Goal: Information Seeking & Learning: Learn about a topic

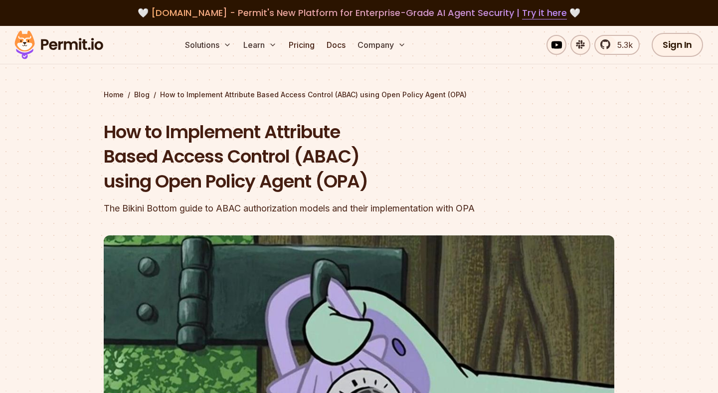
click at [111, 128] on h1 "How to Implement Attribute Based Access Control (ABAC) using Open Policy Agent …" at bounding box center [295, 157] width 383 height 74
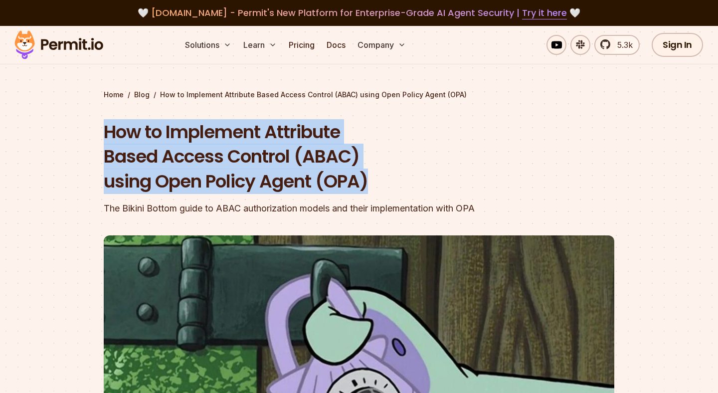
drag, startPoint x: 0, startPoint y: 0, endPoint x: 359, endPoint y: 179, distance: 401.3
click at [359, 179] on h1 "How to Implement Attribute Based Access Control (ABAC) using Open Policy Agent …" at bounding box center [295, 157] width 383 height 74
drag, startPoint x: 359, startPoint y: 179, endPoint x: 110, endPoint y: 129, distance: 253.9
click at [110, 129] on h1 "How to Implement Attribute Based Access Control (ABAC) using Open Policy Agent …" at bounding box center [295, 157] width 383 height 74
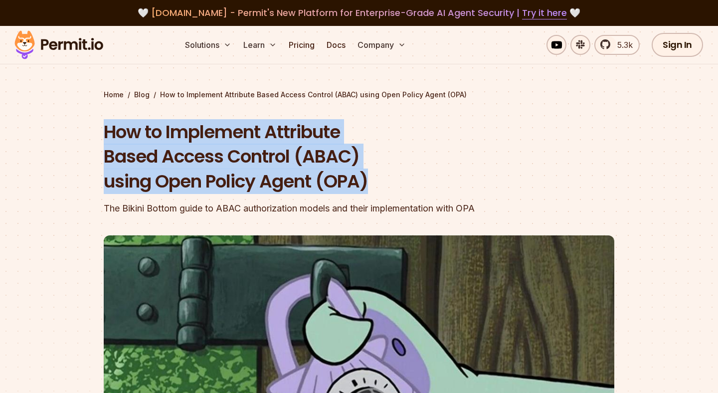
click at [110, 129] on h1 "How to Implement Attribute Based Access Control (ABAC) using Open Policy Agent …" at bounding box center [295, 157] width 383 height 74
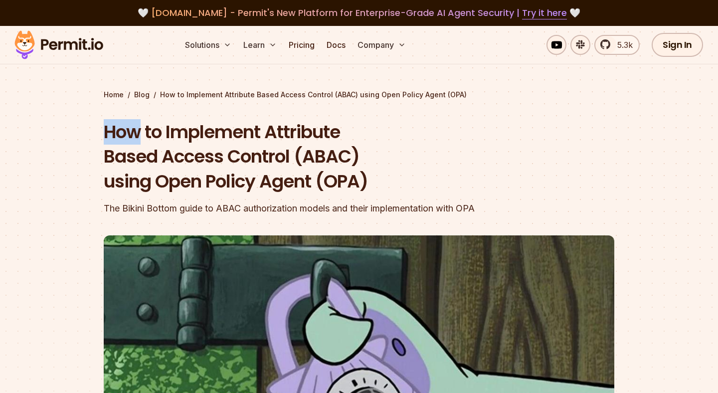
click at [110, 129] on h1 "How to Implement Attribute Based Access Control (ABAC) using Open Policy Agent …" at bounding box center [295, 157] width 383 height 74
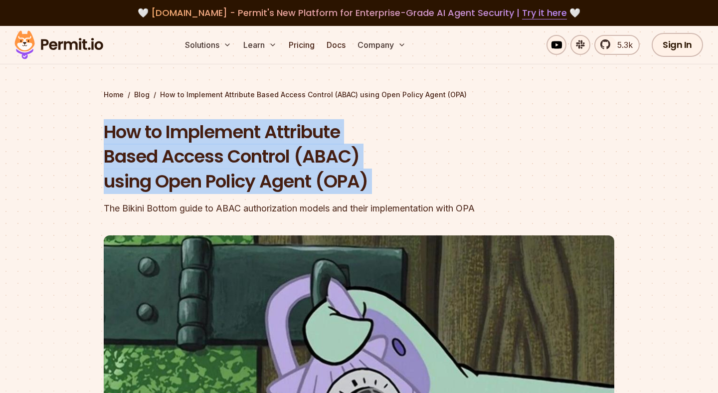
drag, startPoint x: 110, startPoint y: 129, endPoint x: 281, endPoint y: 129, distance: 171.1
click at [284, 129] on h1 "How to Implement Attribute Based Access Control (ABAC) using Open Policy Agent …" at bounding box center [295, 157] width 383 height 74
click at [186, 130] on h1 "How to Implement Attribute Based Access Control (ABAC) using Open Policy Agent …" at bounding box center [295, 157] width 383 height 74
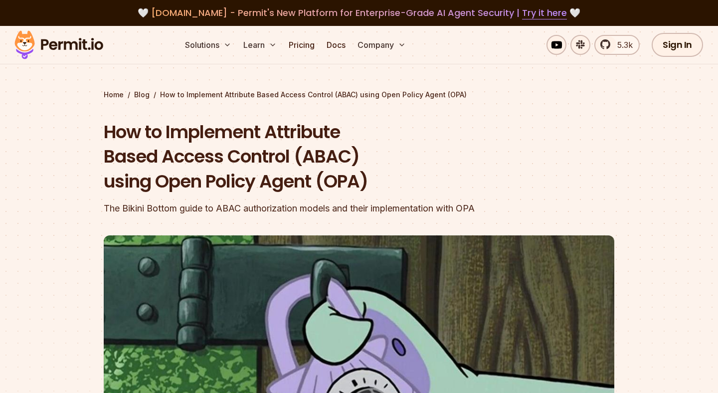
click at [186, 130] on h1 "How to Implement Attribute Based Access Control (ABAC) using Open Policy Agent …" at bounding box center [295, 157] width 383 height 74
click at [127, 136] on h1 "How to Implement Attribute Based Access Control (ABAC) using Open Policy Agent …" at bounding box center [295, 157] width 383 height 74
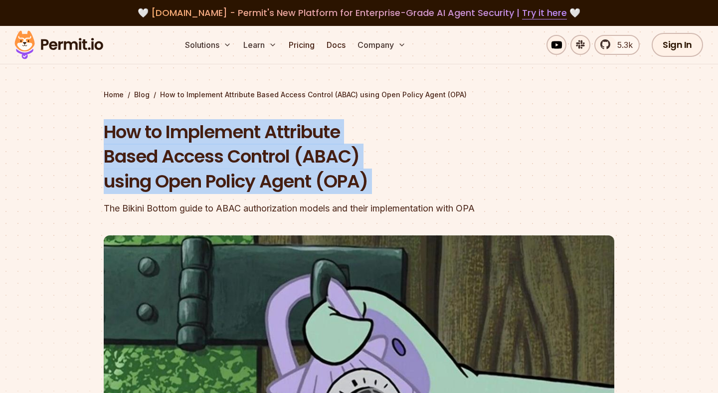
click at [125, 148] on h1 "How to Implement Attribute Based Access Control (ABAC) using Open Policy Agent …" at bounding box center [295, 157] width 383 height 74
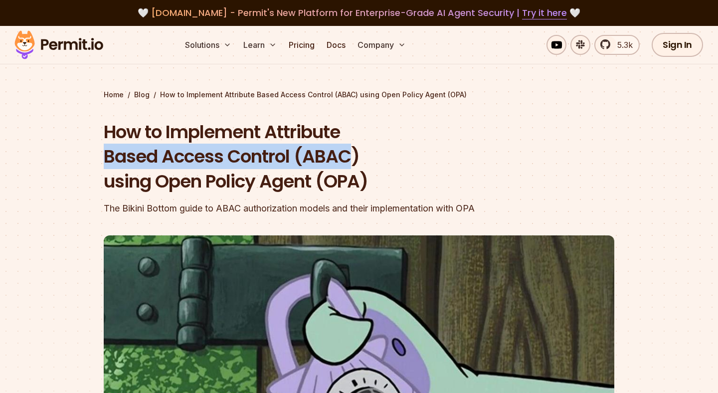
drag, startPoint x: 125, startPoint y: 148, endPoint x: 305, endPoint y: 153, distance: 180.1
click at [305, 153] on h1 "How to Implement Attribute Based Access Control (ABAC) using Open Policy Agent …" at bounding box center [295, 157] width 383 height 74
click at [120, 170] on h1 "How to Implement Attribute Based Access Control (ABAC) using Open Policy Agent …" at bounding box center [295, 157] width 383 height 74
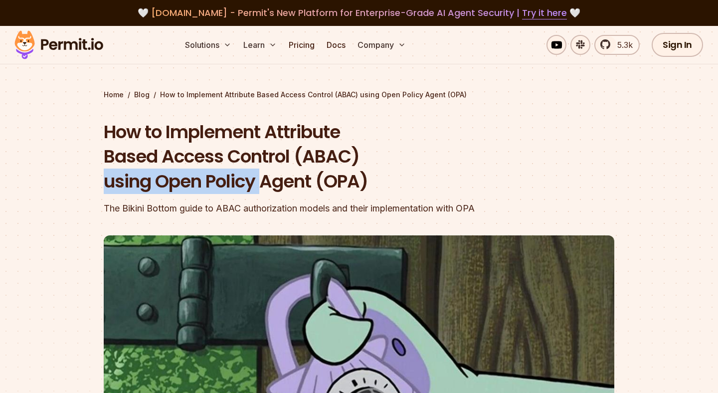
drag, startPoint x: 120, startPoint y: 170, endPoint x: 260, endPoint y: 178, distance: 140.9
click at [260, 178] on h1 "How to Implement Attribute Based Access Control (ABAC) using Open Policy Agent …" at bounding box center [295, 157] width 383 height 74
click at [128, 200] on div "How to Implement Attribute Based Access Control (ABAC) using Open Policy Agent …" at bounding box center [295, 168] width 383 height 96
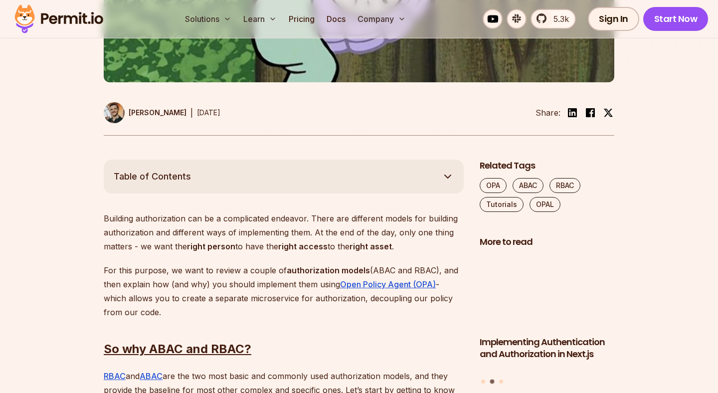
scroll to position [490, 0]
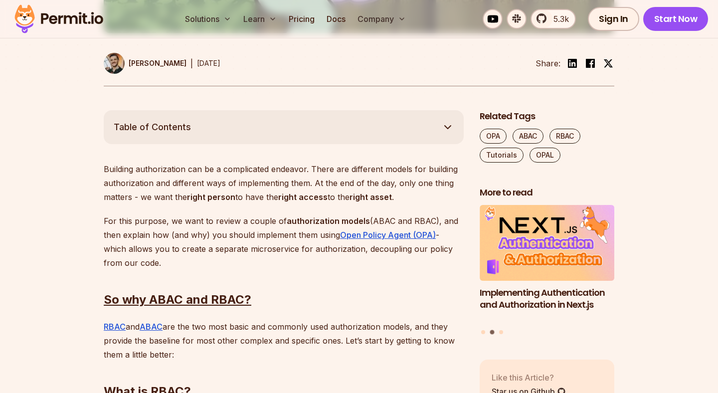
click at [110, 169] on p "Building authorization can be a complicated endeavor. There are different model…" at bounding box center [284, 183] width 360 height 42
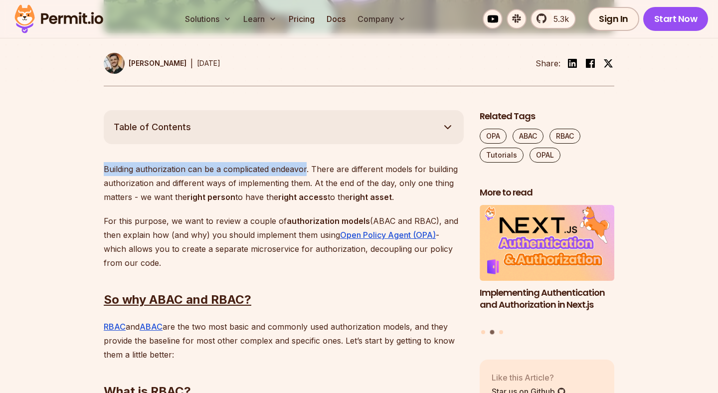
drag, startPoint x: 110, startPoint y: 169, endPoint x: 281, endPoint y: 168, distance: 170.6
click at [282, 168] on p "Building authorization can be a complicated endeavor. There are different model…" at bounding box center [284, 183] width 360 height 42
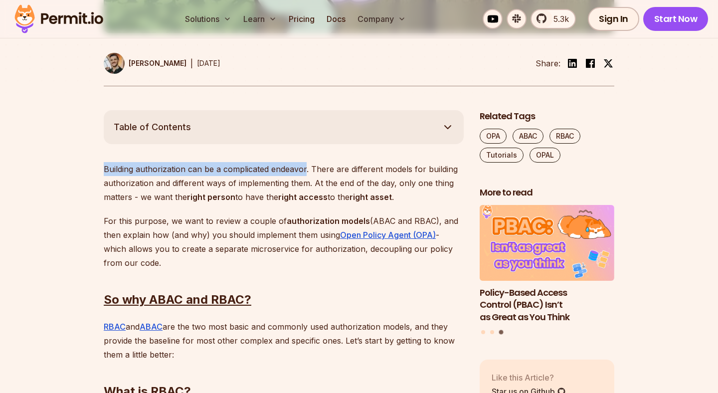
click at [308, 168] on p "Building authorization can be a complicated endeavor. There are different model…" at bounding box center [284, 183] width 360 height 42
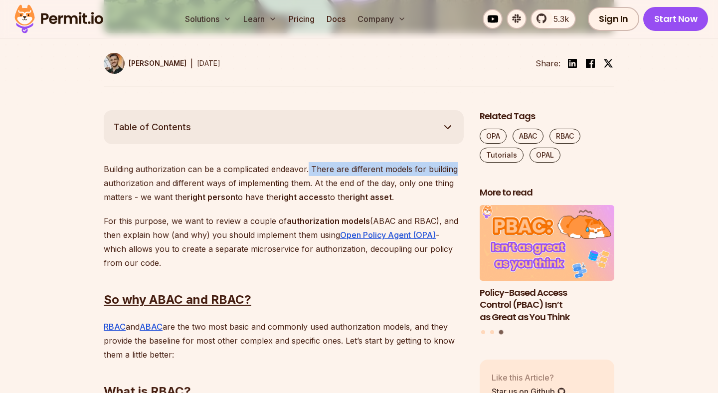
drag, startPoint x: 308, startPoint y: 168, endPoint x: 446, endPoint y: 170, distance: 138.7
click at [446, 170] on p "Building authorization can be a complicated endeavor. There are different model…" at bounding box center [284, 183] width 360 height 42
click at [118, 184] on p "Building authorization can be a complicated endeavor. There are different model…" at bounding box center [284, 183] width 360 height 42
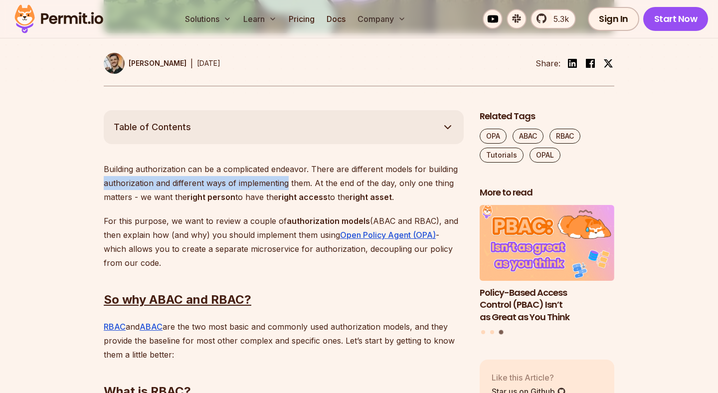
drag, startPoint x: 118, startPoint y: 184, endPoint x: 288, endPoint y: 185, distance: 170.1
click at [288, 185] on p "Building authorization can be a complicated endeavor. There are different model…" at bounding box center [284, 183] width 360 height 42
click at [315, 182] on p "Building authorization can be a complicated endeavor. There are different model…" at bounding box center [284, 183] width 360 height 42
click at [121, 185] on p "Building authorization can be a complicated endeavor. There are different model…" at bounding box center [284, 183] width 360 height 42
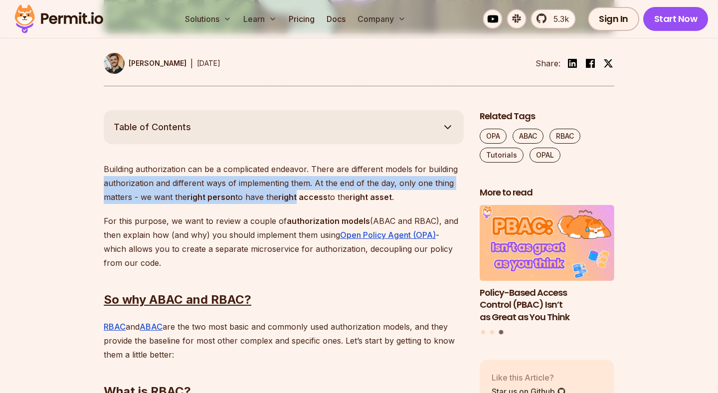
drag, startPoint x: 121, startPoint y: 185, endPoint x: 287, endPoint y: 192, distance: 166.2
click at [287, 192] on p "Building authorization can be a complicated endeavor. There are different model…" at bounding box center [284, 183] width 360 height 42
click at [322, 183] on p "Building authorization can be a complicated endeavor. There are different model…" at bounding box center [284, 183] width 360 height 42
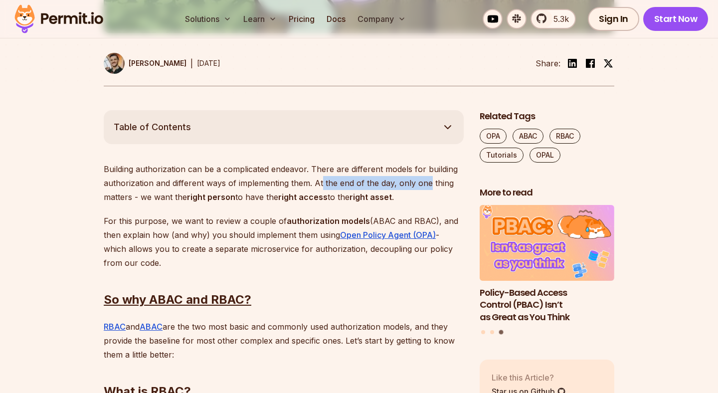
drag, startPoint x: 322, startPoint y: 183, endPoint x: 419, endPoint y: 183, distance: 96.8
click at [419, 183] on p "Building authorization can be a complicated endeavor. There are different model…" at bounding box center [284, 183] width 360 height 42
click at [113, 202] on p "Building authorization can be a complicated endeavor. There are different model…" at bounding box center [284, 183] width 360 height 42
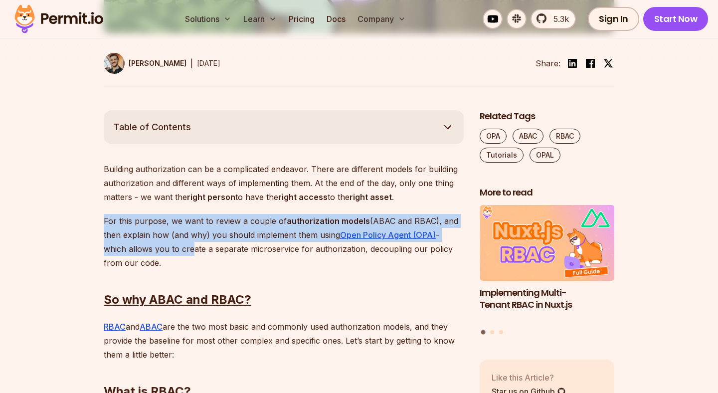
drag, startPoint x: 188, startPoint y: 212, endPoint x: 188, endPoint y: 260, distance: 47.9
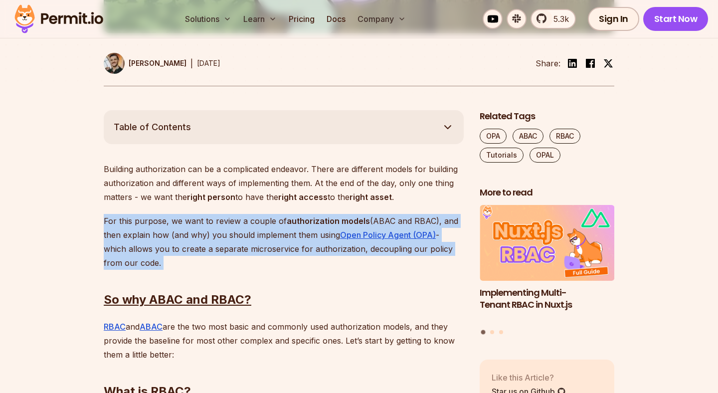
click at [285, 229] on p "For this purpose, we want to review a couple of authorization models (ABAC and …" at bounding box center [284, 242] width 360 height 56
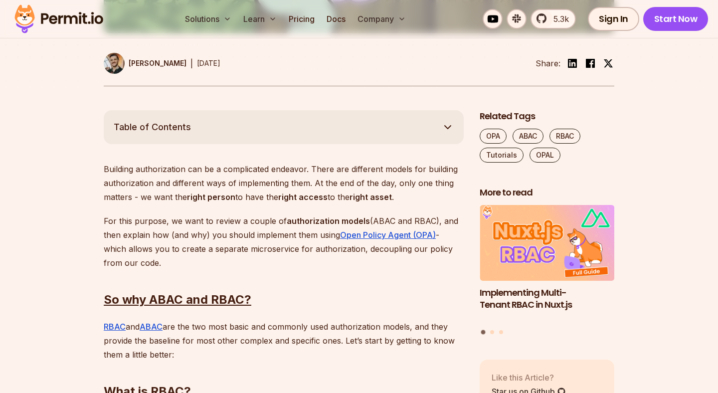
click at [287, 223] on strong "authorization models" at bounding box center [328, 221] width 83 height 10
drag, startPoint x: 285, startPoint y: 223, endPoint x: 442, endPoint y: 220, distance: 156.7
click at [442, 220] on p "For this purpose, we want to review a couple of authorization models (ABAC and …" at bounding box center [284, 242] width 360 height 56
click at [113, 238] on p "For this purpose, we want to review a couple of authorization models (ABAC and …" at bounding box center [284, 242] width 360 height 56
drag, startPoint x: 113, startPoint y: 238, endPoint x: 180, endPoint y: 233, distance: 67.0
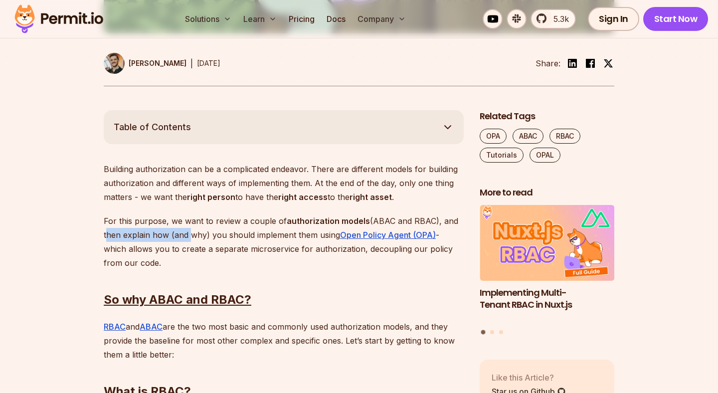
click at [180, 233] on p "For this purpose, we want to review a couple of authorization models (ABAC and …" at bounding box center [284, 242] width 360 height 56
click at [189, 233] on p "For this purpose, we want to review a couple of authorization models (ABAC and …" at bounding box center [284, 242] width 360 height 56
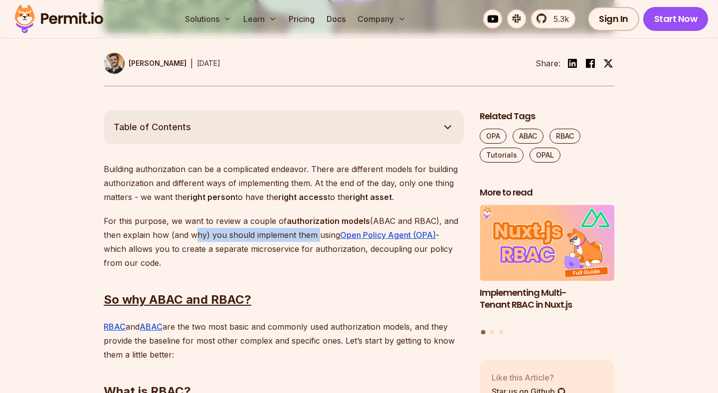
drag, startPoint x: 189, startPoint y: 233, endPoint x: 313, endPoint y: 232, distance: 123.7
click at [313, 232] on p "For this purpose, we want to review a couple of authorization models (ABAC and …" at bounding box center [284, 242] width 360 height 56
click at [203, 241] on p "For this purpose, we want to review a couple of authorization models (ABAC and …" at bounding box center [284, 242] width 360 height 56
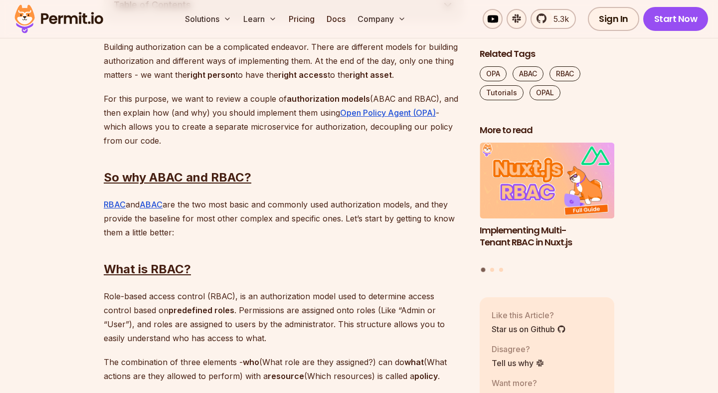
scroll to position [633, 0]
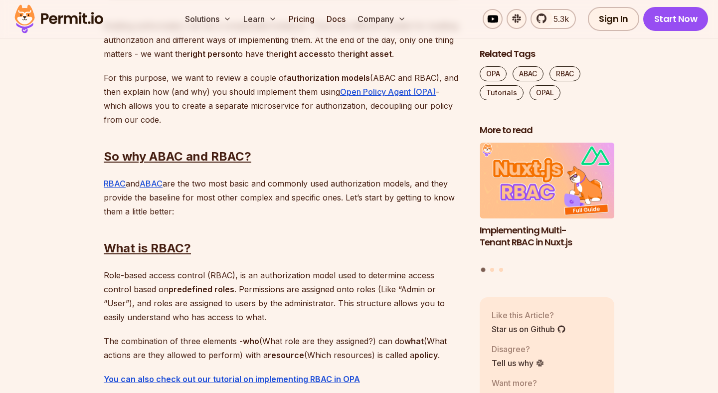
click at [113, 106] on p "For this purpose, we want to review a couple of authorization models (ABAC and …" at bounding box center [284, 99] width 360 height 56
drag, startPoint x: 113, startPoint y: 106, endPoint x: 239, endPoint y: 105, distance: 126.2
click at [239, 105] on p "For this purpose, we want to review a couple of authorization models (ABAC and …" at bounding box center [284, 99] width 360 height 56
click at [252, 105] on p "For this purpose, we want to review a couple of authorization models (ABAC and …" at bounding box center [284, 99] width 360 height 56
drag, startPoint x: 252, startPoint y: 105, endPoint x: 426, endPoint y: 105, distance: 173.6
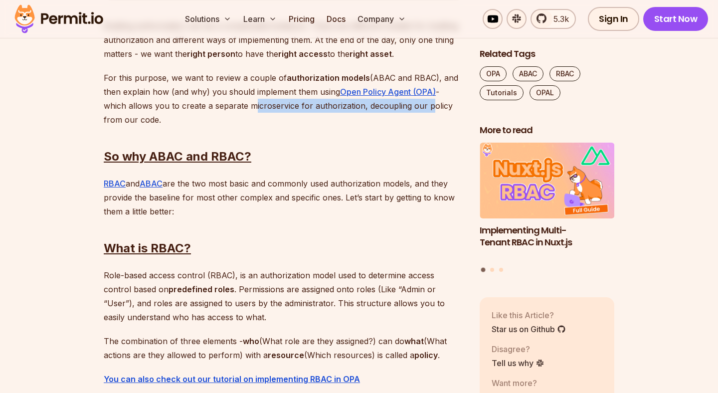
click at [426, 105] on p "For this purpose, we want to review a couple of authorization models (ABAC and …" at bounding box center [284, 99] width 360 height 56
click at [150, 121] on p "For this purpose, we want to review a couple of authorization models (ABAC and …" at bounding box center [284, 99] width 360 height 56
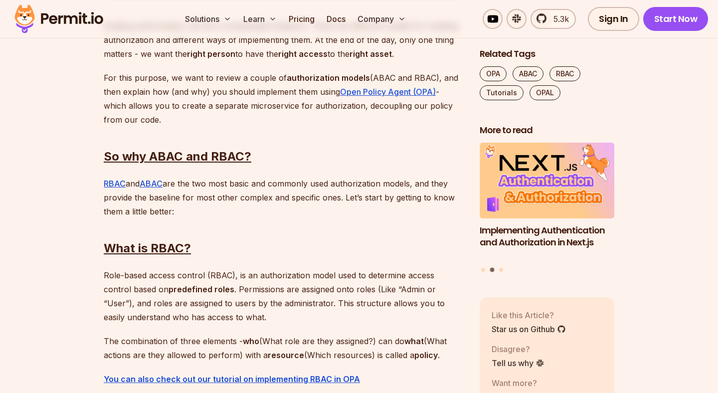
click at [157, 120] on p "For this purpose, we want to review a couple of authorization models (ABAC and …" at bounding box center [284, 99] width 360 height 56
drag, startPoint x: 157, startPoint y: 120, endPoint x: 111, endPoint y: 76, distance: 63.9
click at [111, 76] on p "For this purpose, we want to review a couple of authorization models (ABAC and …" at bounding box center [284, 99] width 360 height 56
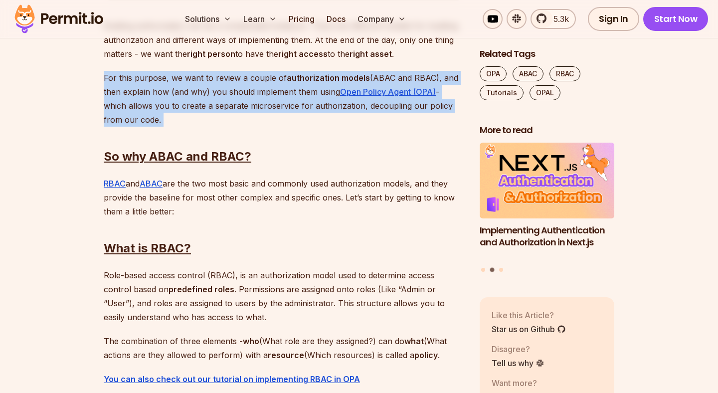
drag, startPoint x: 106, startPoint y: 78, endPoint x: 172, endPoint y: 118, distance: 77.7
click at [139, 120] on p "For this purpose, we want to review a couple of authorization models (ABAC and …" at bounding box center [284, 99] width 360 height 56
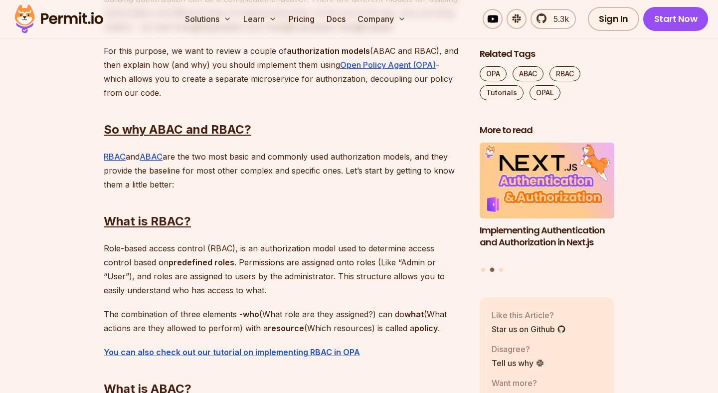
scroll to position [706, 0]
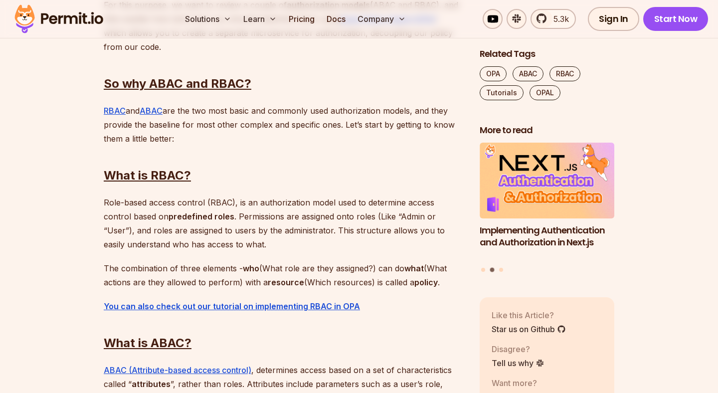
click at [133, 112] on p "RBAC and ABAC are the two most basic and commonly used authorization models, an…" at bounding box center [284, 125] width 360 height 42
drag, startPoint x: 133, startPoint y: 112, endPoint x: 204, endPoint y: 112, distance: 70.3
click at [205, 112] on p "RBAC and ABAC are the two most basic and commonly used authorization models, an…" at bounding box center [284, 125] width 360 height 42
click at [212, 112] on p "RBAC and ABAC are the two most basic and commonly used authorization models, an…" at bounding box center [284, 125] width 360 height 42
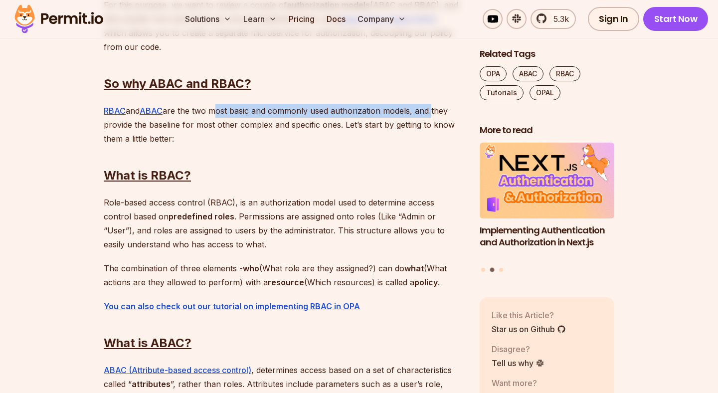
drag, startPoint x: 212, startPoint y: 112, endPoint x: 418, endPoint y: 112, distance: 205.5
click at [418, 112] on p "RBAC and ABAC are the two most basic and commonly used authorization models, an…" at bounding box center [284, 125] width 360 height 42
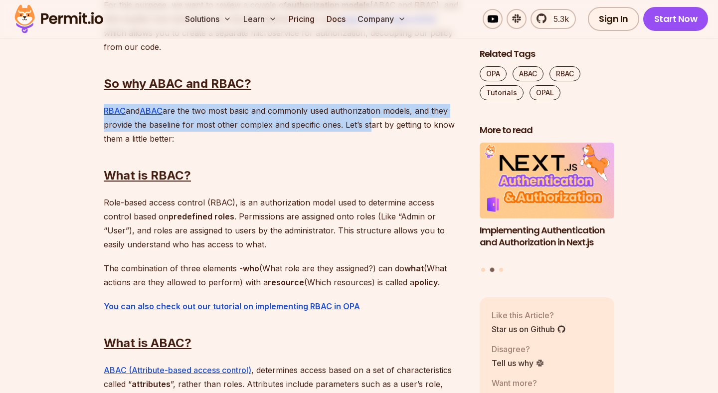
drag, startPoint x: 398, startPoint y: 100, endPoint x: 365, endPoint y: 129, distance: 43.1
click at [209, 133] on h2 "What is RBAC?" at bounding box center [284, 156] width 360 height 56
drag, startPoint x: 192, startPoint y: 101, endPoint x: 194, endPoint y: 141, distance: 39.5
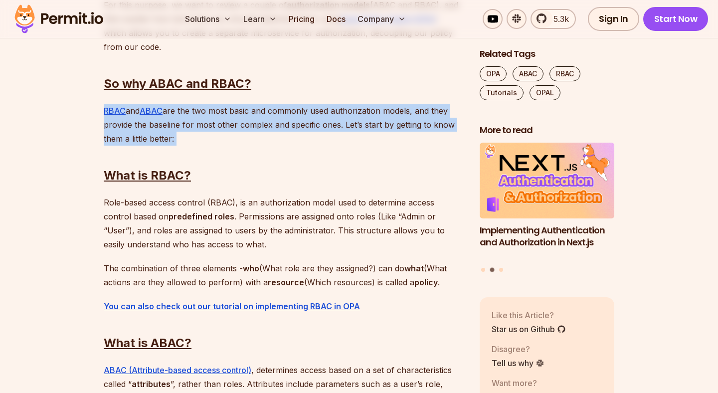
click at [141, 138] on p "RBAC and ABAC are the two most basic and commonly used authorization models, an…" at bounding box center [284, 125] width 360 height 42
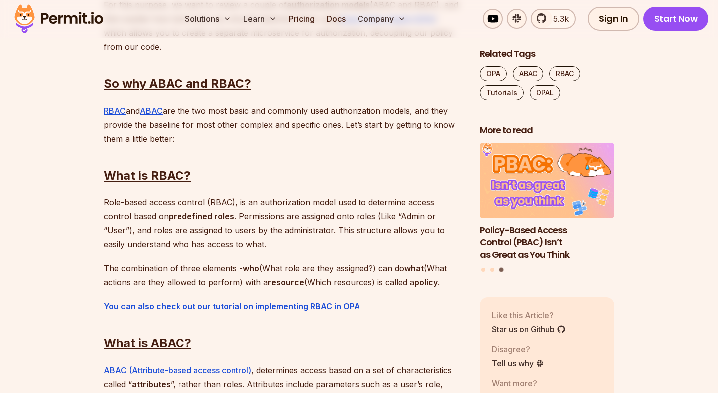
click at [134, 110] on p "RBAC and ABAC are the two most basic and commonly used authorization models, an…" at bounding box center [284, 125] width 360 height 42
click at [187, 108] on p "RBAC and ABAC are the two most basic and commonly used authorization models, an…" at bounding box center [284, 125] width 360 height 42
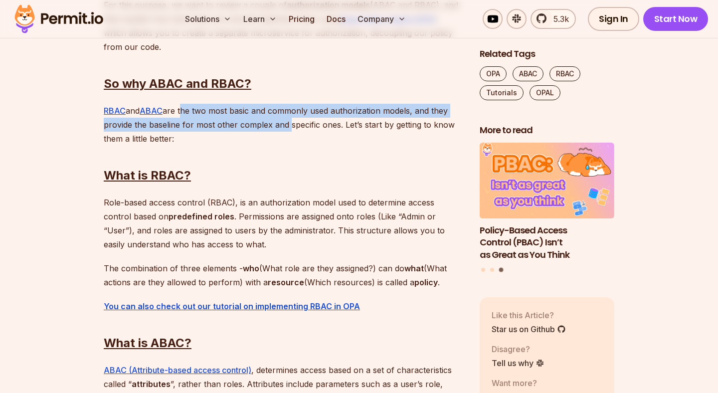
drag, startPoint x: 187, startPoint y: 108, endPoint x: 284, endPoint y: 129, distance: 99.4
click at [284, 129] on p "RBAC and ABAC are the two most basic and commonly used authorization models, an…" at bounding box center [284, 125] width 360 height 42
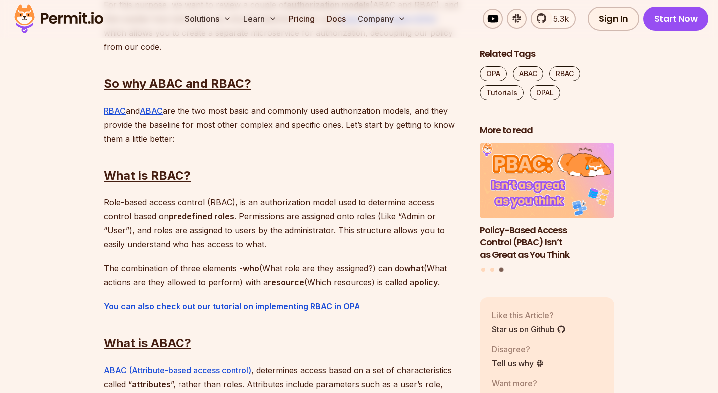
click at [263, 105] on p "RBAC and ABAC are the two most basic and commonly used authorization models, an…" at bounding box center [284, 125] width 360 height 42
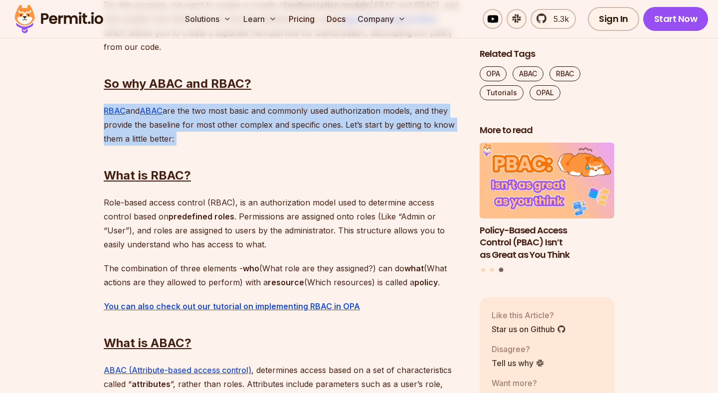
drag, startPoint x: 261, startPoint y: 102, endPoint x: 242, endPoint y: 143, distance: 44.8
click at [242, 143] on h2 "What is RBAC?" at bounding box center [284, 156] width 360 height 56
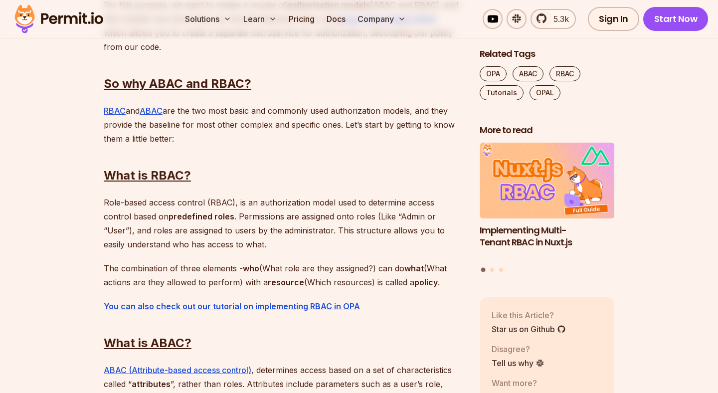
click at [132, 110] on p "RBAC and ABAC are the two most basic and commonly used authorization models, an…" at bounding box center [284, 125] width 360 height 42
drag, startPoint x: 132, startPoint y: 110, endPoint x: 222, endPoint y: 109, distance: 89.8
click at [223, 109] on p "RBAC and ABAC are the two most basic and commonly used authorization models, an…" at bounding box center [284, 125] width 360 height 42
click at [237, 109] on p "RBAC and ABAC are the two most basic and commonly used authorization models, an…" at bounding box center [284, 125] width 360 height 42
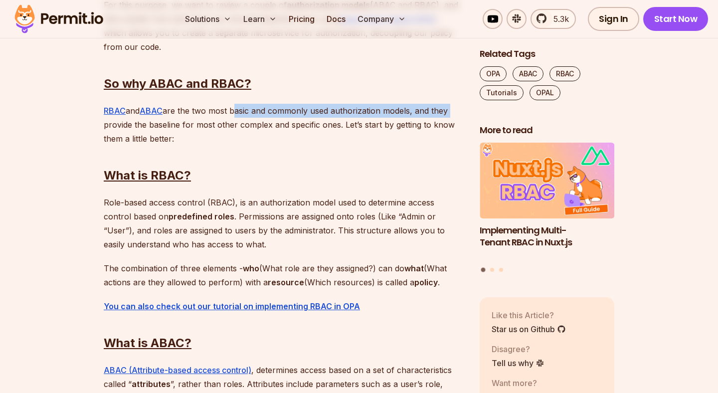
drag, startPoint x: 237, startPoint y: 109, endPoint x: 442, endPoint y: 108, distance: 205.0
click at [442, 108] on p "RBAC and ABAC are the two most basic and commonly used authorization models, an…" at bounding box center [284, 125] width 360 height 42
click at [113, 126] on p "RBAC and ABAC are the two most basic and commonly used authorization models, an…" at bounding box center [284, 125] width 360 height 42
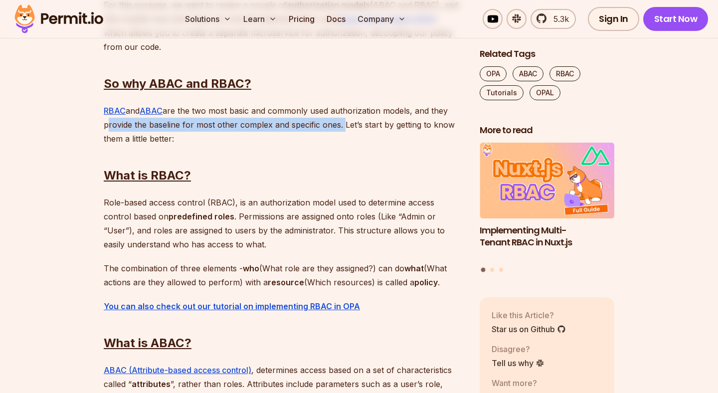
drag, startPoint x: 113, startPoint y: 126, endPoint x: 338, endPoint y: 119, distance: 225.1
click at [338, 119] on p "RBAC and ABAC are the two most basic and commonly used authorization models, an…" at bounding box center [284, 125] width 360 height 42
click at [344, 120] on p "RBAC and ABAC are the two most basic and commonly used authorization models, an…" at bounding box center [284, 125] width 360 height 42
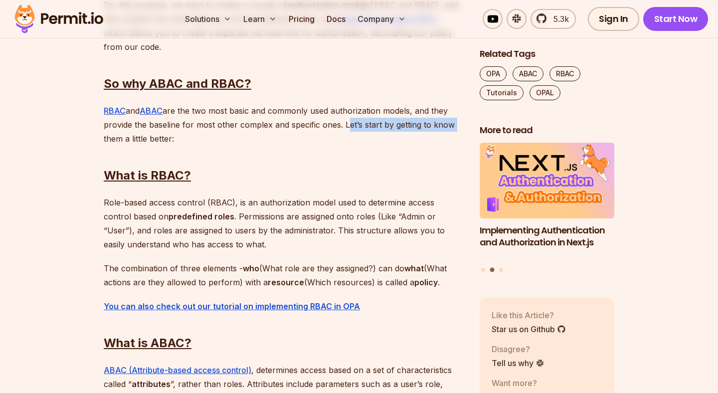
drag, startPoint x: 344, startPoint y: 120, endPoint x: 436, endPoint y: 123, distance: 92.3
click at [436, 123] on p "RBAC and ABAC are the two most basic and commonly used authorization models, an…" at bounding box center [284, 125] width 360 height 42
click at [285, 110] on p "RBAC and ABAC are the two most basic and commonly used authorization models, an…" at bounding box center [284, 125] width 360 height 42
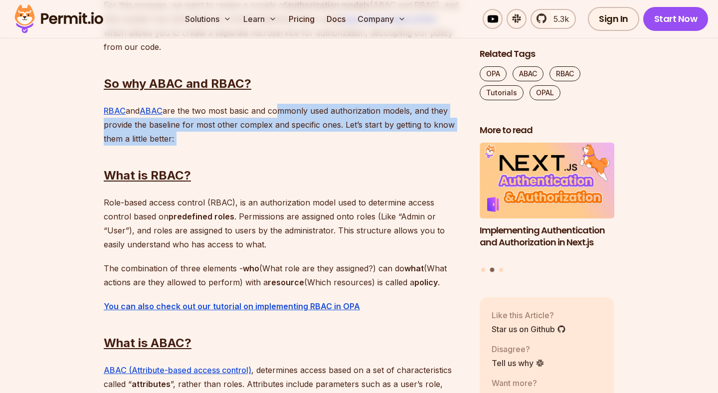
drag, startPoint x: 278, startPoint y: 104, endPoint x: 268, endPoint y: 137, distance: 34.3
click at [202, 109] on p "RBAC and ABAC are the two most basic and commonly used authorization models, an…" at bounding box center [284, 125] width 360 height 42
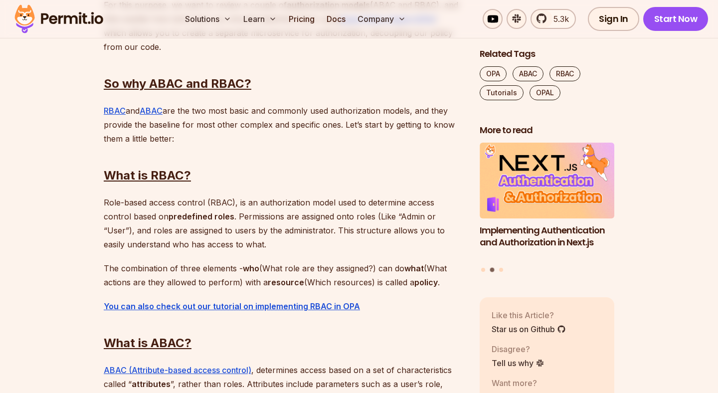
click at [131, 112] on p "RBAC and ABAC are the two most basic and commonly used authorization models, an…" at bounding box center [284, 125] width 360 height 42
drag, startPoint x: 131, startPoint y: 112, endPoint x: 202, endPoint y: 112, distance: 71.3
click at [202, 112] on p "RBAC and ABAC are the two most basic and commonly used authorization models, an…" at bounding box center [284, 125] width 360 height 42
click at [218, 112] on p "RBAC and ABAC are the two most basic and commonly used authorization models, an…" at bounding box center [284, 125] width 360 height 42
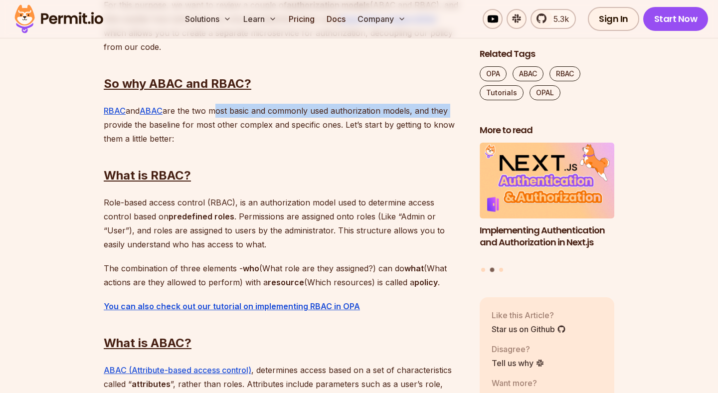
drag, startPoint x: 218, startPoint y: 112, endPoint x: 440, endPoint y: 112, distance: 222.5
click at [442, 112] on p "RBAC and ABAC are the two most basic and commonly used authorization models, an…" at bounding box center [284, 125] width 360 height 42
click at [132, 119] on p "RBAC and ABAC are the two most basic and commonly used authorization models, an…" at bounding box center [284, 125] width 360 height 42
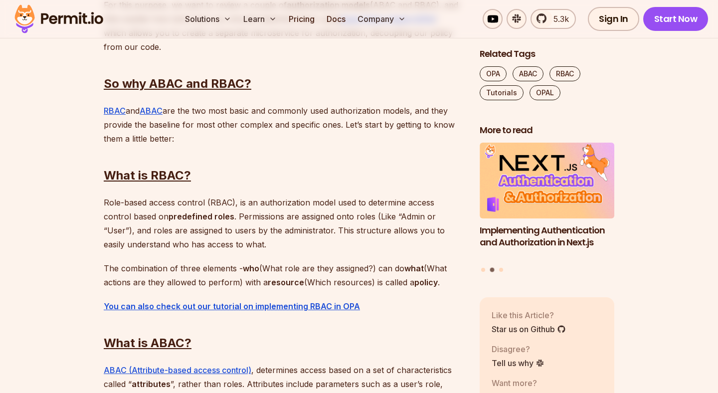
click at [106, 127] on p "RBAC and ABAC are the two most basic and commonly used authorization models, an…" at bounding box center [284, 125] width 360 height 42
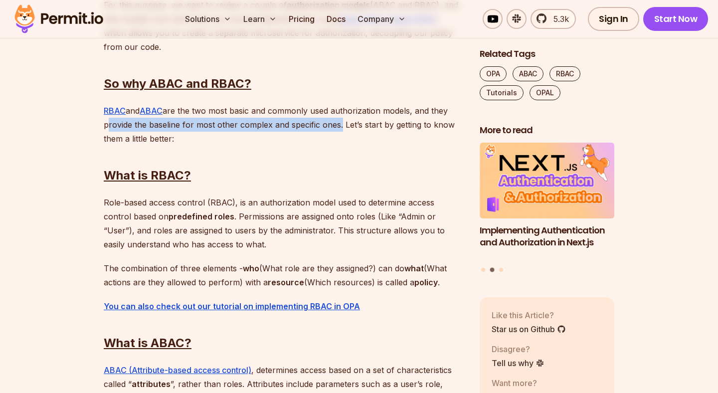
drag, startPoint x: 106, startPoint y: 127, endPoint x: 330, endPoint y: 126, distance: 224.0
click at [330, 126] on p "RBAC and ABAC are the two most basic and commonly used authorization models, an…" at bounding box center [284, 125] width 360 height 42
click at [338, 126] on p "RBAC and ABAC are the two most basic and commonly used authorization models, an…" at bounding box center [284, 125] width 360 height 42
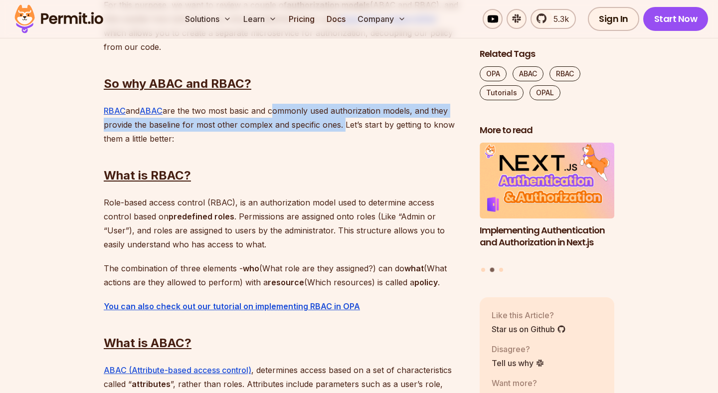
drag, startPoint x: 338, startPoint y: 126, endPoint x: 282, endPoint y: 106, distance: 59.6
click at [282, 106] on p "RBAC and ABAC are the two most basic and commonly used authorization models, an…" at bounding box center [284, 125] width 360 height 42
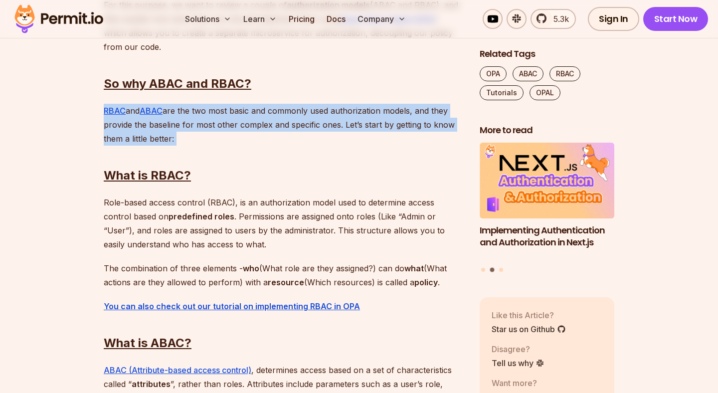
drag
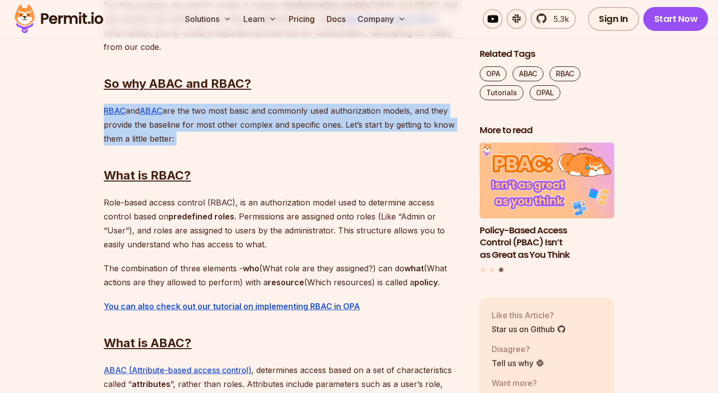
click at [200, 121] on p "RBAC and ABAC are the two most basic and commonly used authorization models, an…" at bounding box center [284, 125] width 360 height 42
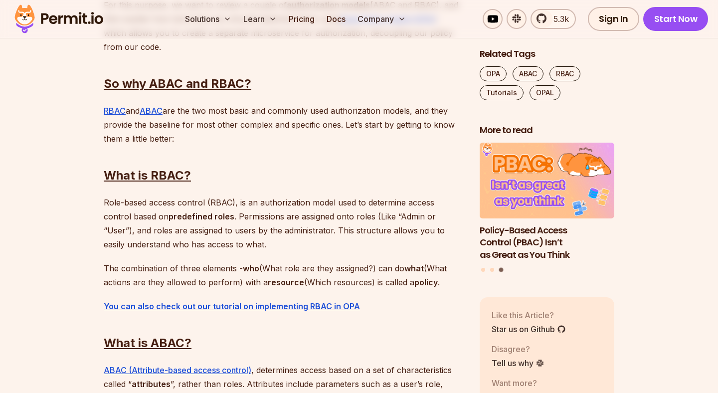
click at [178, 113] on p "RBAC and ABAC are the two most basic and commonly used authorization models, an…" at bounding box center [284, 125] width 360 height 42
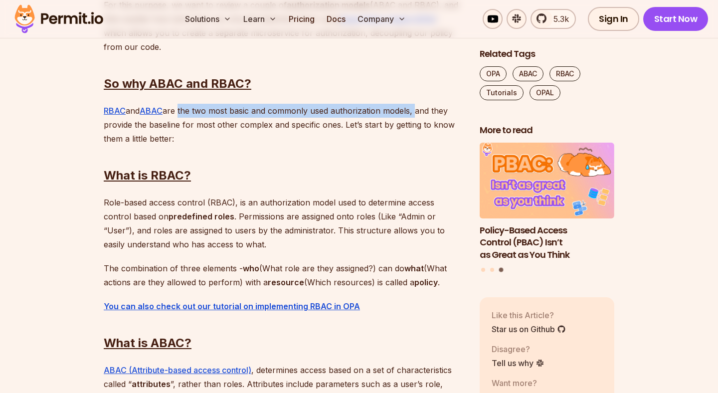
click at [426, 117] on p "RBAC and ABAC are the two most basic and commonly used authorization models, an…" at bounding box center [284, 125] width 360 height 42
click at [106, 124] on p "RBAC and ABAC are the two most basic and commonly used authorization models, an…" at bounding box center [284, 125] width 360 height 42
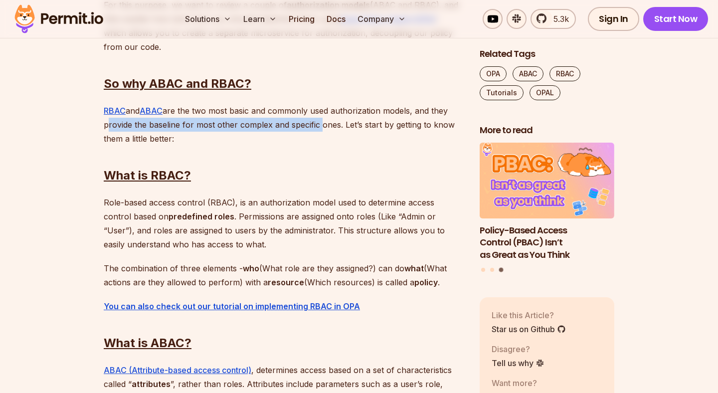
click at [319, 130] on p "RBAC and ABAC are the two most basic and commonly used authorization models, an…" at bounding box center [284, 125] width 360 height 42
click at [337, 127] on p "RBAC and ABAC are the two most basic and commonly used authorization models, an…" at bounding box center [284, 125] width 360 height 42
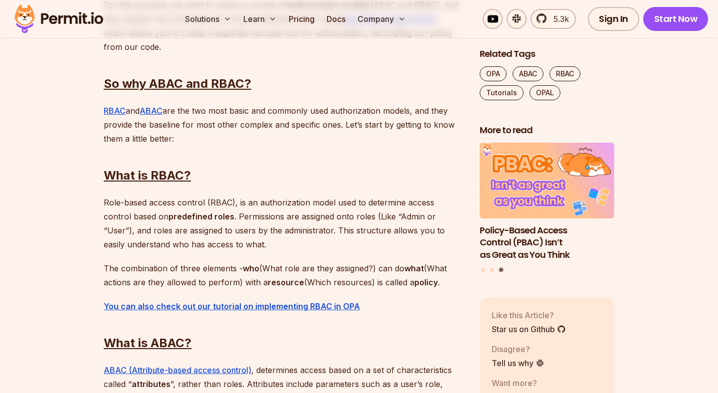
click at [342, 126] on p "RBAC and ABAC are the two most basic and commonly used authorization models, an…" at bounding box center [284, 125] width 360 height 42
click at [454, 126] on p "RBAC and ABAC are the two most basic and commonly used authorization models, an…" at bounding box center [284, 125] width 360 height 42
click at [232, 105] on p "RBAC and ABAC are the two most basic and commonly used authorization models, an…" at bounding box center [284, 125] width 360 height 42
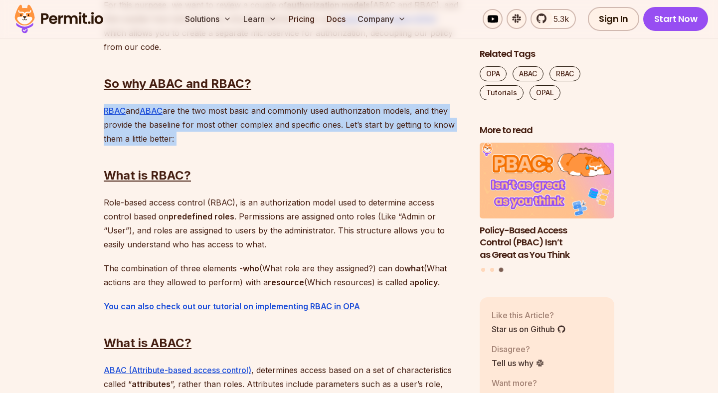
click at [173, 140] on p "RBAC and ABAC are the two most basic and commonly used authorization models, an…" at bounding box center [284, 125] width 360 height 42
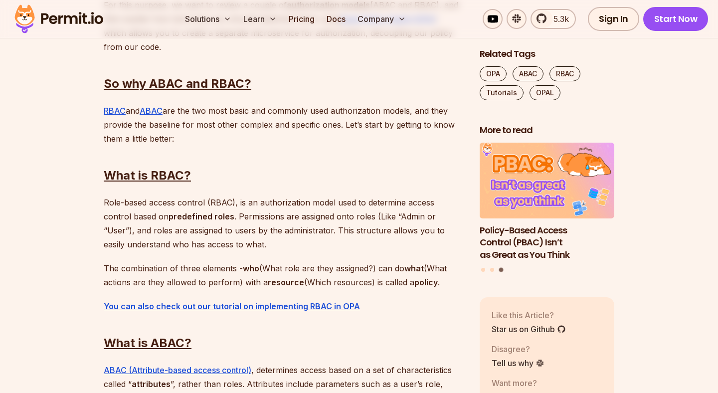
click at [171, 140] on p "RBAC and ABAC are the two most basic and commonly used authorization models, an…" at bounding box center [284, 125] width 360 height 42
click at [118, 131] on p "RBAC and ABAC are the two most basic and commonly used authorization models, an…" at bounding box center [284, 125] width 360 height 42
click at [133, 112] on p "RBAC and ABAC are the two most basic and commonly used authorization models, an…" at bounding box center [284, 125] width 360 height 42
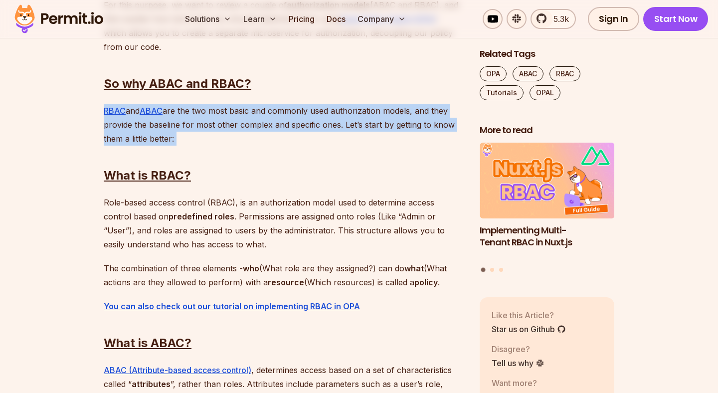
click at [184, 118] on p "RBAC and ABAC are the two most basic and commonly used authorization models, an…" at bounding box center [284, 125] width 360 height 42
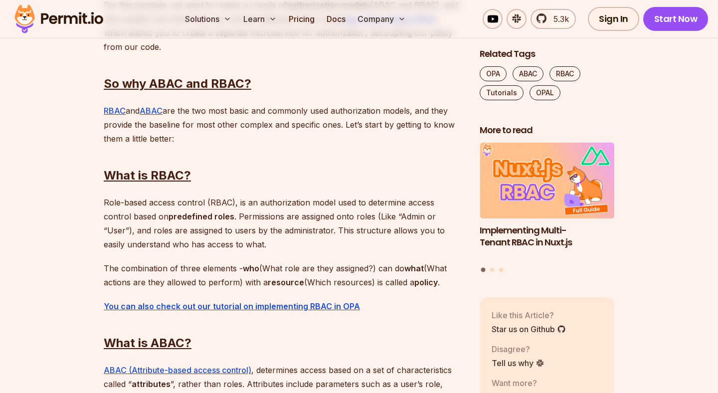
click at [186, 110] on p "RBAC and ABAC are the two most basic and commonly used authorization models, an…" at bounding box center [284, 125] width 360 height 42
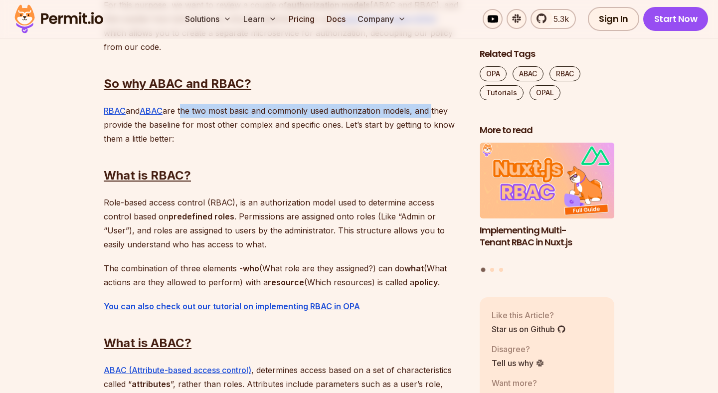
click at [429, 111] on p "RBAC and ABAC are the two most basic and commonly used authorization models, an…" at bounding box center [284, 125] width 360 height 42
click at [221, 108] on p "RBAC and ABAC are the two most basic and commonly used authorization models, an…" at bounding box center [284, 125] width 360 height 42
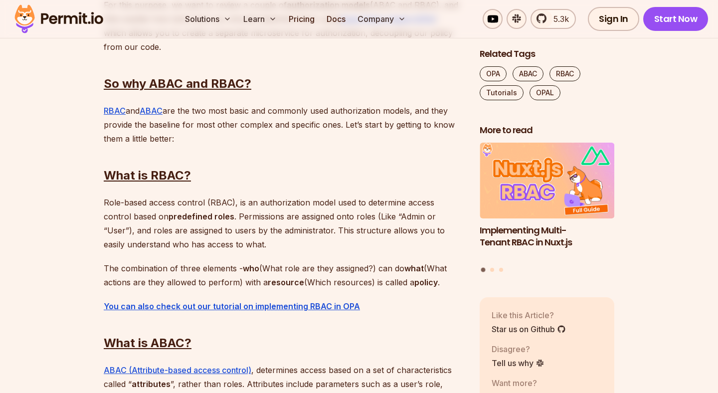
click at [221, 108] on p "RBAC and ABAC are the two most basic and commonly used authorization models, an…" at bounding box center [284, 125] width 360 height 42
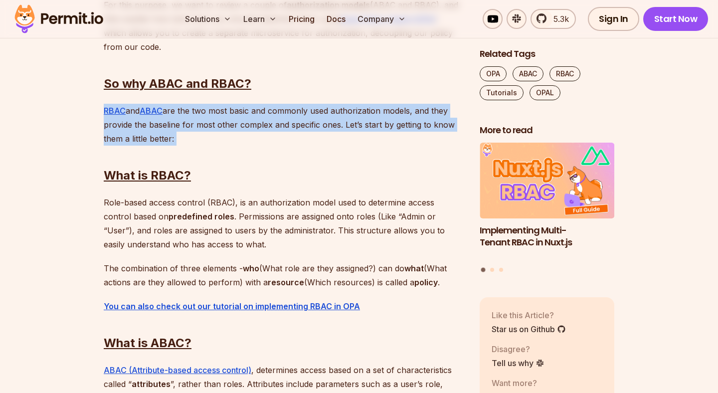
click at [198, 110] on p "RBAC and ABAC are the two most basic and commonly used authorization models, an…" at bounding box center [284, 125] width 360 height 42
click at [442, 116] on p "RBAC and ABAC are the two most basic and commonly used authorization models, an…" at bounding box center [284, 125] width 360 height 42
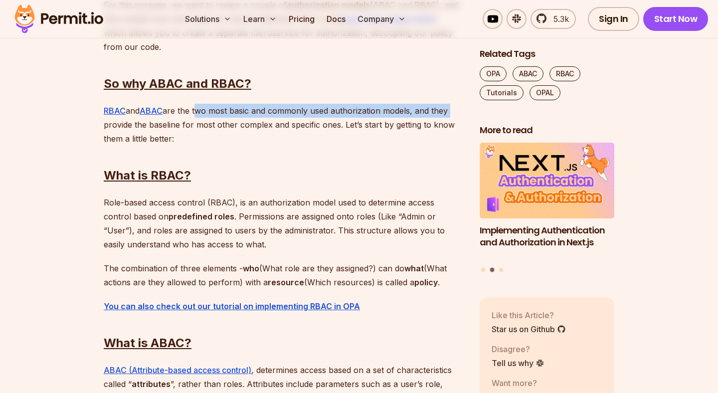
click at [209, 131] on p "RBAC and ABAC are the two most basic and commonly used authorization models, an…" at bounding box center [284, 125] width 360 height 42
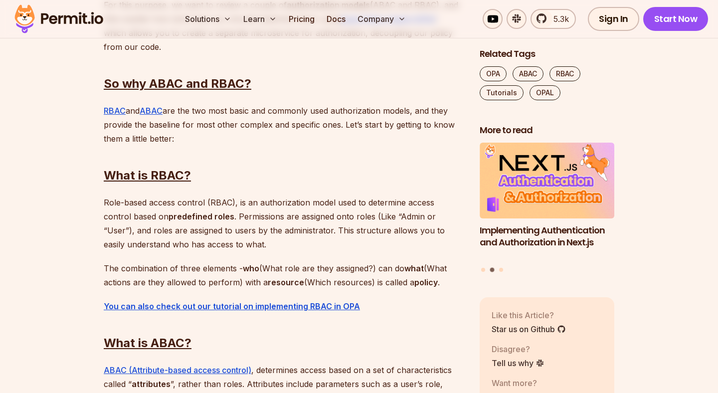
click at [210, 116] on p "RBAC and ABAC are the two most basic and commonly used authorization models, an…" at bounding box center [284, 125] width 360 height 42
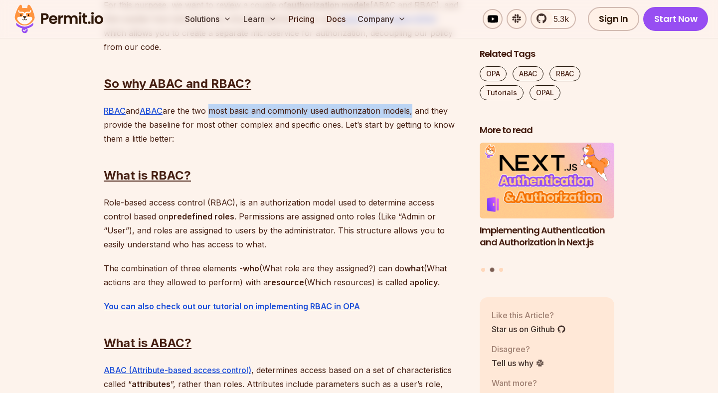
click at [412, 114] on p "RBAC and ABAC are the two most basic and commonly used authorization models, an…" at bounding box center [284, 125] width 360 height 42
click at [125, 125] on p "RBAC and ABAC are the two most basic and commonly used authorization models, an…" at bounding box center [284, 125] width 360 height 42
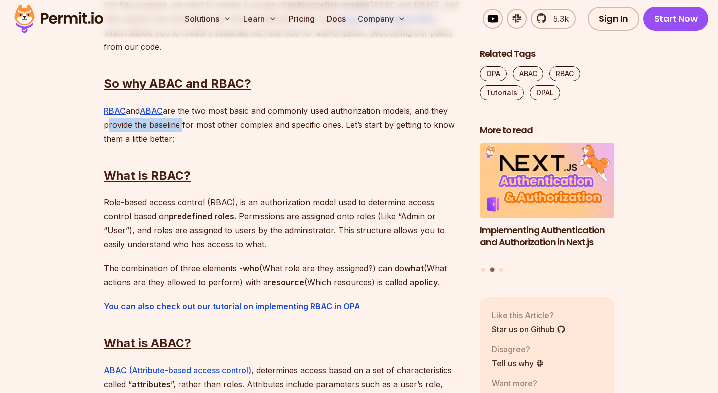
click at [171, 124] on p "RBAC and ABAC are the two most basic and commonly used authorization models, an…" at bounding box center [284, 125] width 360 height 42
click at [181, 124] on p "RBAC and ABAC are the two most basic and commonly used authorization models, an…" at bounding box center [284, 125] width 360 height 42
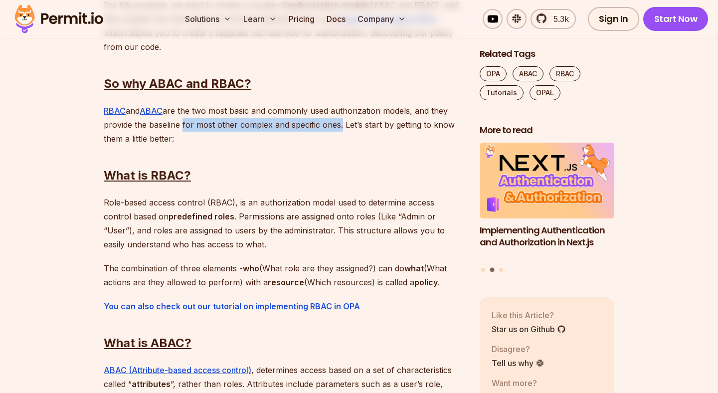
click at [327, 125] on p "RBAC and ABAC are the two most basic and commonly used authorization models, an…" at bounding box center [284, 125] width 360 height 42
click at [341, 125] on p "RBAC and ABAC are the two most basic and commonly used authorization models, an…" at bounding box center [284, 125] width 360 height 42
click at [343, 125] on p "RBAC and ABAC are the two most basic and commonly used authorization models, an…" at bounding box center [284, 125] width 360 height 42
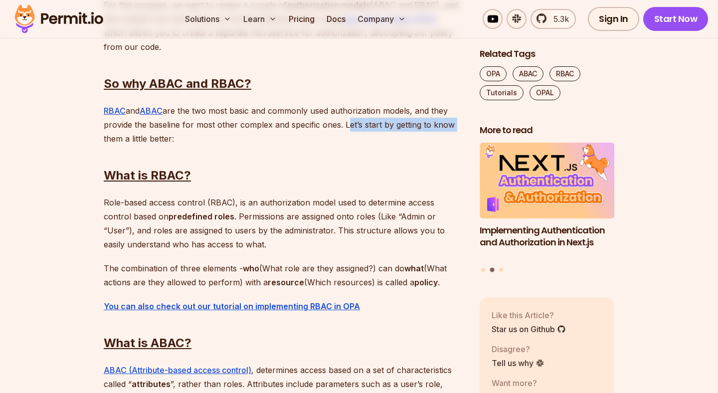
click at [448, 124] on p "RBAC and ABAC are the two most basic and commonly used authorization models, an…" at bounding box center [284, 125] width 360 height 42
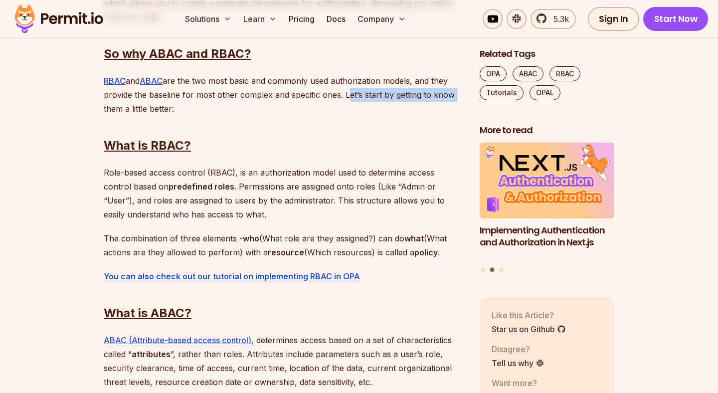
scroll to position [769, 0]
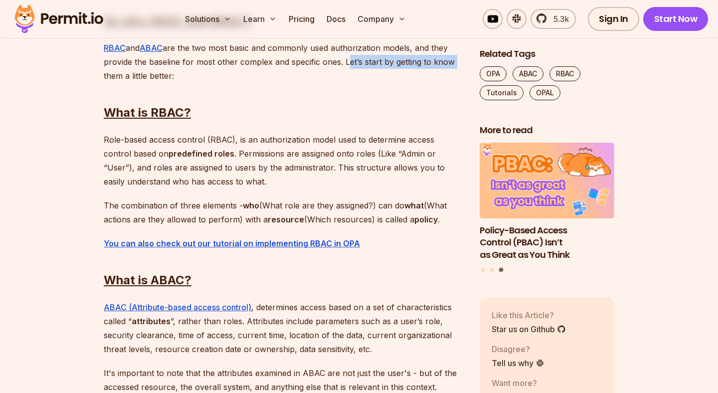
click at [116, 138] on p "Role-based access control (RBAC), is an authorization model used to determine a…" at bounding box center [284, 161] width 360 height 56
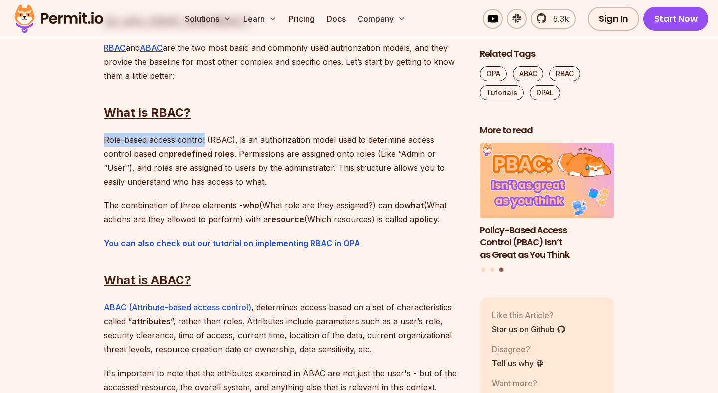
drag, startPoint x: 116, startPoint y: 138, endPoint x: 193, endPoint y: 141, distance: 76.9
click at [193, 141] on p "Role-based access control (RBAC), is an authorization model used to determine a…" at bounding box center [284, 161] width 360 height 56
click at [208, 141] on p "Role-based access control (RBAC), is an authorization model used to determine a…" at bounding box center [284, 161] width 360 height 56
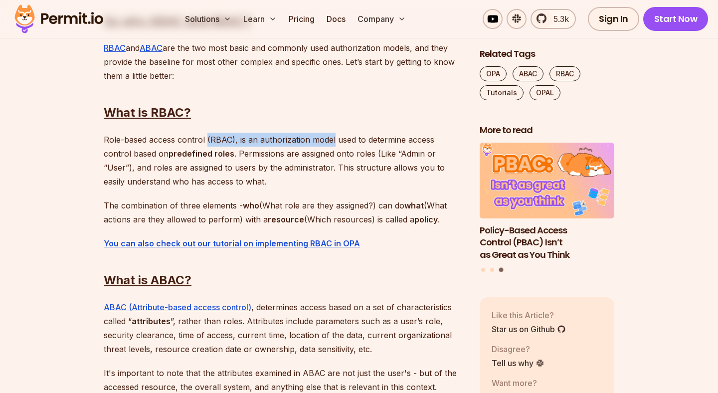
click at [319, 141] on p "Role-based access control (RBAC), is an authorization model used to determine a…" at bounding box center [284, 161] width 360 height 56
click at [337, 139] on p "Role-based access control (RBAC), is an authorization model used to determine a…" at bounding box center [284, 161] width 360 height 56
click at [353, 140] on p "Role-based access control (RBAC), is an authorization model used to determine a…" at bounding box center [284, 161] width 360 height 56
click at [108, 152] on p "Role-based access control (RBAC), is an authorization model used to determine a…" at bounding box center [284, 161] width 360 height 56
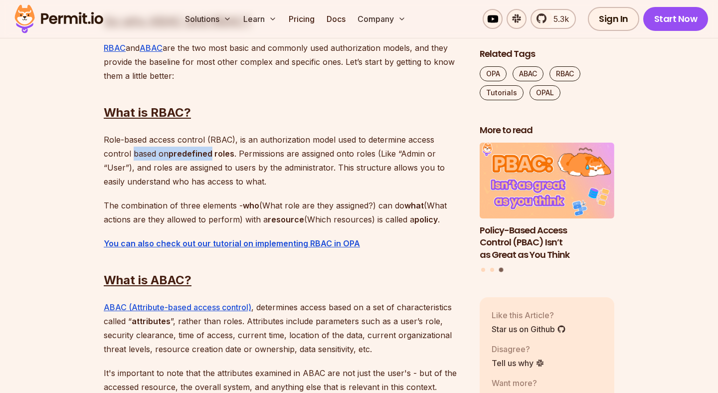
drag, startPoint x: 108, startPoint y: 152, endPoint x: 175, endPoint y: 155, distance: 66.9
click at [175, 155] on p "Role-based access control (RBAC), is an authorization model used to determine a…" at bounding box center [284, 161] width 360 height 56
click at [207, 153] on p "Role-based access control (RBAC), is an authorization model used to determine a…" at bounding box center [284, 161] width 360 height 56
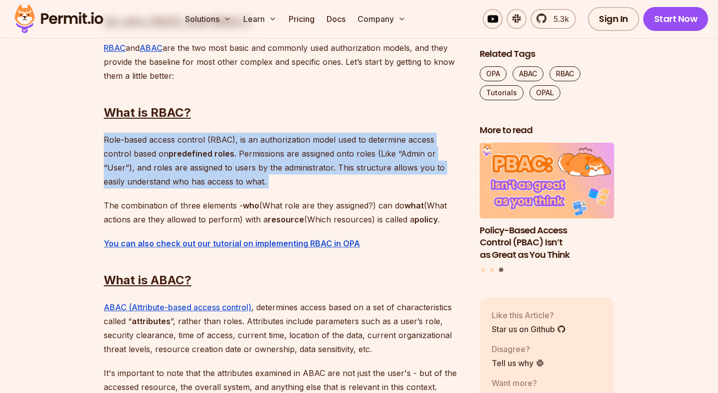
click at [207, 153] on p "Role-based access control (RBAC), is an authorization model used to determine a…" at bounding box center [284, 161] width 360 height 56
click at [212, 150] on p "Role-based access control (RBAC), is an authorization model used to determine a…" at bounding box center [284, 161] width 360 height 56
drag, startPoint x: 216, startPoint y: 134, endPoint x: 215, endPoint y: 180, distance: 45.9
click at [215, 180] on p "Role-based access control (RBAC), is an authorization model used to determine a…" at bounding box center [284, 161] width 360 height 56
click at [208, 158] on p "Role-based access control (RBAC), is an authorization model used to determine a…" at bounding box center [284, 161] width 360 height 56
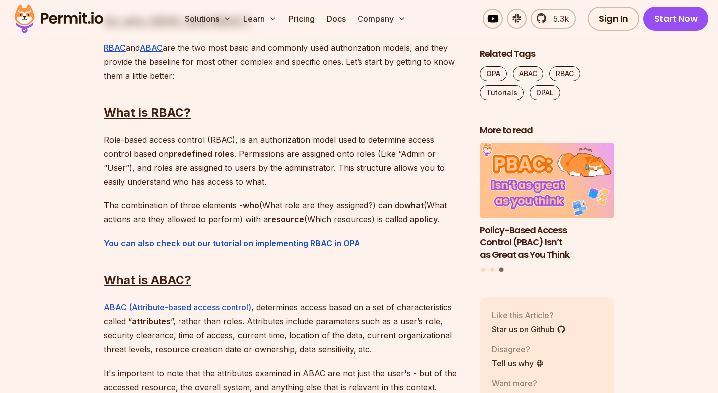
click at [211, 155] on p "Role-based access control (RBAC), is an authorization model used to determine a…" at bounding box center [284, 161] width 360 height 56
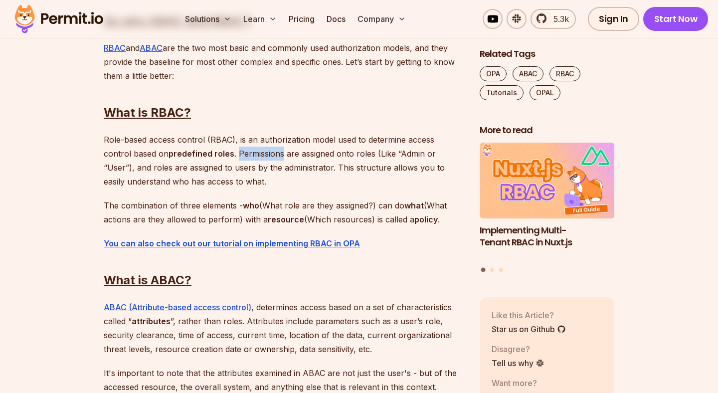
drag, startPoint x: 211, startPoint y: 155, endPoint x: 257, endPoint y: 152, distance: 46.5
click at [257, 152] on p "Role-based access control (RBAC), is an authorization model used to determine a…" at bounding box center [284, 161] width 360 height 56
click at [278, 152] on p "Role-based access control (RBAC), is an authorization model used to determine a…" at bounding box center [284, 161] width 360 height 56
drag, startPoint x: 278, startPoint y: 152, endPoint x: 140, endPoint y: 151, distance: 138.2
click at [140, 151] on p "Role-based access control (RBAC), is an authorization model used to determine a…" at bounding box center [284, 161] width 360 height 56
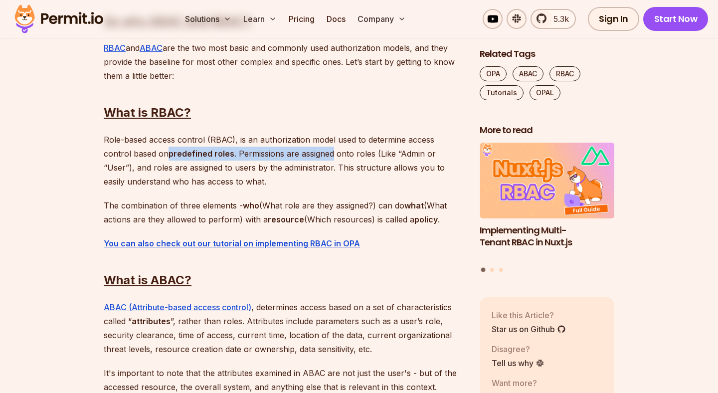
click at [119, 145] on p "Role-based access control (RBAC), is an authorization model used to determine a…" at bounding box center [284, 161] width 360 height 56
click at [110, 141] on p "Role-based access control (RBAC), is an authorization model used to determine a…" at bounding box center [284, 161] width 360 height 56
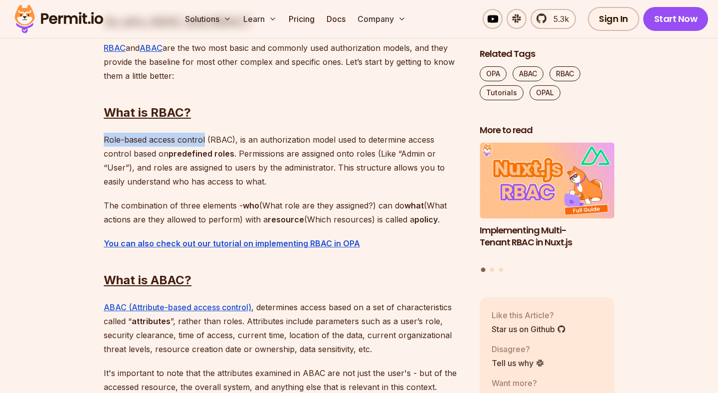
drag, startPoint x: 110, startPoint y: 141, endPoint x: 205, endPoint y: 142, distance: 94.3
click at [205, 142] on p "Role-based access control (RBAC), is an authorization model used to determine a…" at bounding box center [284, 161] width 360 height 56
click at [211, 142] on p "Role-based access control (RBAC), is an authorization model used to determine a…" at bounding box center [284, 161] width 360 height 56
click at [228, 140] on p "Role-based access control (RBAC), is an authorization model used to determine a…" at bounding box center [284, 161] width 360 height 56
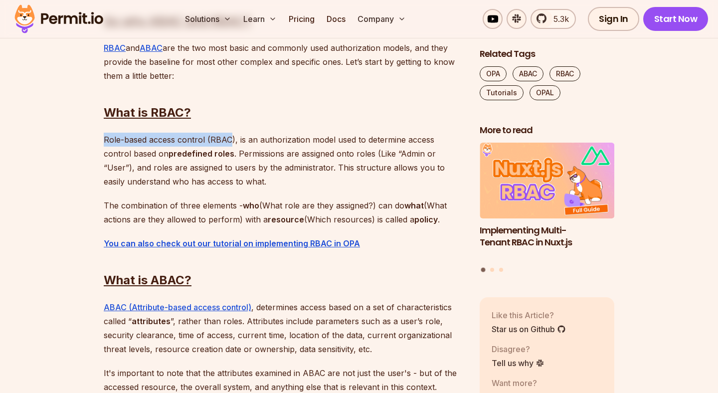
click at [109, 139] on p "Role-based access control (RBAC), is an authorization model used to determine a…" at bounding box center [284, 161] width 360 height 56
click at [160, 139] on p "Role-based access control (RBAC), is an authorization model used to determine a…" at bounding box center [284, 161] width 360 height 56
click at [186, 140] on p "Role-based access control (RBAC), is an authorization model used to determine a…" at bounding box center [284, 161] width 360 height 56
click at [106, 136] on p "Role-based access control (RBAC), is an authorization model used to determine a…" at bounding box center [284, 161] width 360 height 56
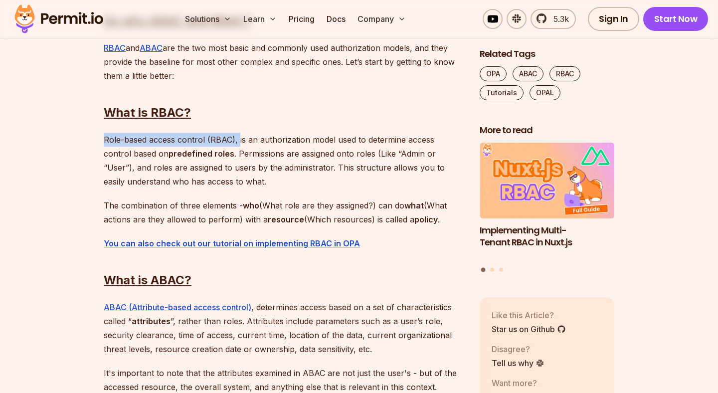
click at [238, 144] on p "Role-based access control (RBAC), is an authorization model used to determine a…" at bounding box center [284, 161] width 360 height 56
click at [261, 144] on p "Role-based access control (RBAC), is an authorization model used to determine a…" at bounding box center [284, 161] width 360 height 56
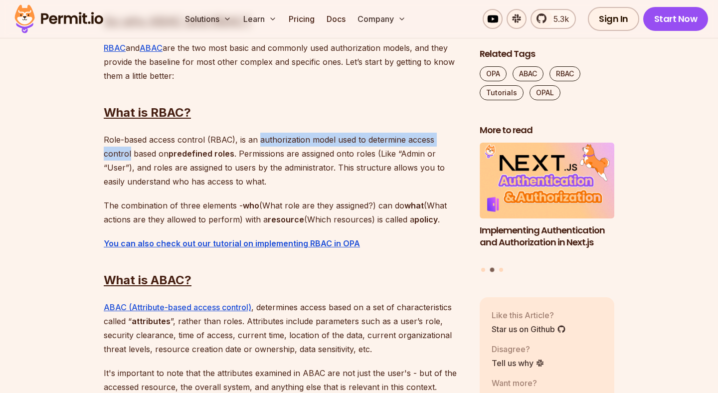
click at [442, 141] on p "Role-based access control (RBAC), is an authorization model used to determine a…" at bounding box center [284, 161] width 360 height 56
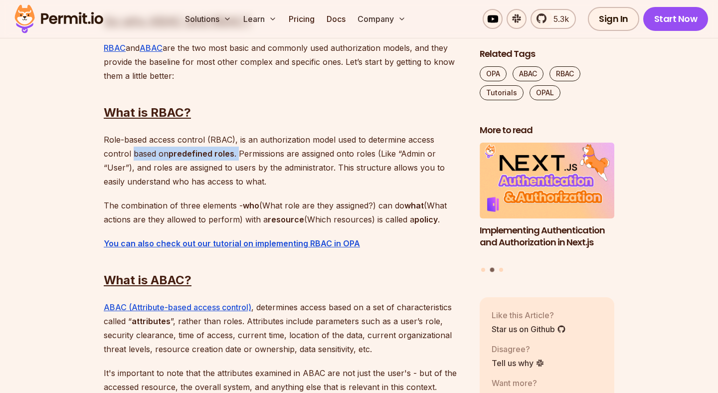
click at [207, 155] on p "Role-based access control (RBAC), is an authorization model used to determine a…" at bounding box center [284, 161] width 360 height 56
click at [205, 155] on p "Role-based access control (RBAC), is an authorization model used to determine a…" at bounding box center [284, 161] width 360 height 56
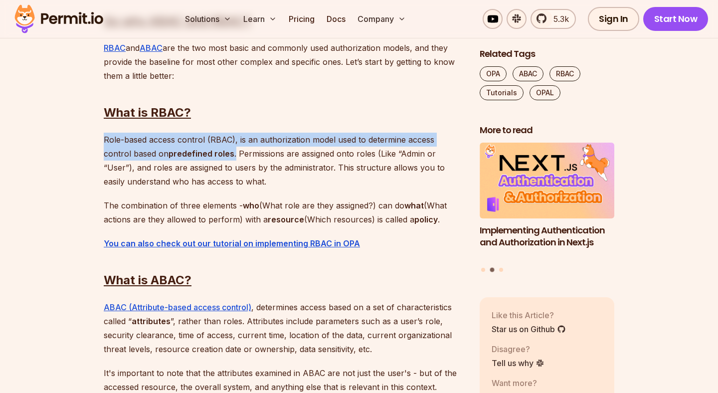
click at [114, 136] on p "Role-based access control (RBAC), is an authorization model used to determine a…" at bounding box center [284, 161] width 360 height 56
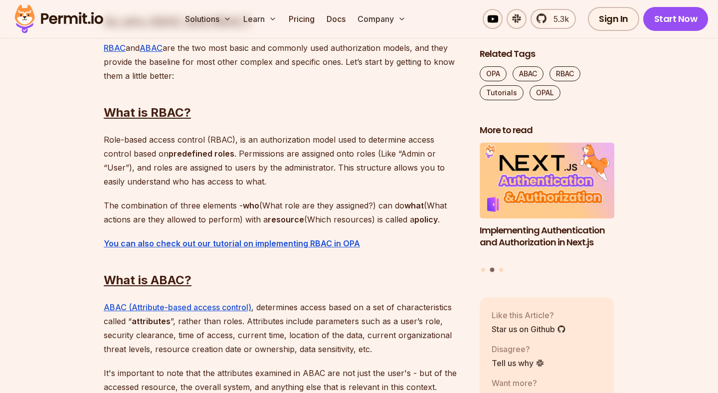
click at [146, 159] on p "Role-based access control (RBAC), is an authorization model used to determine a…" at bounding box center [284, 161] width 360 height 56
click at [206, 156] on p "Role-based access control (RBAC), is an authorization model used to determine a…" at bounding box center [284, 161] width 360 height 56
click at [211, 156] on p "Role-based access control (RBAC), is an authorization model used to determine a…" at bounding box center [284, 161] width 360 height 56
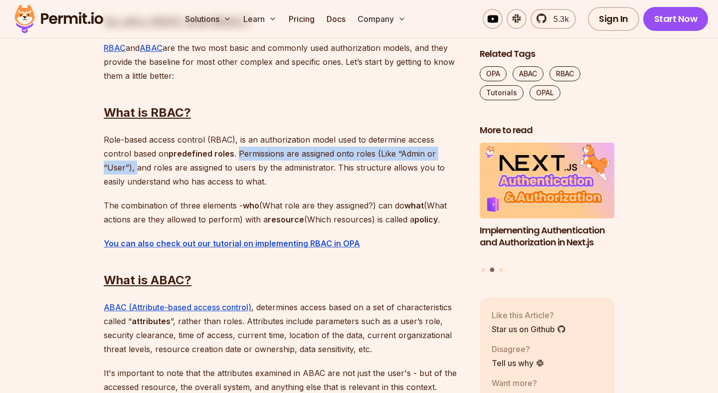
click at [437, 157] on p "Role-based access control (RBAC), is an authorization model used to determine a…" at bounding box center [284, 161] width 360 height 56
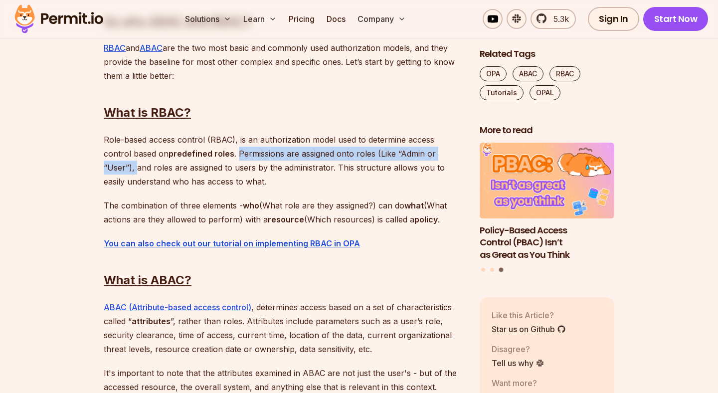
click at [160, 159] on p "Role-based access control (RBAC), is an authorization model used to determine a…" at bounding box center [284, 161] width 360 height 56
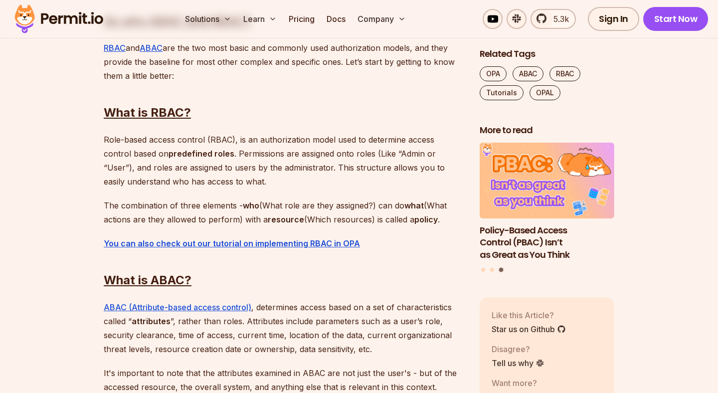
click at [122, 168] on p "Role-based access control (RBAC), is an authorization model used to determine a…" at bounding box center [284, 161] width 360 height 56
click at [262, 168] on p "Role-based access control (RBAC), is an authorization model used to determine a…" at bounding box center [284, 161] width 360 height 56
click at [121, 133] on p "Role-based access control (RBAC), is an authorization model used to determine a…" at bounding box center [284, 161] width 360 height 56
click at [111, 138] on p "Role-based access control (RBAC), is an authorization model used to determine a…" at bounding box center [284, 161] width 360 height 56
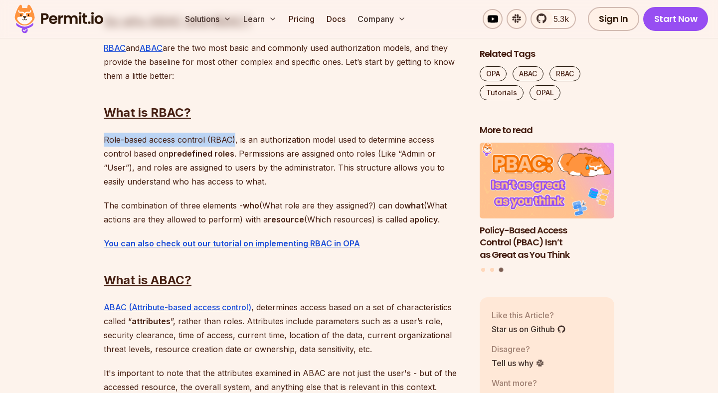
click at [232, 140] on p "Role-based access control (RBAC), is an authorization model used to determine a…" at bounding box center [284, 161] width 360 height 56
click at [237, 139] on p "Role-based access control (RBAC), is an authorization model used to determine a…" at bounding box center [284, 161] width 360 height 56
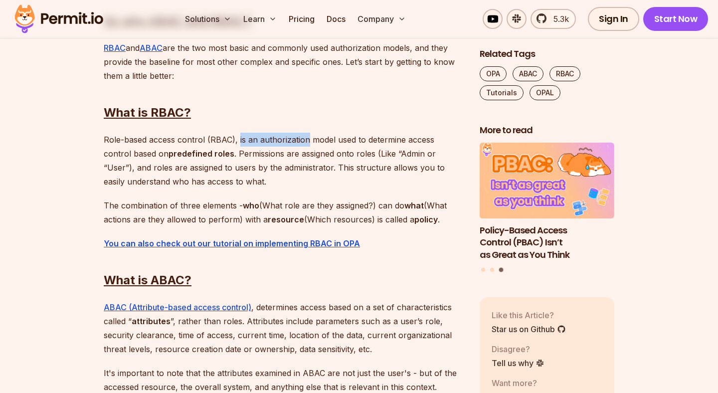
click at [309, 140] on p "Role-based access control (RBAC), is an authorization model used to determine a…" at bounding box center [284, 161] width 360 height 56
click at [333, 140] on p "Role-based access control (RBAC), is an authorization model used to determine a…" at bounding box center [284, 161] width 360 height 56
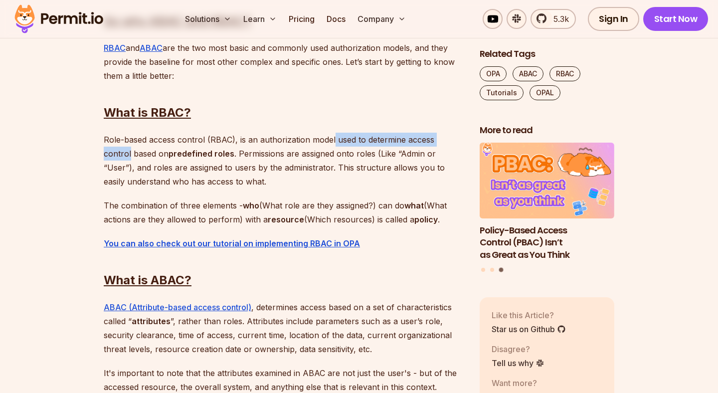
click at [450, 144] on p "Role-based access control (RBAC), is an authorization model used to determine a…" at bounding box center [284, 161] width 360 height 56
click at [134, 144] on p "Role-based access control (RBAC), is an authorization model used to determine a…" at bounding box center [284, 161] width 360 height 56
click at [109, 153] on p "Role-based access control (RBAC), is an authorization model used to determine a…" at bounding box center [284, 161] width 360 height 56
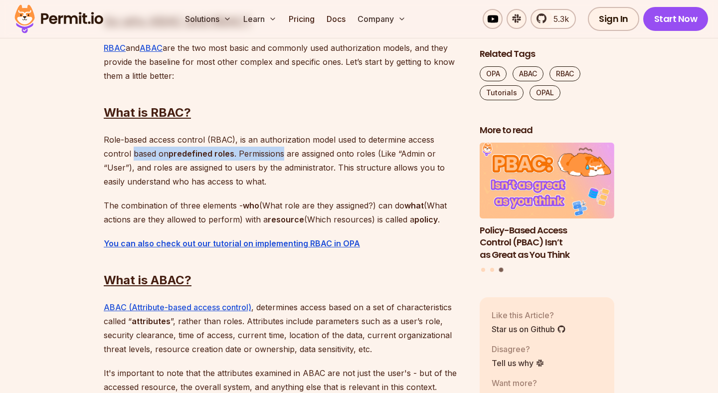
click at [217, 158] on p "Role-based access control (RBAC), is an authorization model used to determine a…" at bounding box center [284, 161] width 360 height 56
click at [211, 136] on p "Role-based access control (RBAC), is an authorization model used to determine a…" at bounding box center [284, 161] width 360 height 56
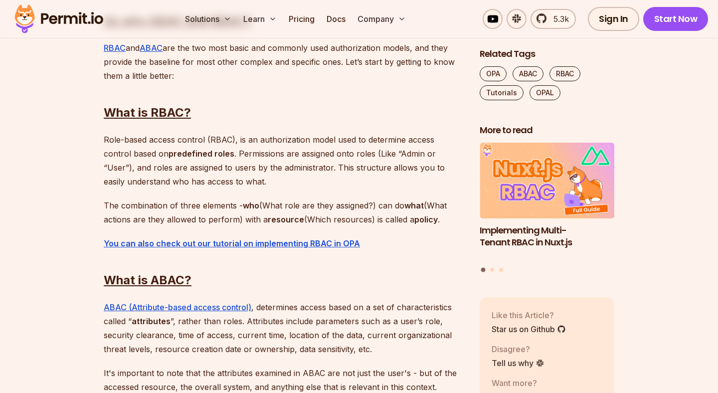
click at [211, 134] on p "Role-based access control (RBAC), is an authorization model used to determine a…" at bounding box center [284, 161] width 360 height 56
click at [198, 180] on p "Role-based access control (RBAC), is an authorization model used to determine a…" at bounding box center [284, 161] width 360 height 56
click at [194, 182] on p "Role-based access control (RBAC), is an authorization model used to determine a…" at bounding box center [284, 161] width 360 height 56
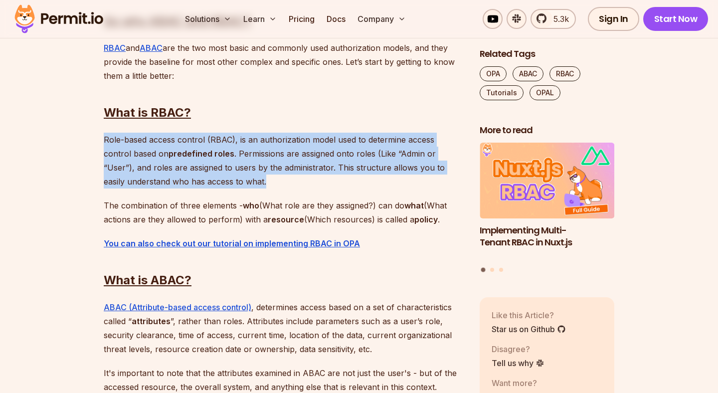
click at [105, 140] on p "Role-based access control (RBAC), is an authorization model used to determine a…" at bounding box center [284, 161] width 360 height 56
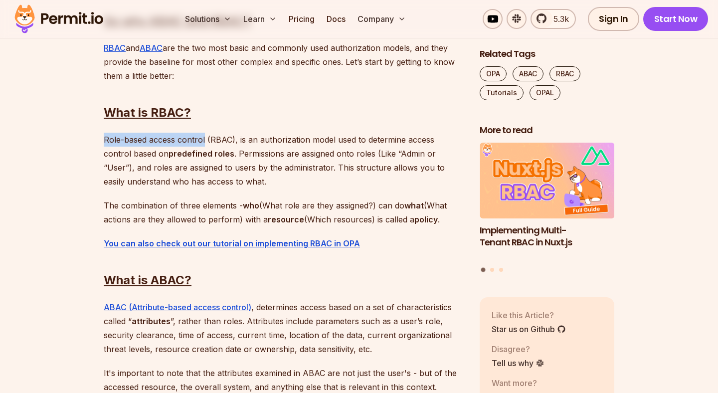
click at [192, 138] on p "Role-based access control (RBAC), is an authorization model used to determine a…" at bounding box center [284, 161] width 360 height 56
click at [204, 139] on p "Role-based access control (RBAC), is an authorization model used to determine a…" at bounding box center [284, 161] width 360 height 56
click at [206, 139] on p "Role-based access control (RBAC), is an authorization model used to determine a…" at bounding box center [284, 161] width 360 height 56
click at [233, 141] on p "Role-based access control (RBAC), is an authorization model used to determine a…" at bounding box center [284, 161] width 360 height 56
click at [236, 141] on p "Role-based access control (RBAC), is an authorization model used to determine a…" at bounding box center [284, 161] width 360 height 56
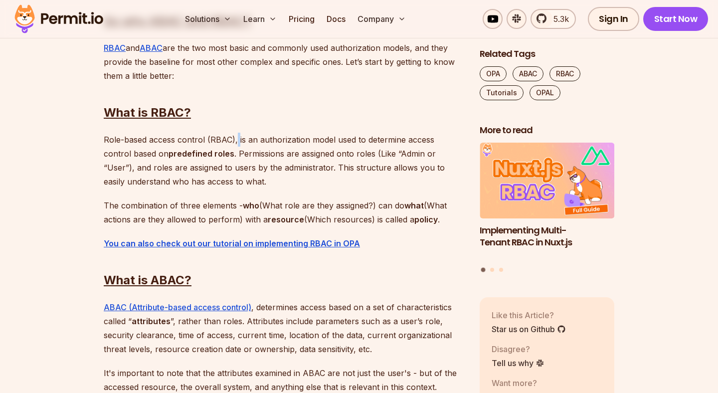
click at [236, 141] on p "Role-based access control (RBAC), is an authorization model used to determine a…" at bounding box center [284, 161] width 360 height 56
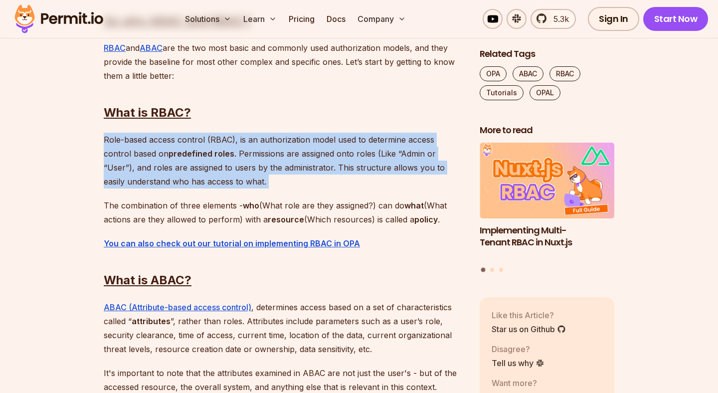
click at [367, 141] on p "Role-based access control (RBAC), is an authorization model used to determine a…" at bounding box center [284, 161] width 360 height 56
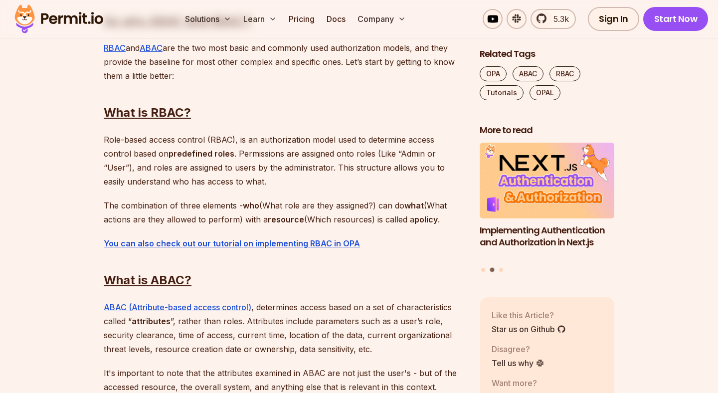
click at [194, 181] on p "Role-based access control (RBAC), is an authorization model used to determine a…" at bounding box center [284, 161] width 360 height 56
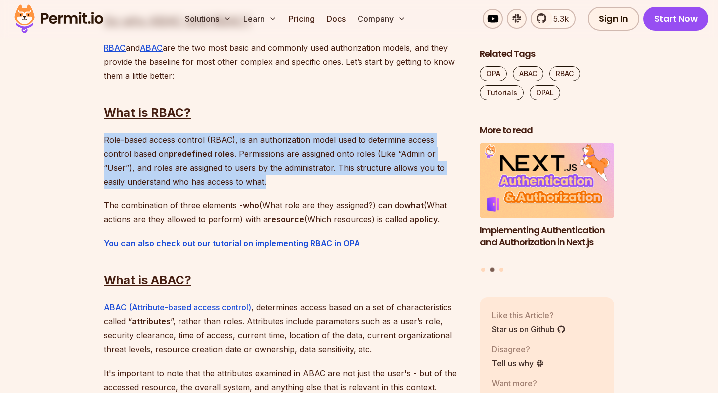
click at [110, 146] on p "Role-based access control (RBAC), is an authorization model used to determine a…" at bounding box center [284, 161] width 360 height 56
click at [105, 139] on p "Role-based access control (RBAC), is an authorization model used to determine a…" at bounding box center [284, 161] width 360 height 56
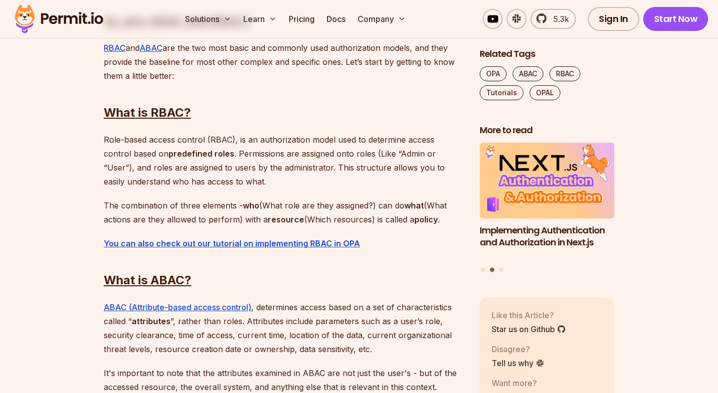
click at [180, 73] on h2 "What is RBAC?" at bounding box center [284, 93] width 360 height 56
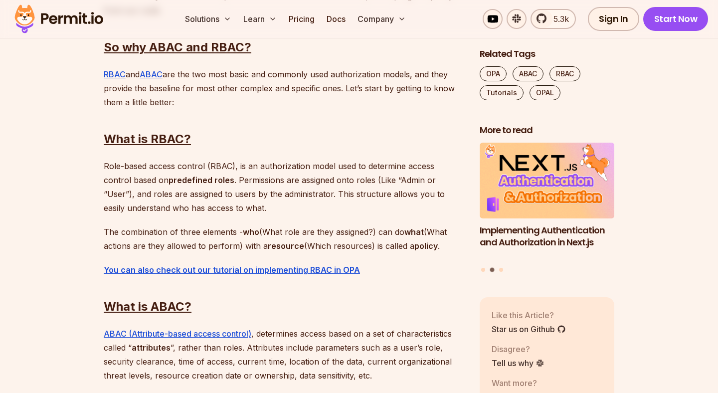
scroll to position [737, 0]
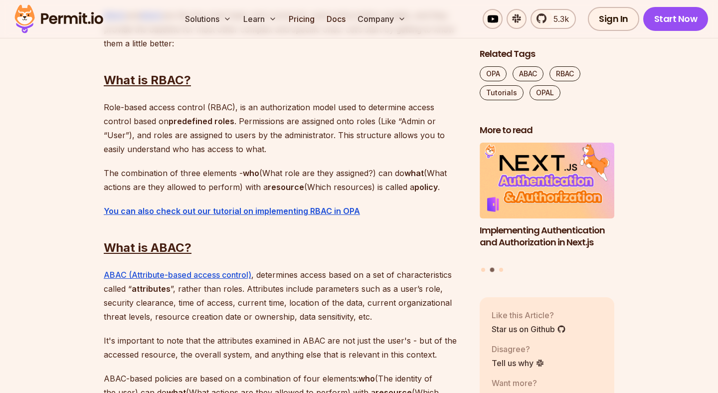
click at [106, 111] on p "Role-based access control (RBAC), is an authorization model used to determine a…" at bounding box center [284, 128] width 360 height 56
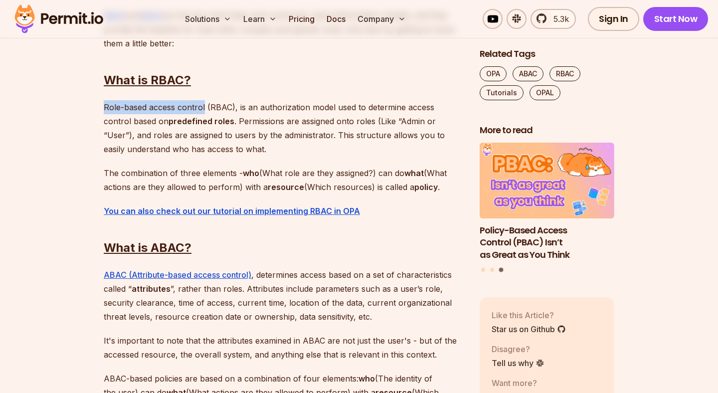
click at [190, 111] on p "Role-based access control (RBAC), is an authorization model used to determine a…" at bounding box center [284, 128] width 360 height 56
click at [205, 108] on p "Role-based access control (RBAC), is an authorization model used to determine a…" at bounding box center [284, 128] width 360 height 56
click at [234, 108] on p "Role-based access control (RBAC), is an authorization model used to determine a…" at bounding box center [284, 128] width 360 height 56
click at [239, 108] on p "Role-based access control (RBAC), is an authorization model used to determine a…" at bounding box center [284, 128] width 360 height 56
click at [307, 108] on p "Role-based access control (RBAC), is an authorization model used to determine a…" at bounding box center [284, 128] width 360 height 56
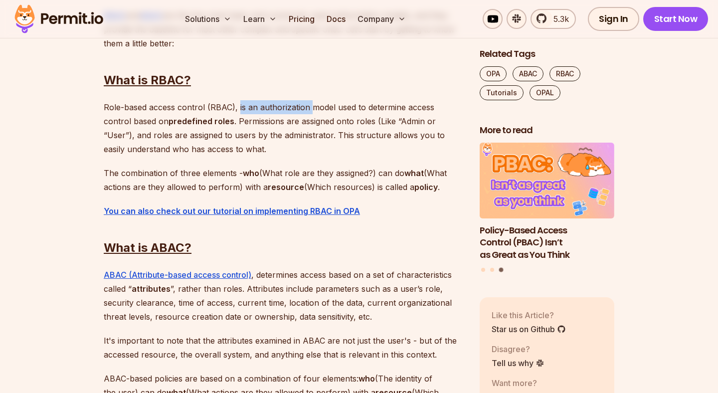
click at [331, 107] on p "Role-based access control (RBAC), is an authorization model used to determine a…" at bounding box center [284, 128] width 360 height 56
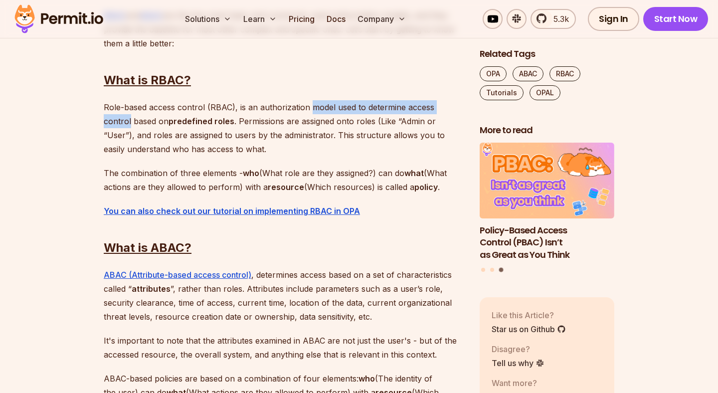
click at [440, 107] on p "Role-based access control (RBAC), is an authorization model used to determine a…" at bounding box center [284, 128] width 360 height 56
click at [197, 115] on p "Role-based access control (RBAC), is an authorization model used to determine a…" at bounding box center [284, 128] width 360 height 56
click at [106, 119] on p "Role-based access control (RBAC), is an authorization model used to determine a…" at bounding box center [284, 128] width 360 height 56
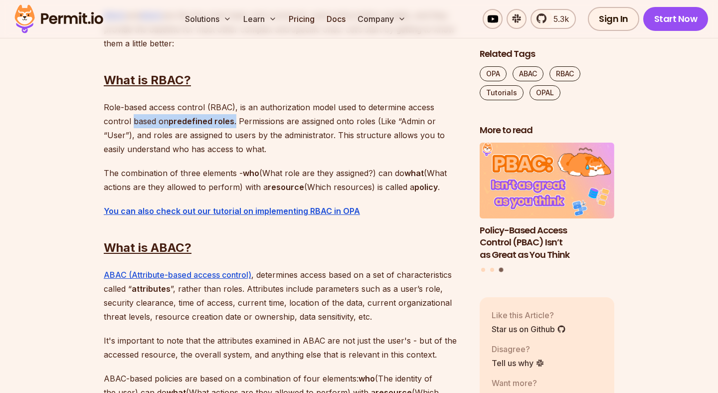
click at [204, 123] on p "Role-based access control (RBAC), is an authorization model used to determine a…" at bounding box center [284, 128] width 360 height 56
click at [211, 123] on p "Role-based access control (RBAC), is an authorization model used to determine a…" at bounding box center [284, 128] width 360 height 56
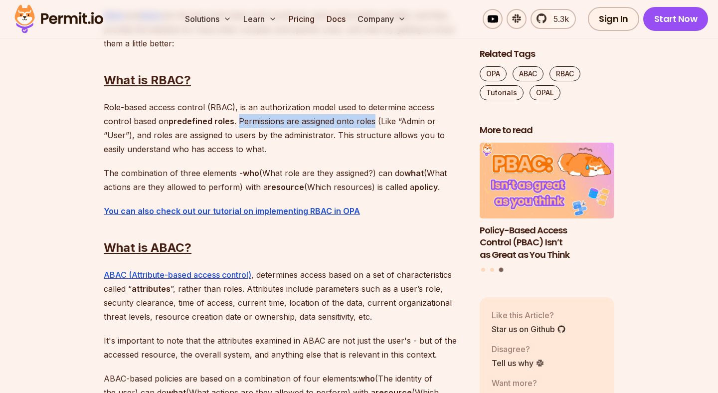
click at [330, 123] on p "Role-based access control (RBAC), is an authorization model used to determine a…" at bounding box center [284, 128] width 360 height 56
click at [351, 121] on p "Role-based access control (RBAC), is an authorization model used to determine a…" at bounding box center [284, 128] width 360 height 56
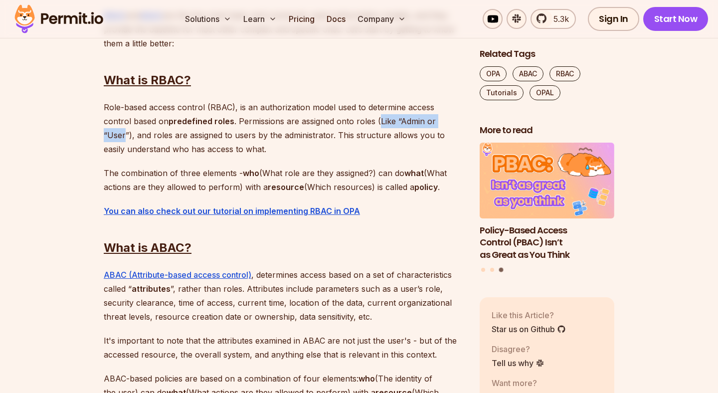
click at [422, 121] on p "Role-based access control (RBAC), is an authorization model used to determine a…" at bounding box center [284, 128] width 360 height 56
click at [112, 126] on p "Role-based access control (RBAC), is an authorization model used to determine a…" at bounding box center [284, 128] width 360 height 56
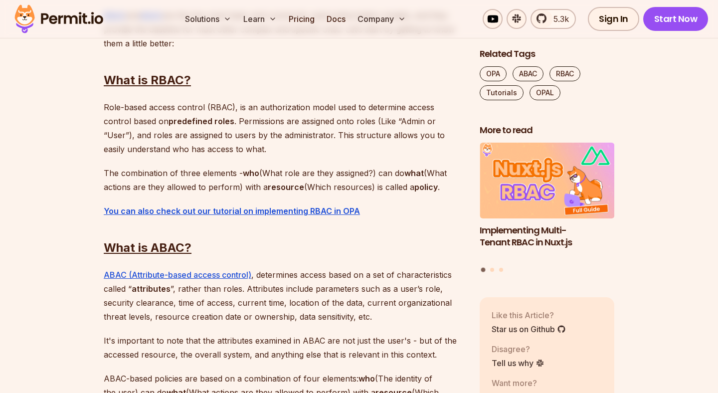
click at [108, 106] on p "Role-based access control (RBAC), is an authorization model used to determine a…" at bounding box center [284, 128] width 360 height 56
click at [193, 106] on p "Role-based access control (RBAC), is an authorization model used to determine a…" at bounding box center [284, 128] width 360 height 56
click at [215, 107] on p "Role-based access control (RBAC), is an authorization model used to determine a…" at bounding box center [284, 128] width 360 height 56
click at [302, 107] on p "Role-based access control (RBAC), is an authorization model used to determine a…" at bounding box center [284, 128] width 360 height 56
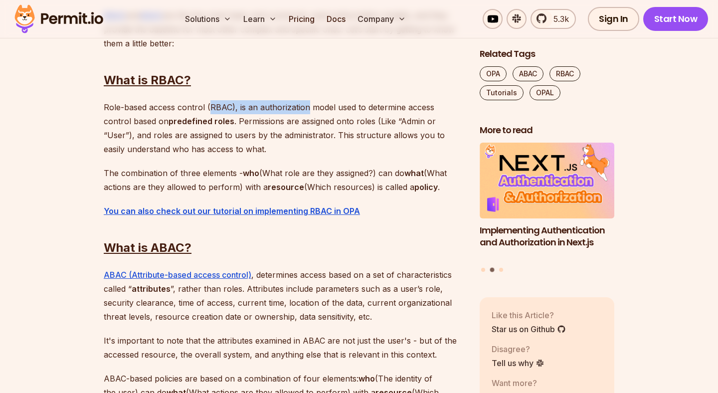
click at [318, 107] on p "Role-based access control (RBAC), is an authorization model used to determine a…" at bounding box center [284, 128] width 360 height 56
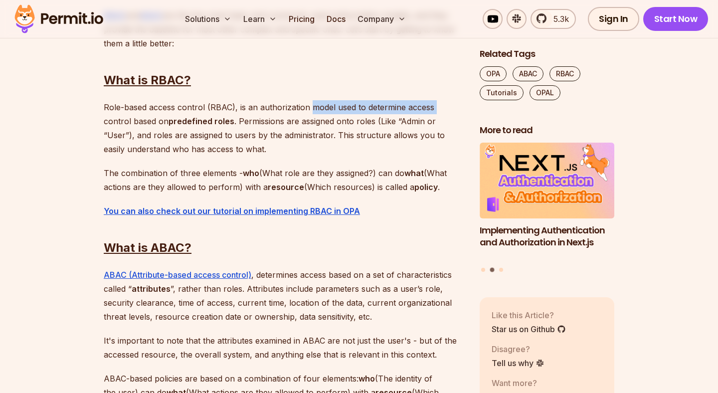
click at [434, 107] on p "Role-based access control (RBAC), is an authorization model used to determine a…" at bounding box center [284, 128] width 360 height 56
click at [169, 120] on strong "predefined roles" at bounding box center [202, 121] width 66 height 10
click at [114, 122] on p "Role-based access control (RBAC), is an authorization model used to determine a…" at bounding box center [284, 128] width 360 height 56
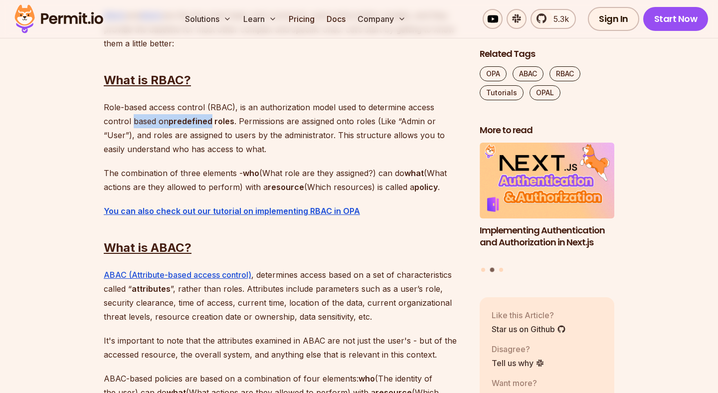
click at [187, 122] on p "Role-based access control (RBAC), is an authorization model used to determine a…" at bounding box center [284, 128] width 360 height 56
click at [208, 122] on p "Role-based access control (RBAC), is an authorization model used to determine a…" at bounding box center [284, 128] width 360 height 56
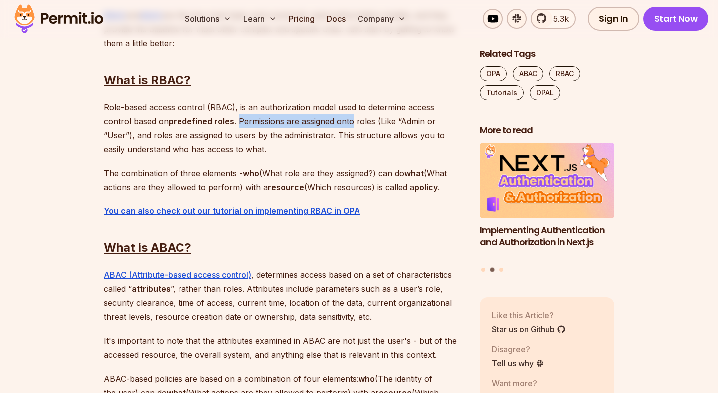
click at [314, 122] on p "Role-based access control (RBAC), is an authorization model used to determine a…" at bounding box center [284, 128] width 360 height 56
click at [356, 122] on p "Role-based access control (RBAC), is an authorization model used to determine a…" at bounding box center [284, 128] width 360 height 56
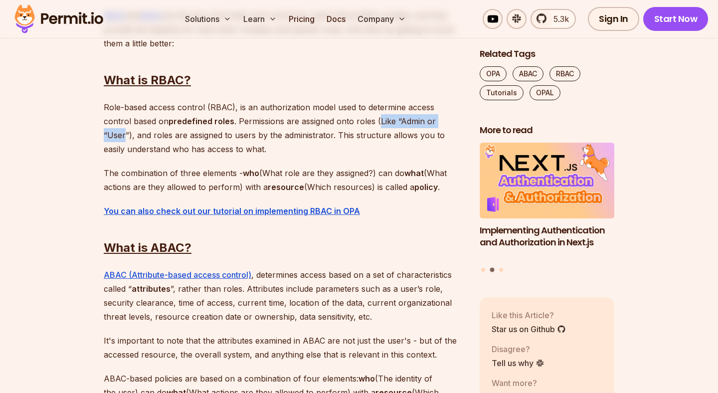
click at [425, 122] on p "Role-based access control (RBAC), is an authorization model used to determine a…" at bounding box center [284, 128] width 360 height 56
click at [119, 140] on p "Role-based access control (RBAC), is an authorization model used to determine a…" at bounding box center [284, 128] width 360 height 56
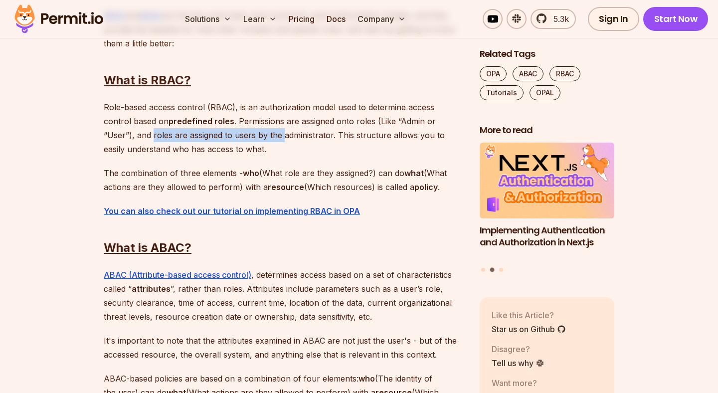
click at [230, 139] on p "Role-based access control (RBAC), is an authorization model used to determine a…" at bounding box center [284, 128] width 360 height 56
click at [301, 134] on p "Role-based access control (RBAC), is an authorization model used to determine a…" at bounding box center [284, 128] width 360 height 56
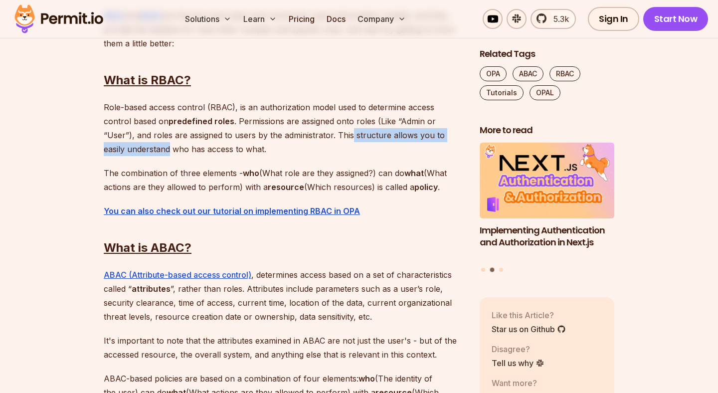
click at [425, 133] on p "Role-based access control (RBAC), is an authorization model used to determine a…" at bounding box center [284, 128] width 360 height 56
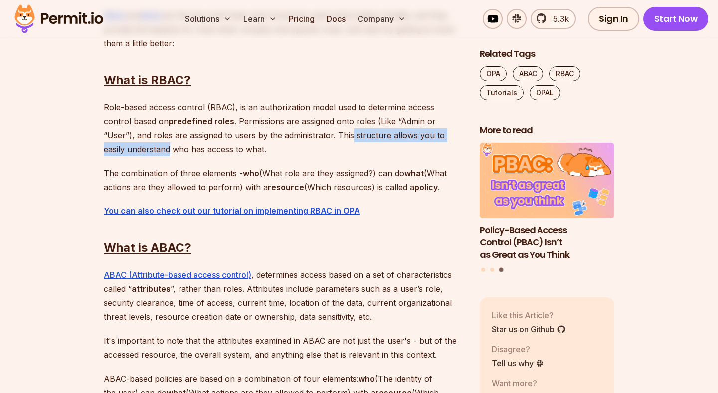
click at [113, 151] on p "Role-based access control (RBAC), is an authorization model used to determine a…" at bounding box center [284, 128] width 360 height 56
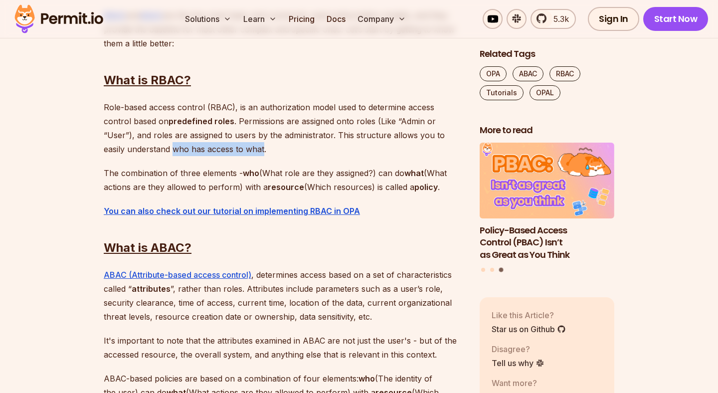
click at [177, 151] on p "Role-based access control (RBAC), is an authorization model used to determine a…" at bounding box center [284, 128] width 360 height 56
click at [110, 177] on p "The combination of three elements - who (What role are they assigned?) can do w…" at bounding box center [284, 180] width 360 height 28
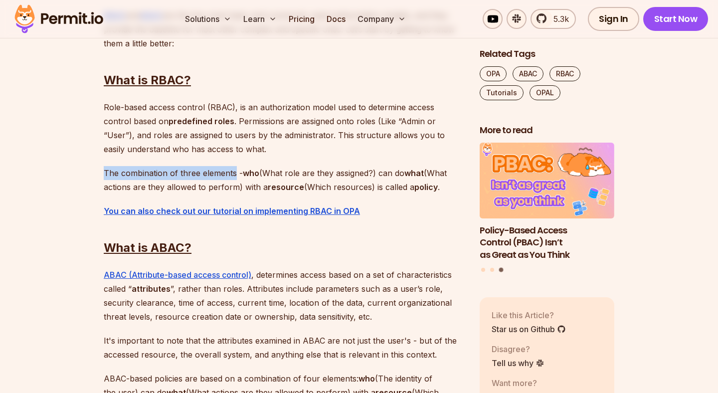
click at [210, 177] on p "The combination of three elements - who (What role are they assigned?) can do w…" at bounding box center [284, 180] width 360 height 28
click at [248, 176] on strong "who" at bounding box center [251, 173] width 16 height 10
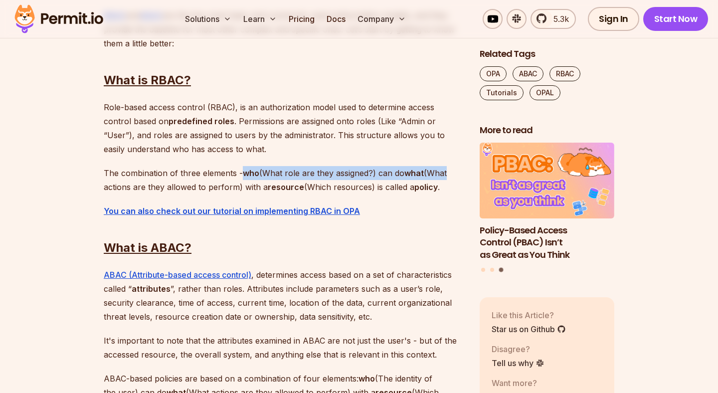
click at [437, 176] on p "The combination of three elements - who (What role are they assigned?) can do w…" at bounding box center [284, 180] width 360 height 28
click at [107, 192] on p "The combination of three elements - who (What role are they assigned?) can do w…" at bounding box center [284, 180] width 360 height 28
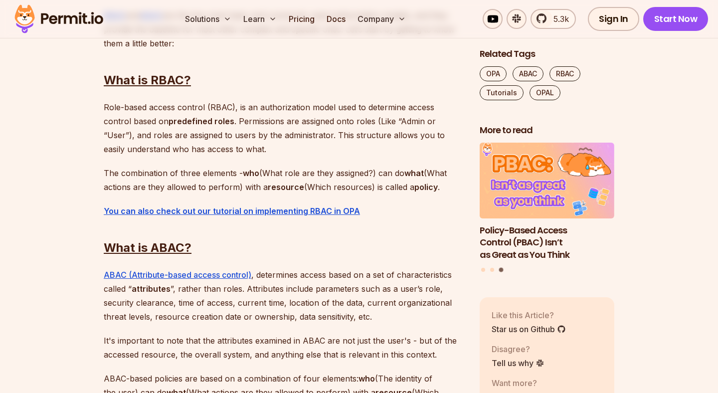
click at [123, 177] on p "The combination of three elements - who (What role are they assigned?) can do w…" at bounding box center [284, 180] width 360 height 28
click at [243, 171] on strong "who" at bounding box center [251, 173] width 16 height 10
click at [366, 172] on p "The combination of three elements - who (What role are they assigned?) can do w…" at bounding box center [284, 180] width 360 height 28
click at [387, 174] on p "The combination of three elements - who (What role are they assigned?) can do w…" at bounding box center [284, 180] width 360 height 28
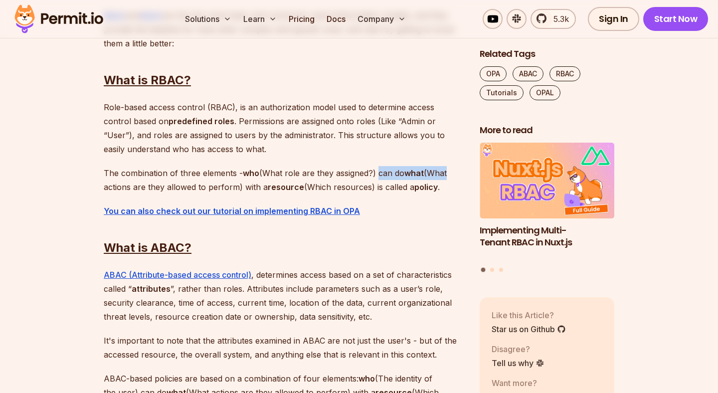
click at [442, 174] on p "The combination of three elements - who (What role are they assigned?) can do w…" at bounding box center [284, 180] width 360 height 28
click at [304, 170] on p "The combination of three elements - who (What role are they assigned?) can do w…" at bounding box center [284, 180] width 360 height 28
click at [288, 174] on p "The combination of three elements - who (What role are they assigned?) can do w…" at bounding box center [284, 180] width 360 height 28
click at [438, 173] on p "The combination of three elements - who (What role are they assigned?) can do w…" at bounding box center [284, 180] width 360 height 28
click at [106, 192] on p "The combination of three elements - who (What role are they assigned?) can do w…" at bounding box center [284, 180] width 360 height 28
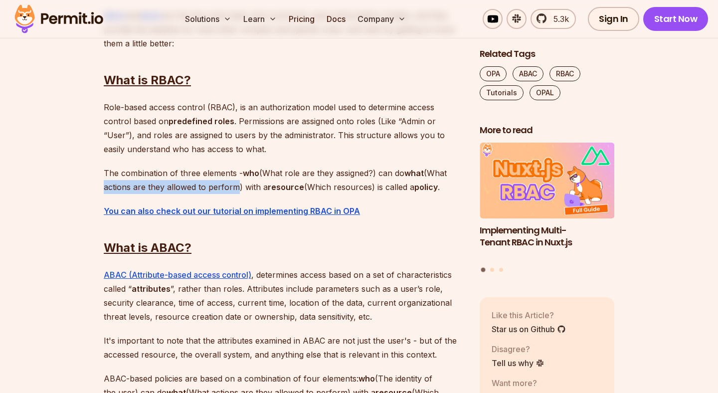
click at [210, 191] on p "The combination of three elements - who (What role are they assigned?) can do w…" at bounding box center [284, 180] width 360 height 28
click at [250, 189] on p "The combination of three elements - who (What role are they assigned?) can do w…" at bounding box center [284, 180] width 360 height 28
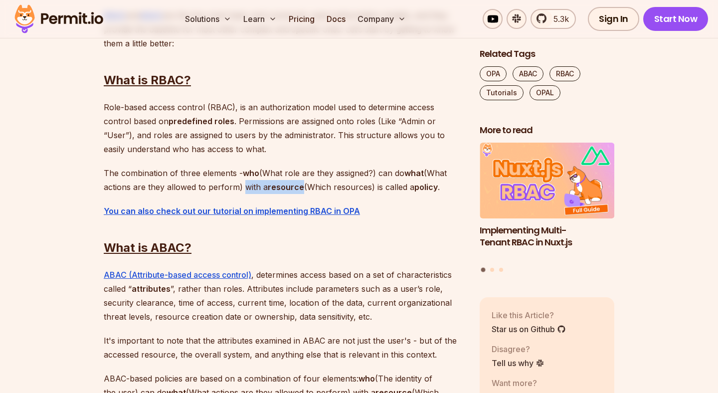
click at [275, 189] on p "The combination of three elements - who (What role are they assigned?) can do w…" at bounding box center [284, 180] width 360 height 28
click at [293, 188] on strong "resource" at bounding box center [286, 187] width 36 height 10
click at [300, 188] on strong "resource" at bounding box center [286, 187] width 36 height 10
click at [410, 187] on p "The combination of three elements - who (What role are they assigned?) can do w…" at bounding box center [284, 180] width 360 height 28
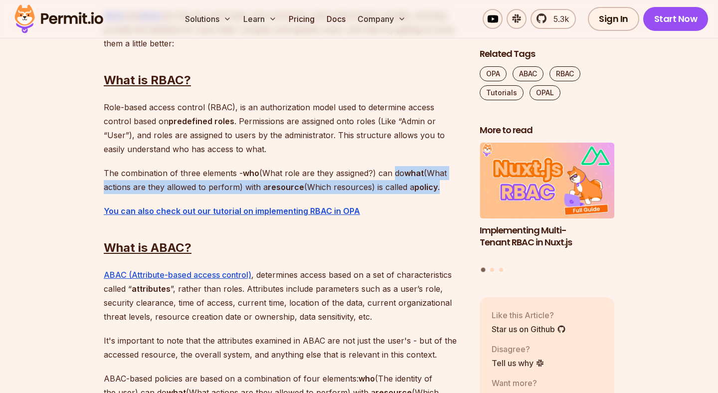
click at [445, 193] on p "The combination of three elements - who (What role are they assigned?) can do w…" at bounding box center [284, 180] width 360 height 28
click at [437, 189] on strong "policy" at bounding box center [426, 187] width 23 height 10
click at [375, 167] on p "The combination of three elements - who (What role are they assigned?) can do w…" at bounding box center [284, 180] width 360 height 28
click at [110, 173] on p "The combination of three elements - who (What role are they assigned?) can do w…" at bounding box center [284, 180] width 360 height 28
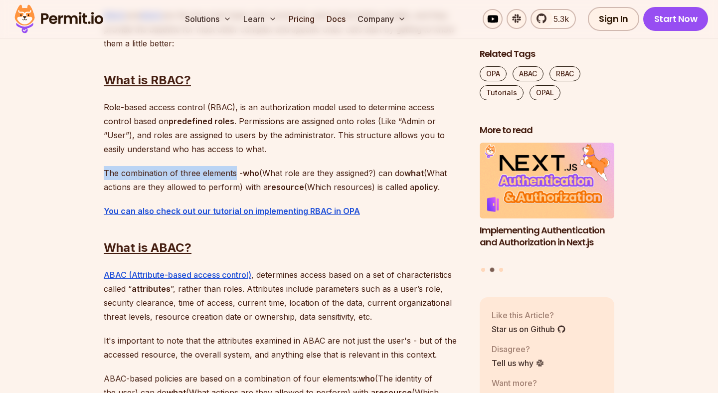
click at [213, 173] on p "The combination of three elements - who (What role are they assigned?) can do w…" at bounding box center [284, 180] width 360 height 28
click at [241, 173] on p "The combination of three elements - who (What role are they assigned?) can do w…" at bounding box center [284, 180] width 360 height 28
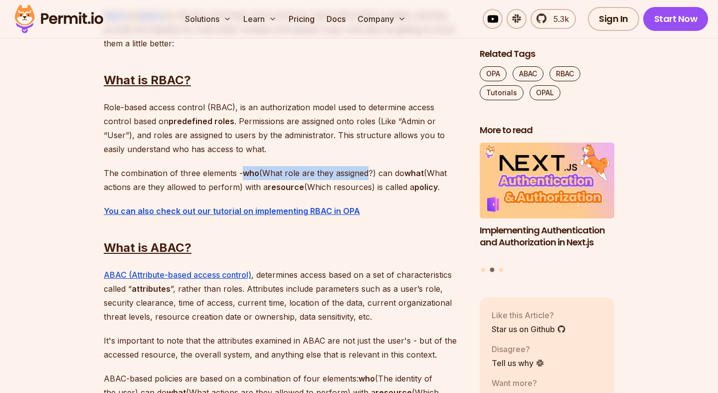
click at [355, 173] on p "The combination of three elements - who (What role are they assigned?) can do w…" at bounding box center [284, 180] width 360 height 28
click at [376, 173] on p "The combination of three elements - who (What role are they assigned?) can do w…" at bounding box center [284, 180] width 360 height 28
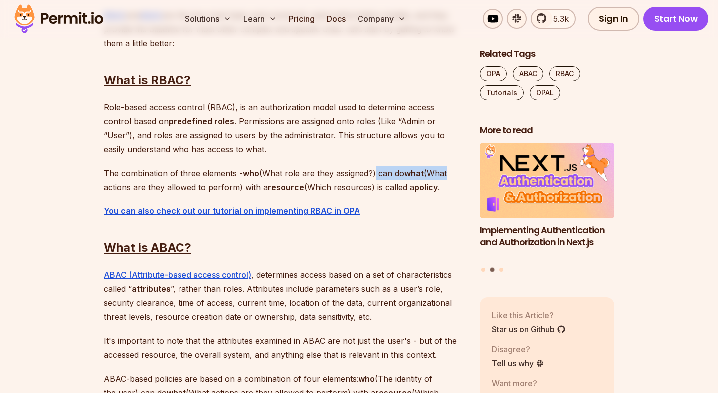
click at [436, 173] on p "The combination of three elements - who (What role are they assigned?) can do w…" at bounding box center [284, 180] width 360 height 28
click at [110, 187] on p "The combination of three elements - who (What role are they assigned?) can do w…" at bounding box center [284, 180] width 360 height 28
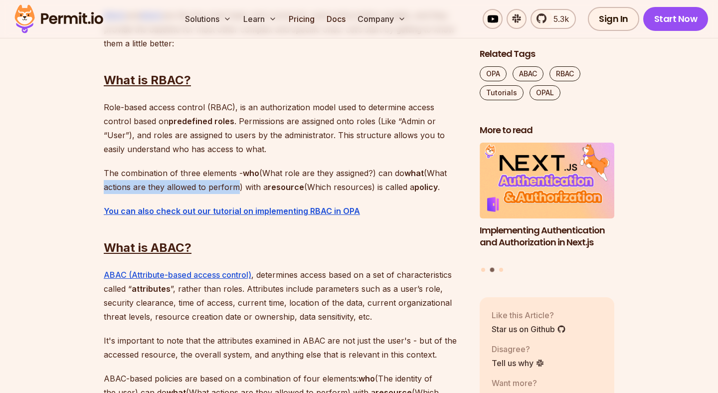
click at [218, 187] on p "The combination of three elements - who (What role are they assigned?) can do w…" at bounding box center [284, 180] width 360 height 28
click at [249, 186] on p "The combination of three elements - who (What role are they assigned?) can do w…" at bounding box center [284, 180] width 360 height 28
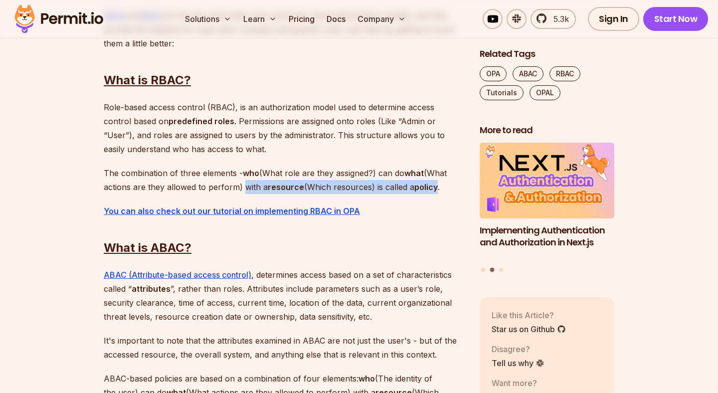
click at [423, 187] on p "The combination of three elements - who (What role are they assigned?) can do w…" at bounding box center [284, 180] width 360 height 28
click at [166, 187] on p "The combination of three elements - who (What role are they assigned?) can do w…" at bounding box center [284, 180] width 360 height 28
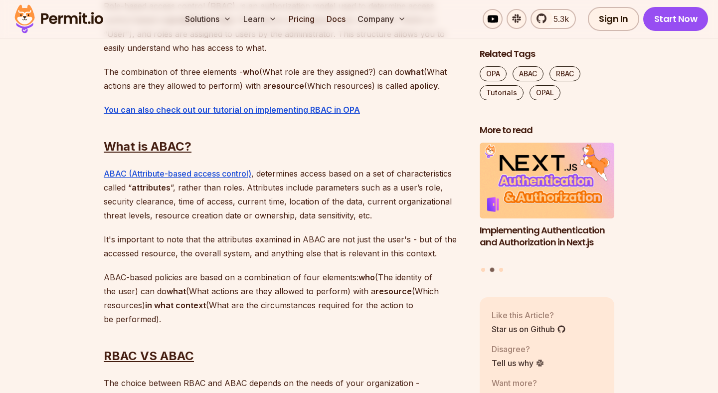
scroll to position [909, 0]
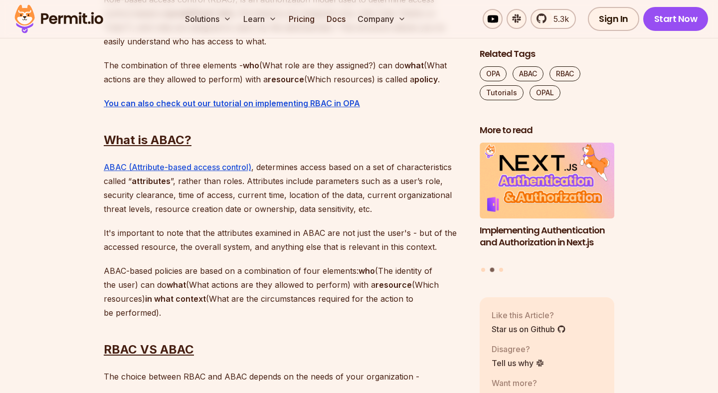
click at [245, 69] on strong "who" at bounding box center [251, 65] width 16 height 10
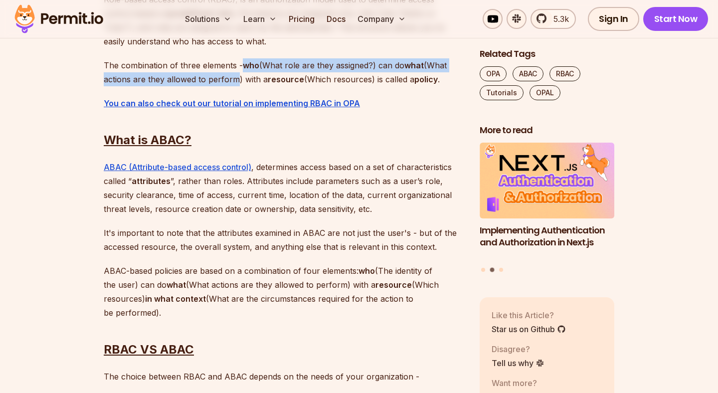
click at [224, 78] on p "The combination of three elements - who (What role are they assigned?) can do w…" at bounding box center [284, 72] width 360 height 28
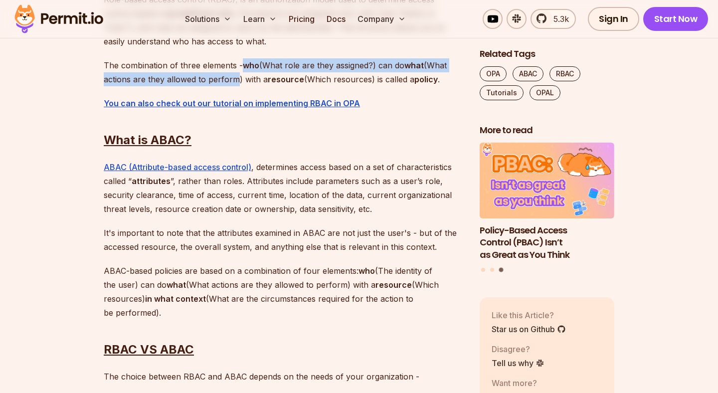
click at [250, 78] on p "The combination of three elements - who (What role are they assigned?) can do w…" at bounding box center [284, 72] width 360 height 28
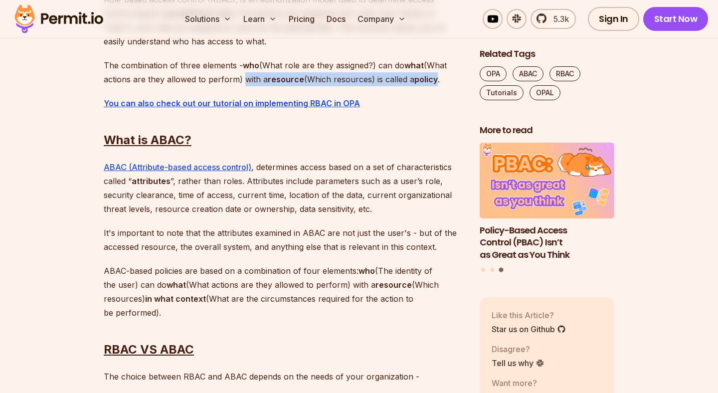
click at [419, 79] on p "The combination of three elements - who (What role are they assigned?) can do w…" at bounding box center [284, 72] width 360 height 28
click at [187, 75] on p "The combination of three elements - who (What role are they assigned?) can do w…" at bounding box center [284, 72] width 360 height 28
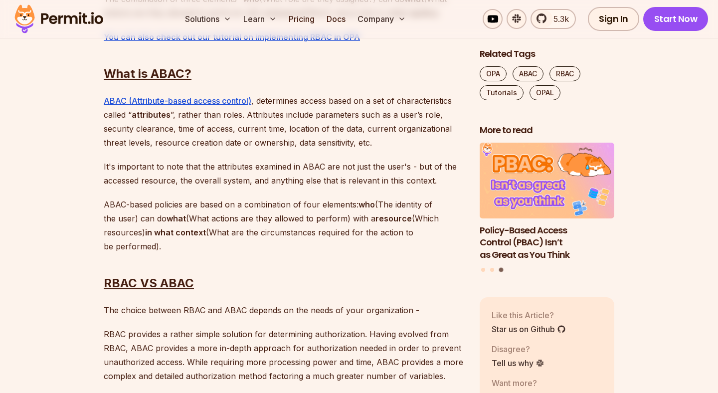
scroll to position [982, 0]
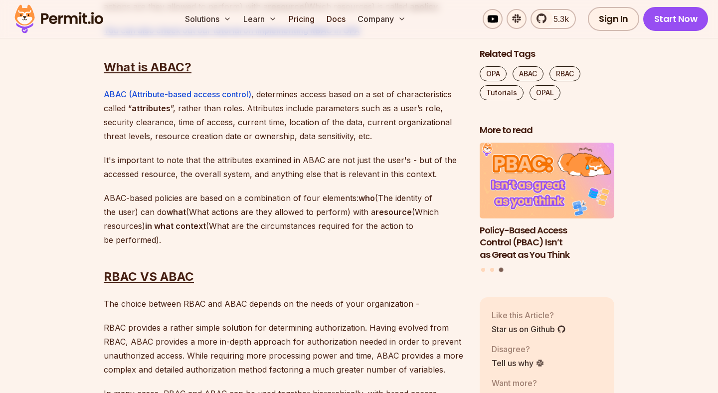
click at [111, 107] on p "ABAC (Attribute-based access control) , determines access based on a set of cha…" at bounding box center [284, 115] width 360 height 56
click at [231, 114] on p "ABAC (Attribute-based access control) , determines access based on a set of cha…" at bounding box center [284, 115] width 360 height 56
click at [272, 94] on p "ABAC (Attribute-based access control) , determines access based on a set of cha…" at bounding box center [284, 115] width 360 height 56
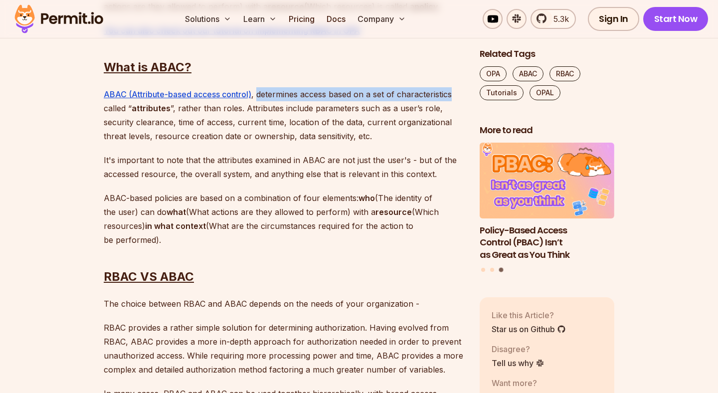
click at [406, 94] on p "ABAC (Attribute-based access control) , determines access based on a set of cha…" at bounding box center [284, 115] width 360 height 56
click at [130, 109] on p "ABAC (Attribute-based access control) , determines access based on a set of cha…" at bounding box center [284, 115] width 360 height 56
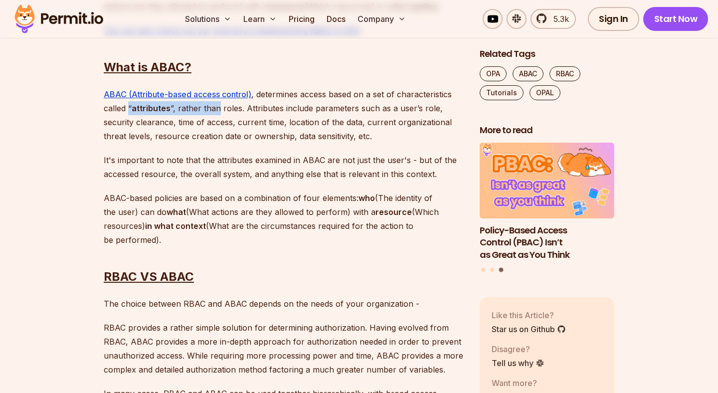
click at [213, 109] on p "ABAC (Attribute-based access control) , determines access based on a set of cha…" at bounding box center [284, 115] width 360 height 56
click at [249, 109] on p "ABAC (Attribute-based access control) , determines access based on a set of cha…" at bounding box center [284, 115] width 360 height 56
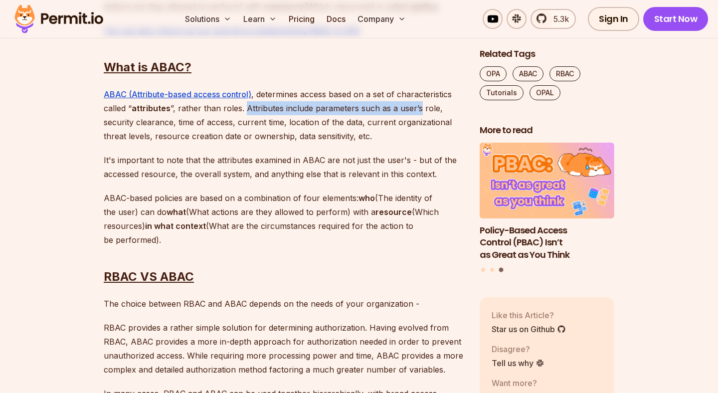
click at [405, 109] on p "ABAC (Attribute-based access control) , determines access based on a set of cha…" at bounding box center [284, 115] width 360 height 56
click at [130, 121] on p "ABAC (Attribute-based access control) , determines access based on a set of cha…" at bounding box center [284, 115] width 360 height 56
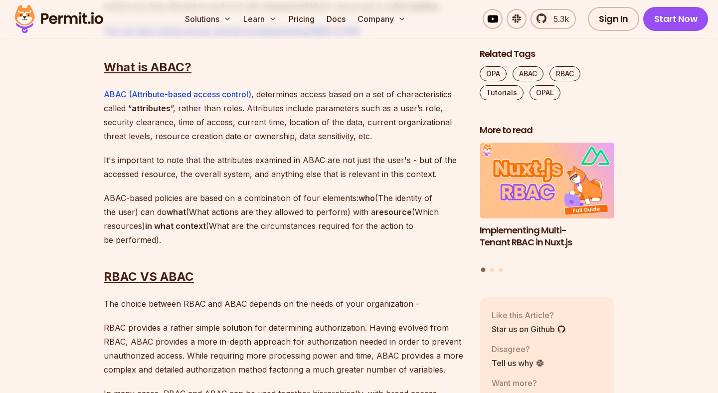
click at [126, 123] on p "ABAC (Attribute-based access control) , determines access based on a set of cha…" at bounding box center [284, 115] width 360 height 56
click at [132, 122] on p "ABAC (Attribute-based access control) , determines access based on a set of cha…" at bounding box center [284, 115] width 360 height 56
click at [139, 122] on p "ABAC (Attribute-based access control) , determines access based on a set of cha…" at bounding box center [284, 115] width 360 height 56
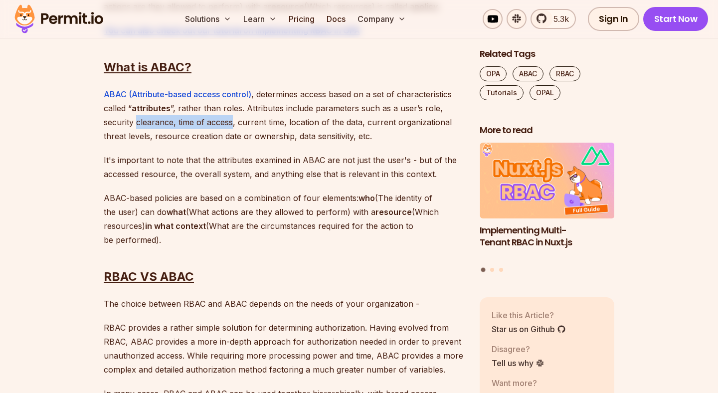
click at [211, 122] on p "ABAC (Attribute-based access control) , determines access based on a set of cha…" at bounding box center [284, 115] width 360 height 56
click at [233, 122] on p "ABAC (Attribute-based access control) , determines access based on a set of cha…" at bounding box center [284, 115] width 360 height 56
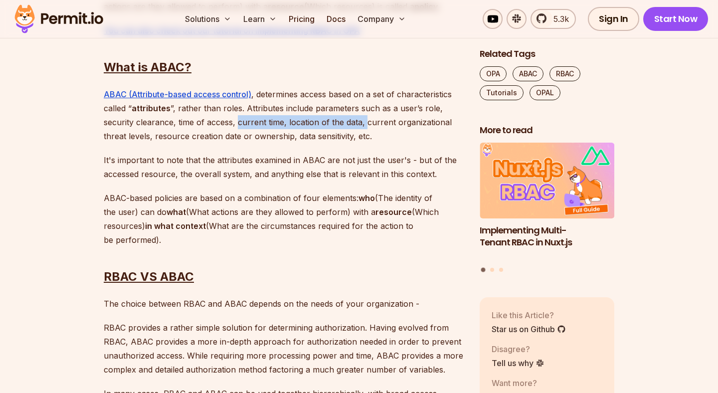
click at [367, 124] on p "ABAC (Attribute-based access control) , determines access based on a set of cha…" at bounding box center [284, 115] width 360 height 56
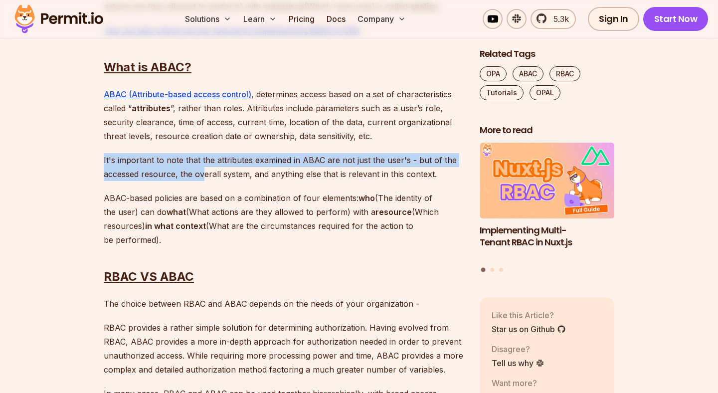
click at [177, 192] on p "ABAC-based policies are based on a combination of four elements: who (The ident…" at bounding box center [284, 219] width 360 height 56
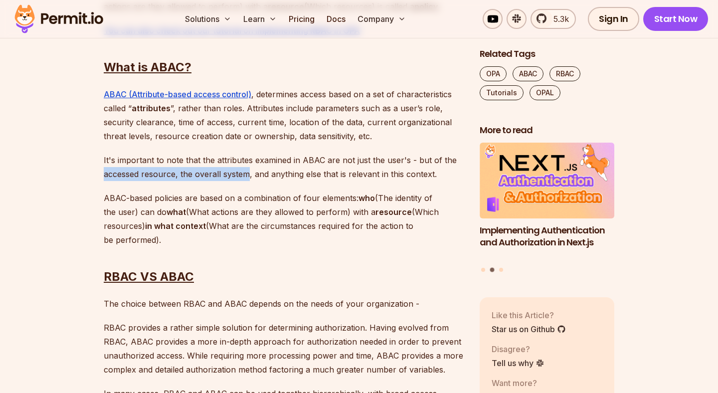
click at [257, 173] on p "It's important to note that the attributes examined in ABAC are not just the us…" at bounding box center [284, 167] width 360 height 28
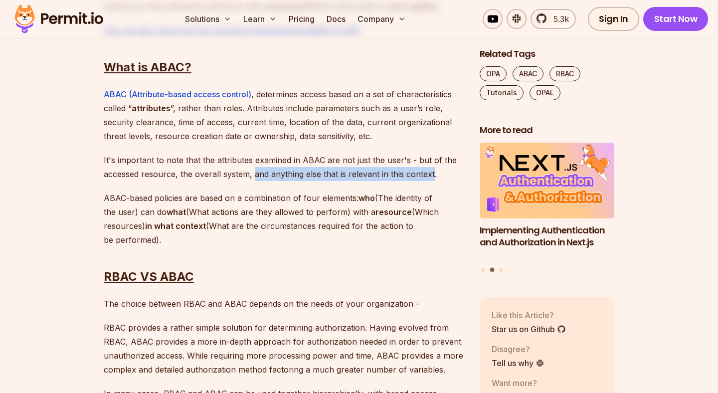
click at [428, 173] on p "It's important to note that the attributes examined in ABAC are not just the us…" at bounding box center [284, 167] width 360 height 28
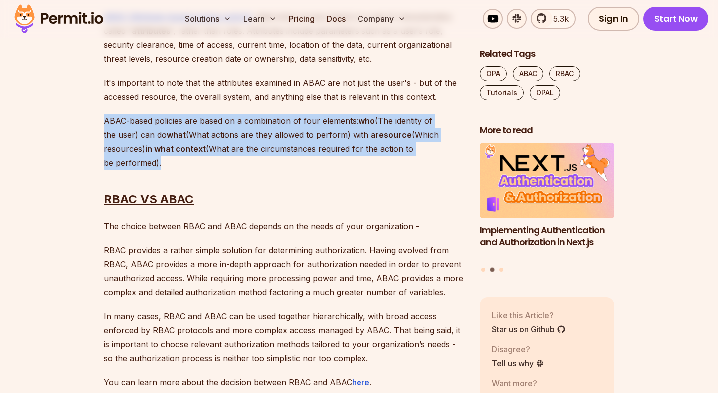
scroll to position [1062, 0]
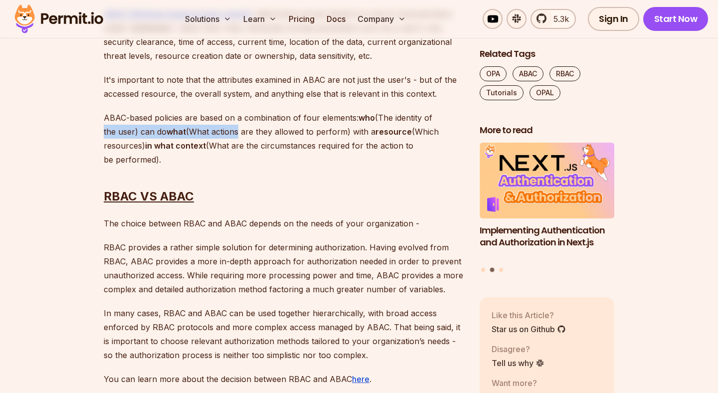
click at [119, 146] on p "ABAC-based policies are based on a combination of four elements: who (The ident…" at bounding box center [284, 139] width 360 height 56
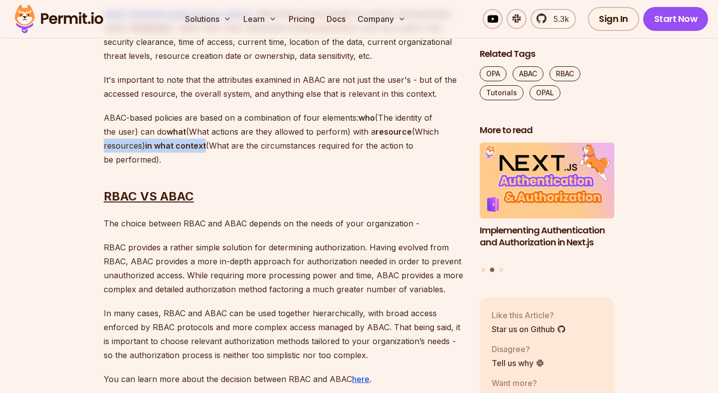
click at [190, 146] on p "ABAC-based policies are based on a combination of four elements: who (The ident…" at bounding box center [284, 139] width 360 height 56
click at [213, 145] on p "ABAC-based policies are based on a combination of four elements: who (The ident…" at bounding box center [284, 139] width 360 height 56
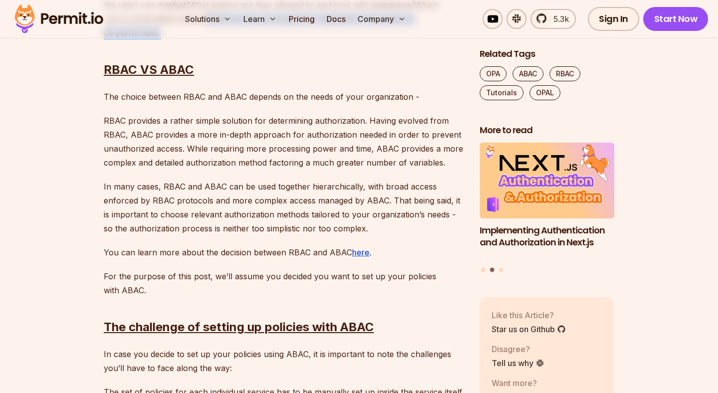
scroll to position [1202, 0]
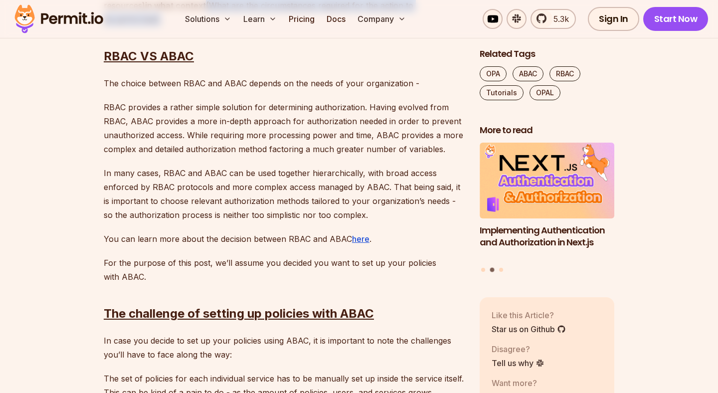
click at [110, 85] on p "The choice between RBAC and ABAC depends on the needs of your organization -" at bounding box center [284, 83] width 360 height 14
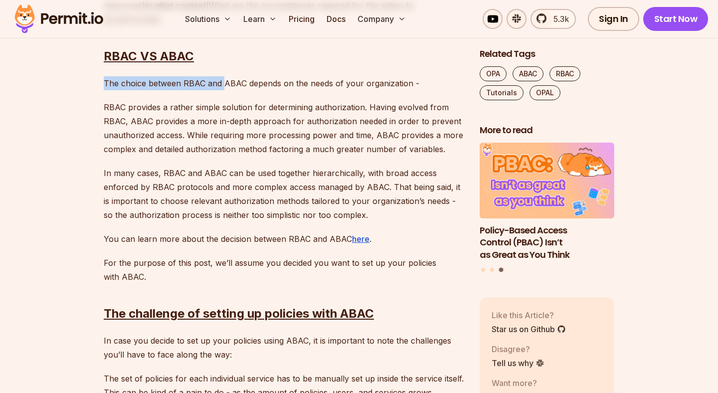
click at [223, 84] on p "The choice between RBAC and ABAC depends on the needs of your organization -" at bounding box center [284, 83] width 360 height 14
click at [243, 83] on p "The choice between RBAC and ABAC depends on the needs of your organization -" at bounding box center [284, 83] width 360 height 14
click at [247, 83] on p "The choice between RBAC and ABAC depends on the needs of your organization -" at bounding box center [284, 83] width 360 height 14
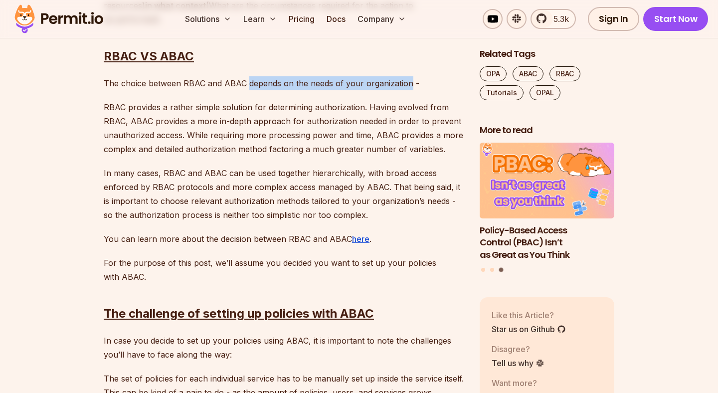
click at [395, 84] on p "The choice between RBAC and ABAC depends on the needs of your organization -" at bounding box center [284, 83] width 360 height 14
click at [137, 102] on p "RBAC provides a rather simple solution for determining authorization. Having ev…" at bounding box center [284, 128] width 360 height 56
click at [118, 106] on p "RBAC provides a rather simple solution for determining authorization. Having ev…" at bounding box center [284, 128] width 360 height 56
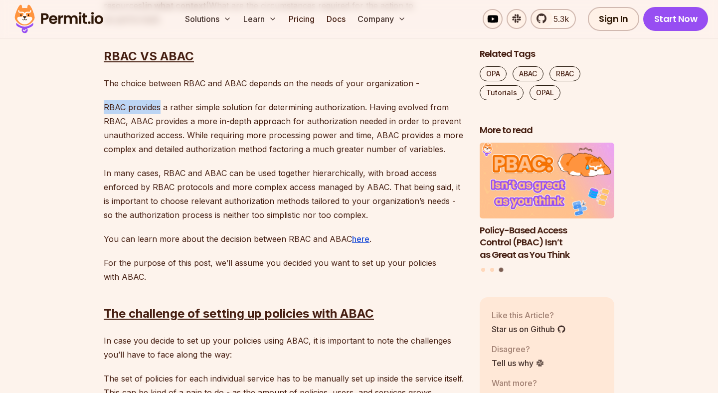
click at [140, 105] on p "RBAC provides a rather simple solution for determining authorization. Having ev…" at bounding box center [284, 128] width 360 height 56
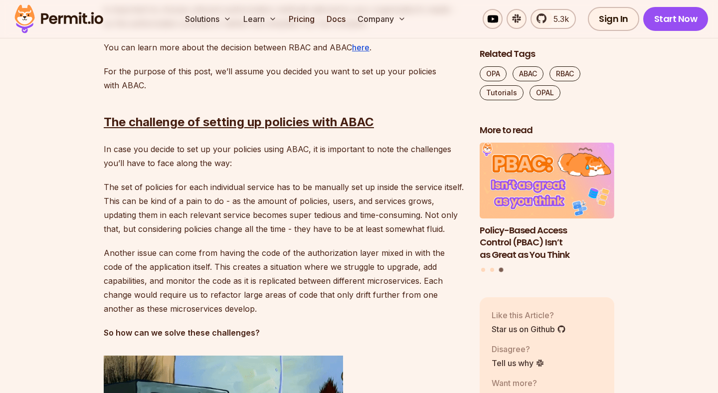
click at [116, 104] on h2 "The challenge of setting up policies with ABAC" at bounding box center [284, 102] width 360 height 56
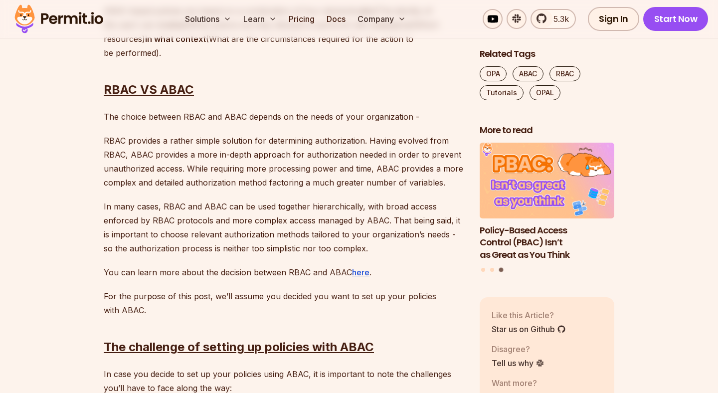
scroll to position [1195, 0]
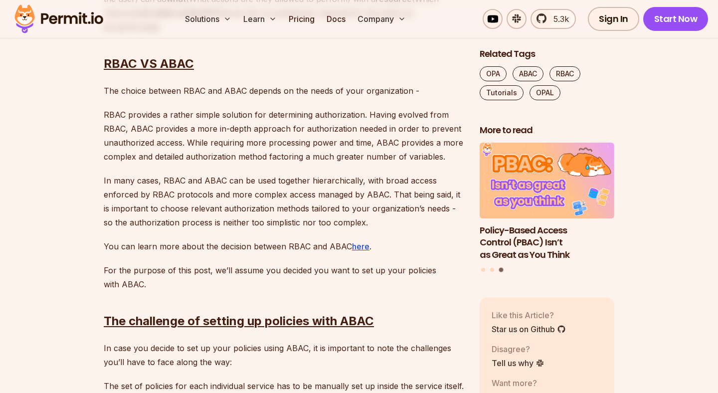
click at [109, 97] on p "The choice between RBAC and ABAC depends on the needs of your organization -" at bounding box center [284, 91] width 360 height 14
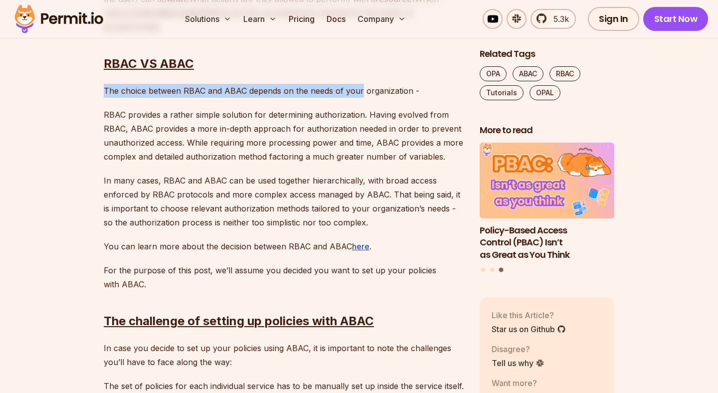
drag, startPoint x: 109, startPoint y: 97, endPoint x: 359, endPoint y: 96, distance: 249.4
click at [359, 96] on p "The choice between RBAC and ABAC depends on the needs of your organization -" at bounding box center [284, 91] width 360 height 14
click at [104, 112] on p "RBAC provides a rather simple solution for determining authorization. Having ev…" at bounding box center [284, 136] width 360 height 56
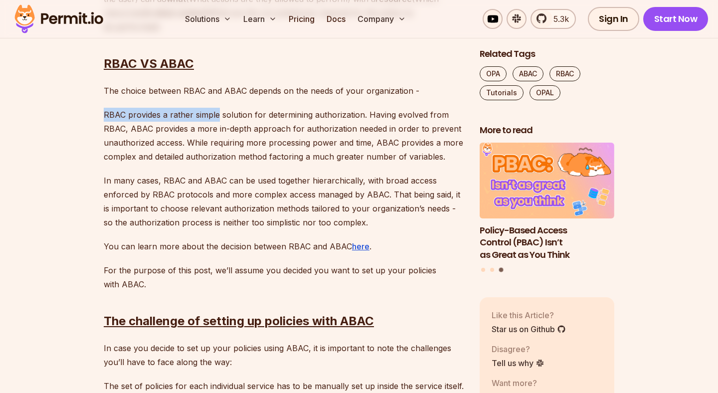
drag, startPoint x: 104, startPoint y: 112, endPoint x: 208, endPoint y: 115, distance: 103.8
click at [208, 115] on p "RBAC provides a rather simple solution for determining authorization. Having ev…" at bounding box center [284, 136] width 360 height 56
click at [227, 115] on p "RBAC provides a rather simple solution for determining authorization. Having ev…" at bounding box center [284, 136] width 360 height 56
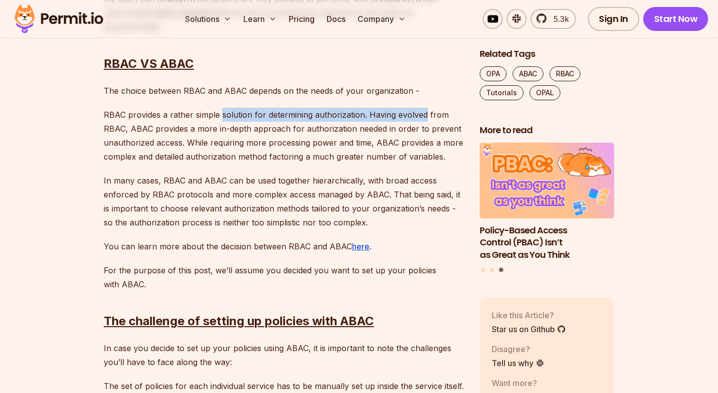
drag, startPoint x: 227, startPoint y: 115, endPoint x: 412, endPoint y: 115, distance: 184.6
click at [412, 115] on p "RBAC provides a rather simple solution for determining authorization. Having ev…" at bounding box center [284, 136] width 360 height 56
click at [109, 122] on p "RBAC provides a rather simple solution for determining authorization. Having ev…" at bounding box center [284, 136] width 360 height 56
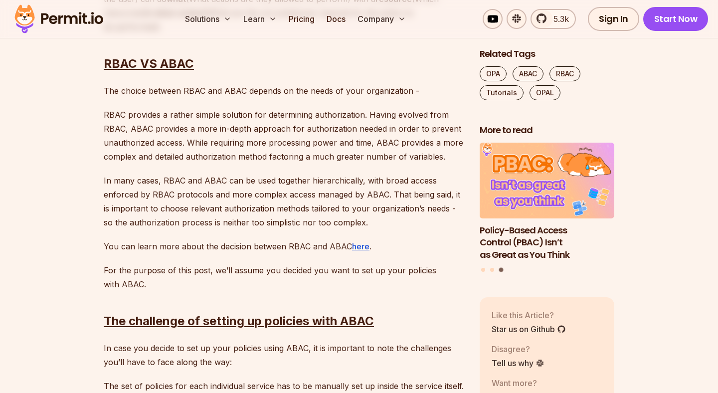
click at [109, 122] on p "RBAC provides a rather simple solution for determining authorization. Having ev…" at bounding box center [284, 136] width 360 height 56
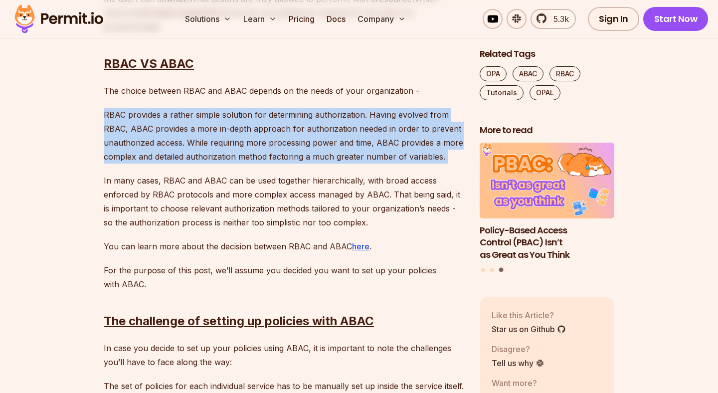
click at [119, 126] on p "RBAC provides a rather simple solution for determining authorization. Having ev…" at bounding box center [284, 136] width 360 height 56
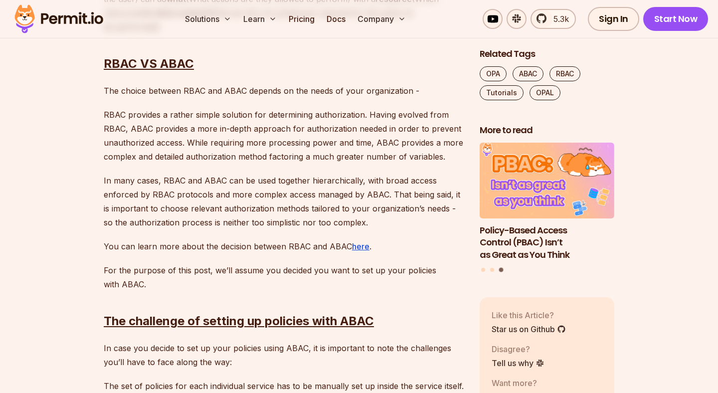
click at [119, 126] on p "RBAC provides a rather simple solution for determining authorization. Having ev…" at bounding box center [284, 136] width 360 height 56
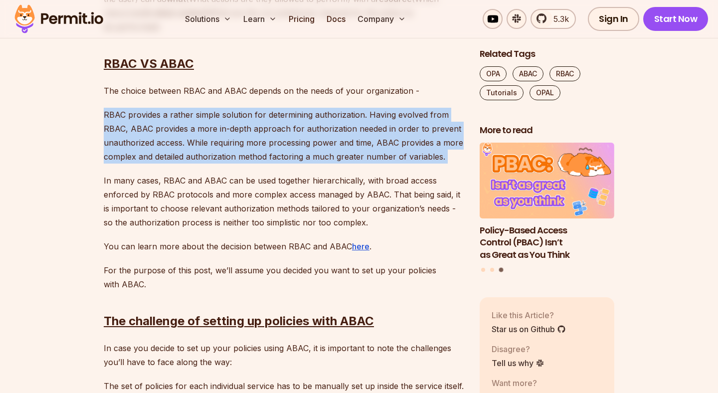
click at [121, 108] on p "RBAC provides a rather simple solution for determining authorization. Having ev…" at bounding box center [284, 136] width 360 height 56
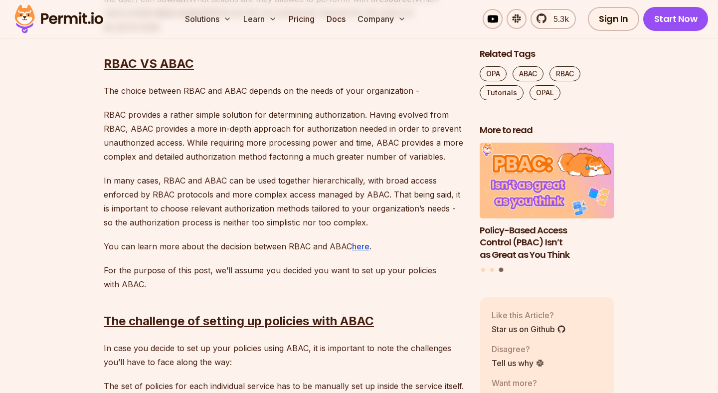
click at [113, 115] on p "RBAC provides a rather simple solution for determining authorization. Having ev…" at bounding box center [284, 136] width 360 height 56
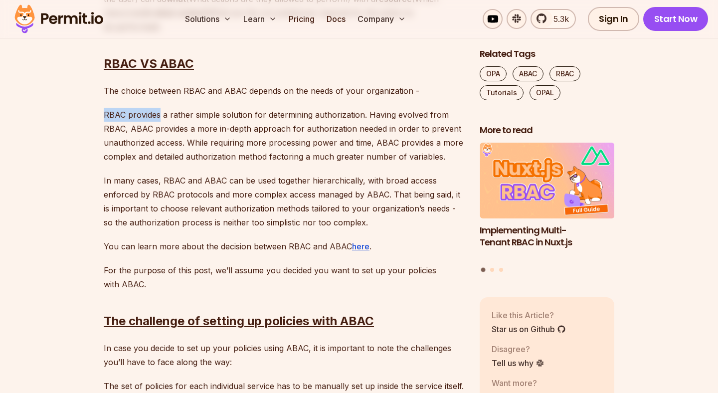
drag, startPoint x: 113, startPoint y: 115, endPoint x: 147, endPoint y: 113, distance: 34.5
click at [147, 113] on p "RBAC provides a rather simple solution for determining authorization. Having ev…" at bounding box center [284, 136] width 360 height 56
click at [161, 113] on p "RBAC provides a rather simple solution for determining authorization. Having ev…" at bounding box center [284, 136] width 360 height 56
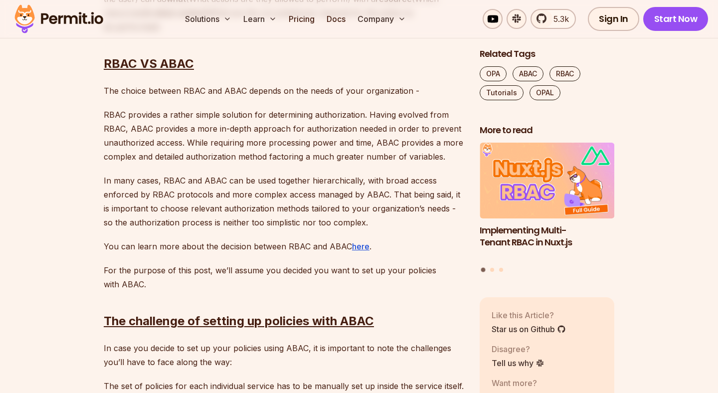
click at [142, 94] on p "The choice between RBAC and ABAC depends on the needs of your organization -" at bounding box center [284, 91] width 360 height 14
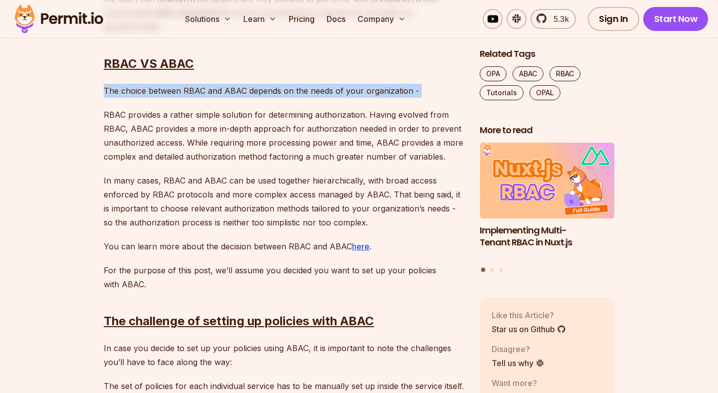
click at [104, 93] on p "The choice between RBAC and ABAC depends on the needs of your organization -" at bounding box center [284, 91] width 360 height 14
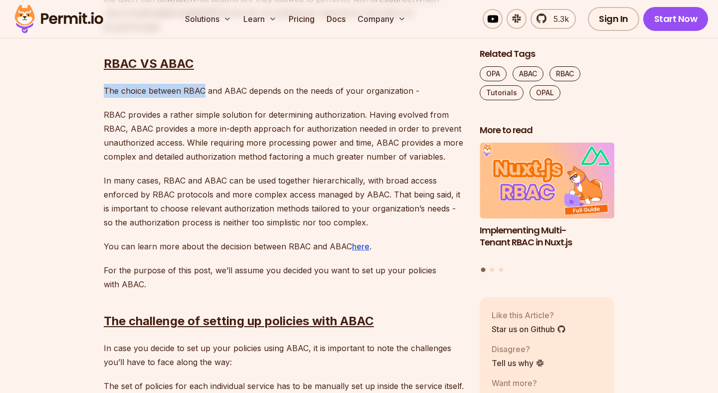
drag, startPoint x: 104, startPoint y: 93, endPoint x: 187, endPoint y: 93, distance: 82.3
click at [187, 93] on p "The choice between RBAC and ABAC depends on the needs of your organization -" at bounding box center [284, 91] width 360 height 14
click at [202, 92] on p "The choice between RBAC and ABAC depends on the needs of your organization -" at bounding box center [284, 91] width 360 height 14
click at [111, 117] on p "RBAC provides a rather simple solution for determining authorization. Having ev…" at bounding box center [284, 136] width 360 height 56
drag, startPoint x: 111, startPoint y: 117, endPoint x: 151, endPoint y: 117, distance: 39.9
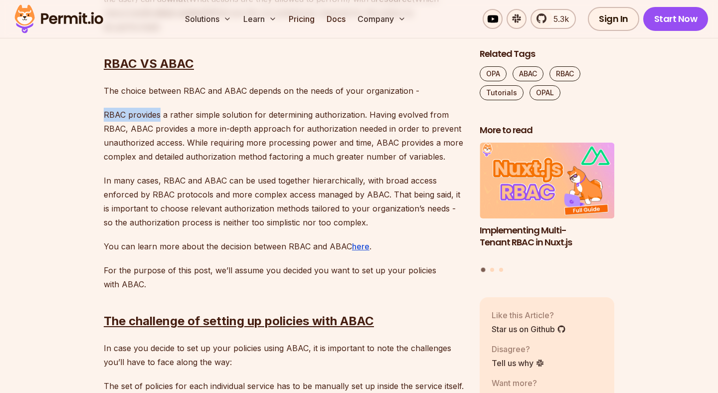
click at [151, 117] on p "RBAC provides a rather simple solution for determining authorization. Having ev…" at bounding box center [284, 136] width 360 height 56
click at [164, 117] on p "RBAC provides a rather simple solution for determining authorization. Having ev…" at bounding box center [284, 136] width 360 height 56
drag, startPoint x: 164, startPoint y: 117, endPoint x: 223, endPoint y: 116, distance: 58.9
click at [223, 116] on p "RBAC provides a rather simple solution for determining authorization. Having ev…" at bounding box center [284, 136] width 360 height 56
click at [251, 115] on p "RBAC provides a rather simple solution for determining authorization. Having ev…" at bounding box center [284, 136] width 360 height 56
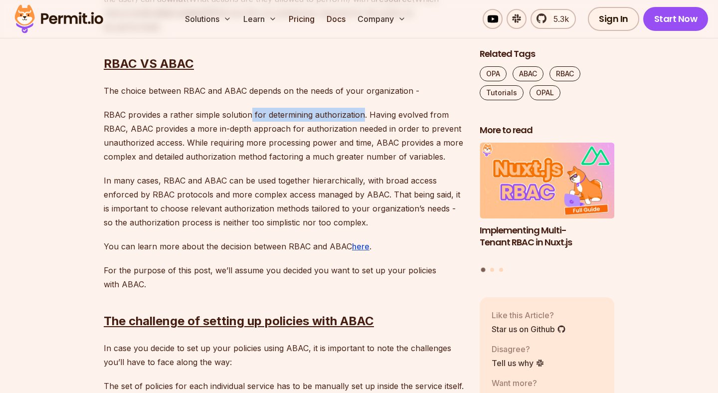
drag, startPoint x: 251, startPoint y: 115, endPoint x: 340, endPoint y: 116, distance: 88.8
click at [340, 116] on p "RBAC provides a rather simple solution for determining authorization. Having ev…" at bounding box center [284, 136] width 360 height 56
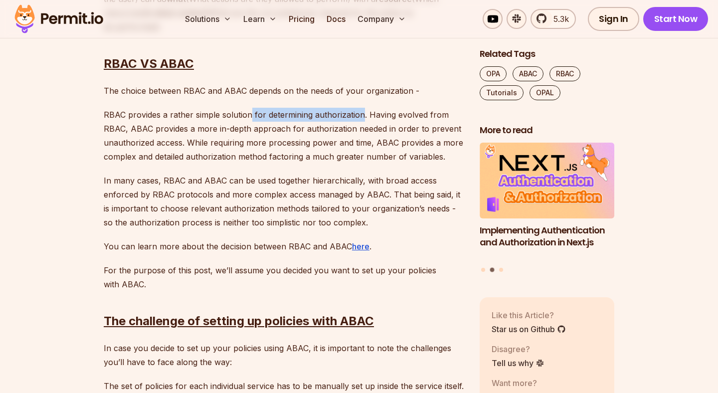
click at [370, 116] on p "RBAC provides a rather simple solution for determining authorization. Having ev…" at bounding box center [284, 136] width 360 height 56
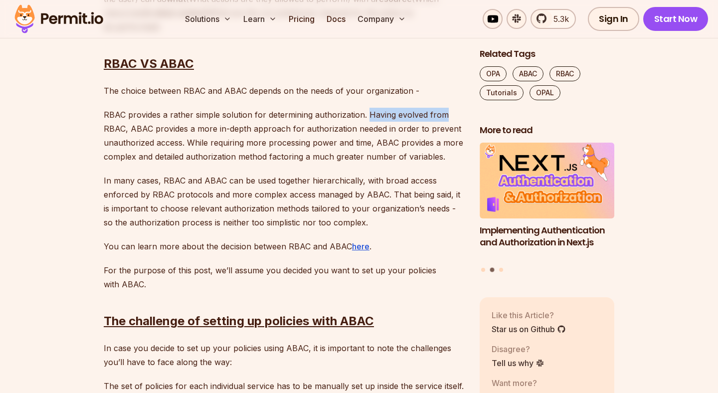
drag, startPoint x: 370, startPoint y: 116, endPoint x: 425, endPoint y: 116, distance: 55.4
click at [425, 116] on p "RBAC provides a rather simple solution for determining authorization. Having ev…" at bounding box center [284, 136] width 360 height 56
click at [107, 126] on p "RBAC provides a rather simple solution for determining authorization. Having ev…" at bounding box center [284, 136] width 360 height 56
drag, startPoint x: 107, startPoint y: 126, endPoint x: 135, endPoint y: 126, distance: 28.4
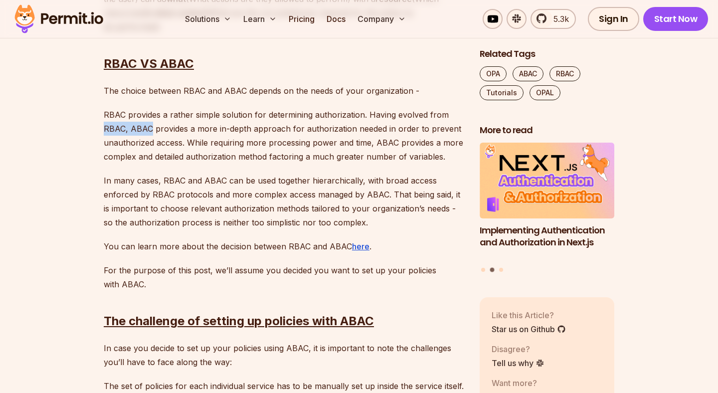
click at [135, 126] on p "RBAC provides a rather simple solution for determining authorization. Having ev…" at bounding box center [284, 136] width 360 height 56
click at [151, 129] on p "RBAC provides a rather simple solution for determining authorization. Having ev…" at bounding box center [284, 136] width 360 height 56
click at [155, 129] on p "RBAC provides a rather simple solution for determining authorization. Having ev…" at bounding box center [284, 136] width 360 height 56
drag, startPoint x: 155, startPoint y: 129, endPoint x: 272, endPoint y: 130, distance: 116.7
click at [272, 130] on p "RBAC provides a rather simple solution for determining authorization. Having ev…" at bounding box center [284, 136] width 360 height 56
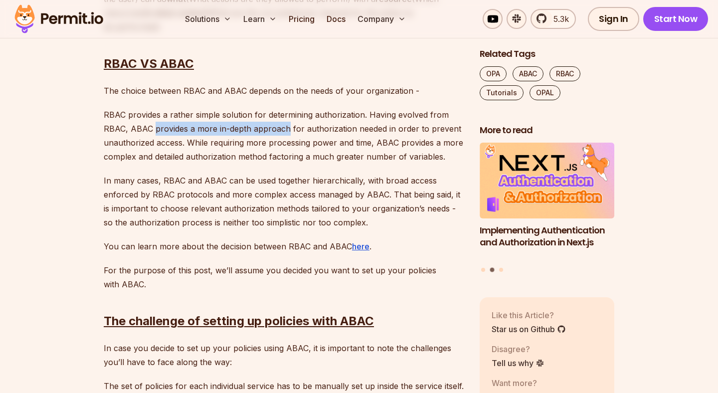
click at [292, 130] on p "RBAC provides a rather simple solution for determining authorization. Having ev…" at bounding box center [284, 136] width 360 height 56
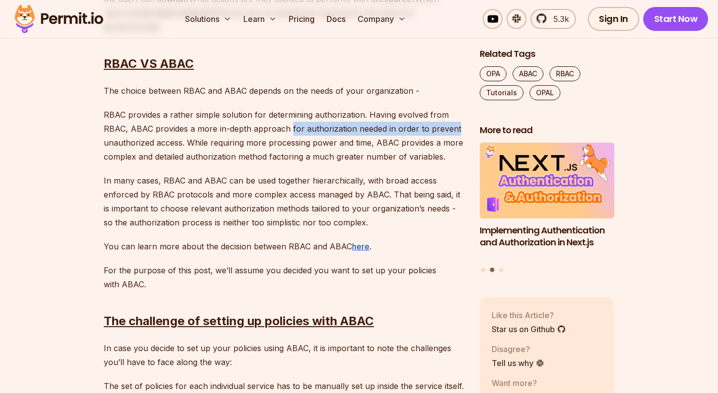
drag, startPoint x: 292, startPoint y: 130, endPoint x: 443, endPoint y: 131, distance: 151.6
click at [443, 131] on p "RBAC provides a rather simple solution for determining authorization. Having ev…" at bounding box center [284, 136] width 360 height 56
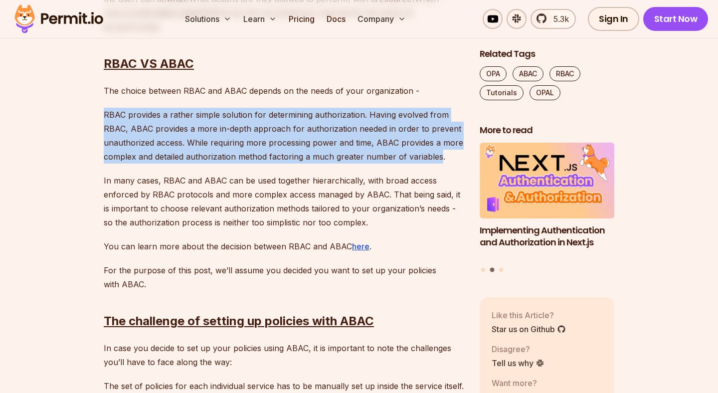
drag, startPoint x: 364, startPoint y: 108, endPoint x: 440, endPoint y: 160, distance: 92.3
click at [440, 160] on p "RBAC provides a rather simple solution for determining authorization. Having ev…" at bounding box center [284, 136] width 360 height 56
drag, startPoint x: 440, startPoint y: 160, endPoint x: 392, endPoint y: 101, distance: 76.2
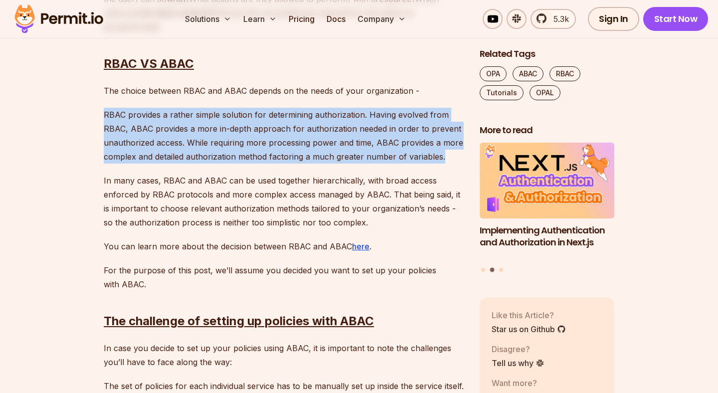
click at [115, 120] on p "RBAC provides a rather simple solution for determining authorization. Having ev…" at bounding box center [284, 136] width 360 height 56
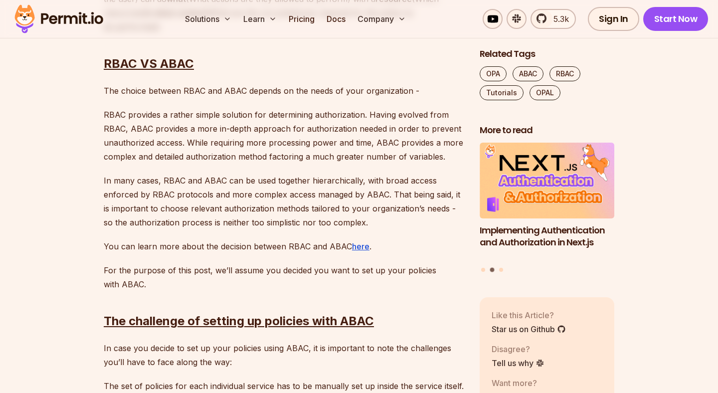
click at [115, 120] on p "RBAC provides a rather simple solution for determining authorization. Having ev…" at bounding box center [284, 136] width 360 height 56
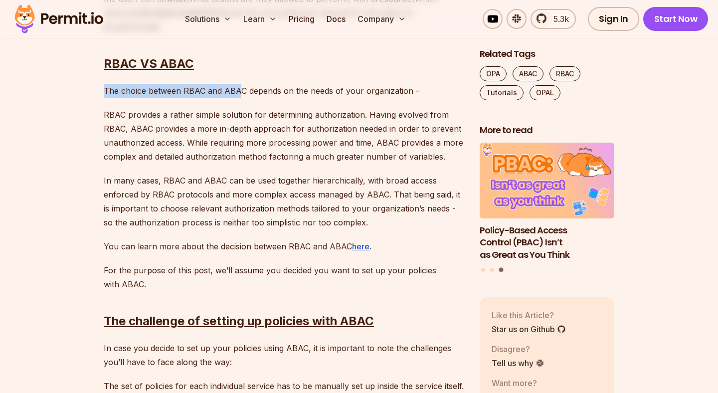
drag, startPoint x: 104, startPoint y: 92, endPoint x: 244, endPoint y: 95, distance: 139.7
click at [244, 95] on p "The choice between RBAC and ABAC depends on the needs of your organization -" at bounding box center [284, 91] width 360 height 14
click at [245, 94] on p "The choice between RBAC and ABAC depends on the needs of your organization -" at bounding box center [284, 91] width 360 height 14
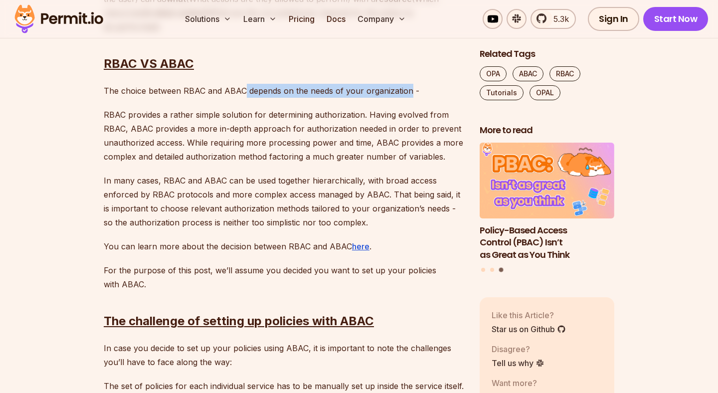
drag, startPoint x: 245, startPoint y: 94, endPoint x: 383, endPoint y: 92, distance: 137.7
click at [383, 92] on p "The choice between RBAC and ABAC depends on the needs of your organization -" at bounding box center [284, 91] width 360 height 14
click at [411, 93] on p "The choice between RBAC and ABAC depends on the needs of your organization -" at bounding box center [284, 91] width 360 height 14
drag, startPoint x: 411, startPoint y: 93, endPoint x: 112, endPoint y: 88, distance: 299.3
click at [112, 88] on p "The choice between RBAC and ABAC depends on the needs of your organization -" at bounding box center [284, 91] width 360 height 14
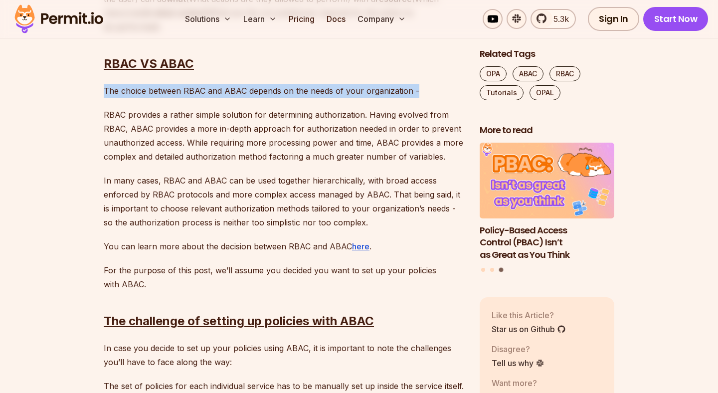
click at [105, 88] on p "The choice between RBAC and ABAC depends on the needs of your organization -" at bounding box center [284, 91] width 360 height 14
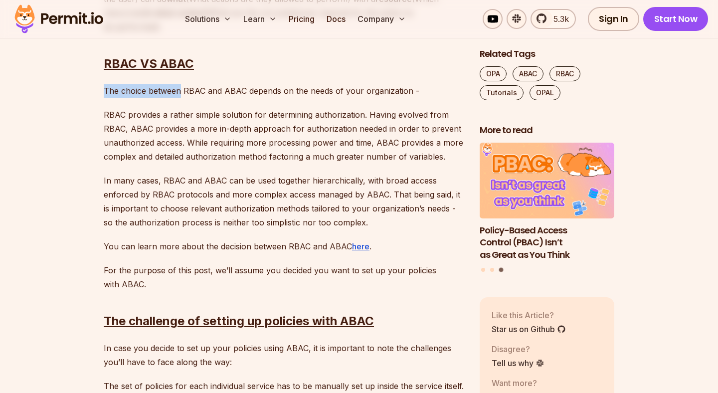
drag, startPoint x: 105, startPoint y: 88, endPoint x: 178, endPoint y: 88, distance: 72.8
click at [178, 88] on p "The choice between RBAC and ABAC depends on the needs of your organization -" at bounding box center [284, 91] width 360 height 14
click at [187, 90] on p "The choice between RBAC and ABAC depends on the needs of your organization -" at bounding box center [284, 91] width 360 height 14
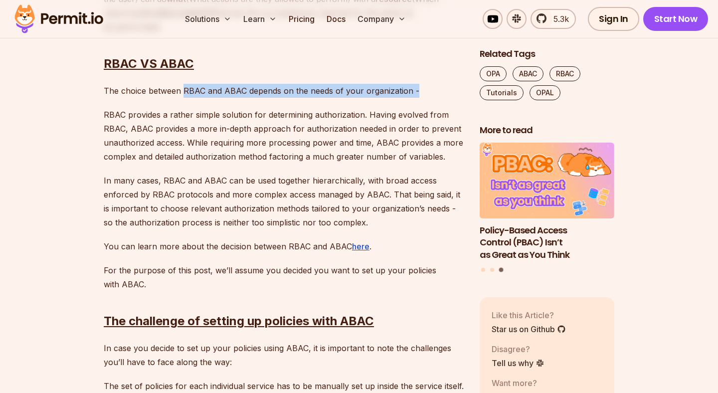
drag, startPoint x: 187, startPoint y: 90, endPoint x: 413, endPoint y: 90, distance: 225.5
click at [413, 90] on p "The choice between RBAC and ABAC depends on the needs of your organization -" at bounding box center [284, 91] width 360 height 14
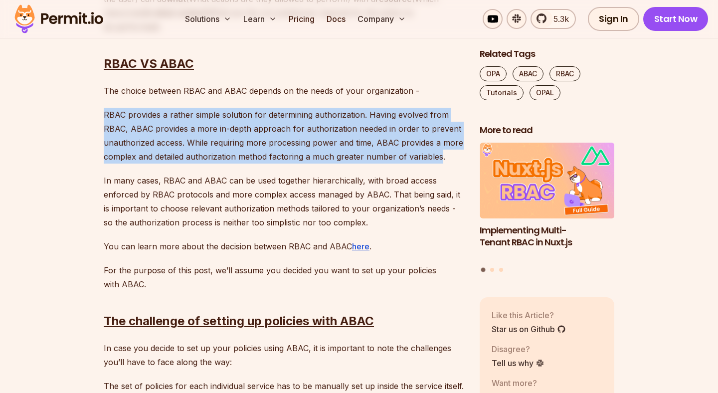
drag, startPoint x: 376, startPoint y: 107, endPoint x: 440, endPoint y: 158, distance: 82.1
click at [440, 158] on p "RBAC provides a rather simple solution for determining authorization. Having ev…" at bounding box center [284, 136] width 360 height 56
drag, startPoint x: 440, startPoint y: 158, endPoint x: 305, endPoint y: 104, distance: 145.8
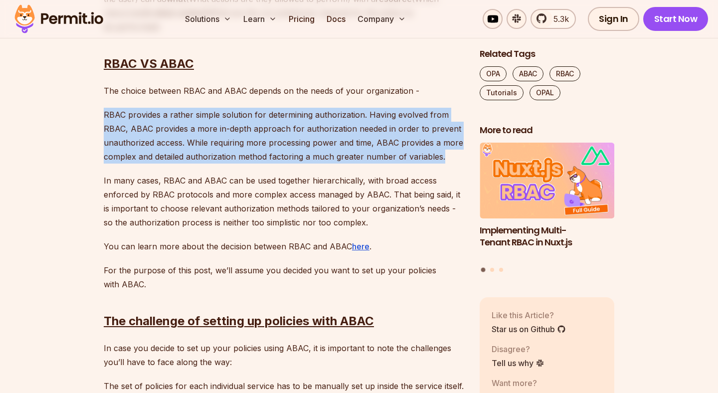
click at [106, 117] on p "RBAC provides a rather simple solution for determining authorization. Having ev…" at bounding box center [284, 136] width 360 height 56
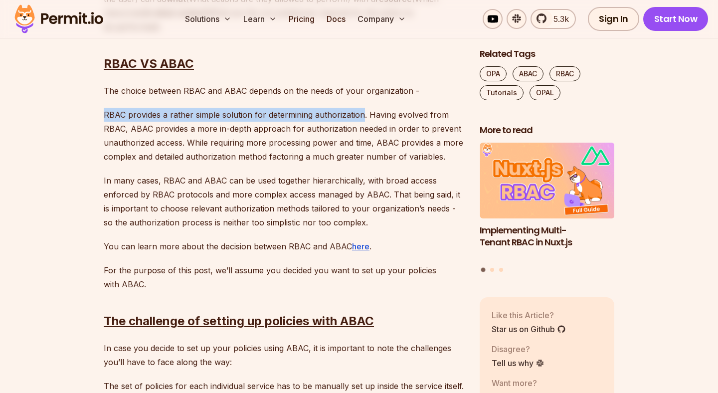
drag, startPoint x: 106, startPoint y: 117, endPoint x: 317, endPoint y: 115, distance: 210.5
click at [317, 115] on p "RBAC provides a rather simple solution for determining authorization. Having ev…" at bounding box center [284, 136] width 360 height 56
click at [362, 114] on p "RBAC provides a rather simple solution for determining authorization. Having ev…" at bounding box center [284, 136] width 360 height 56
drag, startPoint x: 362, startPoint y: 114, endPoint x: 349, endPoint y: 101, distance: 18.3
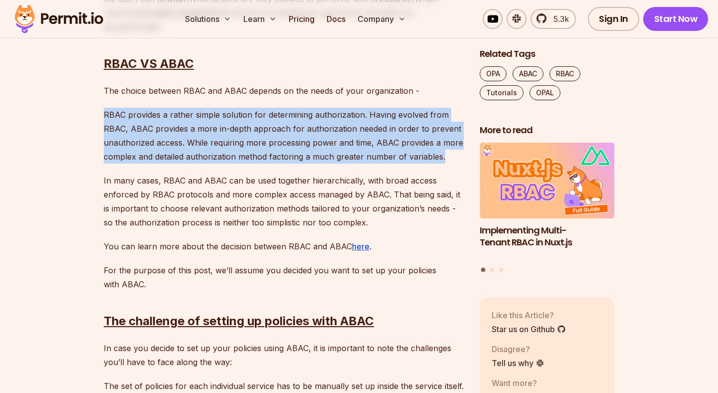
drag, startPoint x: 311, startPoint y: 105, endPoint x: 443, endPoint y: 154, distance: 141.1
click at [440, 157] on p "RBAC provides a rather simple solution for determining authorization. Having ev…" at bounding box center [284, 136] width 360 height 56
drag, startPoint x: 440, startPoint y: 157, endPoint x: 329, endPoint y: 97, distance: 125.9
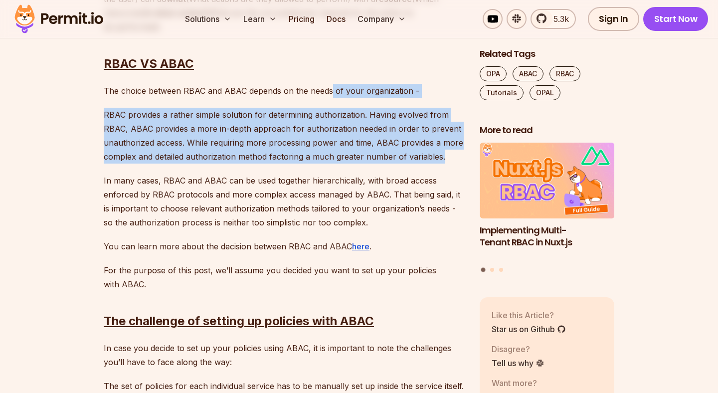
click at [117, 92] on p "The choice between RBAC and ABAC depends on the needs of your organization -" at bounding box center [284, 91] width 360 height 14
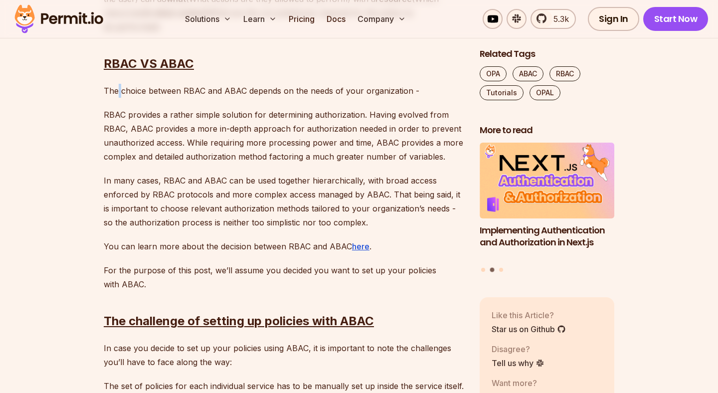
click at [117, 92] on p "The choice between RBAC and ABAC depends on the needs of your organization -" at bounding box center [284, 91] width 360 height 14
click at [107, 92] on p "The choice between RBAC and ABAC depends on the needs of your organization -" at bounding box center [284, 91] width 360 height 14
drag, startPoint x: 107, startPoint y: 92, endPoint x: 241, endPoint y: 92, distance: 134.2
click at [241, 92] on p "The choice between RBAC and ABAC depends on the needs of your organization -" at bounding box center [284, 91] width 360 height 14
click at [252, 91] on p "The choice between RBAC and ABAC depends on the needs of your organization -" at bounding box center [284, 91] width 360 height 14
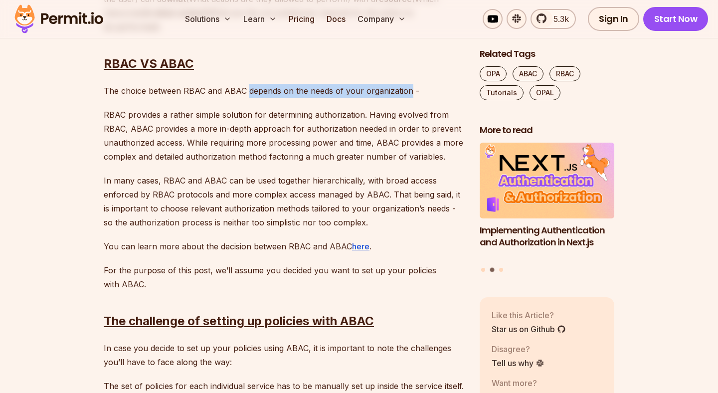
drag, startPoint x: 252, startPoint y: 91, endPoint x: 411, endPoint y: 91, distance: 158.1
click at [411, 91] on p "The choice between RBAC and ABAC depends on the needs of your organization -" at bounding box center [284, 91] width 360 height 14
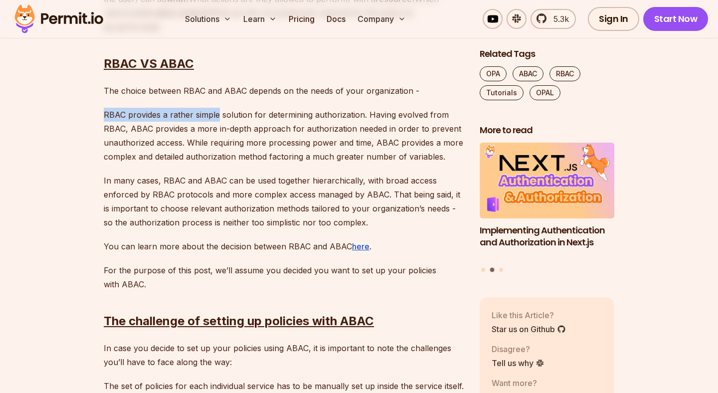
drag, startPoint x: 102, startPoint y: 114, endPoint x: 217, endPoint y: 115, distance: 115.2
click at [239, 114] on p "RBAC provides a rather simple solution for determining authorization. Having ev…" at bounding box center [284, 136] width 360 height 56
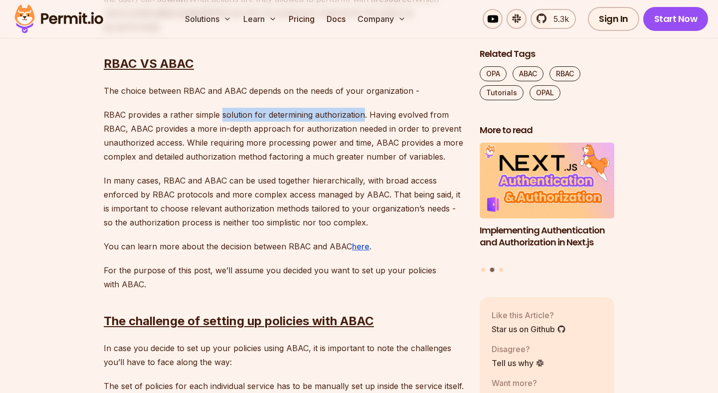
drag, startPoint x: 239, startPoint y: 114, endPoint x: 326, endPoint y: 114, distance: 87.3
click at [326, 114] on p "RBAC provides a rather simple solution for determining authorization. Having ev…" at bounding box center [284, 136] width 360 height 56
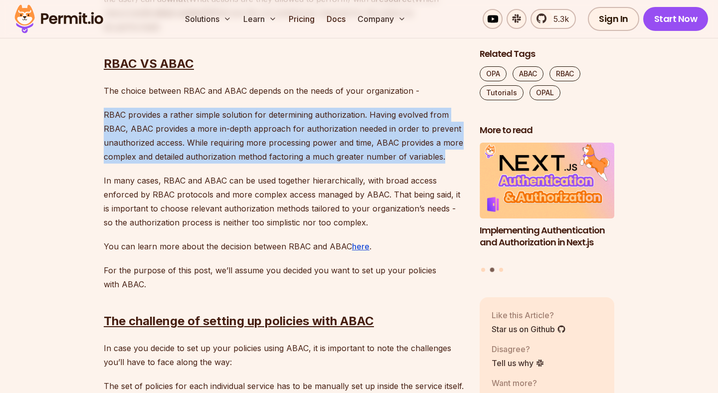
drag, startPoint x: 338, startPoint y: 104, endPoint x: 443, endPoint y: 162, distance: 119.9
click at [440, 158] on p "RBAC provides a rather simple solution for determining authorization. Having ev…" at bounding box center [284, 136] width 360 height 56
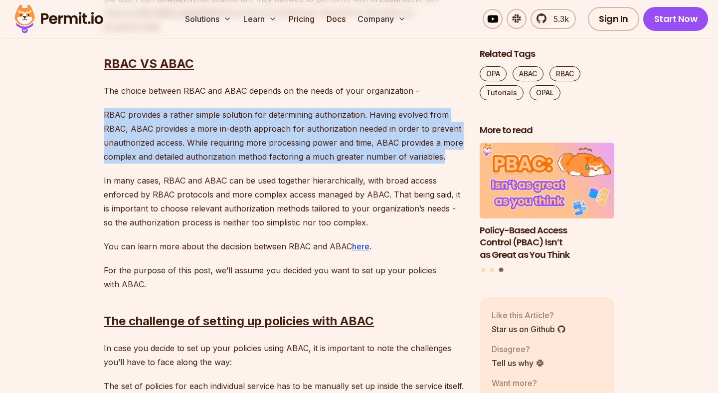
click at [110, 113] on p "RBAC provides a rather simple solution for determining authorization. Having ev…" at bounding box center [284, 136] width 360 height 56
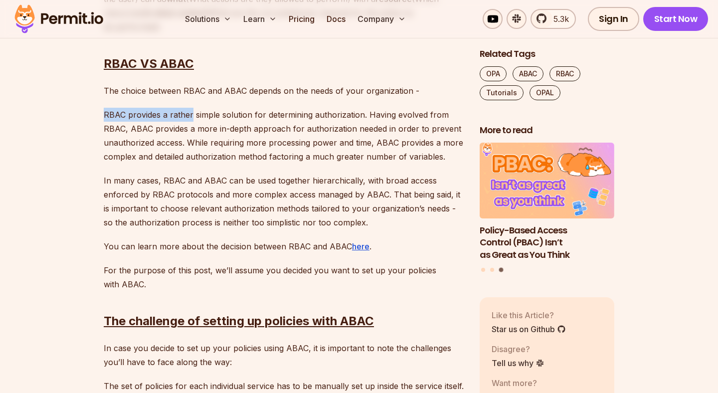
click at [175, 113] on p "RBAC provides a rather simple solution for determining authorization. Having ev…" at bounding box center [284, 136] width 360 height 56
click at [191, 111] on p "RBAC provides a rather simple solution for determining authorization. Having ev…" at bounding box center [284, 136] width 360 height 56
click at [193, 112] on p "RBAC provides a rather simple solution for determining authorization. Having ev…" at bounding box center [284, 136] width 360 height 56
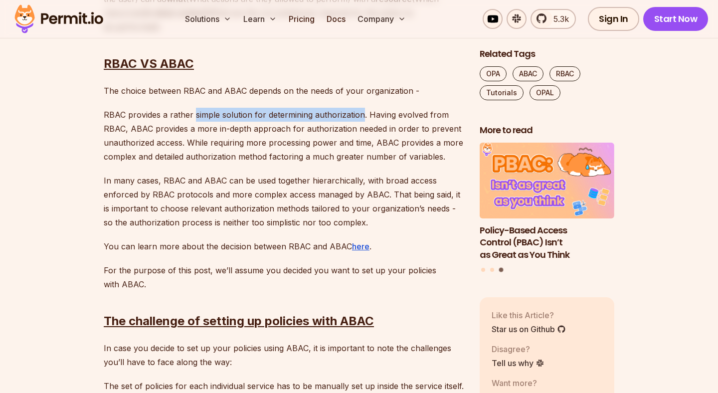
click at [324, 115] on p "RBAC provides a rather simple solution for determining authorization. Having ev…" at bounding box center [284, 136] width 360 height 56
click at [363, 112] on p "RBAC provides a rather simple solution for determining authorization. Having ev…" at bounding box center [284, 136] width 360 height 56
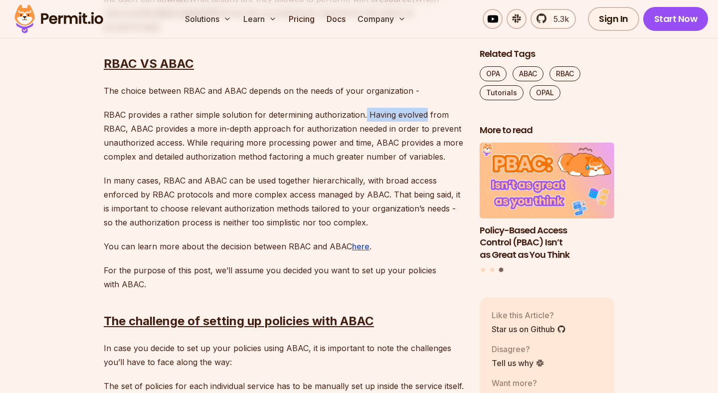
click at [421, 112] on p "RBAC provides a rather simple solution for determining authorization. Having ev…" at bounding box center [284, 136] width 360 height 56
click at [111, 128] on p "RBAC provides a rather simple solution for determining authorization. Having ev…" at bounding box center [284, 136] width 360 height 56
click at [135, 128] on p "RBAC provides a rather simple solution for determining authorization. Having ev…" at bounding box center [284, 136] width 360 height 56
click at [150, 127] on p "RBAC provides a rather simple solution for determining authorization. Having ev…" at bounding box center [284, 136] width 360 height 56
click at [155, 127] on p "RBAC provides a rather simple solution for determining authorization. Having ev…" at bounding box center [284, 136] width 360 height 56
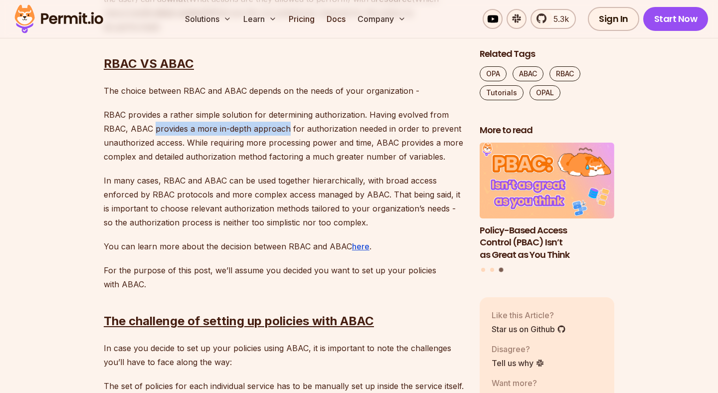
click at [256, 128] on p "RBAC provides a rather simple solution for determining authorization. Having ev…" at bounding box center [284, 136] width 360 height 56
click at [288, 128] on p "RBAC provides a rather simple solution for determining authorization. Having ev…" at bounding box center [284, 136] width 360 height 56
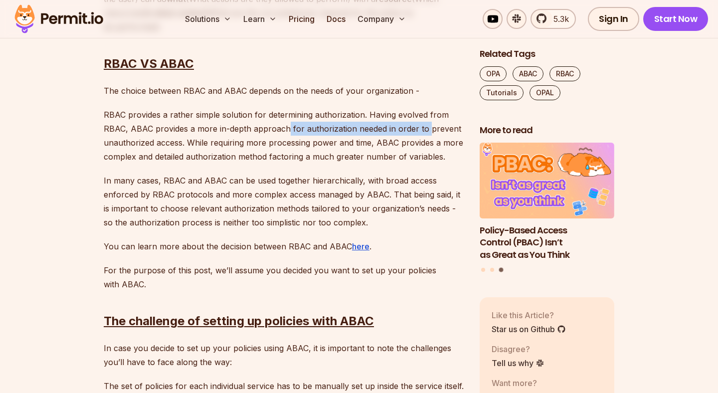
click at [422, 127] on p "RBAC provides a rather simple solution for determining authorization. Having ev…" at bounding box center [284, 136] width 360 height 56
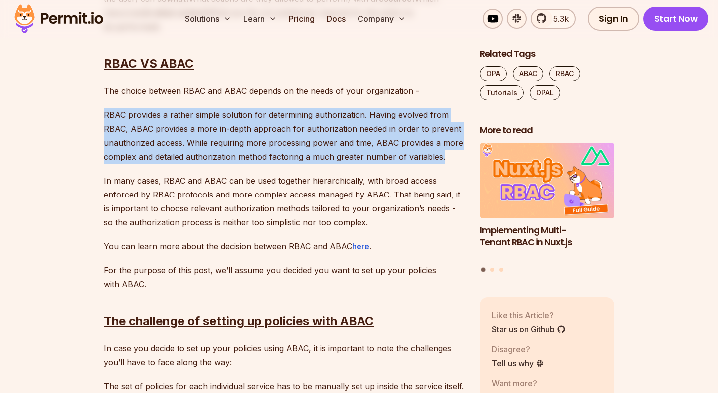
click at [118, 109] on p "RBAC provides a rather simple solution for determining authorization. Having ev…" at bounding box center [284, 136] width 360 height 56
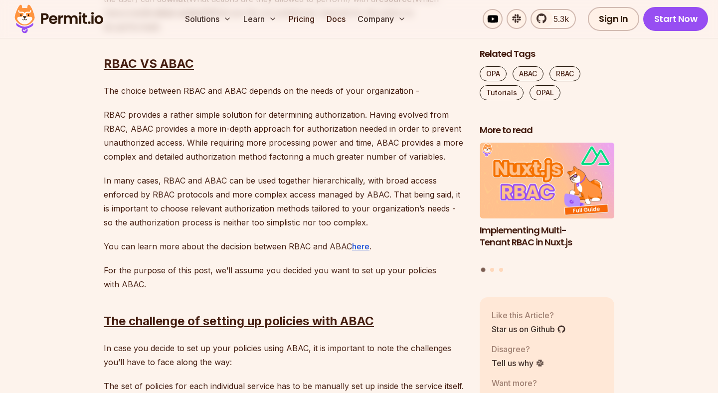
click at [104, 91] on p "The choice between RBAC and ABAC depends on the needs of your organization -" at bounding box center [284, 91] width 360 height 14
click at [232, 93] on p "The choice between RBAC and ABAC depends on the needs of your organization -" at bounding box center [284, 91] width 360 height 14
click at [244, 92] on p "The choice between RBAC and ABAC depends on the needs of your organization -" at bounding box center [284, 91] width 360 height 14
click at [402, 92] on p "The choice between RBAC and ABAC depends on the needs of your organization -" at bounding box center [284, 91] width 360 height 14
click at [409, 91] on p "The choice between RBAC and ABAC depends on the needs of your organization -" at bounding box center [284, 91] width 360 height 14
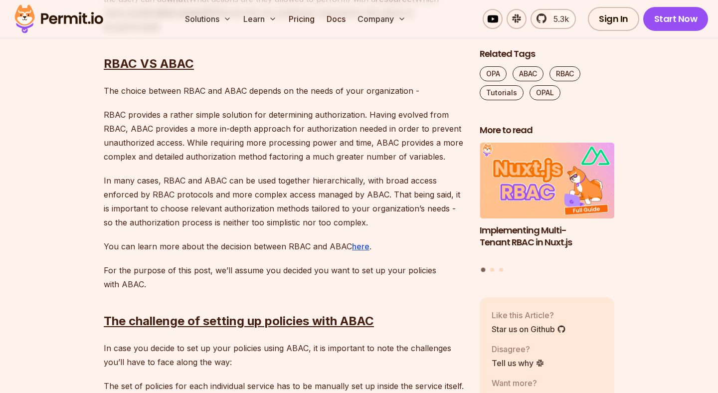
click at [411, 92] on p "The choice between RBAC and ABAC depends on the needs of your organization -" at bounding box center [284, 91] width 360 height 14
click at [398, 85] on p "The choice between RBAC and ABAC depends on the needs of your organization -" at bounding box center [284, 91] width 360 height 14
click at [104, 92] on p "The choice between RBAC and ABAC depends on the needs of your organization -" at bounding box center [284, 91] width 360 height 14
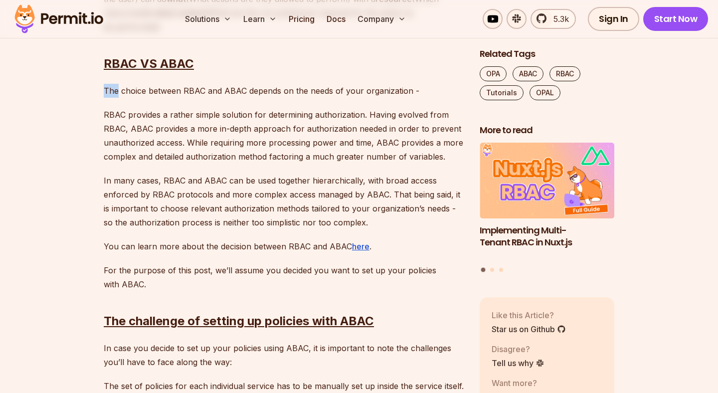
click at [104, 92] on p "The choice between RBAC and ABAC depends on the needs of your organization -" at bounding box center [284, 91] width 360 height 14
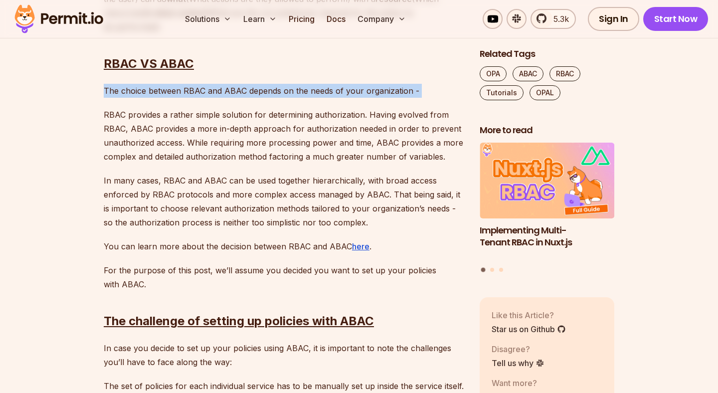
click at [104, 92] on p "The choice between RBAC and ABAC depends on the needs of your organization -" at bounding box center [284, 91] width 360 height 14
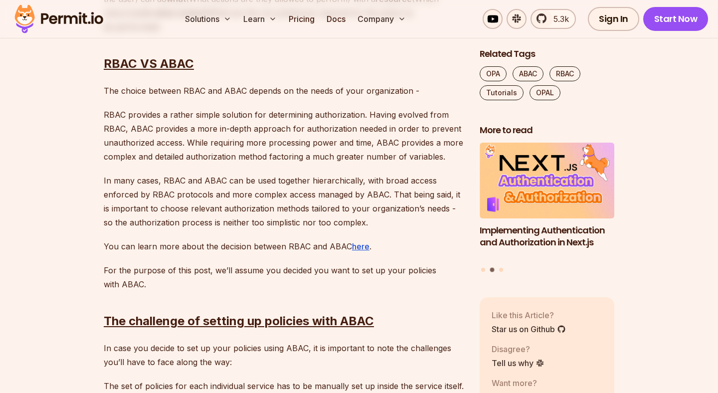
click at [105, 92] on p "The choice between RBAC and ABAC depends on the needs of your organization -" at bounding box center [284, 91] width 360 height 14
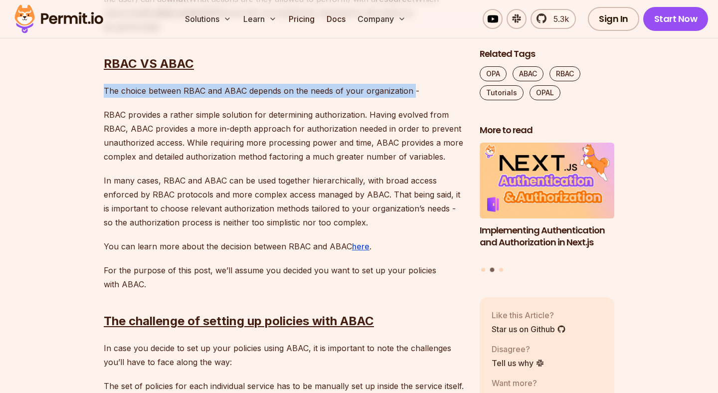
click at [410, 89] on p "The choice between RBAC and ABAC depends on the needs of your organization -" at bounding box center [284, 91] width 360 height 14
click at [108, 113] on p "RBAC provides a rather simple solution for determining authorization. Having ev…" at bounding box center [284, 136] width 360 height 56
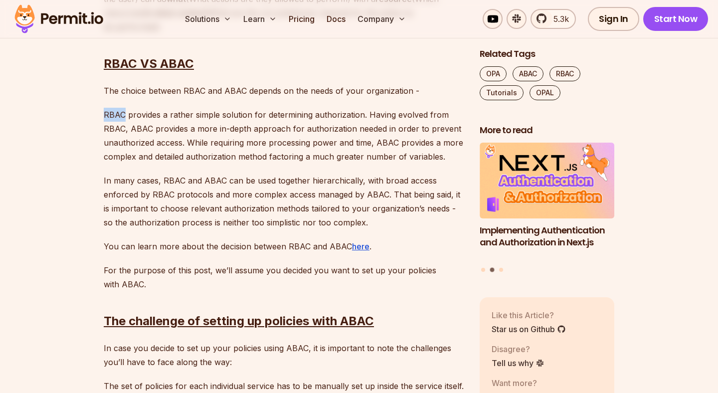
click at [130, 113] on p "RBAC provides a rather simple solution for determining authorization. Having ev…" at bounding box center [284, 136] width 360 height 56
click at [161, 113] on p "RBAC provides a rather simple solution for determining authorization. Having ev…" at bounding box center [284, 136] width 360 height 56
click at [223, 113] on p "RBAC provides a rather simple solution for determining authorization. Having ev…" at bounding box center [284, 136] width 360 height 56
click at [256, 114] on p "RBAC provides a rather simple solution for determining authorization. Having ev…" at bounding box center [284, 136] width 360 height 56
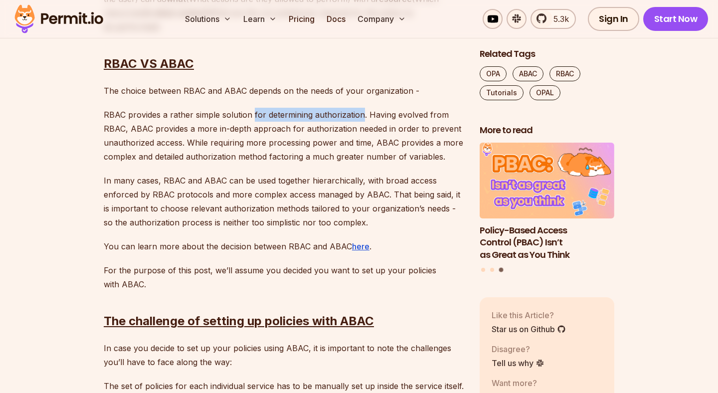
click at [315, 114] on p "RBAC provides a rather simple solution for determining authorization. Having ev…" at bounding box center [284, 136] width 360 height 56
click at [362, 114] on p "RBAC provides a rather simple solution for determining authorization. Having ev…" at bounding box center [284, 136] width 360 height 56
click at [428, 115] on p "RBAC provides a rather simple solution for determining authorization. Having ev…" at bounding box center [284, 136] width 360 height 56
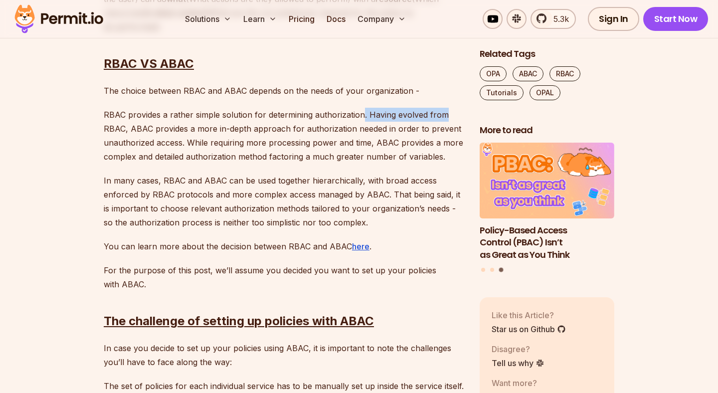
click at [120, 130] on p "RBAC provides a rather simple solution for determining authorization. Having ev…" at bounding box center [284, 136] width 360 height 56
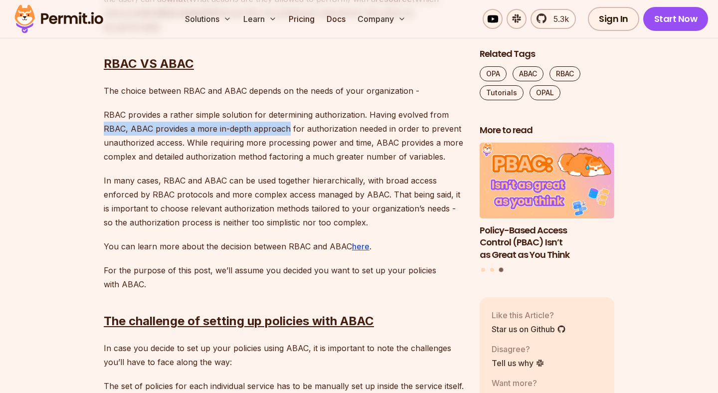
click at [252, 131] on p "RBAC provides a rather simple solution for determining authorization. Having ev…" at bounding box center [284, 136] width 360 height 56
click at [294, 128] on p "RBAC provides a rather simple solution for determining authorization. Having ev…" at bounding box center [284, 136] width 360 height 56
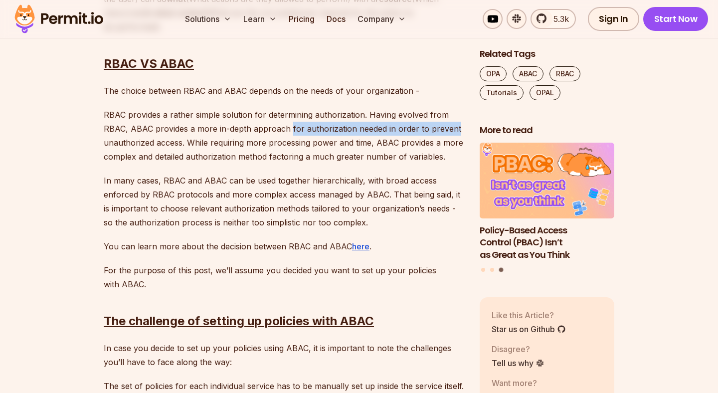
click at [441, 130] on p "RBAC provides a rather simple solution for determining authorization. Having ev…" at bounding box center [284, 136] width 360 height 56
click at [117, 140] on p "RBAC provides a rather simple solution for determining authorization. Having ev…" at bounding box center [284, 136] width 360 height 56
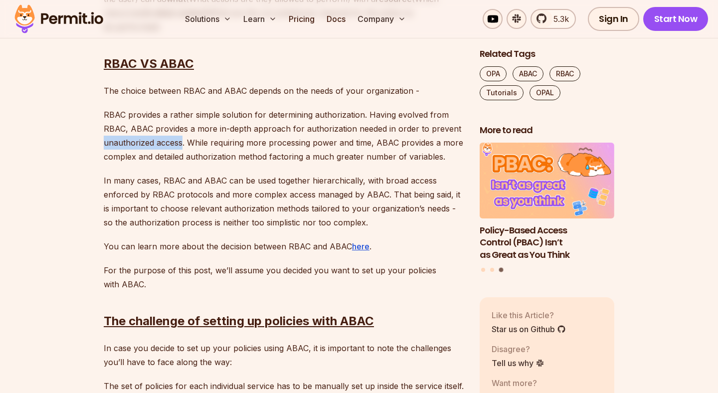
click at [163, 140] on p "RBAC provides a rather simple solution for determining authorization. Having ev…" at bounding box center [284, 136] width 360 height 56
click at [179, 140] on p "RBAC provides a rather simple solution for determining authorization. Having ev…" at bounding box center [284, 136] width 360 height 56
click at [194, 140] on p "RBAC provides a rather simple solution for determining authorization. Having ev…" at bounding box center [284, 136] width 360 height 56
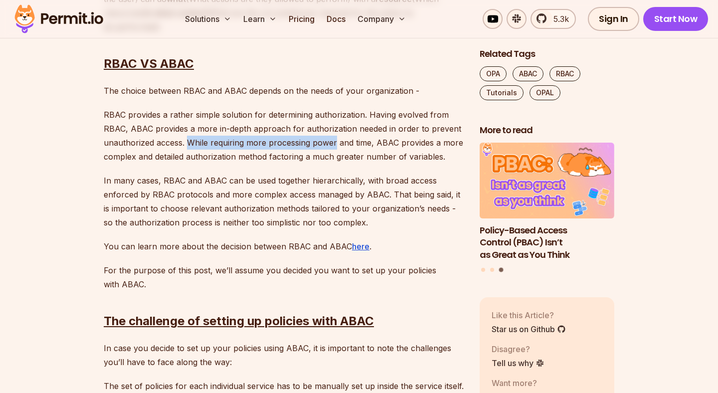
click at [311, 141] on p "RBAC provides a rather simple solution for determining authorization. Having ev…" at bounding box center [284, 136] width 360 height 56
click at [336, 141] on p "RBAC provides a rather simple solution for determining authorization. Having ev…" at bounding box center [284, 136] width 360 height 56
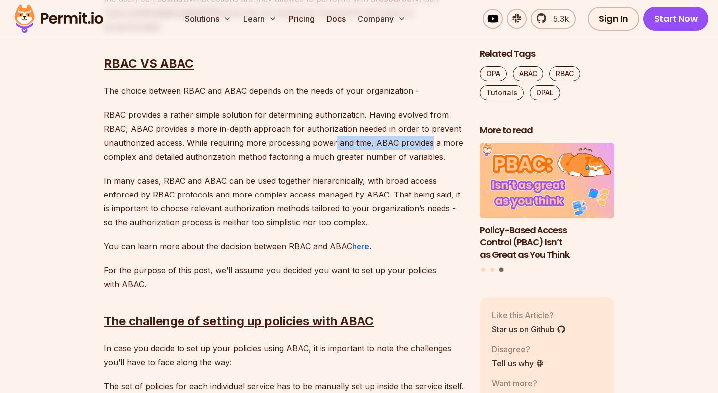
click at [423, 141] on p "RBAC provides a rather simple solution for determining authorization. Having ev…" at bounding box center [284, 136] width 360 height 56
click at [109, 154] on p "RBAC provides a rather simple solution for determining authorization. Having ev…" at bounding box center [284, 136] width 360 height 56
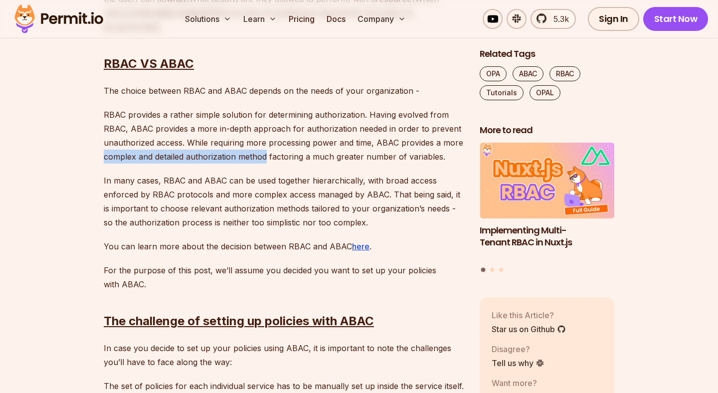
click at [270, 153] on p "RBAC provides a rather simple solution for determining authorization. Having ev…" at bounding box center [284, 136] width 360 height 56
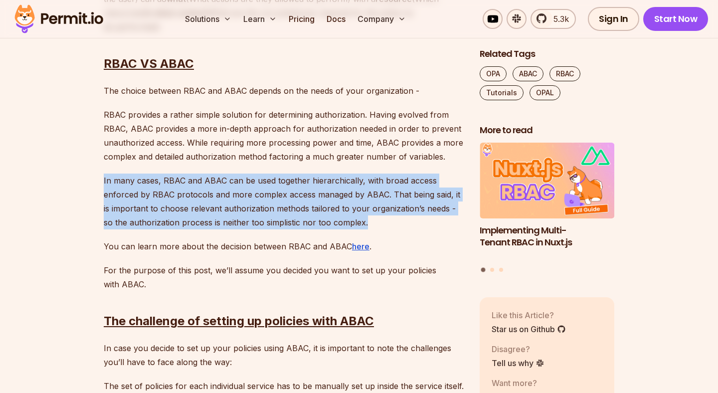
click at [149, 202] on p "In many cases, RBAC and ABAC can be used together hierarchically, with broad ac…" at bounding box center [284, 202] width 360 height 56
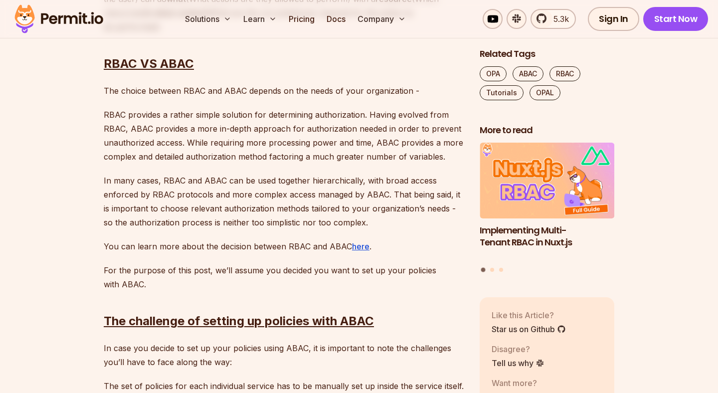
click at [129, 198] on p "In many cases, RBAC and ABAC can be used together hierarchically, with broad ac…" at bounding box center [284, 202] width 360 height 56
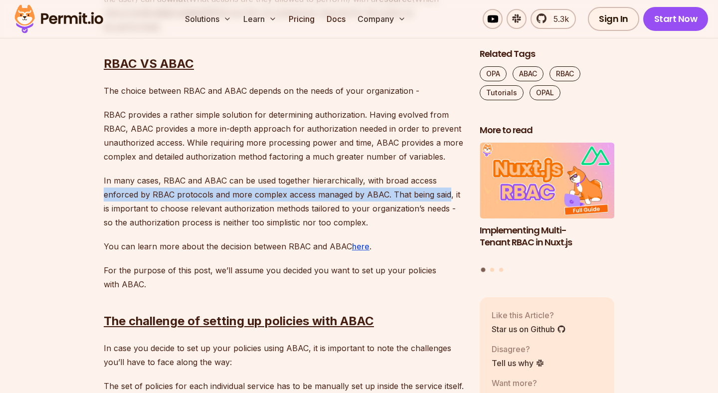
click at [434, 197] on p "In many cases, RBAC and ABAC can be used together hierarchically, with broad ac…" at bounding box center [284, 202] width 360 height 56
click at [120, 217] on p "In many cases, RBAC and ABAC can be used together hierarchically, with broad ac…" at bounding box center [284, 202] width 360 height 56
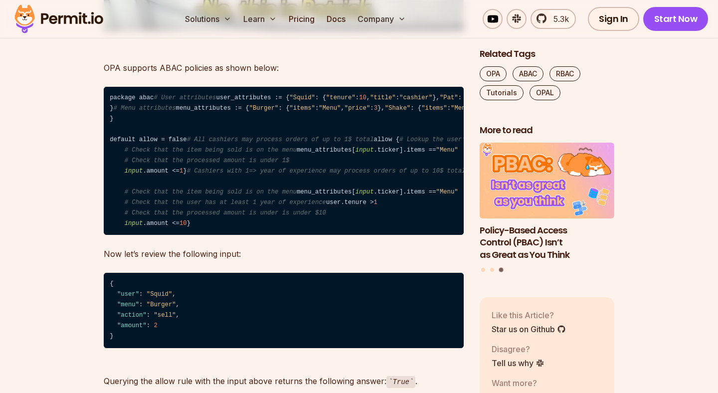
scroll to position [3066, 0]
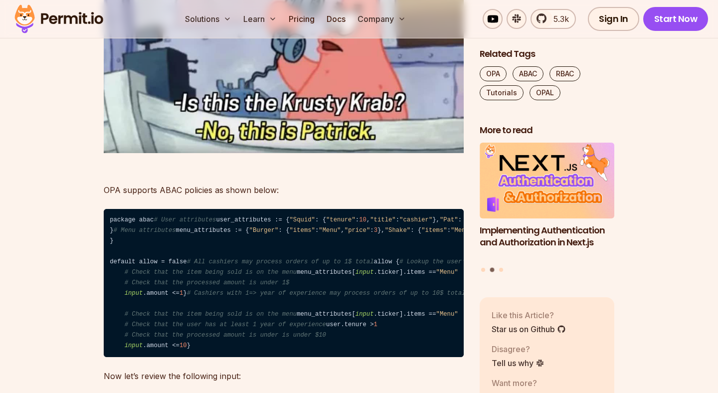
click at [117, 193] on p "OPA supports ABAC policies as shown below:" at bounding box center [284, 183] width 360 height 28
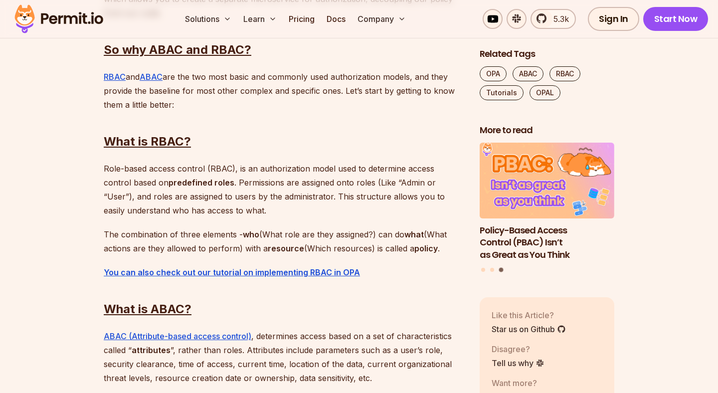
scroll to position [762, 0]
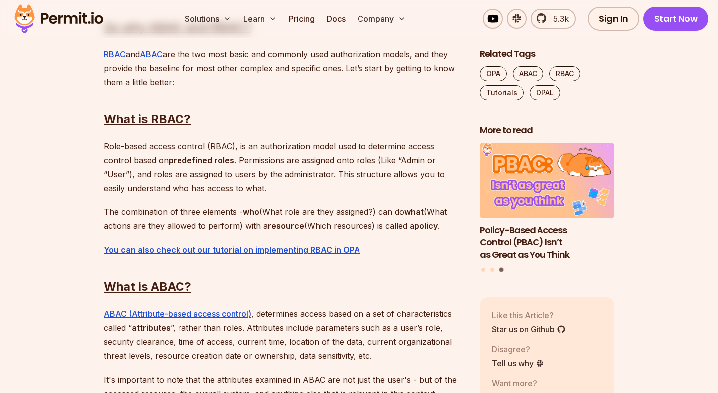
click at [107, 140] on p "Role-based access control (RBAC), is an authorization model used to determine a…" at bounding box center [284, 167] width 360 height 56
drag, startPoint x: 107, startPoint y: 140, endPoint x: 178, endPoint y: 145, distance: 71.0
click at [178, 145] on p "Role-based access control (RBAC), is an authorization model used to determine a…" at bounding box center [284, 167] width 360 height 56
click at [209, 145] on p "Role-based access control (RBAC), is an authorization model used to determine a…" at bounding box center [284, 167] width 360 height 56
drag, startPoint x: 209, startPoint y: 145, endPoint x: 288, endPoint y: 146, distance: 79.8
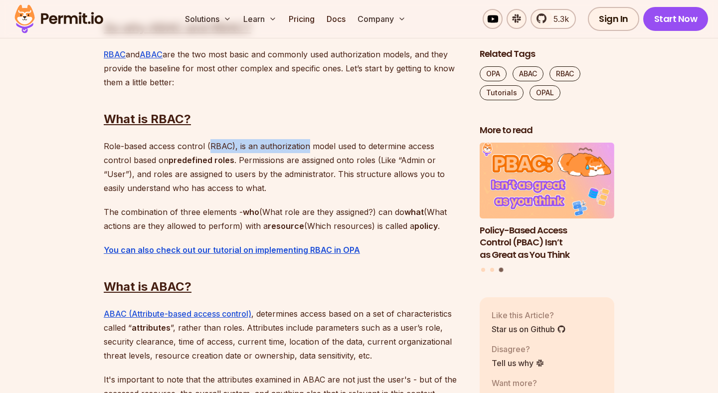
click at [288, 146] on p "Role-based access control (RBAC), is an authorization model used to determine a…" at bounding box center [284, 167] width 360 height 56
click at [320, 146] on p "Role-based access control (RBAC), is an authorization model used to determine a…" at bounding box center [284, 167] width 360 height 56
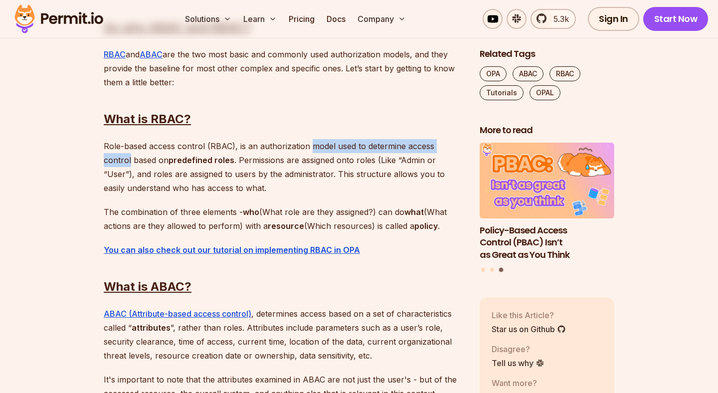
drag, startPoint x: 320, startPoint y: 146, endPoint x: 449, endPoint y: 140, distance: 129.3
click at [449, 140] on p "Role-based access control (RBAC), is an authorization model used to determine a…" at bounding box center [284, 167] width 360 height 56
drag, startPoint x: 289, startPoint y: 135, endPoint x: 261, endPoint y: 188, distance: 59.1
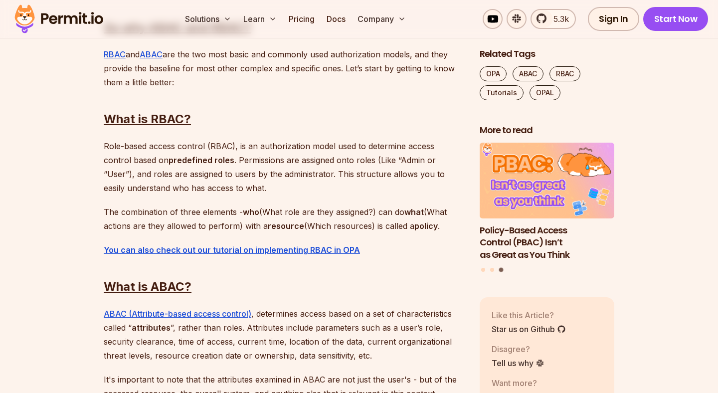
click at [117, 148] on p "Role-based access control (RBAC), is an authorization model used to determine a…" at bounding box center [284, 167] width 360 height 56
click at [109, 148] on p "Role-based access control (RBAC), is an authorization model used to determine a…" at bounding box center [284, 167] width 360 height 56
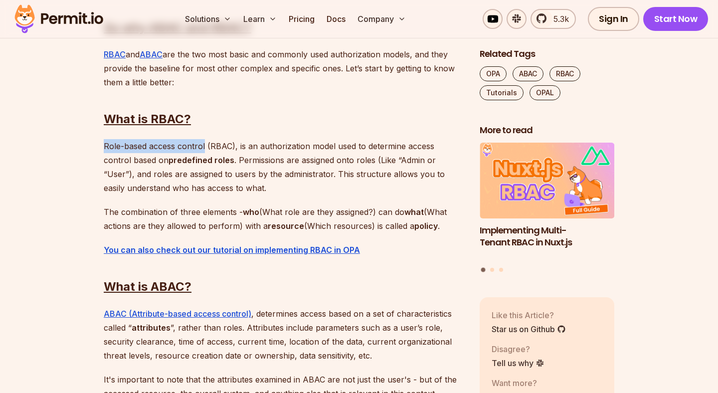
drag, startPoint x: 109, startPoint y: 148, endPoint x: 194, endPoint y: 146, distance: 85.3
click at [194, 146] on p "Role-based access control (RBAC), is an authorization model used to determine a…" at bounding box center [284, 167] width 360 height 56
click at [209, 147] on p "Role-based access control (RBAC), is an authorization model used to determine a…" at bounding box center [284, 167] width 360 height 56
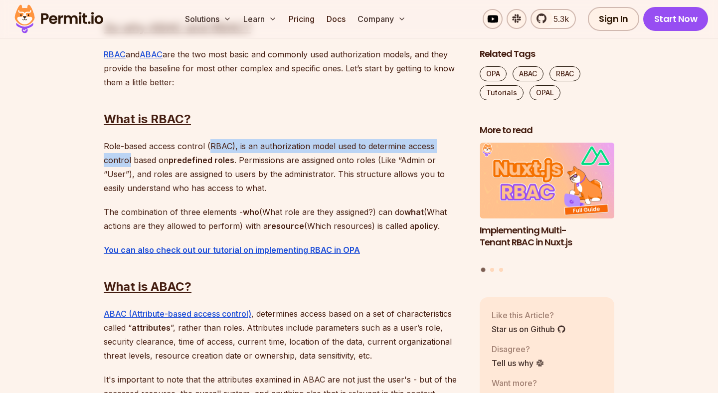
drag, startPoint x: 209, startPoint y: 147, endPoint x: 456, endPoint y: 147, distance: 246.9
click at [456, 147] on p "Role-based access control (RBAC), is an authorization model used to determine a…" at bounding box center [284, 167] width 360 height 56
click at [115, 167] on p "Role-based access control (RBAC), is an authorization model used to determine a…" at bounding box center [284, 167] width 360 height 56
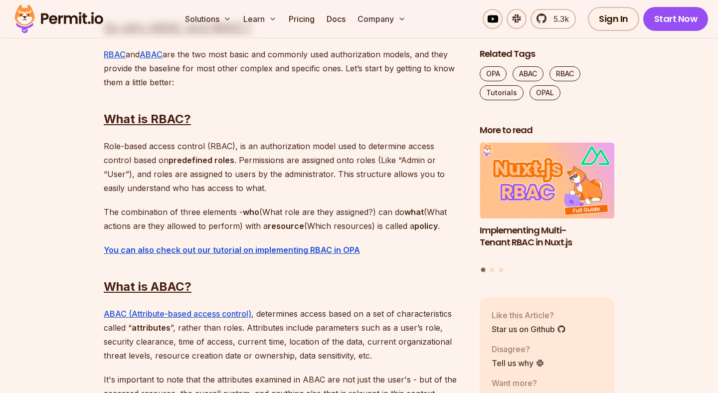
click at [106, 162] on p "Role-based access control (RBAC), is an authorization model used to determine a…" at bounding box center [284, 167] width 360 height 56
drag, startPoint x: 106, startPoint y: 162, endPoint x: 198, endPoint y: 162, distance: 91.3
click at [198, 162] on p "Role-based access control (RBAC), is an authorization model used to determine a…" at bounding box center [284, 167] width 360 height 56
click at [208, 162] on p "Role-based access control (RBAC), is an authorization model used to determine a…" at bounding box center [284, 167] width 360 height 56
drag, startPoint x: 208, startPoint y: 162, endPoint x: 338, endPoint y: 160, distance: 129.7
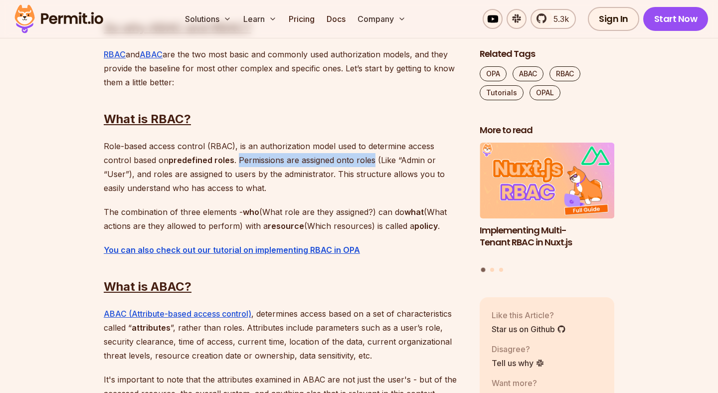
click at [338, 160] on p "Role-based access control (RBAC), is an authorization model used to determine a…" at bounding box center [284, 167] width 360 height 56
click at [355, 160] on p "Role-based access control (RBAC), is an authorization model used to determine a…" at bounding box center [284, 167] width 360 height 56
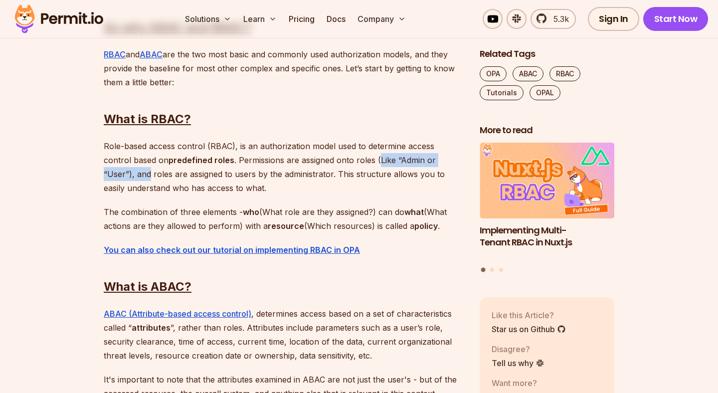
drag, startPoint x: 355, startPoint y: 160, endPoint x: 454, endPoint y: 159, distance: 99.3
click at [454, 159] on p "Role-based access control (RBAC), is an authorization model used to determine a…" at bounding box center [284, 167] width 360 height 56
click at [104, 174] on p "Role-based access control (RBAC), is an authorization model used to determine a…" at bounding box center [284, 167] width 360 height 56
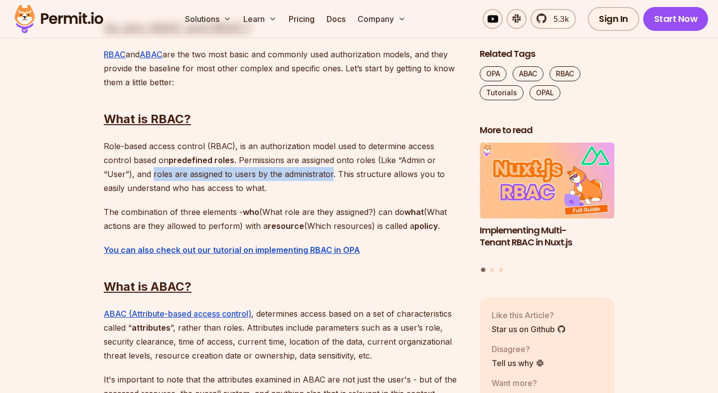
drag, startPoint x: 104, startPoint y: 174, endPoint x: 260, endPoint y: 173, distance: 156.1
click at [260, 173] on p "Role-based access control (RBAC), is an authorization model used to determine a…" at bounding box center [284, 167] width 360 height 56
click at [286, 172] on p "Role-based access control (RBAC), is an authorization model used to determine a…" at bounding box center [284, 167] width 360 height 56
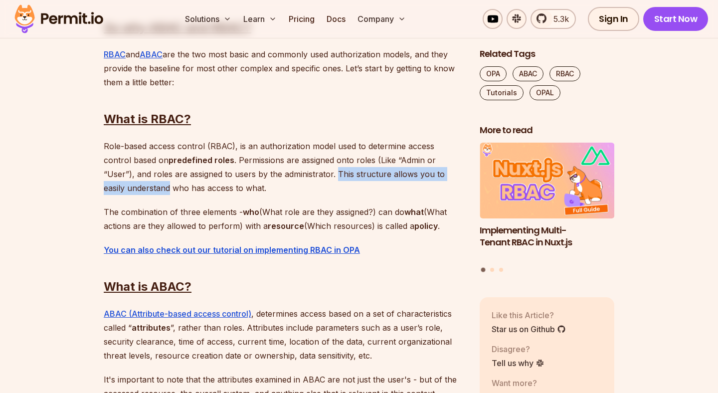
drag, startPoint x: 286, startPoint y: 172, endPoint x: 425, endPoint y: 173, distance: 138.7
click at [425, 173] on p "Role-based access control (RBAC), is an authorization model used to determine a…" at bounding box center [284, 167] width 360 height 56
click at [202, 173] on p "Role-based access control (RBAC), is an authorization model used to determine a…" at bounding box center [284, 167] width 360 height 56
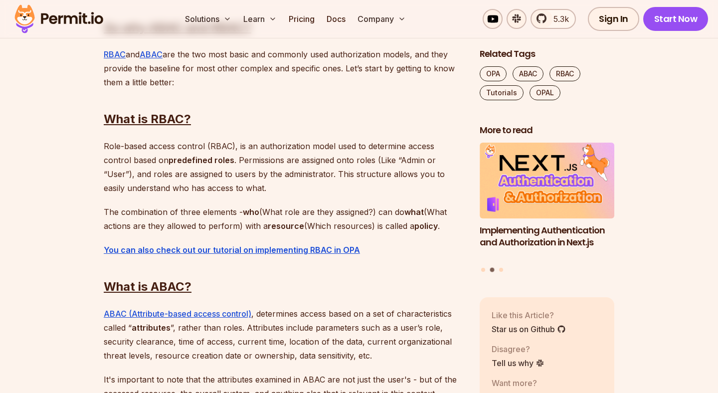
click at [169, 159] on strong "predefined roles" at bounding box center [202, 160] width 66 height 10
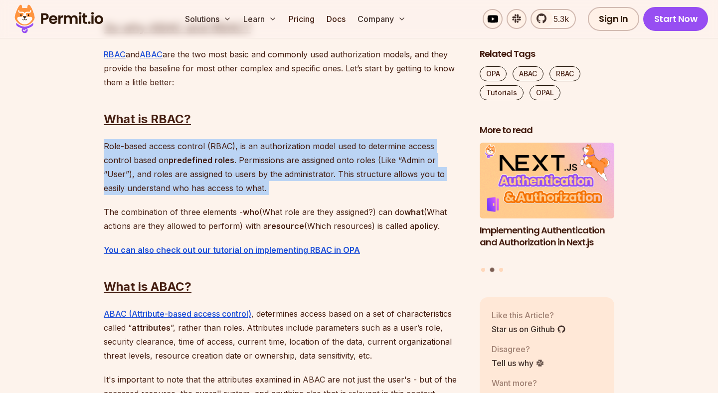
click at [169, 159] on strong "predefined roles" at bounding box center [202, 160] width 66 height 10
click at [143, 173] on p "Role-based access control (RBAC), is an authorization model used to determine a…" at bounding box center [284, 167] width 360 height 56
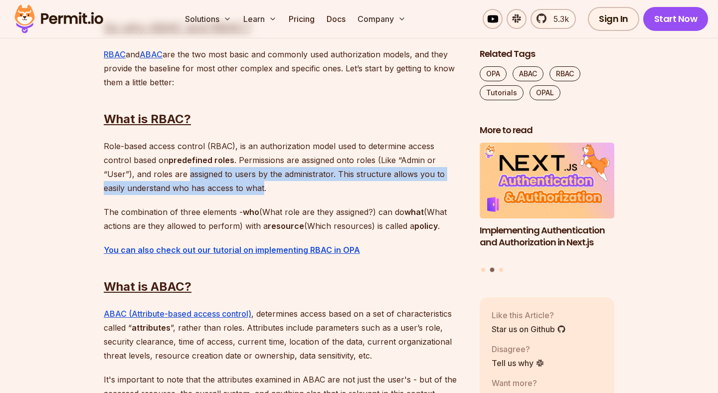
drag, startPoint x: 143, startPoint y: 173, endPoint x: 181, endPoint y: 191, distance: 42.4
click at [181, 191] on p "Role-based access control (RBAC), is an authorization model used to determine a…" at bounding box center [284, 167] width 360 height 56
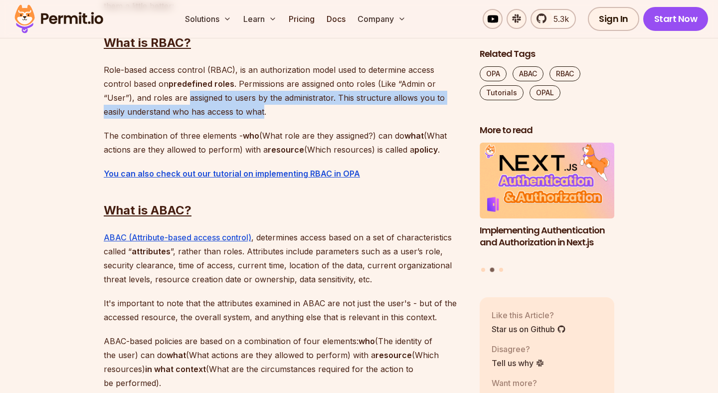
scroll to position [841, 0]
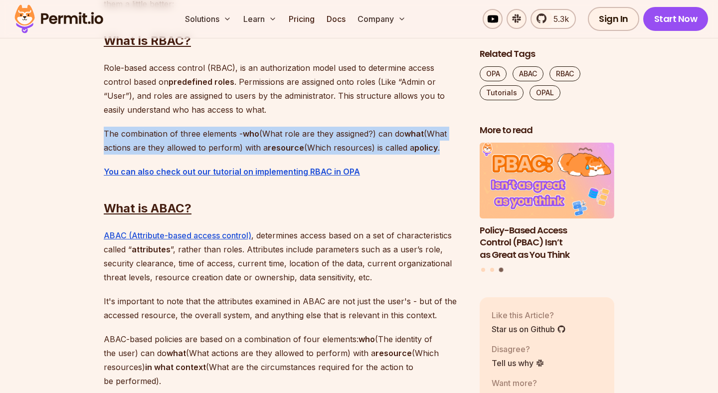
drag, startPoint x: 105, startPoint y: 134, endPoint x: 440, endPoint y: 147, distance: 336.0
click at [440, 147] on p "The combination of three elements - who (What role are they assigned?) can do w…" at bounding box center [284, 141] width 360 height 28
copy p "The combination of three elements - who (What role are they assigned?) can do w…"
click at [113, 134] on p "The combination of three elements - who (What role are they assigned?) can do w…" at bounding box center [284, 141] width 360 height 28
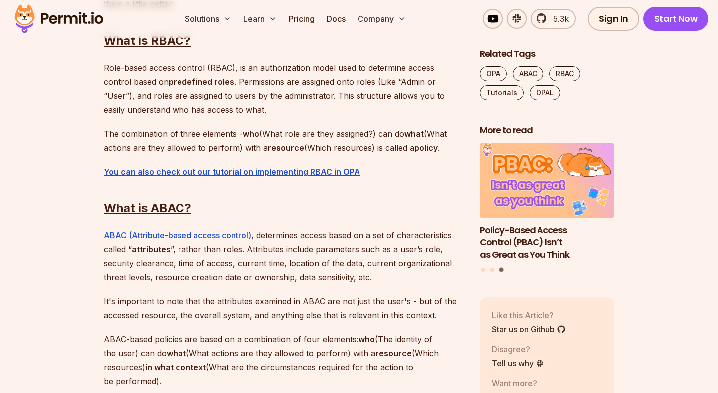
click at [105, 134] on p "The combination of three elements - who (What role are they assigned?) can do w…" at bounding box center [284, 141] width 360 height 28
drag, startPoint x: 105, startPoint y: 134, endPoint x: 208, endPoint y: 134, distance: 102.8
click at [208, 134] on p "The combination of three elements - who (What role are they assigned?) can do w…" at bounding box center [284, 141] width 360 height 28
click at [246, 134] on strong "who" at bounding box center [251, 134] width 16 height 10
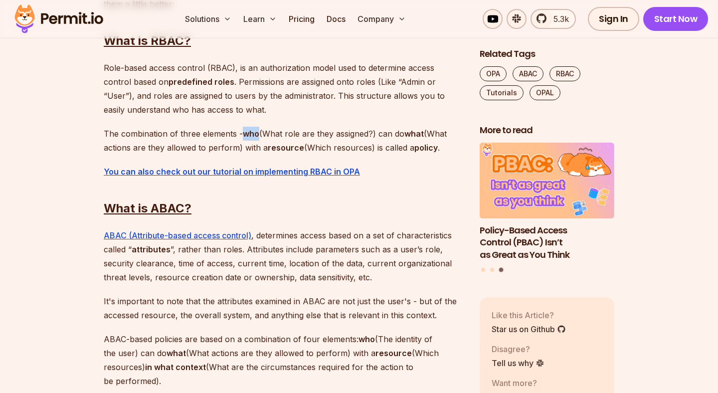
click at [257, 134] on strong "who" at bounding box center [251, 134] width 16 height 10
click at [264, 133] on p "The combination of three elements - who (What role are they assigned?) can do w…" at bounding box center [284, 141] width 360 height 28
drag, startPoint x: 264, startPoint y: 133, endPoint x: 373, endPoint y: 134, distance: 109.2
click at [374, 134] on p "The combination of three elements - who (What role are they assigned?) can do w…" at bounding box center [284, 141] width 360 height 28
click at [379, 134] on p "The combination of three elements - who (What role are they assigned?) can do w…" at bounding box center [284, 141] width 360 height 28
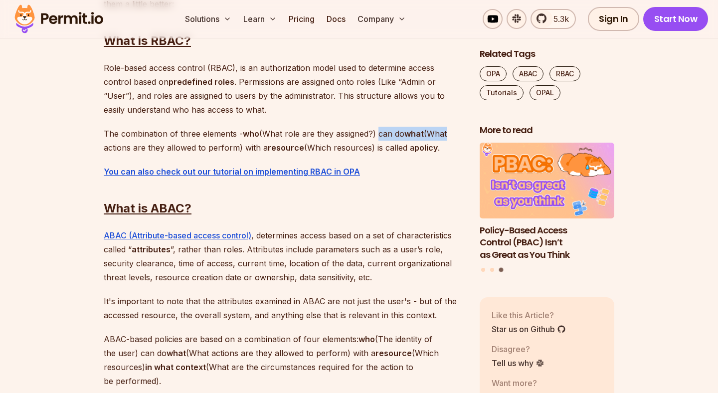
drag, startPoint x: 379, startPoint y: 134, endPoint x: 436, endPoint y: 134, distance: 57.9
click at [436, 134] on p "The combination of three elements - who (What role are they assigned?) can do w…" at bounding box center [284, 141] width 360 height 28
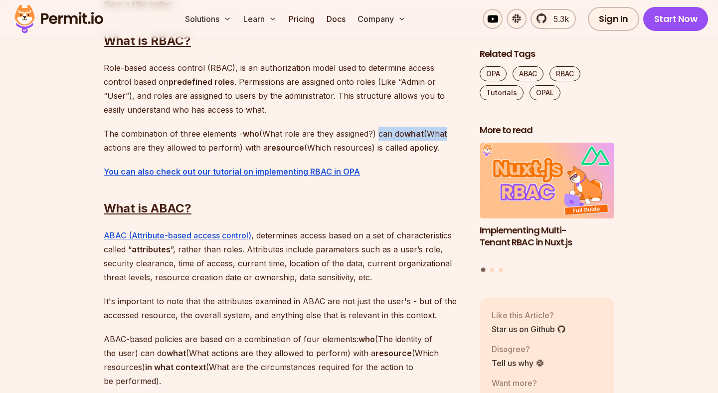
click at [115, 146] on p "The combination of three elements - who (What role are they assigned?) can do w…" at bounding box center [284, 141] width 360 height 28
drag, startPoint x: 115, startPoint y: 146, endPoint x: 210, endPoint y: 149, distance: 94.8
click at [210, 149] on p "The combination of three elements - who (What role are they assigned?) can do w…" at bounding box center [284, 141] width 360 height 28
click at [240, 148] on p "The combination of three elements - who (What role are they assigned?) can do w…" at bounding box center [284, 141] width 360 height 28
drag, startPoint x: 240, startPoint y: 148, endPoint x: 283, endPoint y: 148, distance: 42.9
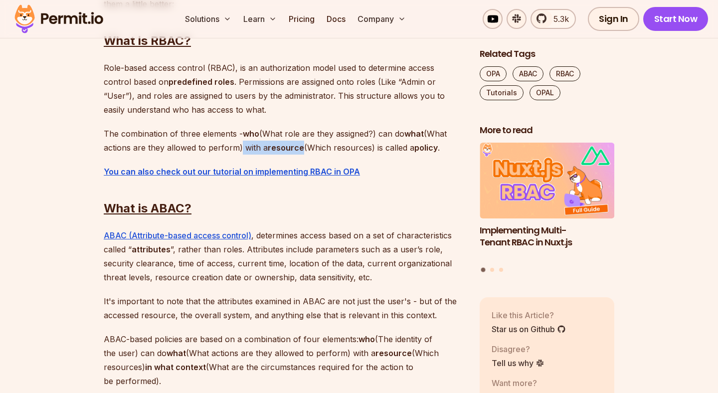
click at [283, 148] on p "The combination of three elements - who (What role are they assigned?) can do w…" at bounding box center [284, 141] width 360 height 28
click at [307, 145] on p "The combination of three elements - who (What role are they assigned?) can do w…" at bounding box center [284, 141] width 360 height 28
drag, startPoint x: 307, startPoint y: 145, endPoint x: 359, endPoint y: 143, distance: 51.4
click at [359, 143] on p "The combination of three elements - who (What role are they assigned?) can do w…" at bounding box center [284, 141] width 360 height 28
click at [365, 145] on p "The combination of three elements - who (What role are they assigned?) can do w…" at bounding box center [284, 141] width 360 height 28
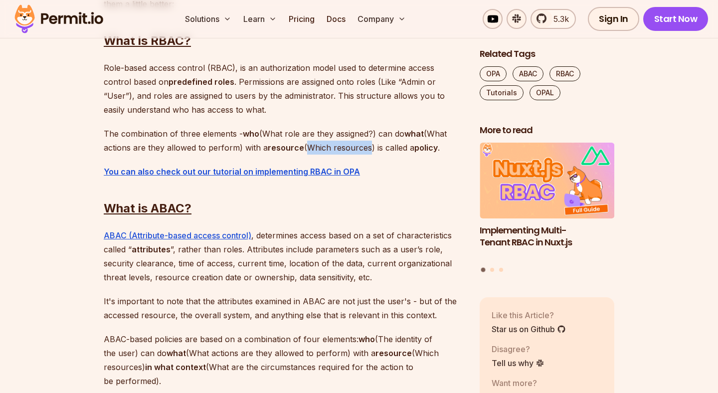
drag, startPoint x: 365, startPoint y: 145, endPoint x: 321, endPoint y: 145, distance: 43.9
click at [321, 145] on p "The combination of three elements - who (What role are they assigned?) can do w…" at bounding box center [284, 141] width 360 height 28
click at [302, 145] on strong "resource" at bounding box center [286, 148] width 36 height 10
drag, startPoint x: 302, startPoint y: 145, endPoint x: 124, endPoint y: 130, distance: 178.7
click at [124, 130] on p "The combination of three elements - who (What role are they assigned?) can do w…" at bounding box center [284, 141] width 360 height 28
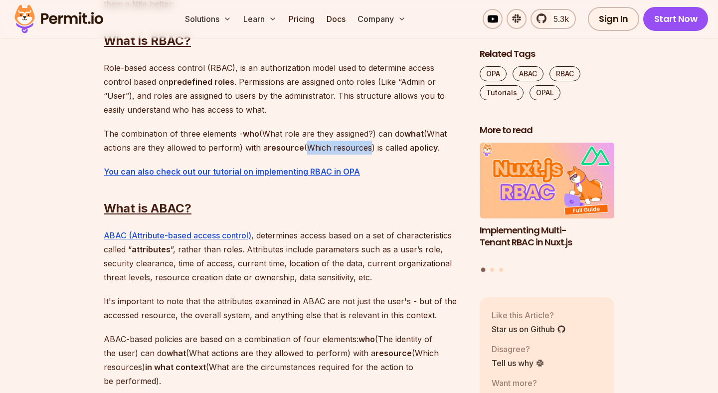
click at [107, 132] on p "The combination of three elements - who (What role are they assigned?) can do w…" at bounding box center [284, 141] width 360 height 28
drag, startPoint x: 107, startPoint y: 132, endPoint x: 186, endPoint y: 132, distance: 79.3
click at [186, 132] on p "The combination of three elements - who (What role are they assigned?) can do w…" at bounding box center [284, 141] width 360 height 28
click at [216, 132] on p "The combination of three elements - who (What role are they assigned?) can do w…" at bounding box center [284, 141] width 360 height 28
drag, startPoint x: 216, startPoint y: 132, endPoint x: 125, endPoint y: 132, distance: 91.3
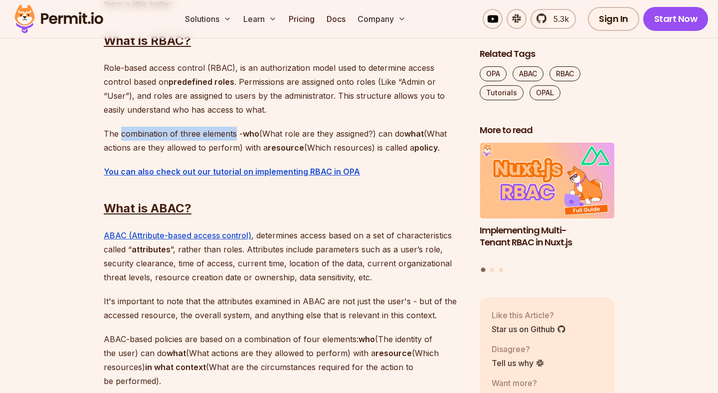
click at [125, 132] on p "The combination of three elements - who (What role are they assigned?) can do w…" at bounding box center [284, 141] width 360 height 28
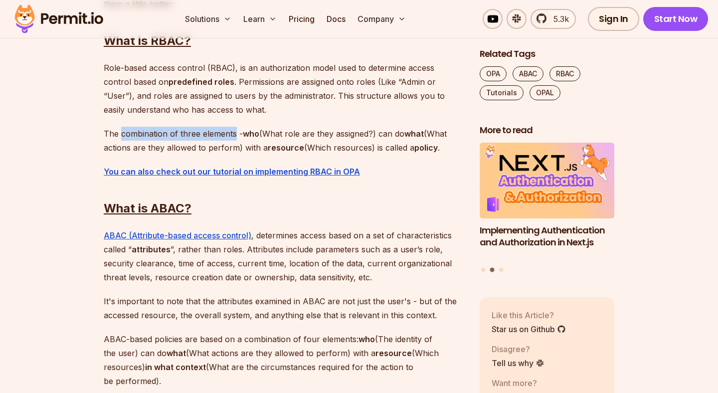
click at [112, 132] on p "The combination of three elements - who (What role are they assigned?) can do w…" at bounding box center [284, 141] width 360 height 28
click at [105, 67] on p "Role-based access control (RBAC), is an authorization model used to determine a…" at bounding box center [284, 89] width 360 height 56
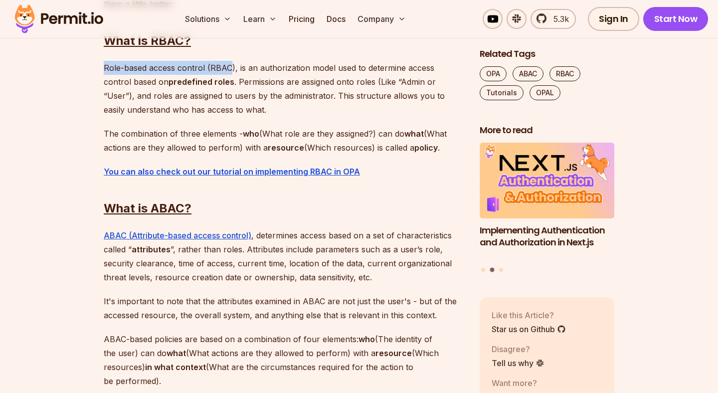
drag, startPoint x: 105, startPoint y: 67, endPoint x: 224, endPoint y: 67, distance: 119.7
click at [225, 67] on p "Role-based access control (RBAC), is an authorization model used to determine a…" at bounding box center [284, 89] width 360 height 56
click at [237, 65] on p "Role-based access control (RBAC), is an authorization model used to determine a…" at bounding box center [284, 89] width 360 height 56
drag, startPoint x: 237, startPoint y: 61, endPoint x: 231, endPoint y: 116, distance: 55.3
click at [231, 116] on p "Role-based access control (RBAC), is an authorization model used to determine a…" at bounding box center [284, 89] width 360 height 56
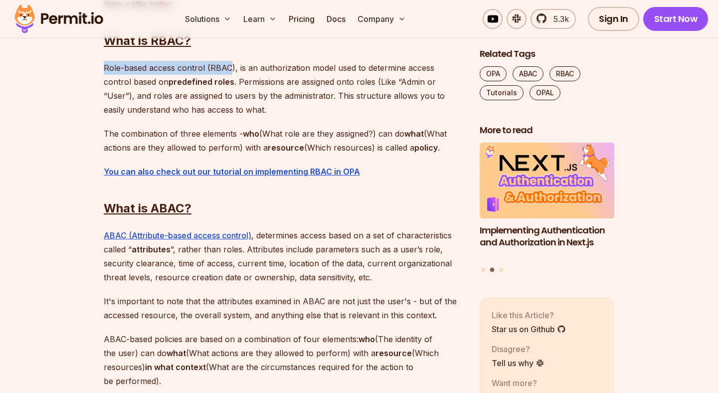
click at [231, 116] on p "Role-based access control (RBAC), is an authorization model used to determine a…" at bounding box center [284, 89] width 360 height 56
click at [107, 68] on p "Role-based access control (RBAC), is an authorization model used to determine a…" at bounding box center [284, 89] width 360 height 56
drag, startPoint x: 107, startPoint y: 68, endPoint x: 180, endPoint y: 68, distance: 72.8
click at [180, 68] on p "Role-based access control (RBAC), is an authorization model used to determine a…" at bounding box center [284, 89] width 360 height 56
click at [109, 129] on p "The combination of three elements - who (What role are they assigned?) can do w…" at bounding box center [284, 141] width 360 height 28
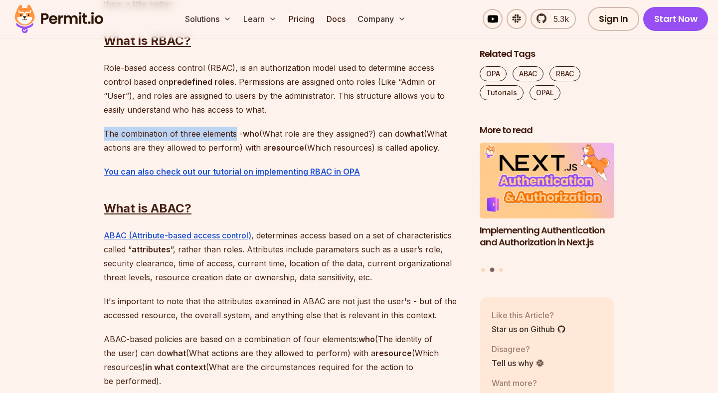
drag, startPoint x: 109, startPoint y: 129, endPoint x: 225, endPoint y: 130, distance: 116.2
click at [225, 130] on p "The combination of three elements - who (What role are they assigned?) can do w…" at bounding box center [284, 141] width 360 height 28
click at [236, 132] on p "The combination of three elements - who (What role are they assigned?) can do w…" at bounding box center [284, 141] width 360 height 28
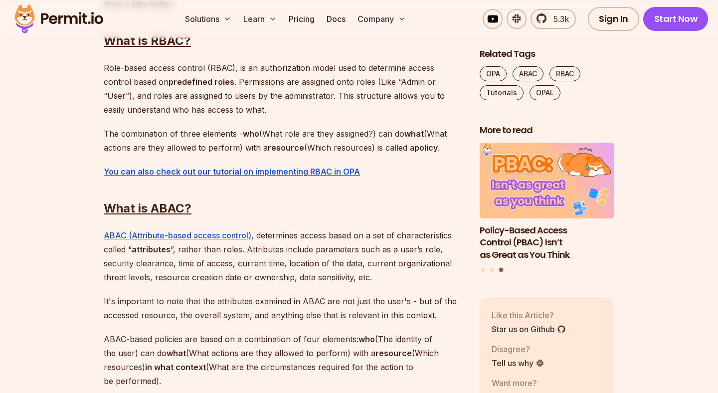
click at [106, 135] on p "The combination of three elements - who (What role are they assigned?) can do w…" at bounding box center [284, 141] width 360 height 28
drag, startPoint x: 106, startPoint y: 135, endPoint x: 206, endPoint y: 135, distance: 99.8
click at [206, 135] on p "The combination of three elements - who (What role are they assigned?) can do w…" at bounding box center [284, 141] width 360 height 28
click at [239, 131] on p "The combination of three elements - who (What role are they assigned?) can do w…" at bounding box center [284, 141] width 360 height 28
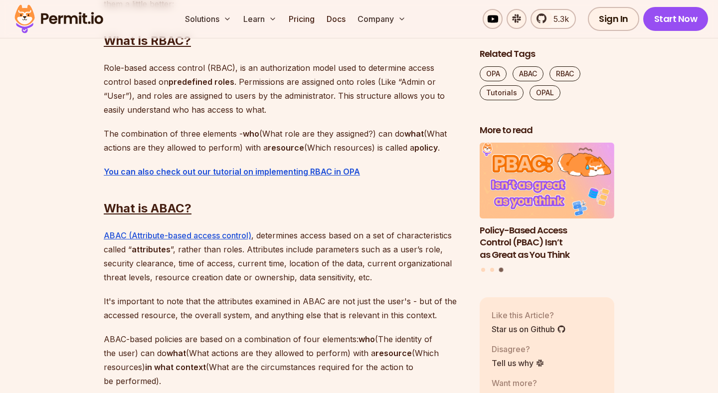
click at [242, 132] on p "The combination of three elements - who (What role are they assigned?) can do w…" at bounding box center [284, 141] width 360 height 28
drag, startPoint x: 242, startPoint y: 132, endPoint x: 436, endPoint y: 133, distance: 194.5
click at [437, 133] on p "The combination of three elements - who (What role are they assigned?) can do w…" at bounding box center [284, 141] width 360 height 28
click at [117, 141] on p "The combination of three elements - who (What role are they assigned?) can do w…" at bounding box center [284, 141] width 360 height 28
drag, startPoint x: 117, startPoint y: 141, endPoint x: 221, endPoint y: 147, distance: 104.4
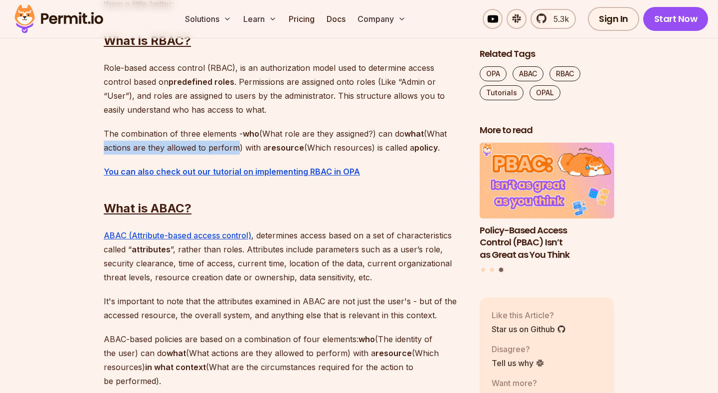
click at [221, 147] on p "The combination of three elements - who (What role are they assigned?) can do w…" at bounding box center [284, 141] width 360 height 28
click at [240, 147] on p "The combination of three elements - who (What role are they assigned?) can do w…" at bounding box center [284, 141] width 360 height 28
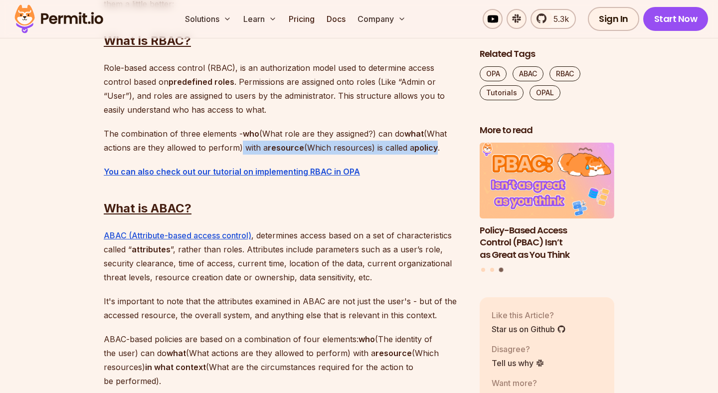
drag, startPoint x: 240, startPoint y: 147, endPoint x: 420, endPoint y: 147, distance: 180.1
click at [420, 147] on p "The combination of three elements - who (What role are they assigned?) can do w…" at bounding box center [284, 141] width 360 height 28
click at [118, 153] on p "The combination of three elements - who (What role are they assigned?) can do w…" at bounding box center [284, 141] width 360 height 28
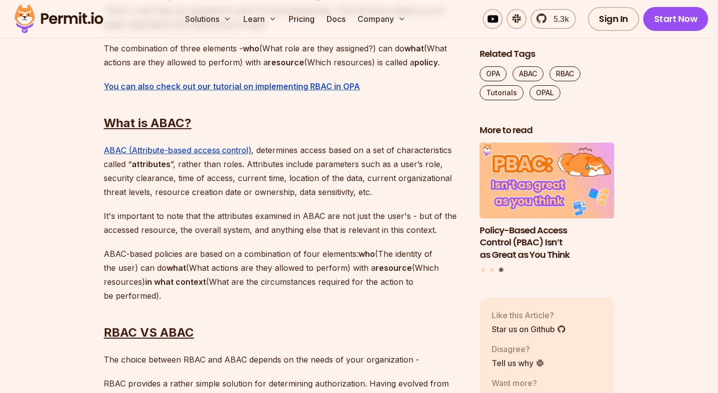
scroll to position [962, 0]
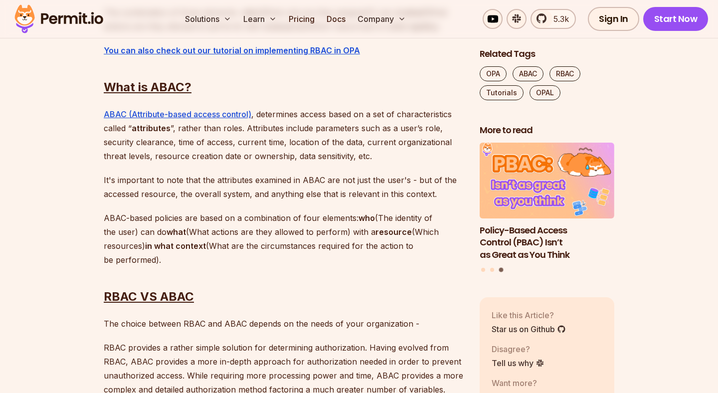
click at [272, 115] on p "ABAC (Attribute-based access control) , determines access based on a set of cha…" at bounding box center [284, 135] width 360 height 56
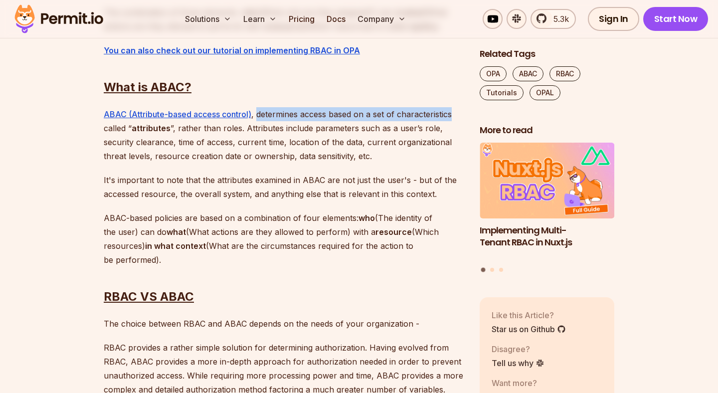
drag, startPoint x: 272, startPoint y: 115, endPoint x: 400, endPoint y: 115, distance: 127.7
click at [400, 115] on p "ABAC (Attribute-based access control) , determines access based on a set of cha…" at bounding box center [284, 135] width 360 height 56
click at [111, 130] on p "ABAC (Attribute-based access control) , determines access based on a set of cha…" at bounding box center [284, 135] width 360 height 56
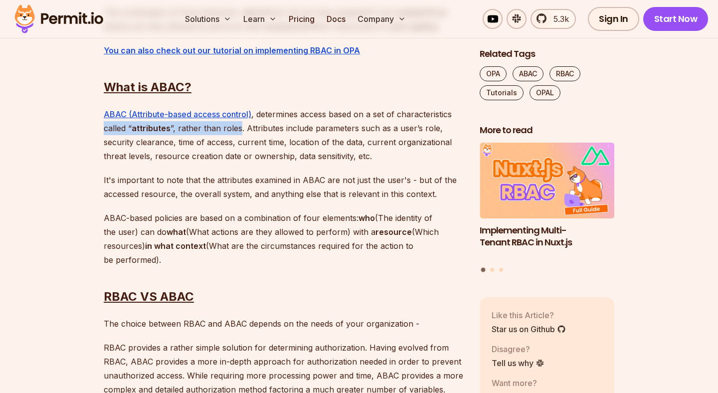
drag, startPoint x: 111, startPoint y: 130, endPoint x: 229, endPoint y: 130, distance: 118.2
click at [230, 130] on p "ABAC (Attribute-based access control) , determines access based on a set of cha…" at bounding box center [284, 135] width 360 height 56
click at [248, 130] on p "ABAC (Attribute-based access control) , determines access based on a set of cha…" at bounding box center [284, 135] width 360 height 56
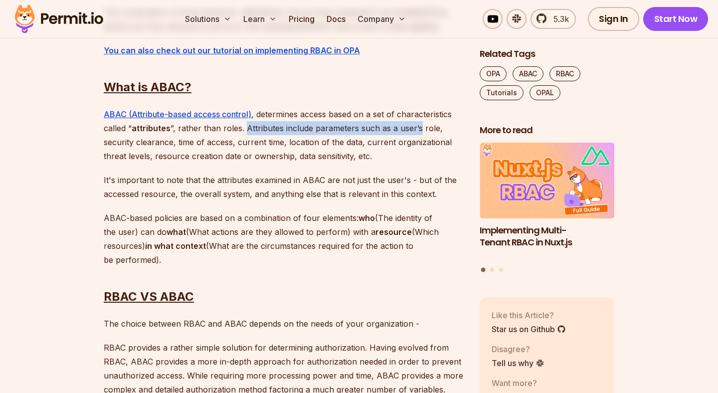
drag, startPoint x: 248, startPoint y: 130, endPoint x: 413, endPoint y: 130, distance: 165.1
click at [413, 130] on p "ABAC (Attribute-based access control) , determines access based on a set of cha…" at bounding box center [284, 135] width 360 height 56
click at [131, 140] on p "ABAC (Attribute-based access control) , determines access based on a set of cha…" at bounding box center [284, 135] width 360 height 56
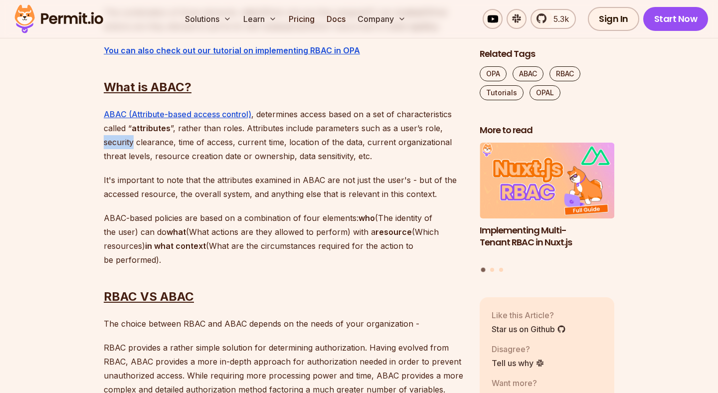
click at [131, 140] on p "ABAC (Attribute-based access control) , determines access based on a set of cha…" at bounding box center [284, 135] width 360 height 56
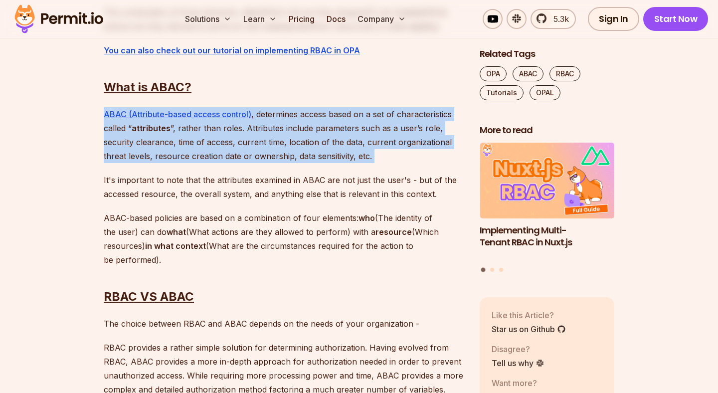
click at [139, 140] on p "ABAC (Attribute-based access control) , determines access based on a set of cha…" at bounding box center [284, 135] width 360 height 56
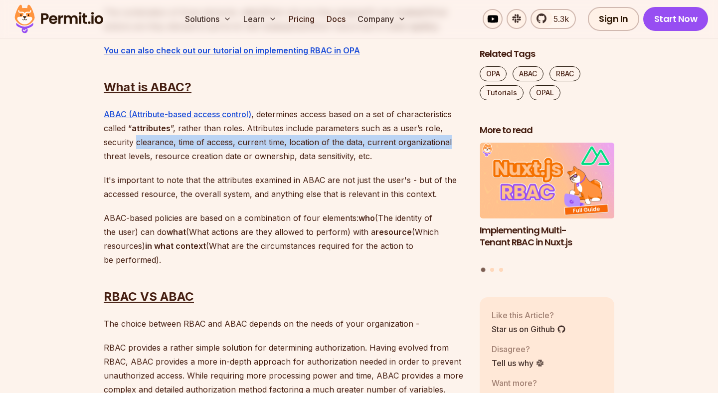
drag, startPoint x: 139, startPoint y: 140, endPoint x: 403, endPoint y: 140, distance: 263.9
click at [403, 140] on p "ABAC (Attribute-based access control) , determines access based on a set of cha…" at bounding box center [284, 135] width 360 height 56
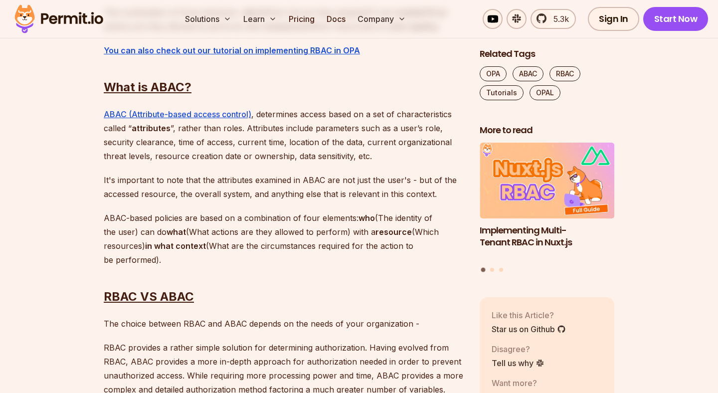
click at [104, 154] on p "ABAC (Attribute-based access control) , determines access based on a set of cha…" at bounding box center [284, 135] width 360 height 56
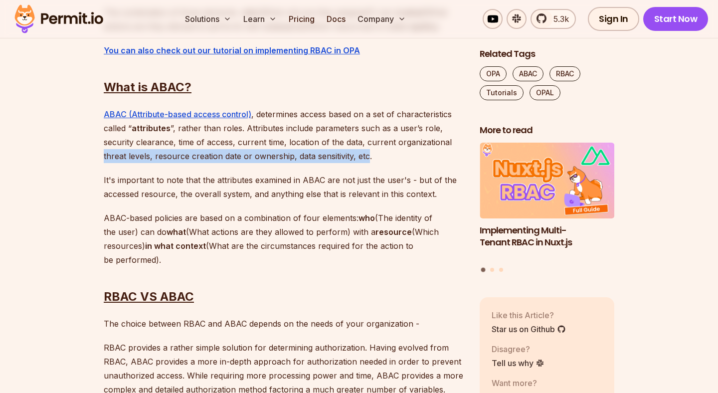
drag, startPoint x: 103, startPoint y: 154, endPoint x: 364, endPoint y: 158, distance: 260.4
click at [364, 158] on p "ABAC (Attribute-based access control) , determines access based on a set of cha…" at bounding box center [284, 135] width 360 height 56
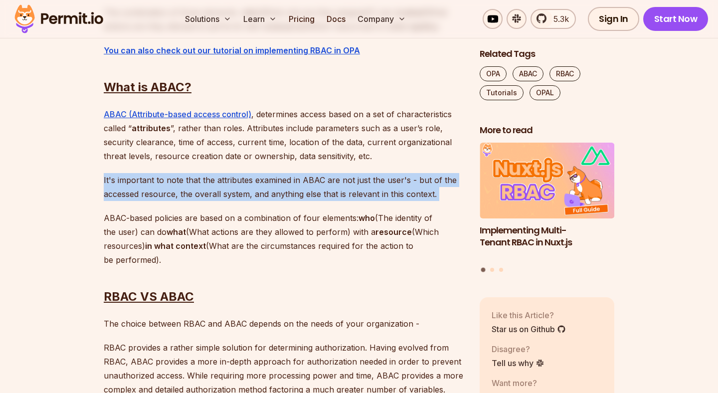
drag, startPoint x: 211, startPoint y: 165, endPoint x: 186, endPoint y: 202, distance: 45.2
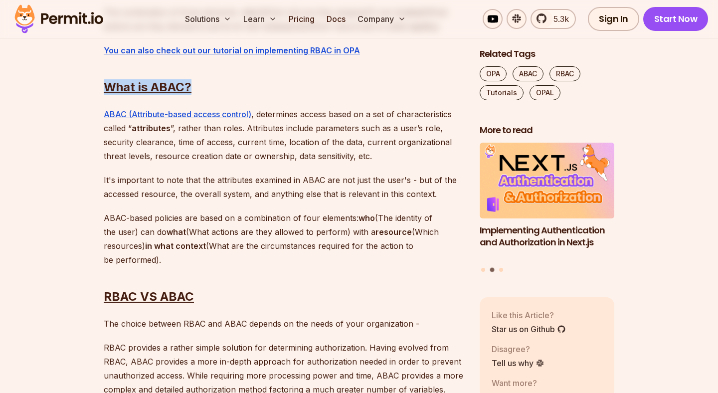
drag, startPoint x: 106, startPoint y: 87, endPoint x: 220, endPoint y: 86, distance: 114.2
click at [220, 86] on h2 "What is ABAC?" at bounding box center [284, 67] width 360 height 56
click at [125, 88] on u "What is ABAC?" at bounding box center [148, 87] width 88 height 14
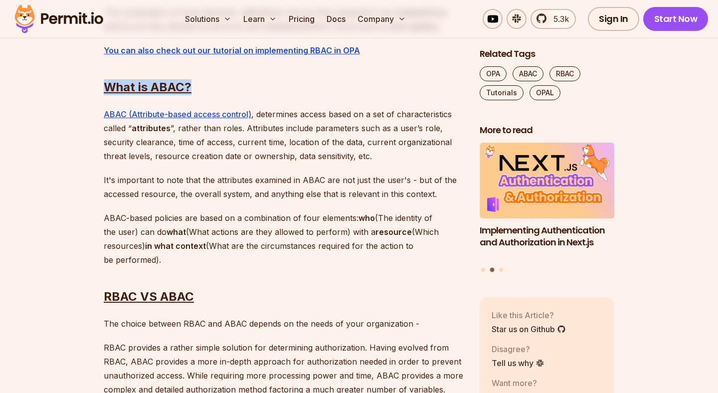
click at [136, 88] on u "What is ABAC?" at bounding box center [148, 87] width 88 height 14
drag, startPoint x: 148, startPoint y: 87, endPoint x: 203, endPoint y: 89, distance: 54.9
click at [203, 89] on h2 "What is ABAC?" at bounding box center [284, 67] width 360 height 56
click at [180, 89] on u "What is ABAC?" at bounding box center [148, 87] width 88 height 14
drag, startPoint x: 180, startPoint y: 89, endPoint x: 105, endPoint y: 83, distance: 74.5
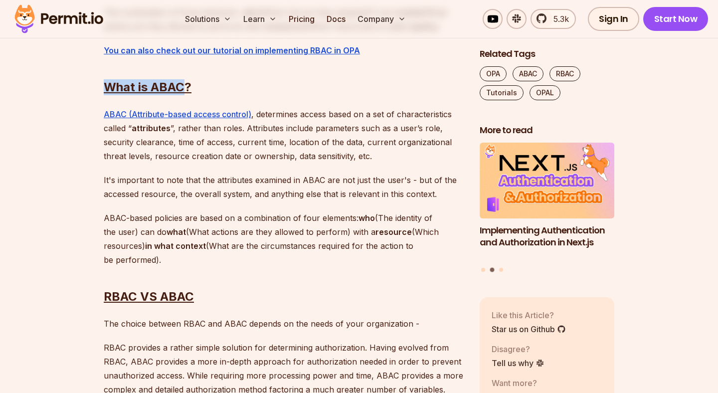
click at [105, 83] on u "What is ABAC?" at bounding box center [148, 87] width 88 height 14
drag, startPoint x: 102, startPoint y: 84, endPoint x: 202, endPoint y: 85, distance: 99.8
click at [128, 89] on u "What is ABAC?" at bounding box center [148, 87] width 88 height 14
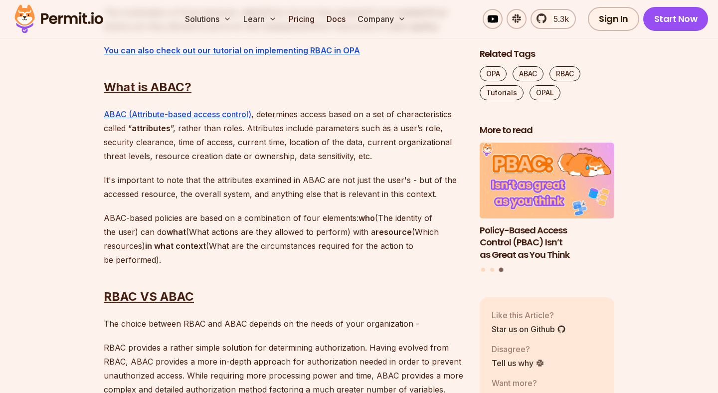
click at [259, 114] on p "ABAC (Attribute-based access control) , determines access based on a set of cha…" at bounding box center [284, 135] width 360 height 56
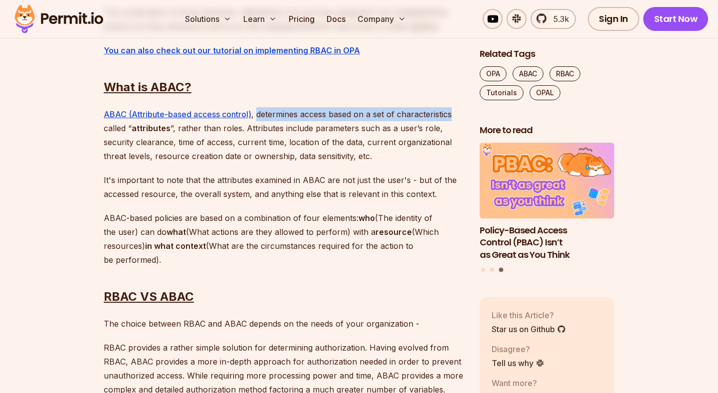
drag, startPoint x: 259, startPoint y: 114, endPoint x: 419, endPoint y: 119, distance: 159.7
click at [419, 119] on p "ABAC (Attribute-based access control) , determines access based on a set of cha…" at bounding box center [284, 135] width 360 height 56
click at [114, 130] on p "ABAC (Attribute-based access control) , determines access based on a set of cha…" at bounding box center [284, 135] width 360 height 56
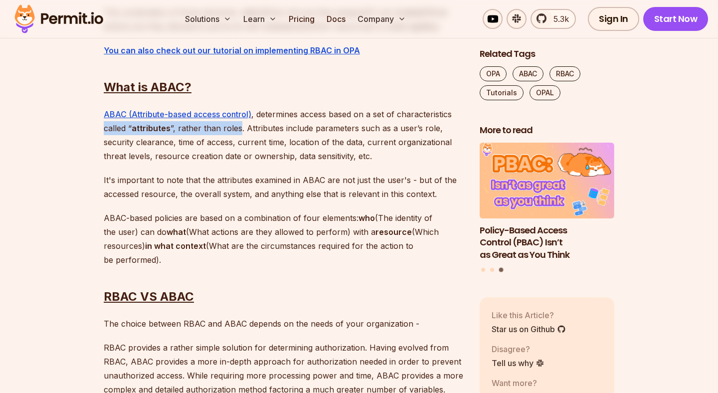
drag, startPoint x: 114, startPoint y: 130, endPoint x: 225, endPoint y: 130, distance: 111.2
click at [225, 130] on p "ABAC (Attribute-based access control) , determines access based on a set of cha…" at bounding box center [284, 135] width 360 height 56
click at [238, 129] on p "ABAC (Attribute-based access control) , determines access based on a set of cha…" at bounding box center [284, 135] width 360 height 56
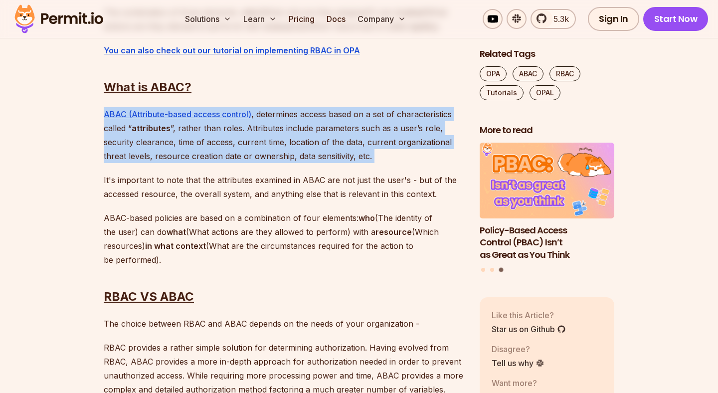
click at [243, 129] on p "ABAC (Attribute-based access control) , determines access based on a set of cha…" at bounding box center [284, 135] width 360 height 56
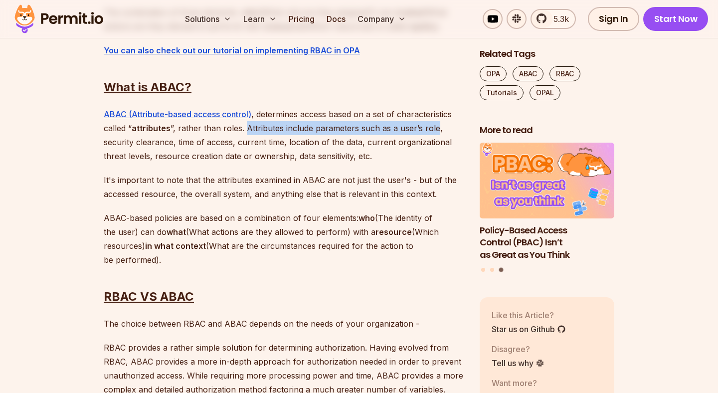
click at [419, 128] on p "ABAC (Attribute-based access control) , determines access based on a set of cha…" at bounding box center [284, 135] width 360 height 56
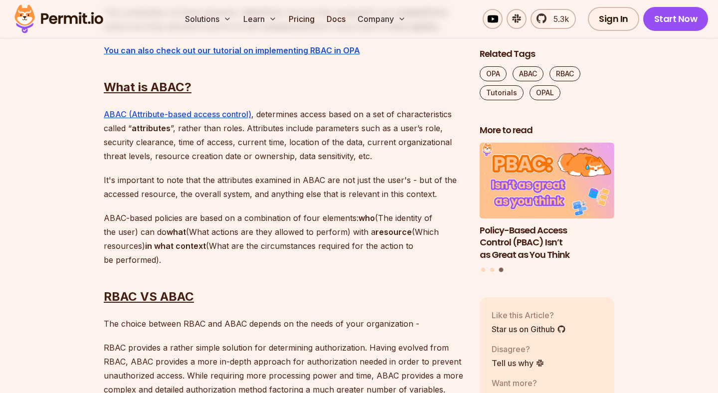
click at [110, 144] on p "ABAC (Attribute-based access control) , determines access based on a set of cha…" at bounding box center [284, 135] width 360 height 56
click at [225, 148] on p "ABAC (Attribute-based access control) , determines access based on a set of cha…" at bounding box center [284, 135] width 360 height 56
click at [238, 145] on p "ABAC (Attribute-based access control) , determines access based on a set of cha…" at bounding box center [284, 135] width 360 height 56
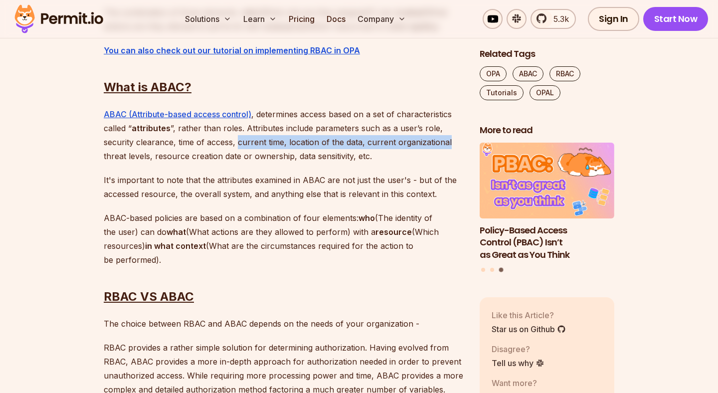
click at [395, 142] on p "ABAC (Attribute-based access control) , determines access based on a set of cha…" at bounding box center [284, 135] width 360 height 56
click at [149, 156] on p "ABAC (Attribute-based access control) , determines access based on a set of cha…" at bounding box center [284, 135] width 360 height 56
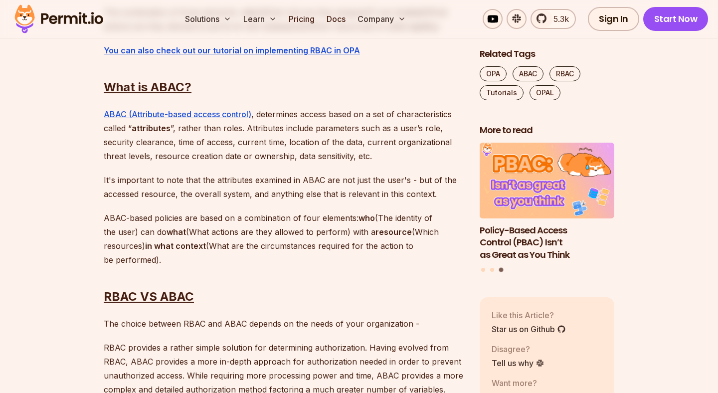
click at [127, 156] on p "ABAC (Attribute-based access control) , determines access based on a set of cha…" at bounding box center [284, 135] width 360 height 56
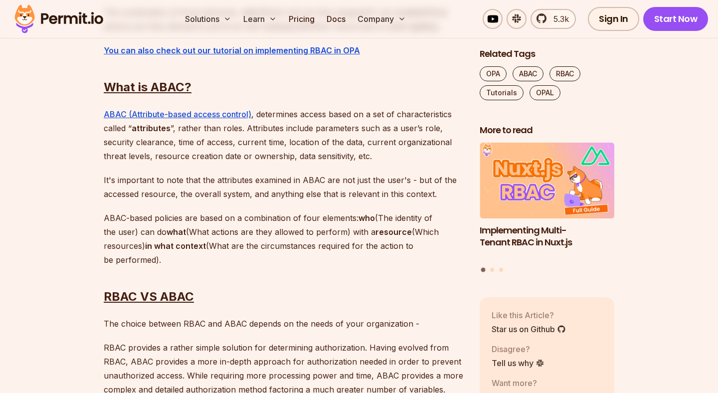
click at [127, 156] on p "ABAC (Attribute-based access control) , determines access based on a set of cha…" at bounding box center [284, 135] width 360 height 56
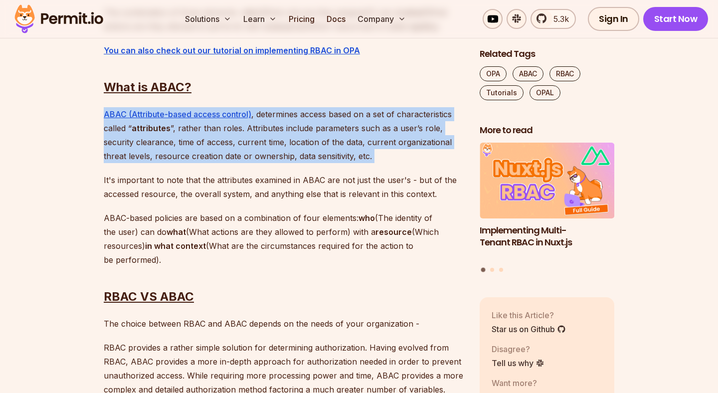
click at [151, 156] on p "ABAC (Attribute-based access control) , determines access based on a set of cha…" at bounding box center [284, 135] width 360 height 56
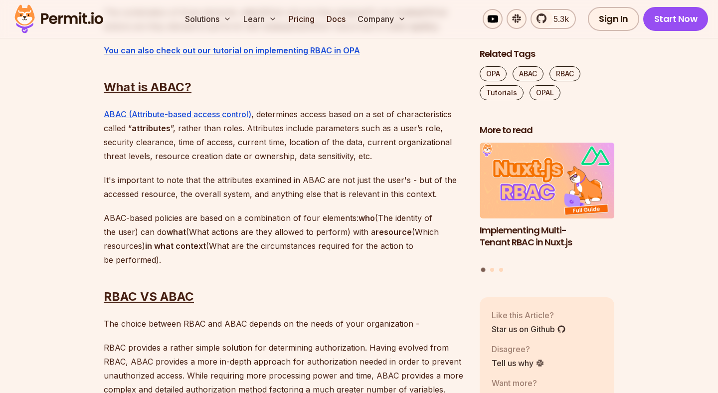
click at [156, 156] on p "ABAC (Attribute-based access control) , determines access based on a set of cha…" at bounding box center [284, 135] width 360 height 56
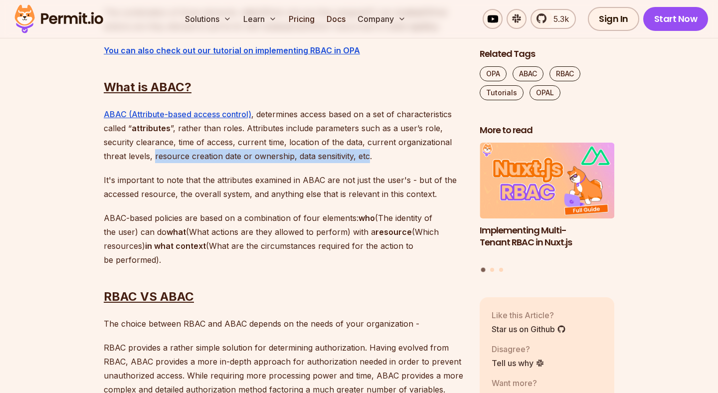
click at [357, 157] on p "ABAC (Attribute-based access control) , determines access based on a set of cha…" at bounding box center [284, 135] width 360 height 56
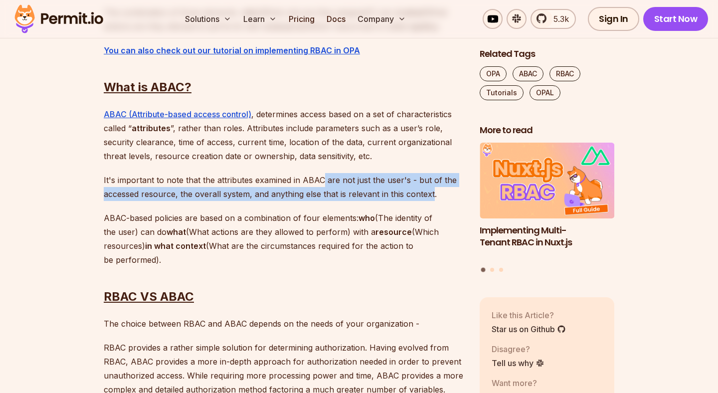
click at [432, 195] on p "It's important to note that the attributes examined in ABAC are not just the us…" at bounding box center [284, 187] width 360 height 28
click at [372, 177] on p "It's important to note that the attributes examined in ABAC are not just the us…" at bounding box center [284, 187] width 360 height 28
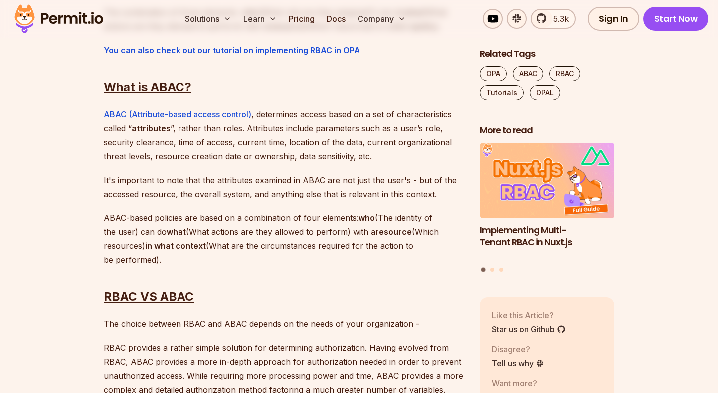
click at [368, 156] on p "ABAC (Attribute-based access control) , determines access based on a set of cha…" at bounding box center [284, 135] width 360 height 56
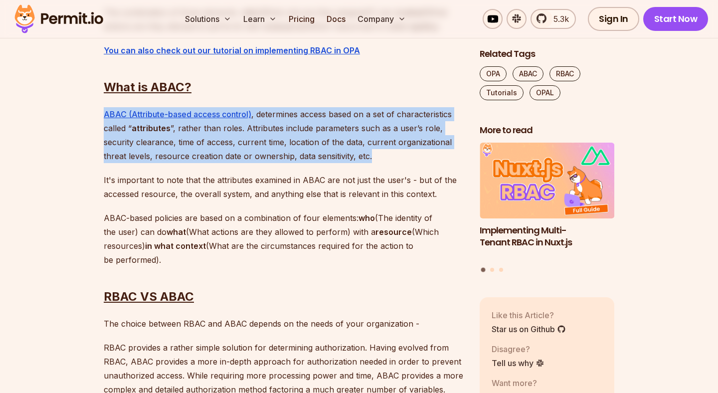
click at [379, 158] on p "ABAC (Attribute-based access control) , determines access based on a set of cha…" at bounding box center [284, 135] width 360 height 56
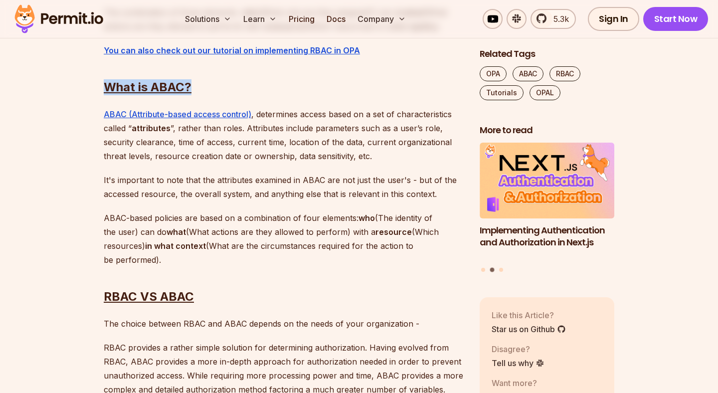
click at [204, 84] on h2 "What is ABAC?" at bounding box center [284, 67] width 360 height 56
click at [179, 88] on u "What is ABAC?" at bounding box center [148, 87] width 88 height 14
click at [269, 116] on p "ABAC (Attribute-based access control) , determines access based on a set of cha…" at bounding box center [284, 135] width 360 height 56
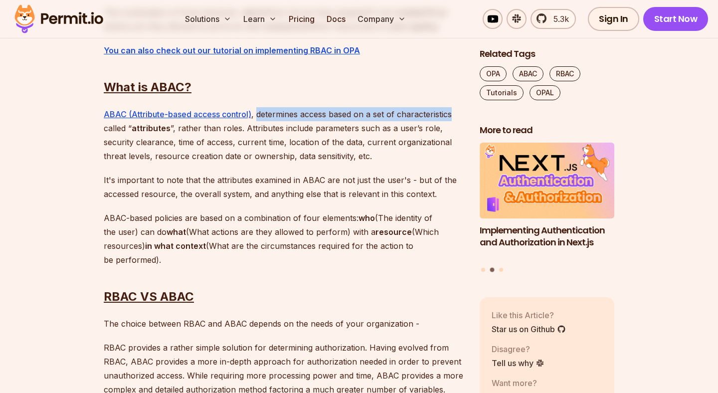
click at [409, 116] on p "ABAC (Attribute-based access control) , determines access based on a set of cha…" at bounding box center [284, 135] width 360 height 56
click at [106, 130] on p "ABAC (Attribute-based access control) , determines access based on a set of cha…" at bounding box center [284, 135] width 360 height 56
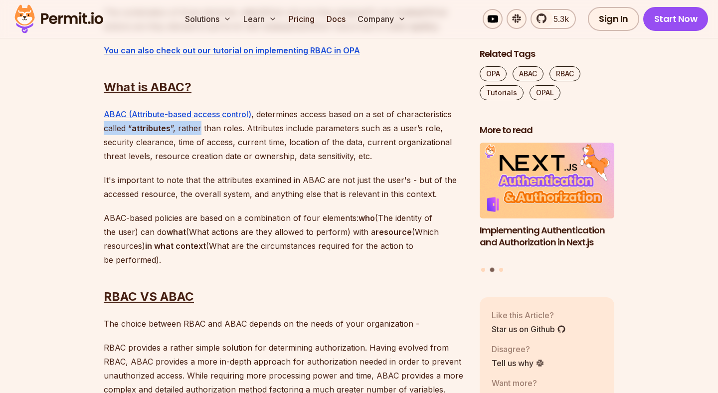
click at [201, 130] on p "ABAC (Attribute-based access control) , determines access based on a set of cha…" at bounding box center [284, 135] width 360 height 56
click at [237, 128] on p "ABAC (Attribute-based access control) , determines access based on a set of cha…" at bounding box center [284, 135] width 360 height 56
click at [243, 127] on p "ABAC (Attribute-based access control) , determines access based on a set of cha…" at bounding box center [284, 135] width 360 height 56
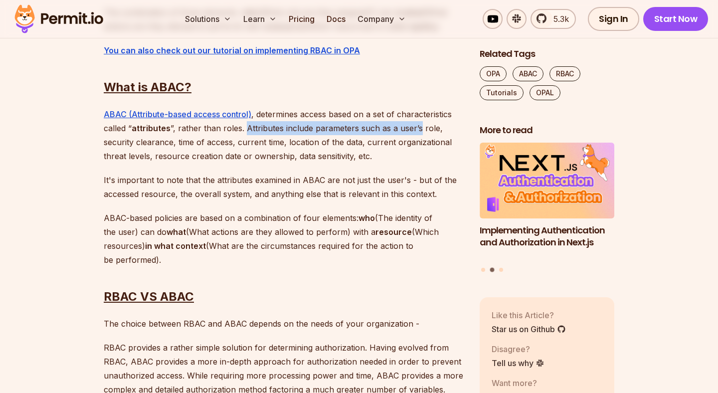
click at [406, 131] on p "ABAC (Attribute-based access control) , determines access based on a set of cha…" at bounding box center [284, 135] width 360 height 56
click at [112, 152] on p "ABAC (Attribute-based access control) , determines access based on a set of cha…" at bounding box center [284, 135] width 360 height 56
click at [110, 146] on p "ABAC (Attribute-based access control) , determines access based on a set of cha…" at bounding box center [284, 135] width 360 height 56
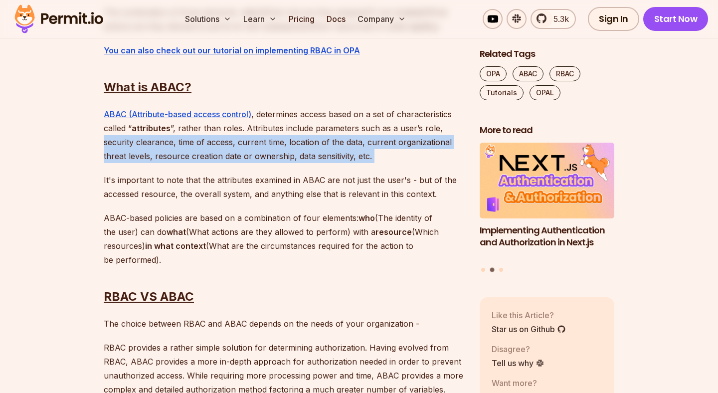
click at [417, 149] on p "ABAC (Attribute-based access control) , determines access based on a set of cha…" at bounding box center [284, 135] width 360 height 56
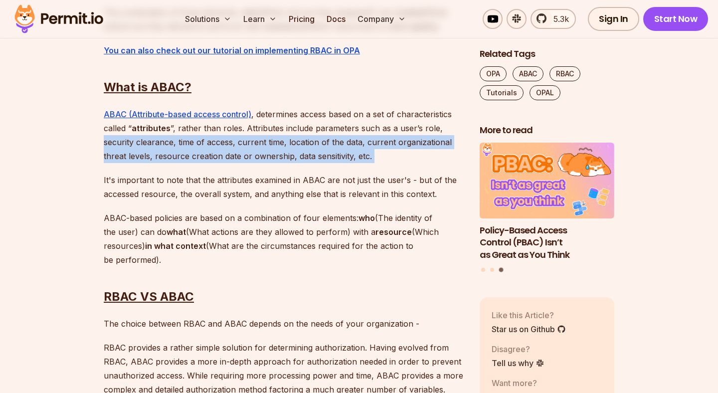
click at [178, 162] on p "ABAC (Attribute-based access control) , determines access based on a set of cha…" at bounding box center [284, 135] width 360 height 56
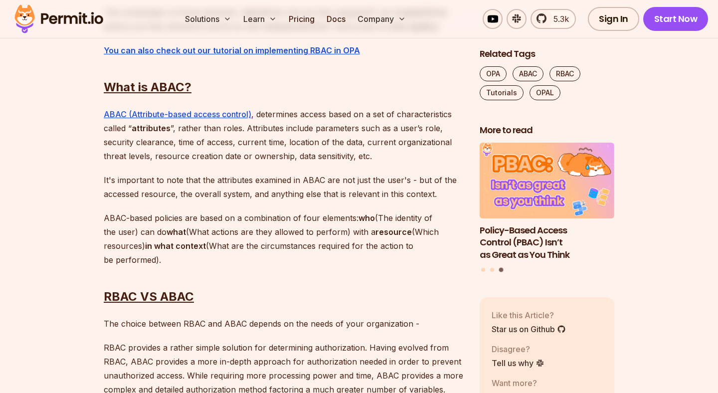
click at [178, 162] on p "ABAC (Attribute-based access control) , determines access based on a set of cha…" at bounding box center [284, 135] width 360 height 56
click at [119, 157] on p "ABAC (Attribute-based access control) , determines access based on a set of cha…" at bounding box center [284, 135] width 360 height 56
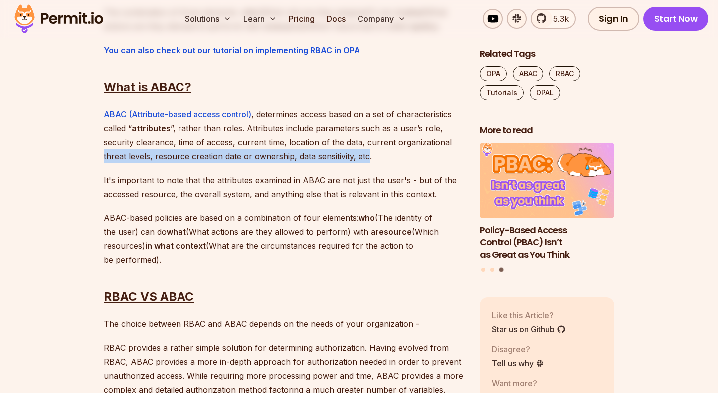
click at [365, 152] on p "ABAC (Attribute-based access control) , determines access based on a set of cha…" at bounding box center [284, 135] width 360 height 56
click at [144, 143] on p "ABAC (Attribute-based access control) , determines access based on a set of cha…" at bounding box center [284, 135] width 360 height 56
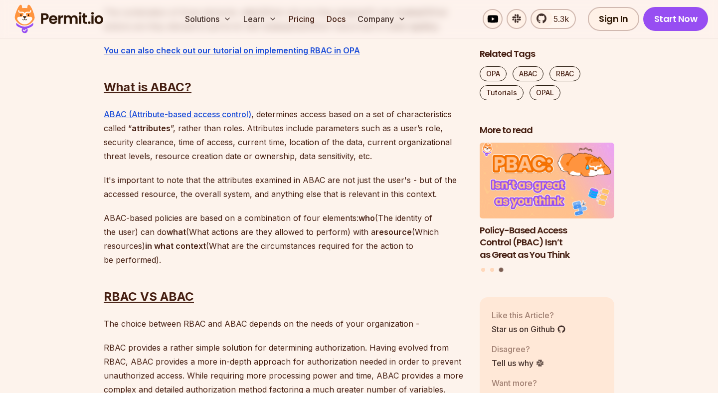
click at [269, 109] on p "ABAC (Attribute-based access control) , determines access based on a set of cha…" at bounding box center [284, 135] width 360 height 56
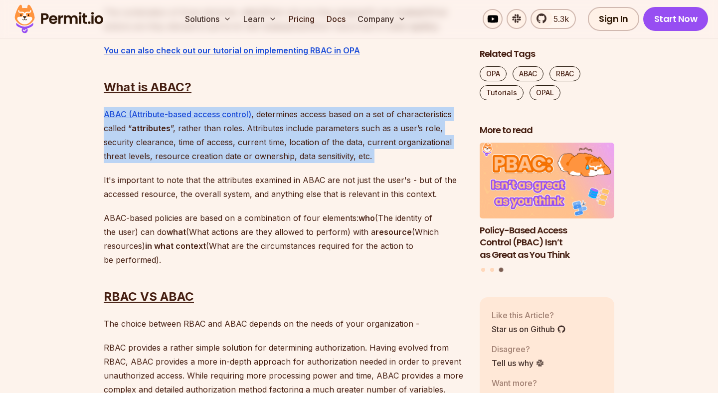
click at [111, 129] on p "ABAC (Attribute-based access control) , determines access based on a set of cha…" at bounding box center [284, 135] width 360 height 56
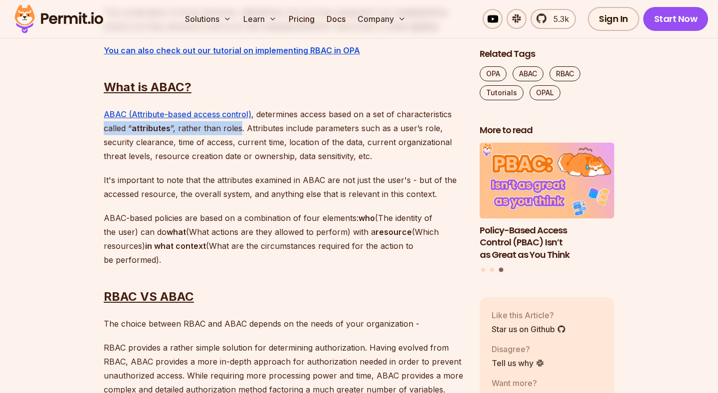
click at [230, 132] on p "ABAC (Attribute-based access control) , determines access based on a set of cha…" at bounding box center [284, 135] width 360 height 56
click at [245, 131] on p "ABAC (Attribute-based access control) , determines access based on a set of cha…" at bounding box center [284, 135] width 360 height 56
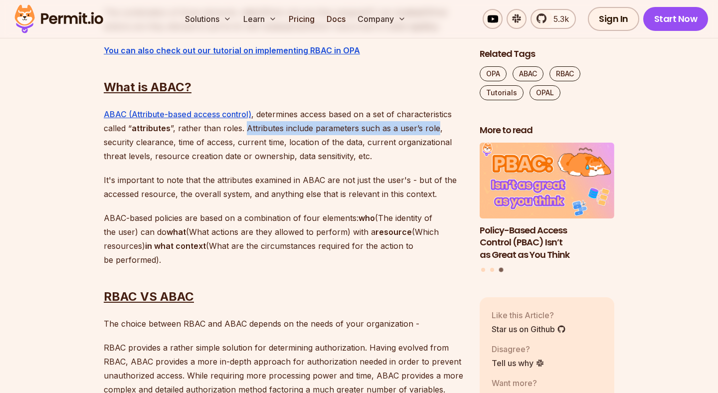
click at [421, 135] on p "ABAC (Attribute-based access control) , determines access based on a set of cha…" at bounding box center [284, 135] width 360 height 56
click at [256, 121] on p "ABAC (Attribute-based access control) , determines access based on a set of cha…" at bounding box center [284, 135] width 360 height 56
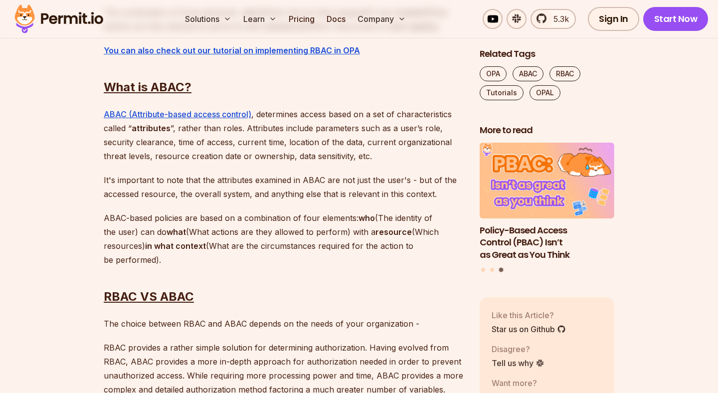
click at [247, 127] on p "ABAC (Attribute-based access control) , determines access based on a set of cha…" at bounding box center [284, 135] width 360 height 56
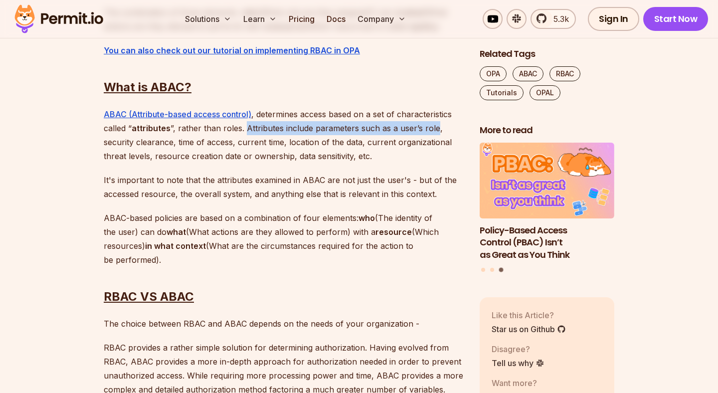
click at [428, 125] on p "ABAC (Attribute-based access control) , determines access based on a set of cha…" at bounding box center [284, 135] width 360 height 56
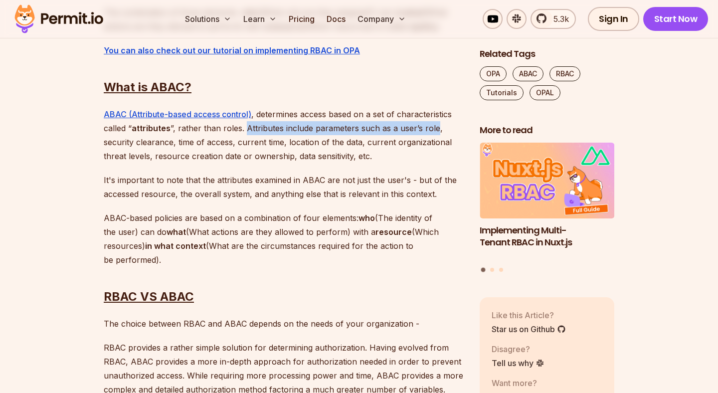
click at [114, 139] on p "ABAC (Attribute-based access control) , determines access based on a set of cha…" at bounding box center [284, 135] width 360 height 56
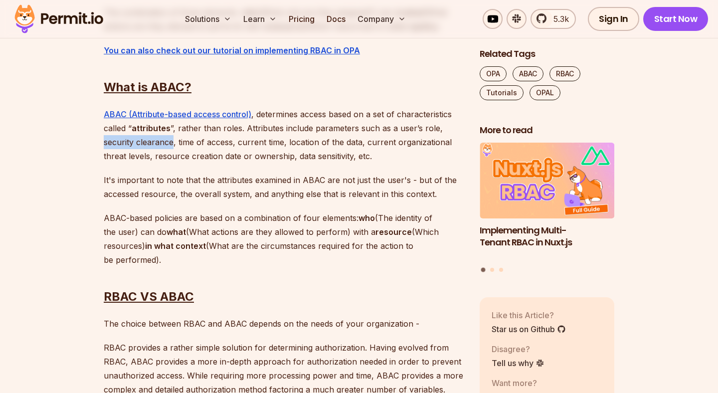
click at [154, 139] on p "ABAC (Attribute-based access control) , determines access based on a set of cha…" at bounding box center [284, 135] width 360 height 56
click at [177, 139] on p "ABAC (Attribute-based access control) , determines access based on a set of cha…" at bounding box center [284, 135] width 360 height 56
click at [234, 139] on p "ABAC (Attribute-based access control) , determines access based on a set of cha…" at bounding box center [284, 135] width 360 height 56
click at [240, 140] on p "ABAC (Attribute-based access control) , determines access based on a set of cha…" at bounding box center [284, 135] width 360 height 56
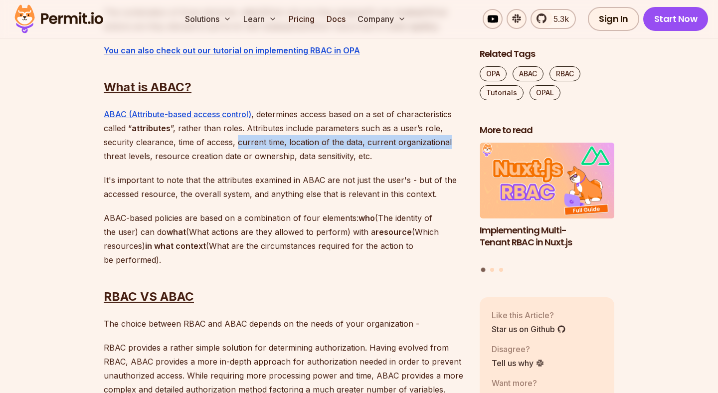
click at [421, 143] on p "ABAC (Attribute-based access control) , determines access based on a set of cha…" at bounding box center [284, 135] width 360 height 56
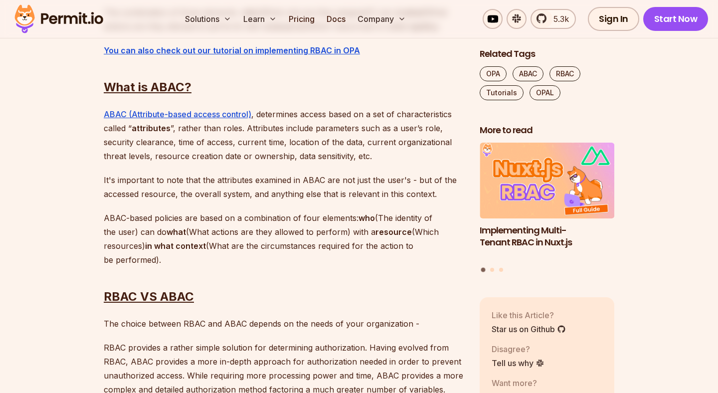
click at [170, 175] on p "It's important to note that the attributes examined in ABAC are not just the us…" at bounding box center [284, 187] width 360 height 28
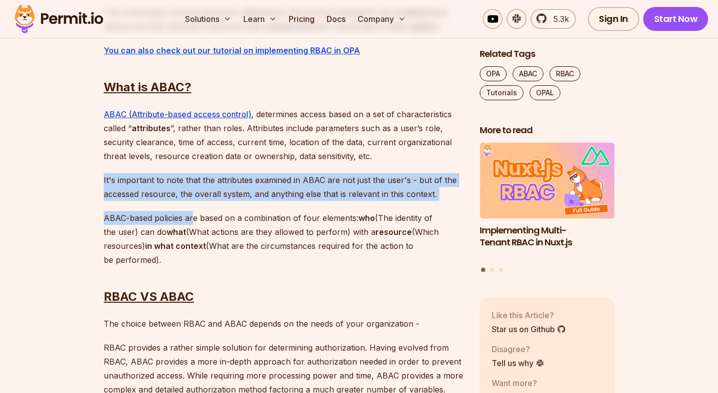
click at [180, 214] on p "ABAC-based policies are based on a combination of four elements: who (The ident…" at bounding box center [284, 239] width 360 height 56
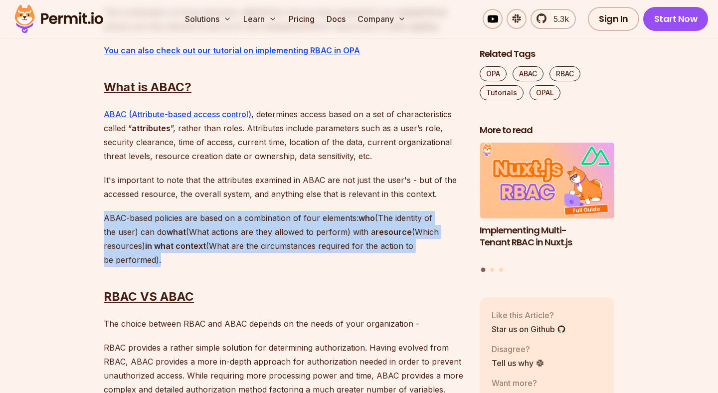
copy p "ABAC-based policies are based on a combination of four elements: who (The ident…"
click at [179, 257] on h2 "RBAC VS ABAC" at bounding box center [284, 277] width 360 height 56
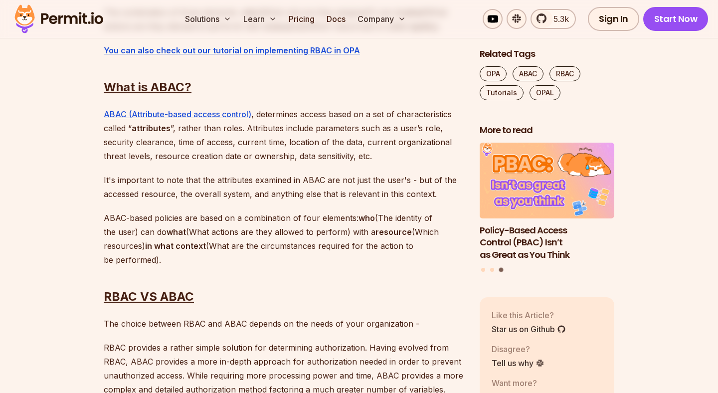
click at [125, 140] on p "ABAC (Attribute-based access control) , determines access based on a set of cha…" at bounding box center [284, 135] width 360 height 56
drag, startPoint x: 125, startPoint y: 140, endPoint x: 276, endPoint y: 138, distance: 151.7
click at [276, 138] on p "ABAC (Attribute-based access control) , determines access based on a set of cha…" at bounding box center [284, 135] width 360 height 56
click at [304, 146] on p "ABAC (Attribute-based access control) , determines access based on a set of cha…" at bounding box center [284, 135] width 360 height 56
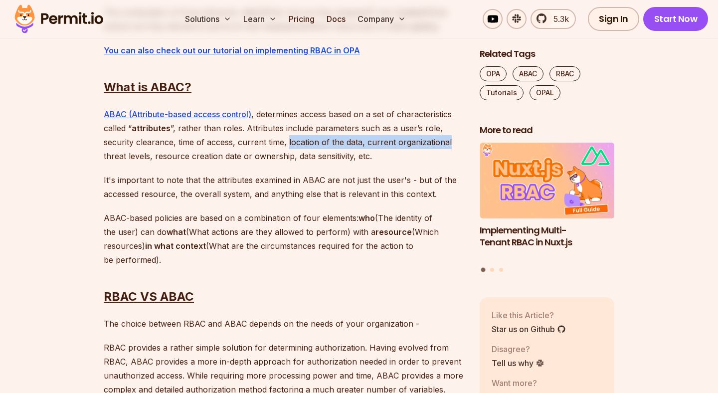
drag, startPoint x: 304, startPoint y: 146, endPoint x: 402, endPoint y: 146, distance: 98.3
click at [402, 146] on p "ABAC (Attribute-based access control) , determines access based on a set of cha…" at bounding box center [284, 135] width 360 height 56
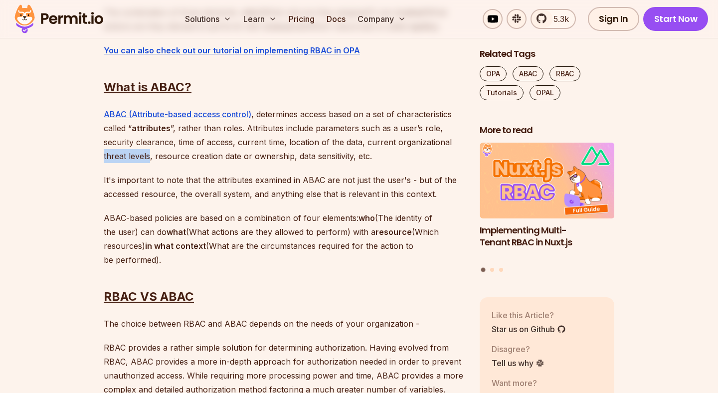
drag, startPoint x: 101, startPoint y: 154, endPoint x: 144, endPoint y: 158, distance: 43.1
click at [151, 158] on p "ABAC (Attribute-based access control) , determines access based on a set of cha…" at bounding box center [284, 135] width 360 height 56
click at [154, 157] on p "ABAC (Attribute-based access control) , determines access based on a set of cha…" at bounding box center [284, 135] width 360 height 56
drag, startPoint x: 154, startPoint y: 157, endPoint x: 265, endPoint y: 150, distance: 111.5
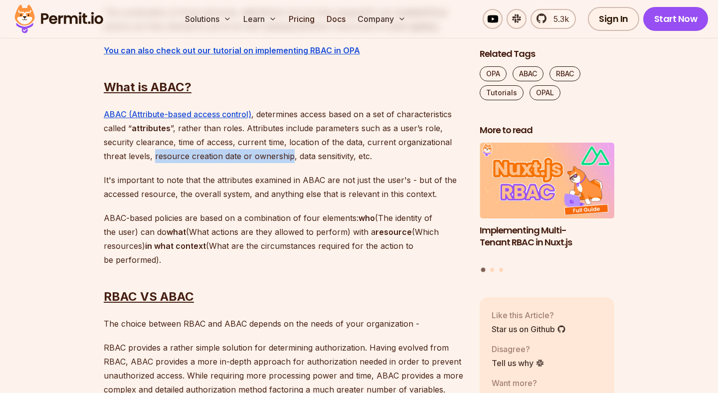
click at [265, 150] on p "ABAC (Attribute-based access control) , determines access based on a set of cha…" at bounding box center [284, 135] width 360 height 56
click at [294, 152] on p "ABAC (Attribute-based access control) , determines access based on a set of cha…" at bounding box center [284, 135] width 360 height 56
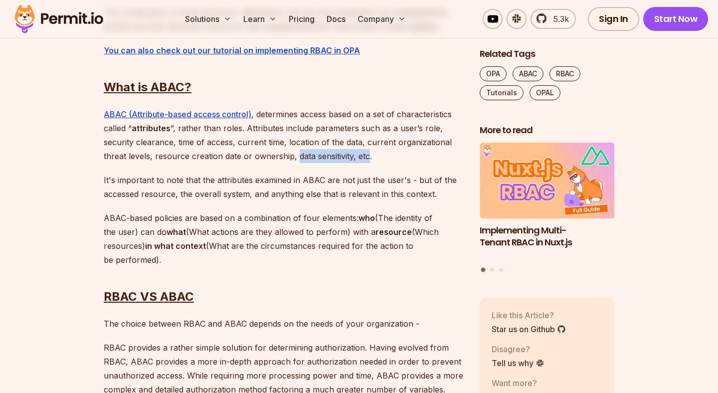
drag, startPoint x: 294, startPoint y: 152, endPoint x: 355, endPoint y: 152, distance: 60.9
click at [355, 152] on p "ABAC (Attribute-based access control) , determines access based on a set of cha…" at bounding box center [284, 135] width 360 height 56
click at [109, 177] on p "It's important to note that the attributes examined in ABAC are not just the us…" at bounding box center [284, 187] width 360 height 28
drag, startPoint x: 109, startPoint y: 177, endPoint x: 217, endPoint y: 179, distance: 108.3
click at [218, 179] on p "It's important to note that the attributes examined in ABAC are not just the us…" at bounding box center [284, 187] width 360 height 28
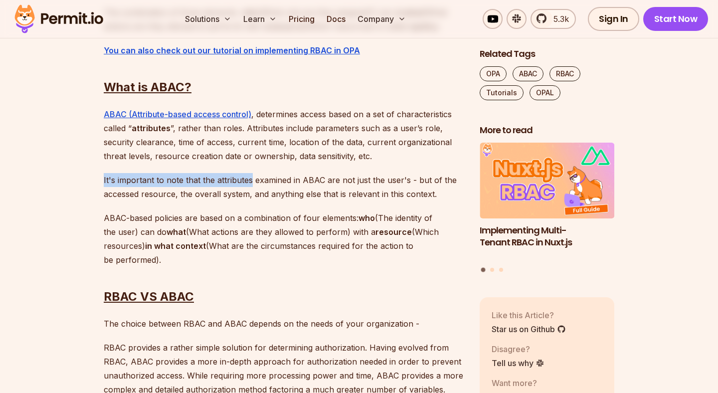
click at [259, 177] on p "It's important to note that the attributes examined in ABAC are not just the us…" at bounding box center [284, 187] width 360 height 28
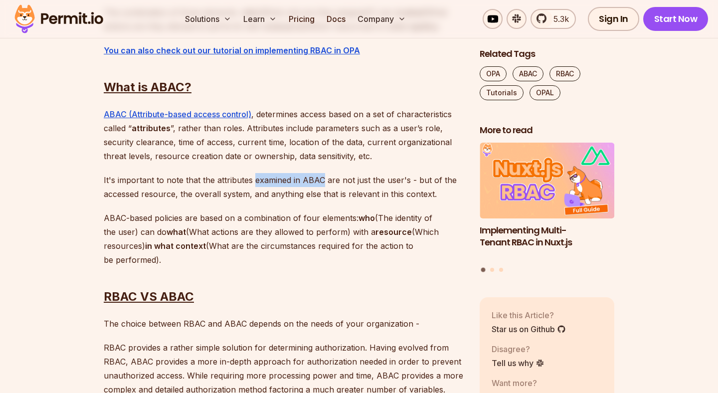
drag, startPoint x: 259, startPoint y: 177, endPoint x: 322, endPoint y: 176, distance: 62.9
click at [322, 176] on p "It's important to note that the attributes examined in ABAC are not just the us…" at bounding box center [284, 187] width 360 height 28
click at [331, 179] on p "It's important to note that the attributes examined in ABAC are not just the us…" at bounding box center [284, 187] width 360 height 28
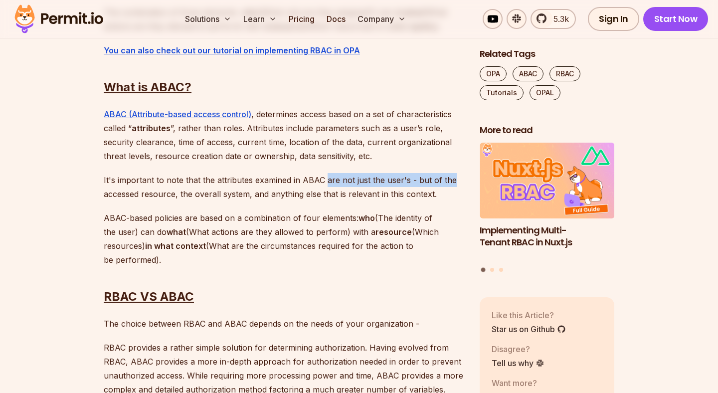
drag, startPoint x: 331, startPoint y: 179, endPoint x: 445, endPoint y: 181, distance: 114.3
click at [445, 181] on p "It's important to note that the attributes examined in ABAC are not just the us…" at bounding box center [284, 187] width 360 height 28
click at [112, 193] on p "It's important to note that the attributes examined in ABAC are not just the us…" at bounding box center [284, 187] width 360 height 28
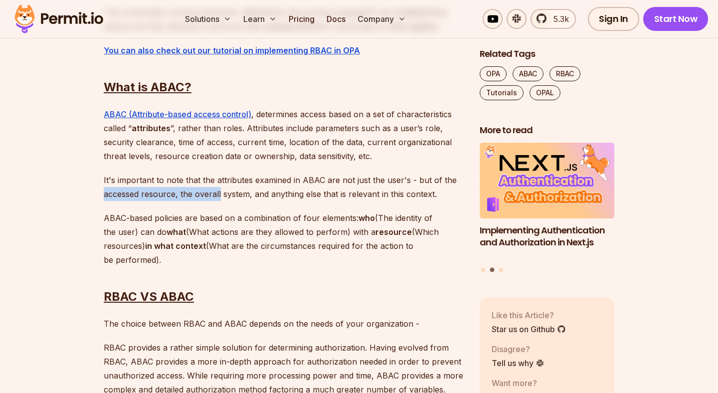
drag, startPoint x: 112, startPoint y: 193, endPoint x: 218, endPoint y: 193, distance: 105.7
click at [218, 193] on p "It's important to note that the attributes examined in ABAC are not just the us…" at bounding box center [284, 187] width 360 height 28
click at [261, 192] on p "It's important to note that the attributes examined in ABAC are not just the us…" at bounding box center [284, 187] width 360 height 28
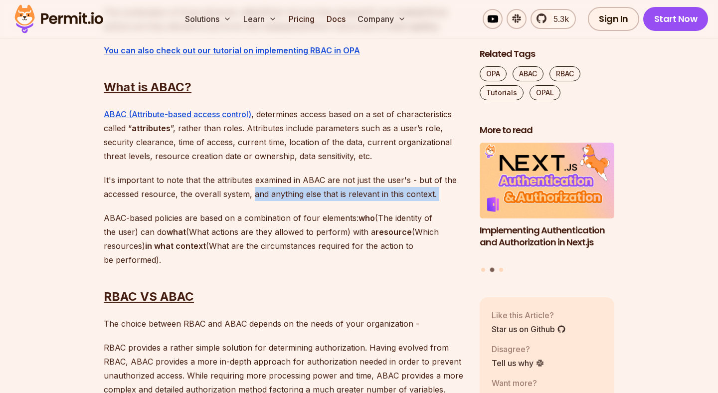
drag, startPoint x: 261, startPoint y: 192, endPoint x: 439, endPoint y: 194, distance: 177.6
click at [439, 194] on p "It's important to note that the attributes examined in ABAC are not just the us…" at bounding box center [284, 187] width 360 height 28
click at [430, 195] on p "It's important to note that the attributes examined in ABAC are not just the us…" at bounding box center [284, 187] width 360 height 28
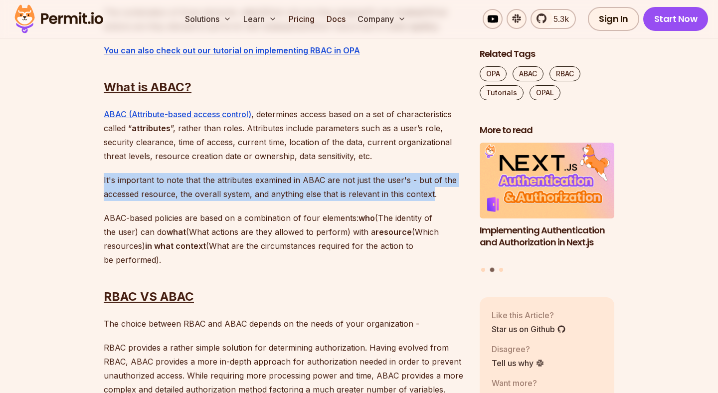
drag, startPoint x: 430, startPoint y: 195, endPoint x: 403, endPoint y: 169, distance: 37.8
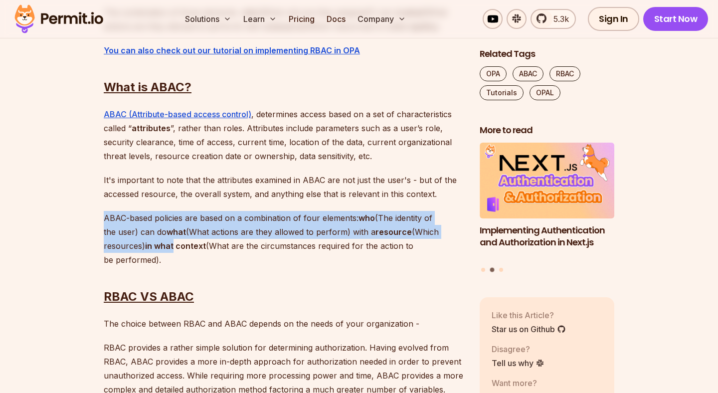
drag, startPoint x: 161, startPoint y: 203, endPoint x: 175, endPoint y: 248, distance: 46.9
click at [175, 248] on strong "in what context" at bounding box center [175, 246] width 61 height 10
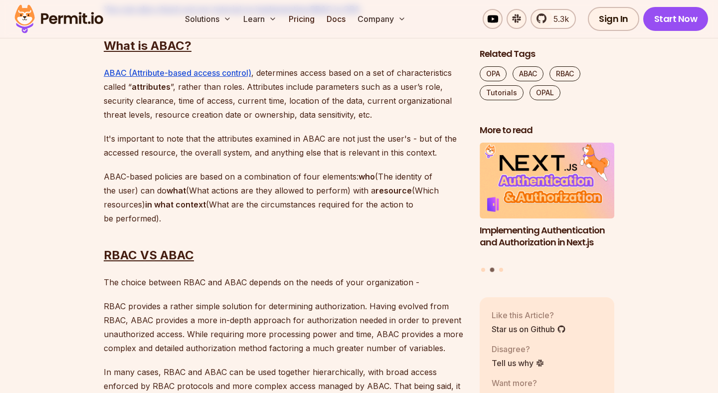
scroll to position [1022, 0]
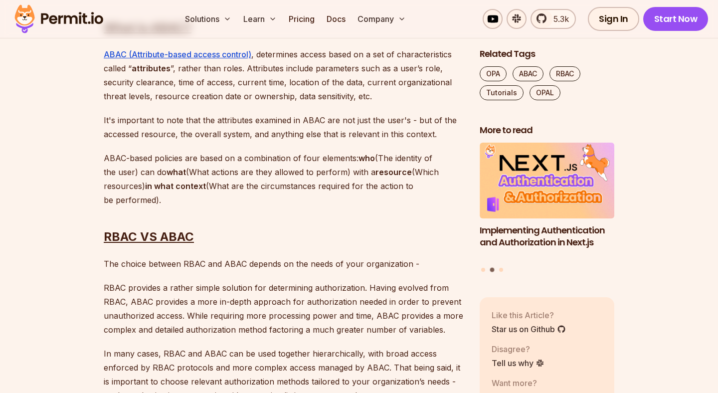
click at [106, 156] on p "ABAC-based policies are based on a combination of four elements: who (The ident…" at bounding box center [284, 179] width 360 height 56
drag, startPoint x: 106, startPoint y: 156, endPoint x: 151, endPoint y: 158, distance: 44.9
click at [151, 158] on p "ABAC-based policies are based on a combination of four elements: who (The ident…" at bounding box center [284, 179] width 360 height 56
click at [175, 158] on p "ABAC-based policies are based on a combination of four elements: who (The ident…" at bounding box center [284, 179] width 360 height 56
drag, startPoint x: 175, startPoint y: 158, endPoint x: 241, endPoint y: 156, distance: 66.9
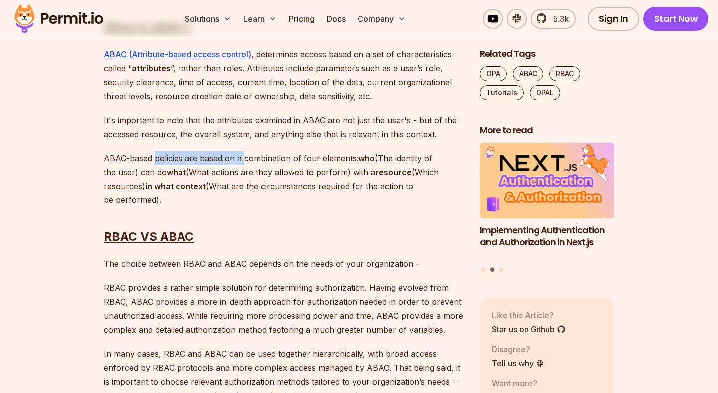
click at [241, 156] on p "ABAC-based policies are based on a combination of four elements: who (The ident…" at bounding box center [284, 179] width 360 height 56
click at [245, 156] on p "ABAC-based policies are based on a combination of four elements: who (The ident…" at bounding box center [284, 179] width 360 height 56
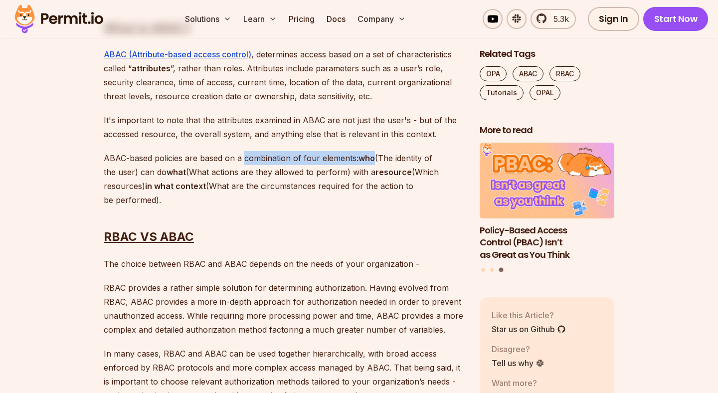
drag, startPoint x: 245, startPoint y: 156, endPoint x: 362, endPoint y: 157, distance: 116.7
click at [362, 157] on p "ABAC-based policies are based on a combination of four elements: who (The ident…" at bounding box center [284, 179] width 360 height 56
click at [362, 157] on strong "who" at bounding box center [367, 158] width 16 height 10
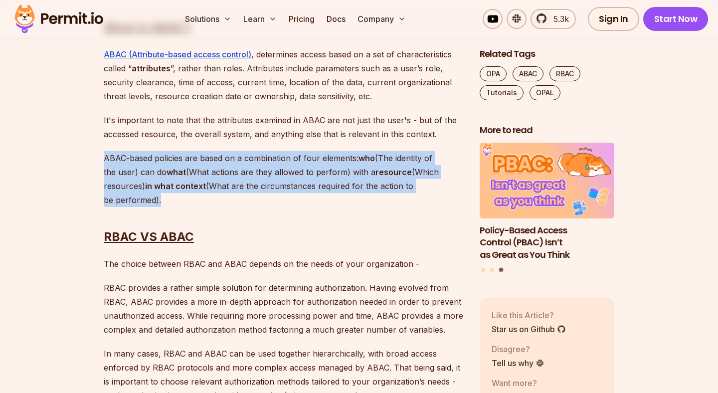
drag, startPoint x: 358, startPoint y: 149, endPoint x: 339, endPoint y: 195, distance: 49.4
click at [109, 170] on p "ABAC-based policies are based on a combination of four elements: who (The ident…" at bounding box center [284, 179] width 360 height 56
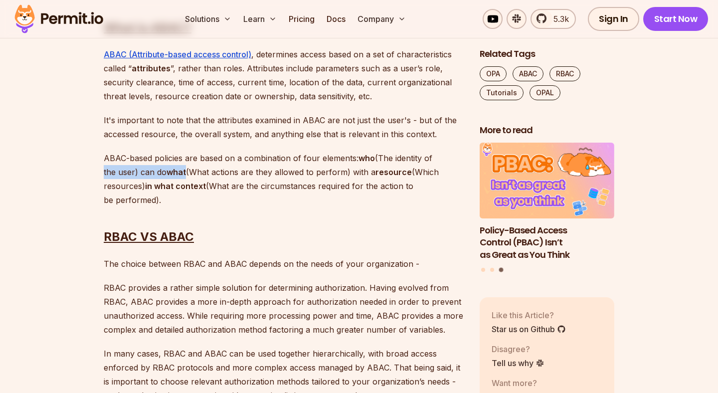
drag, startPoint x: 109, startPoint y: 170, endPoint x: 181, endPoint y: 170, distance: 72.3
click at [181, 170] on p "ABAC-based policies are based on a combination of four elements: who (The ident…" at bounding box center [284, 179] width 360 height 56
click at [196, 170] on p "ABAC-based policies are based on a combination of four elements: who (The ident…" at bounding box center [284, 179] width 360 height 56
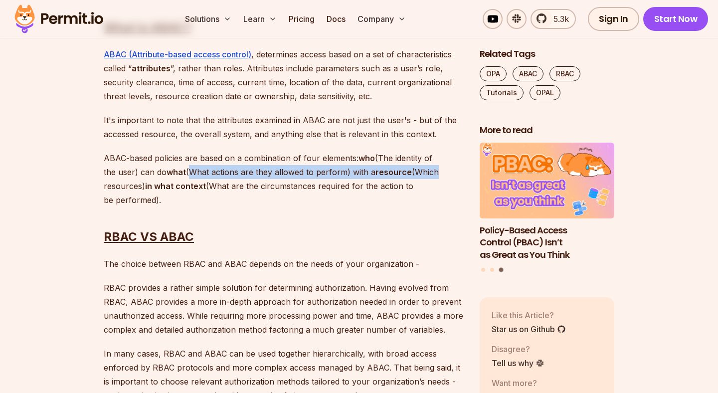
drag, startPoint x: 196, startPoint y: 170, endPoint x: 417, endPoint y: 169, distance: 220.5
click at [417, 169] on p "ABAC-based policies are based on a combination of four elements: who (The ident…" at bounding box center [284, 179] width 360 height 56
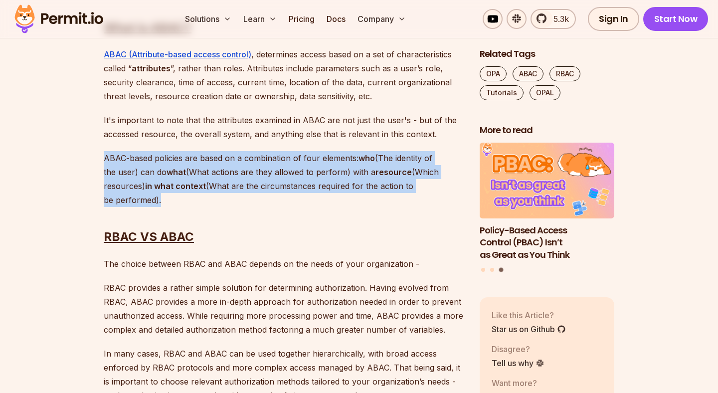
drag, startPoint x: 224, startPoint y: 142, endPoint x: 198, endPoint y: 205, distance: 67.9
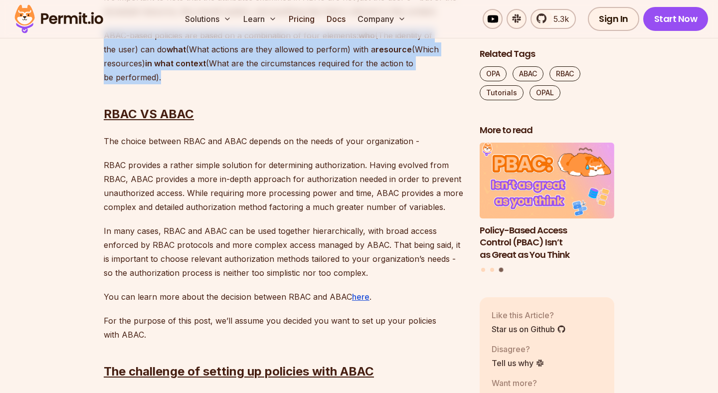
scroll to position [1158, 0]
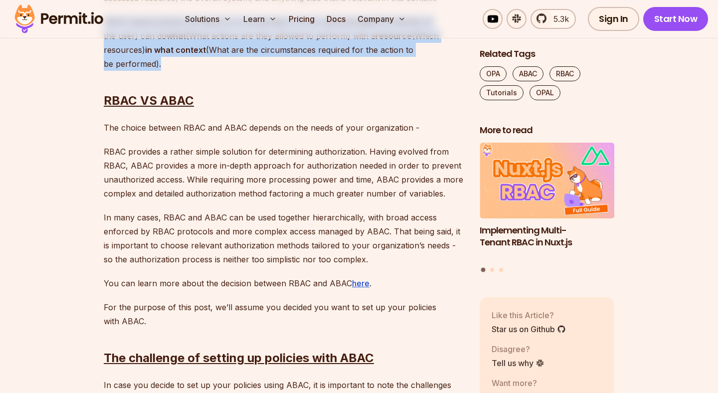
click at [107, 145] on p "RBAC provides a rather simple solution for determining authorization. Having ev…" at bounding box center [284, 173] width 360 height 56
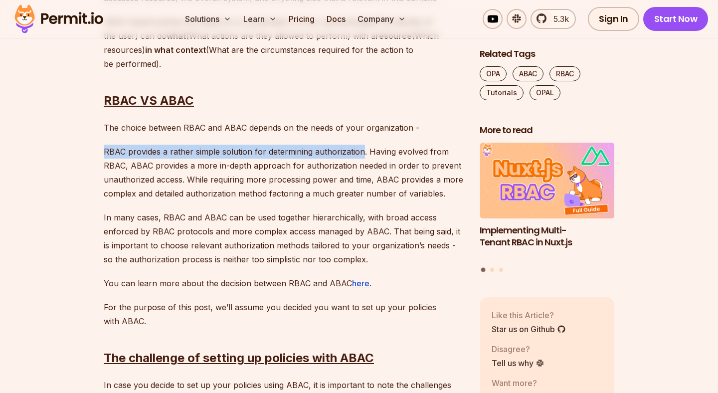
drag, startPoint x: 107, startPoint y: 145, endPoint x: 338, endPoint y: 149, distance: 231.0
click at [338, 149] on p "RBAC provides a rather simple solution for determining authorization. Having ev…" at bounding box center [284, 173] width 360 height 56
click at [110, 176] on p "RBAC provides a rather simple solution for determining authorization. Having ev…" at bounding box center [284, 173] width 360 height 56
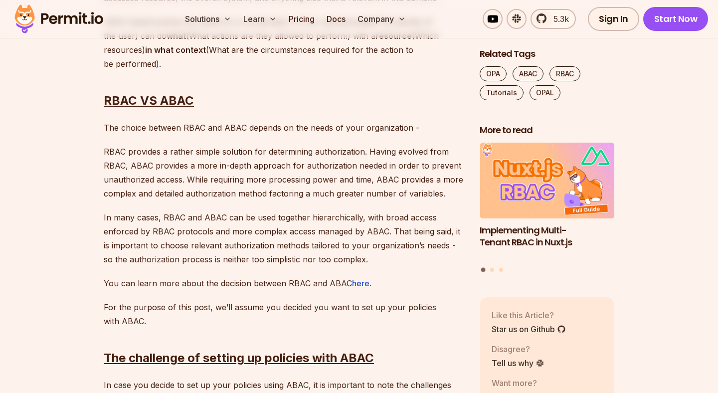
click at [113, 165] on p "RBAC provides a rather simple solution for determining authorization. Having ev…" at bounding box center [284, 173] width 360 height 56
drag, startPoint x: 113, startPoint y: 165, endPoint x: 218, endPoint y: 163, distance: 105.8
click at [218, 163] on p "RBAC provides a rather simple solution for determining authorization. Having ev…" at bounding box center [284, 173] width 360 height 56
click at [226, 163] on p "RBAC provides a rather simple solution for determining authorization. Having ev…" at bounding box center [284, 173] width 360 height 56
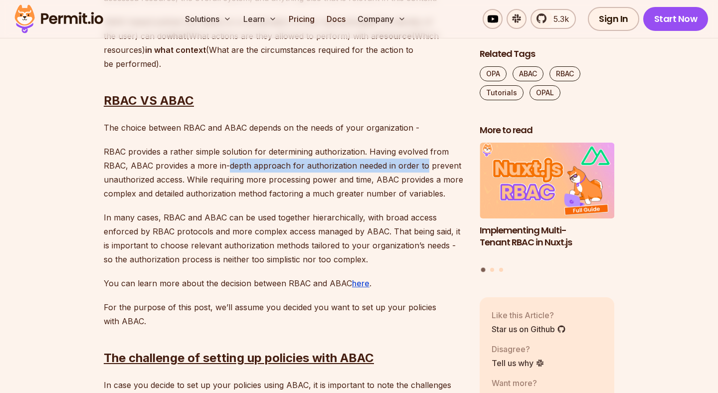
drag, startPoint x: 226, startPoint y: 163, endPoint x: 409, endPoint y: 167, distance: 182.1
click at [420, 167] on p "RBAC provides a rather simple solution for determining authorization. Having ev…" at bounding box center [284, 173] width 360 height 56
click at [129, 183] on p "RBAC provides a rather simple solution for determining authorization. Having ev…" at bounding box center [284, 173] width 360 height 56
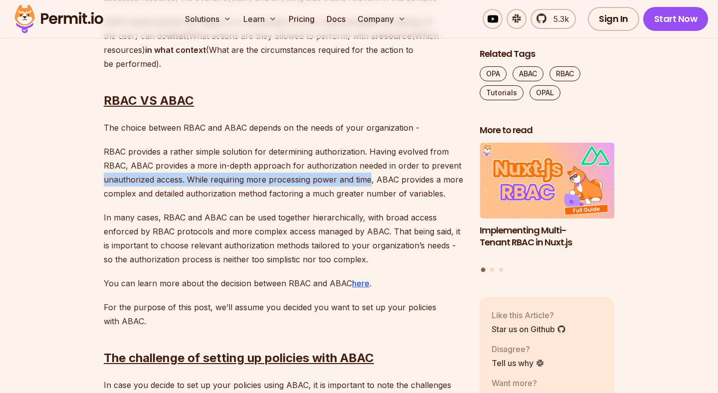
drag, startPoint x: 129, startPoint y: 183, endPoint x: 355, endPoint y: 182, distance: 226.0
click at [355, 182] on p "RBAC provides a rather simple solution for determining authorization. Having ev…" at bounding box center [284, 173] width 360 height 56
click at [226, 183] on p "RBAC provides a rather simple solution for determining authorization. Having ev…" at bounding box center [284, 173] width 360 height 56
drag, startPoint x: 226, startPoint y: 183, endPoint x: 365, endPoint y: 183, distance: 138.2
click at [365, 183] on p "RBAC provides a rather simple solution for determining authorization. Having ev…" at bounding box center [284, 173] width 360 height 56
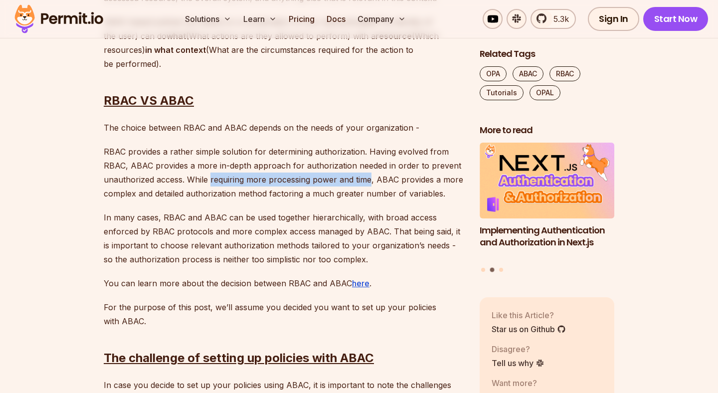
click at [123, 200] on p "RBAC provides a rather simple solution for determining authorization. Having ev…" at bounding box center [284, 173] width 360 height 56
click at [114, 196] on p "RBAC provides a rather simple solution for determining authorization. Having ev…" at bounding box center [284, 173] width 360 height 56
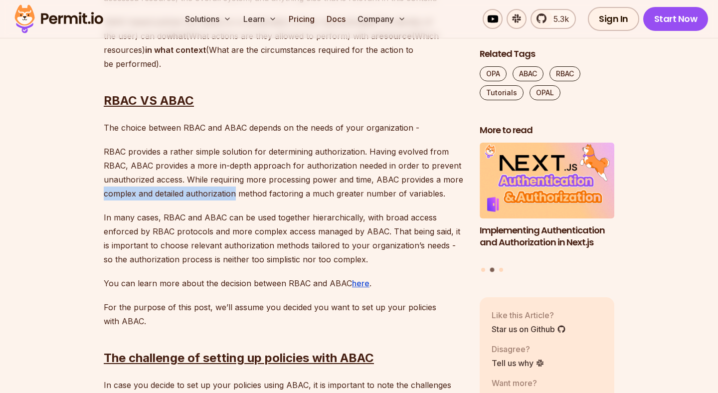
drag, startPoint x: 114, startPoint y: 196, endPoint x: 201, endPoint y: 195, distance: 86.3
click at [201, 195] on p "RBAC provides a rather simple solution for determining authorization. Having ev…" at bounding box center [284, 173] width 360 height 56
click at [242, 193] on p "RBAC provides a rather simple solution for determining authorization. Having ev…" at bounding box center [284, 173] width 360 height 56
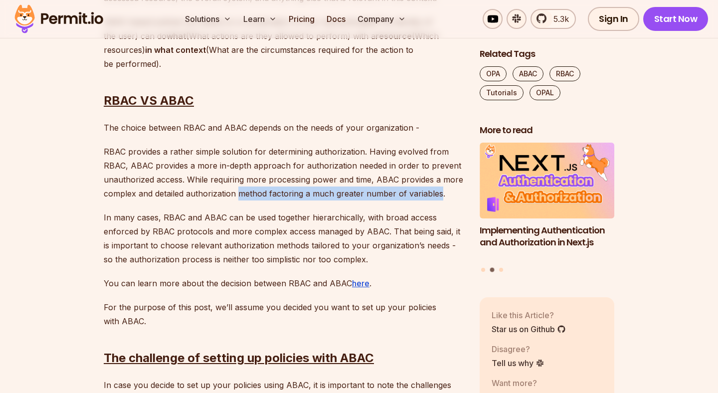
drag, startPoint x: 242, startPoint y: 193, endPoint x: 424, endPoint y: 194, distance: 182.1
click at [425, 194] on p "RBAC provides a rather simple solution for determining authorization. Having ev…" at bounding box center [284, 173] width 360 height 56
click at [105, 215] on p "In many cases, RBAC and ABAC can be used together hierarchically, with broad ac…" at bounding box center [284, 239] width 360 height 56
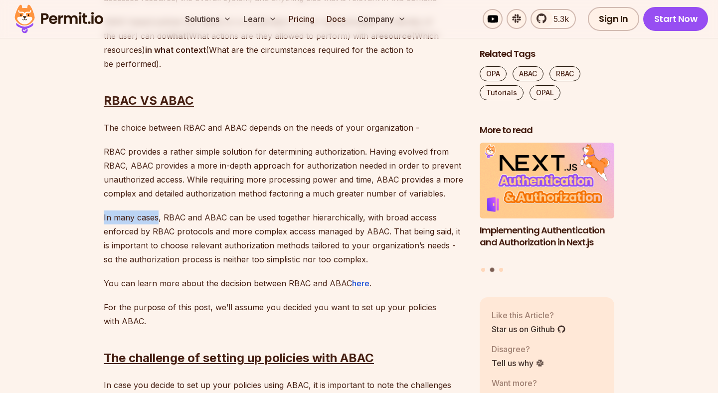
drag, startPoint x: 105, startPoint y: 215, endPoint x: 140, endPoint y: 215, distance: 34.9
click at [140, 215] on p "In many cases, RBAC and ABAC can be used together hierarchically, with broad ac…" at bounding box center [284, 239] width 360 height 56
click at [162, 215] on p "In many cases, RBAC and ABAC can be used together hierarchically, with broad ac…" at bounding box center [284, 239] width 360 height 56
drag, startPoint x: 162, startPoint y: 215, endPoint x: 215, endPoint y: 215, distance: 53.4
click at [215, 215] on p "In many cases, RBAC and ABAC can be used together hierarchically, with broad ac…" at bounding box center [284, 239] width 360 height 56
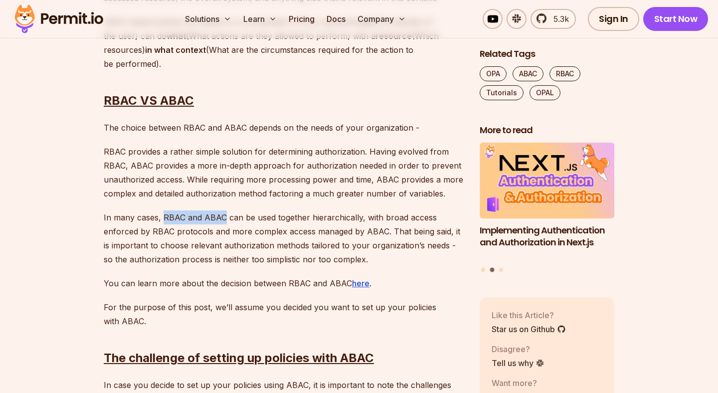
click at [215, 215] on p "In many cases, RBAC and ABAC can be used together hierarchically, with broad ac…" at bounding box center [284, 239] width 360 height 56
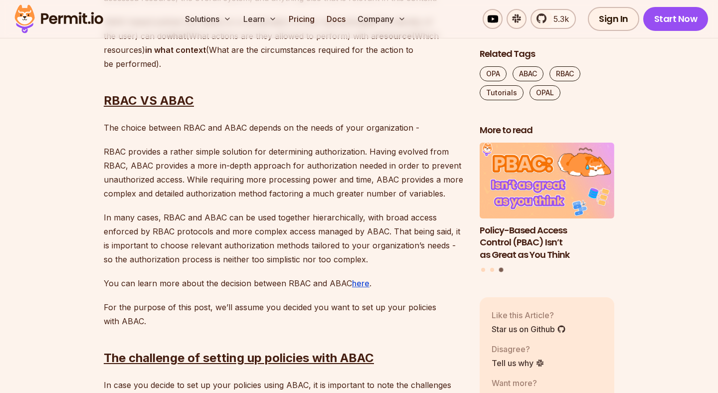
click at [104, 215] on p "In many cases, RBAC and ABAC can be used together hierarchically, with broad ac…" at bounding box center [284, 239] width 360 height 56
drag, startPoint x: 104, startPoint y: 215, endPoint x: 145, endPoint y: 215, distance: 40.9
click at [145, 215] on p "In many cases, RBAC and ABAC can be used together hierarchically, with broad ac…" at bounding box center [284, 239] width 360 height 56
click at [161, 215] on p "In many cases, RBAC and ABAC can be used together hierarchically, with broad ac…" at bounding box center [284, 239] width 360 height 56
drag, startPoint x: 161, startPoint y: 215, endPoint x: 206, endPoint y: 215, distance: 44.4
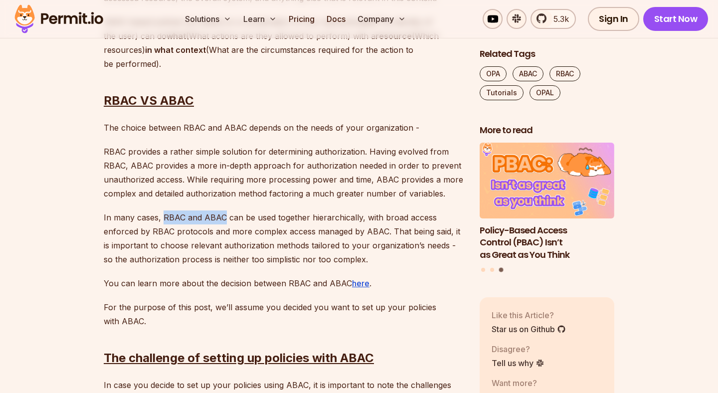
click at [206, 215] on p "In many cases, RBAC and ABAC can be used together hierarchically, with broad ac…" at bounding box center [284, 239] width 360 height 56
click at [225, 216] on p "In many cases, RBAC and ABAC can be used together hierarchically, with broad ac…" at bounding box center [284, 239] width 360 height 56
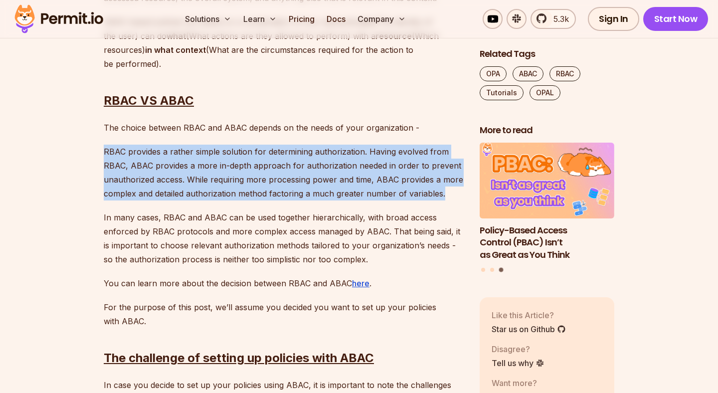
click at [436, 193] on p "RBAC provides a rather simple solution for determining authorization. Having ev…" at bounding box center [284, 173] width 360 height 56
click at [115, 150] on p "RBAC provides a rather simple solution for determining authorization. Having ev…" at bounding box center [284, 173] width 360 height 56
click at [109, 134] on p "The choice between RBAC and ABAC depends on the needs of your organization -" at bounding box center [284, 128] width 360 height 14
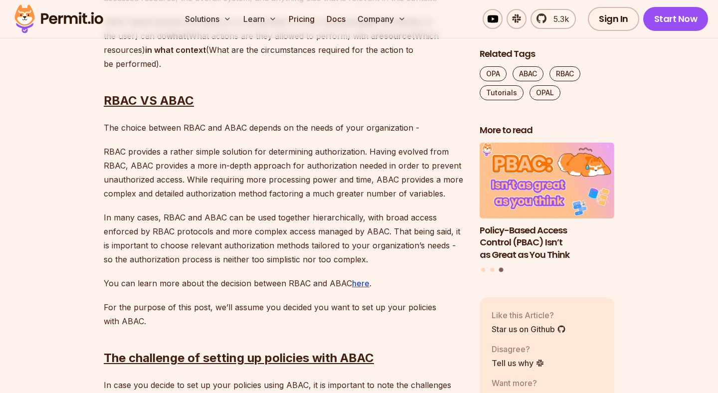
click at [109, 134] on p "The choice between RBAC and ABAC depends on the needs of your organization -" at bounding box center [284, 128] width 360 height 14
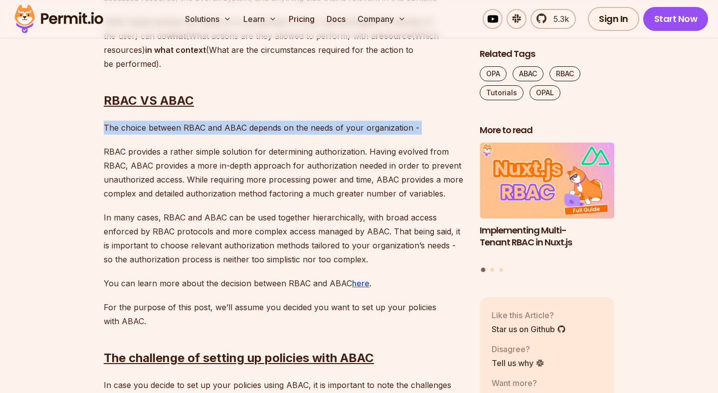
click at [109, 134] on p "The choice between RBAC and ABAC depends on the needs of your organization -" at bounding box center [284, 128] width 360 height 14
click at [109, 124] on p "The choice between RBAC and ABAC depends on the needs of your organization -" at bounding box center [284, 128] width 360 height 14
click at [410, 129] on p "The choice between RBAC and ABAC depends on the needs of your organization -" at bounding box center [284, 128] width 360 height 14
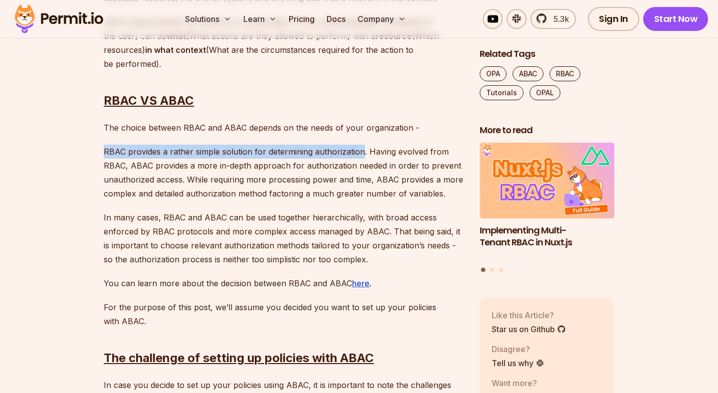
click at [355, 148] on p "RBAC provides a rather simple solution for determining authorization. Having ev…" at bounding box center [284, 173] width 360 height 56
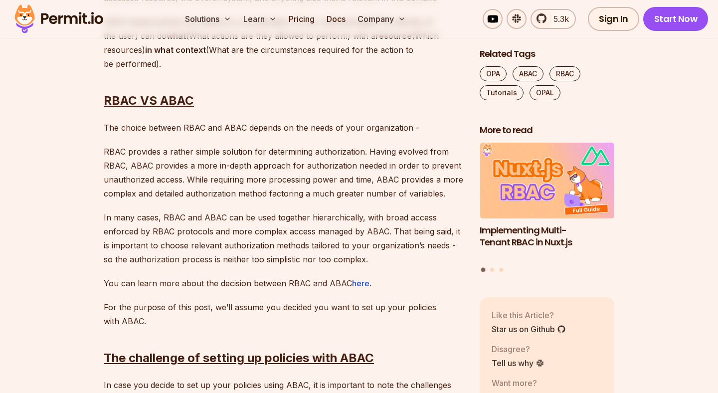
click at [368, 149] on p "RBAC provides a rather simple solution for determining authorization. Having ev…" at bounding box center [284, 173] width 360 height 56
click at [426, 149] on p "RBAC provides a rather simple solution for determining authorization. Having ev…" at bounding box center [284, 173] width 360 height 56
click at [116, 165] on p "RBAC provides a rather simple solution for determining authorization. Having ev…" at bounding box center [284, 173] width 360 height 56
click at [242, 162] on p "RBAC provides a rather simple solution for determining authorization. Having ev…" at bounding box center [284, 173] width 360 height 56
click at [300, 162] on p "RBAC provides a rather simple solution for determining authorization. Having ev…" at bounding box center [284, 173] width 360 height 56
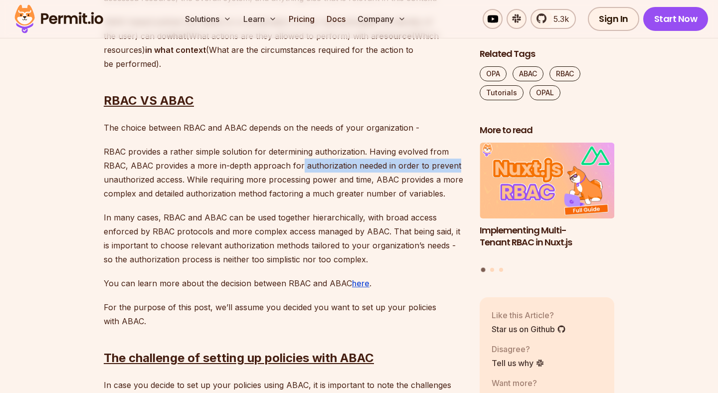
click at [439, 164] on p "RBAC provides a rather simple solution for determining authorization. Having ev…" at bounding box center [284, 173] width 360 height 56
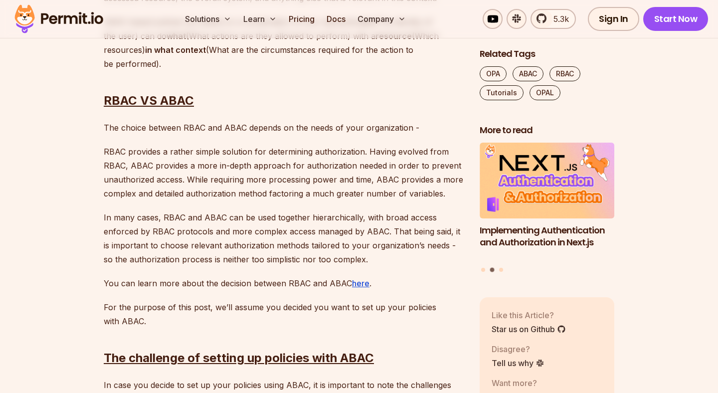
click at [141, 178] on p "RBAC provides a rather simple solution for determining authorization. Having ev…" at bounding box center [284, 173] width 360 height 56
click at [225, 178] on p "RBAC provides a rather simple solution for determining authorization. Having ev…" at bounding box center [284, 173] width 360 height 56
click at [248, 178] on p "RBAC provides a rather simple solution for determining authorization. Having ev…" at bounding box center [284, 173] width 360 height 56
click at [343, 178] on p "RBAC provides a rather simple solution for determining authorization. Having ev…" at bounding box center [284, 173] width 360 height 56
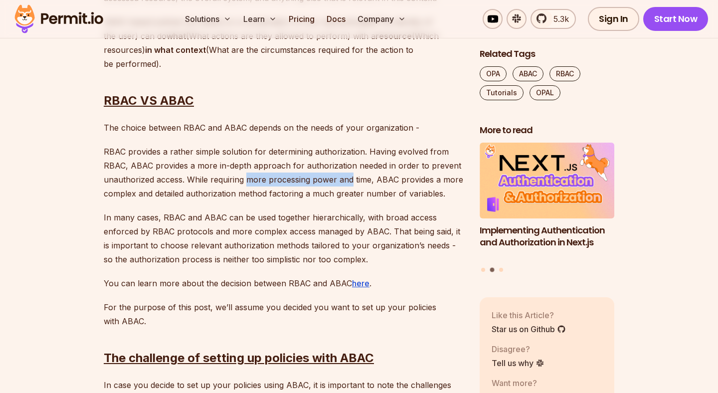
click at [371, 177] on p "RBAC provides a rather simple solution for determining authorization. Having ev…" at bounding box center [284, 173] width 360 height 56
click at [427, 177] on p "RBAC provides a rather simple solution for determining authorization. Having ev…" at bounding box center [284, 173] width 360 height 56
click at [215, 181] on p "RBAC provides a rather simple solution for determining authorization. Having ev…" at bounding box center [284, 173] width 360 height 56
click at [347, 183] on p "RBAC provides a rather simple solution for determining authorization. Having ev…" at bounding box center [284, 173] width 360 height 56
click at [371, 180] on p "RBAC provides a rather simple solution for determining authorization. Having ev…" at bounding box center [284, 173] width 360 height 56
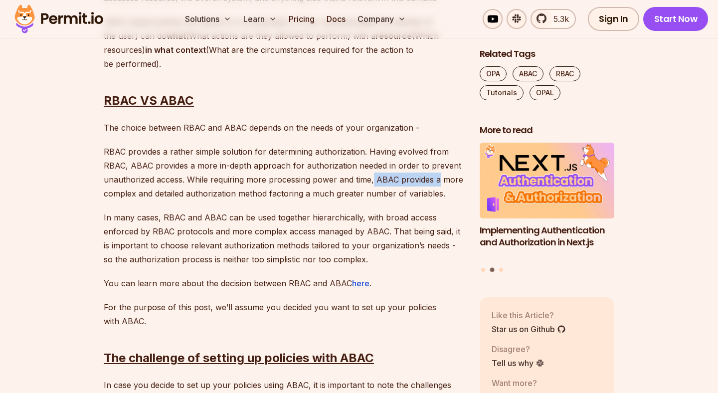
click at [434, 180] on p "RBAC provides a rather simple solution for determining authorization. Having ev…" at bounding box center [284, 173] width 360 height 56
click at [121, 191] on p "RBAC provides a rather simple solution for determining authorization. Having ev…" at bounding box center [284, 173] width 360 height 56
click at [187, 192] on p "RBAC provides a rather simple solution for determining authorization. Having ev…" at bounding box center [284, 173] width 360 height 56
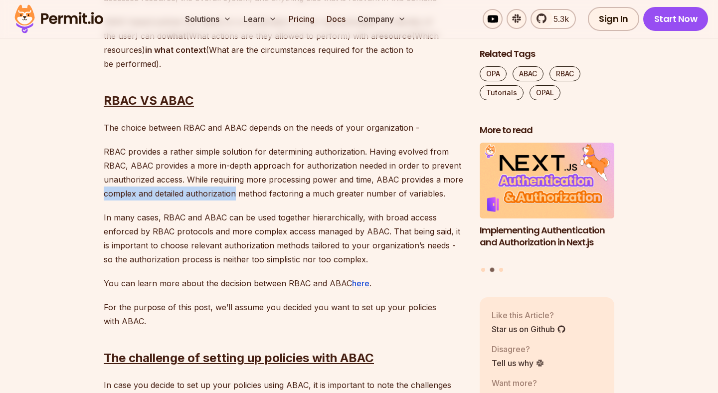
click at [241, 192] on p "RBAC provides a rather simple solution for determining authorization. Having ev…" at bounding box center [284, 173] width 360 height 56
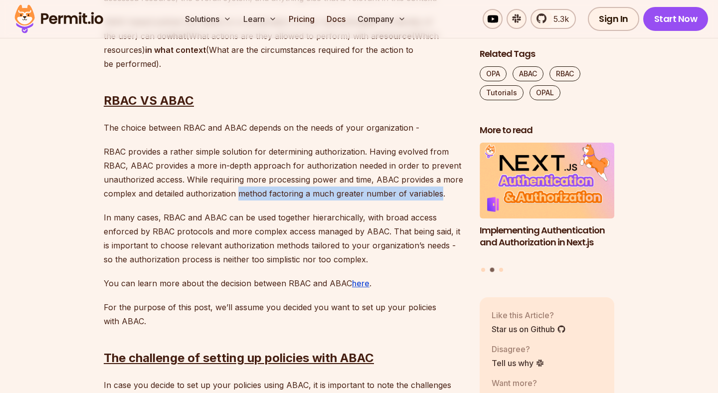
click at [424, 195] on p "RBAC provides a rather simple solution for determining authorization. Having ev…" at bounding box center [284, 173] width 360 height 56
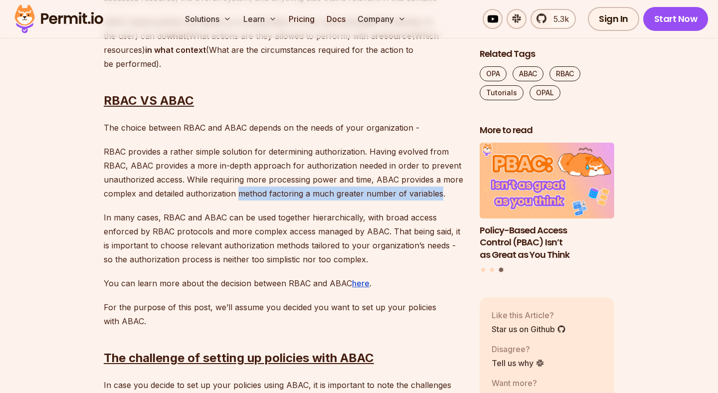
click at [424, 195] on p "RBAC provides a rather simple solution for determining authorization. Having ev…" at bounding box center [284, 173] width 360 height 56
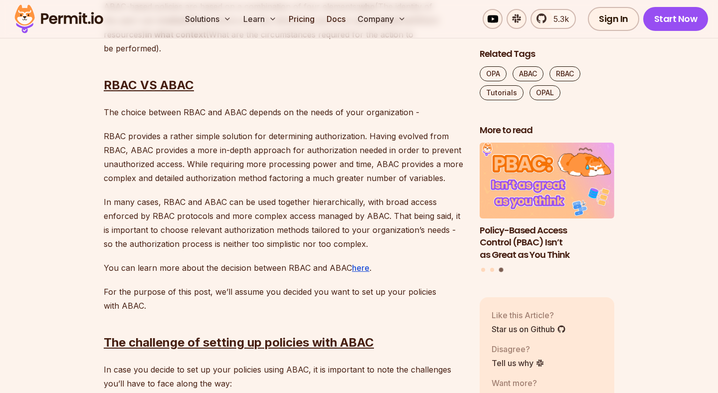
scroll to position [1179, 0]
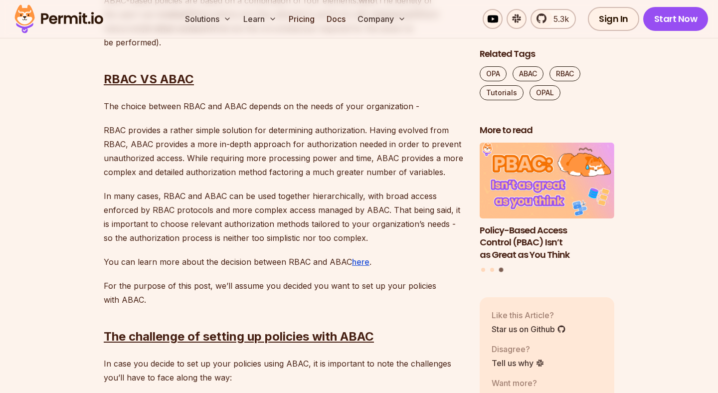
click at [128, 196] on p "In many cases, RBAC and ABAC can be used together hierarchically, with broad ac…" at bounding box center [284, 217] width 360 height 56
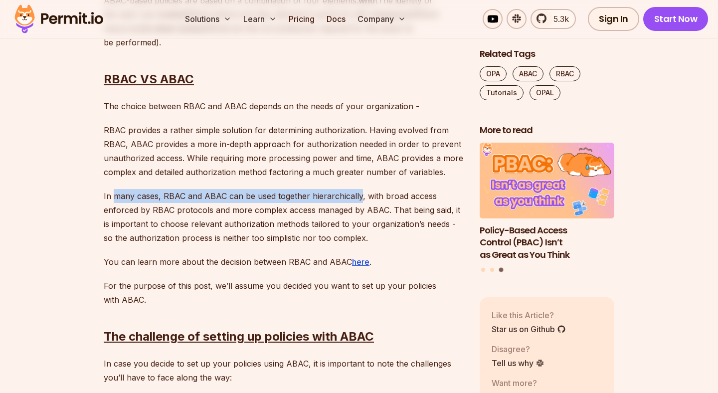
click at [328, 200] on p "In many cases, RBAC and ABAC can be used together hierarchically, with broad ac…" at bounding box center [284, 217] width 360 height 56
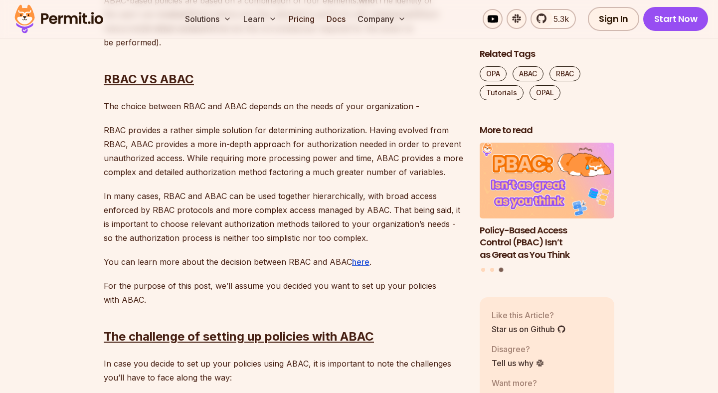
click at [142, 208] on p "In many cases, RBAC and ABAC can be used together hierarchically, with broad ac…" at bounding box center [284, 217] width 360 height 56
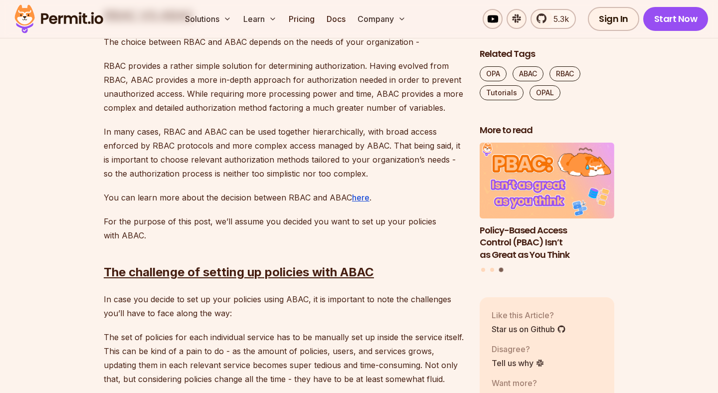
scroll to position [1246, 0]
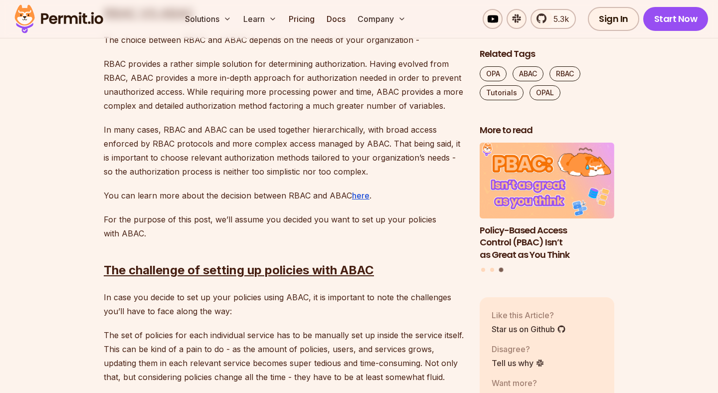
click at [106, 141] on p "In many cases, RBAC and ABAC can be used together hierarchically, with broad ac…" at bounding box center [284, 151] width 360 height 56
click at [283, 145] on p "In many cases, RBAC and ABAC can be used together hierarchically, with broad ac…" at bounding box center [284, 151] width 360 height 56
click at [290, 145] on p "In many cases, RBAC and ABAC can be used together hierarchically, with broad ac…" at bounding box center [284, 151] width 360 height 56
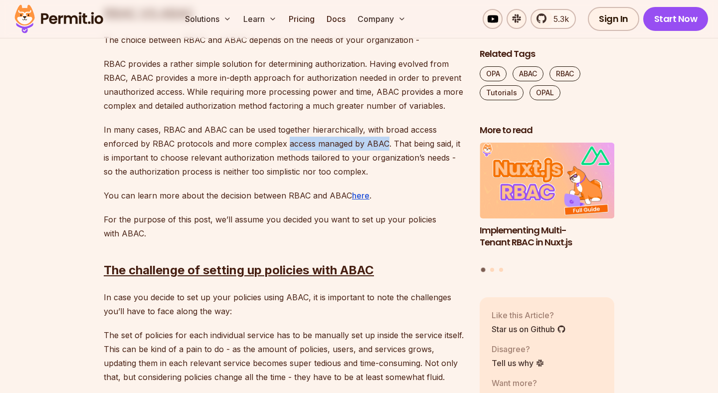
click at [371, 142] on p "In many cases, RBAC and ABAC can be used together hierarchically, with broad ac…" at bounding box center [284, 151] width 360 height 56
click at [392, 142] on p "In many cases, RBAC and ABAC can be used together hierarchically, with broad ac…" at bounding box center [284, 151] width 360 height 56
click at [458, 142] on p "In many cases, RBAC and ABAC can be used together hierarchically, with broad ac…" at bounding box center [284, 151] width 360 height 56
click at [137, 154] on p "In many cases, RBAC and ABAC can be used together hierarchically, with broad ac…" at bounding box center [284, 151] width 360 height 56
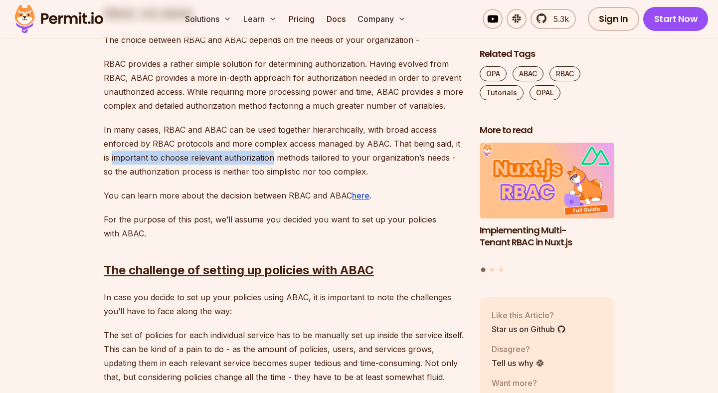
click at [252, 154] on p "In many cases, RBAC and ABAC can be used together hierarchically, with broad ac…" at bounding box center [284, 151] width 360 height 56
click at [276, 154] on p "In many cases, RBAC and ABAC can be used together hierarchically, with broad ac…" at bounding box center [284, 151] width 360 height 56
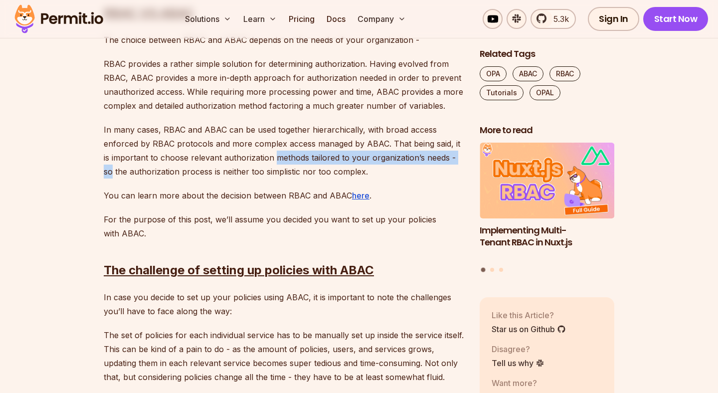
click at [104, 171] on p "In many cases, RBAC and ABAC can be used together hierarchically, with broad ac…" at bounding box center [284, 151] width 360 height 56
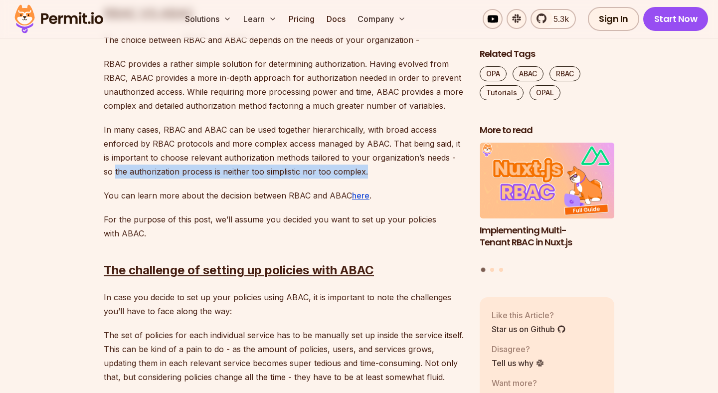
click
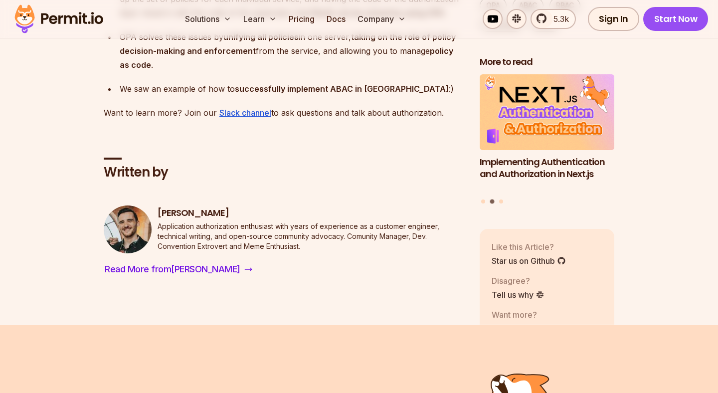
scroll to position [4004, 0]
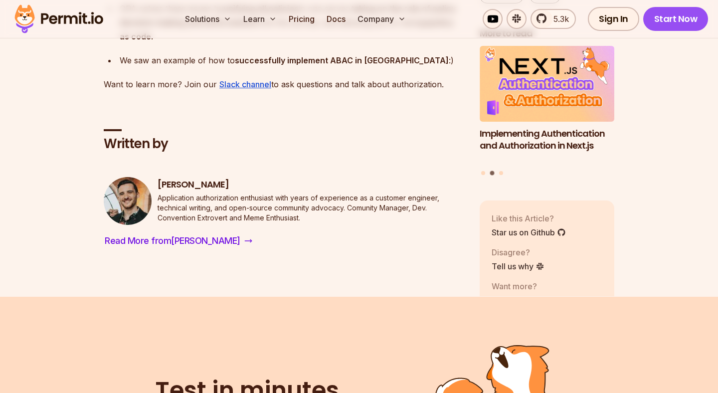
drag, startPoint x: 117, startPoint y: 88, endPoint x: 334, endPoint y: 87, distance: 217.0
drag, startPoint x: 334, startPoint y: 87, endPoint x: 312, endPoint y: 70, distance: 27.3
drag, startPoint x: 332, startPoint y: 88, endPoint x: 314, endPoint y: 77, distance: 21.2
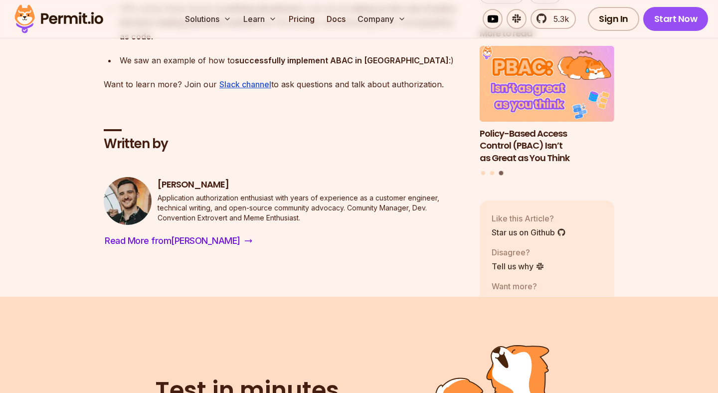
drag, startPoint x: 119, startPoint y: 135, endPoint x: 328, endPoint y: 147, distance: 209.4
drag, startPoint x: 105, startPoint y: 111, endPoint x: 244, endPoint y: 121, distance: 139.5
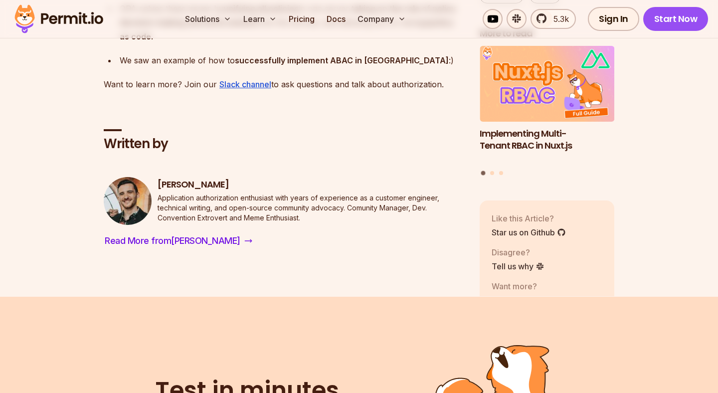
drag, startPoint x: 128, startPoint y: 139, endPoint x: 233, endPoint y: 144, distance: 105.3
drag, startPoint x: 260, startPoint y: 144, endPoint x: 312, endPoint y: 144, distance: 51.9
drag, startPoint x: 352, startPoint y: 142, endPoint x: 436, endPoint y: 142, distance: 84.8
drag, startPoint x: 132, startPoint y: 152, endPoint x: 265, endPoint y: 152, distance: 133.2
drag, startPoint x: 240, startPoint y: 168, endPoint x: 263, endPoint y: 205, distance: 42.8
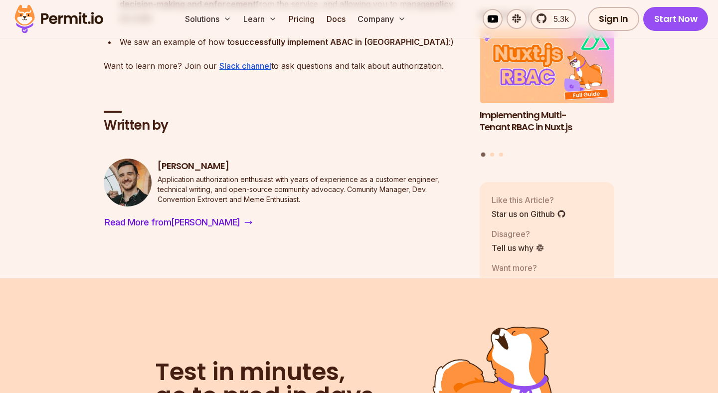
scroll to position [4046, 0]
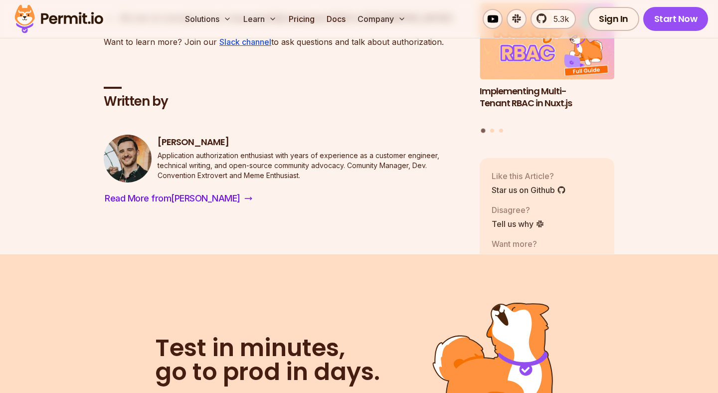
drag, startPoint x: 123, startPoint y: 141, endPoint x: 250, endPoint y: 141, distance: 126.7
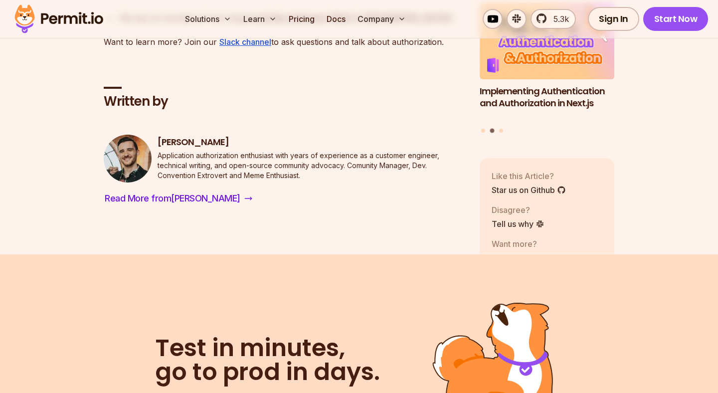
drag, startPoint x: 286, startPoint y: 140, endPoint x: 438, endPoint y: 142, distance: 152.1
drag, startPoint x: 135, startPoint y: 151, endPoint x: 242, endPoint y: 151, distance: 107.2
drag, startPoint x: 274, startPoint y: 151, endPoint x: 434, endPoint y: 149, distance: 160.6
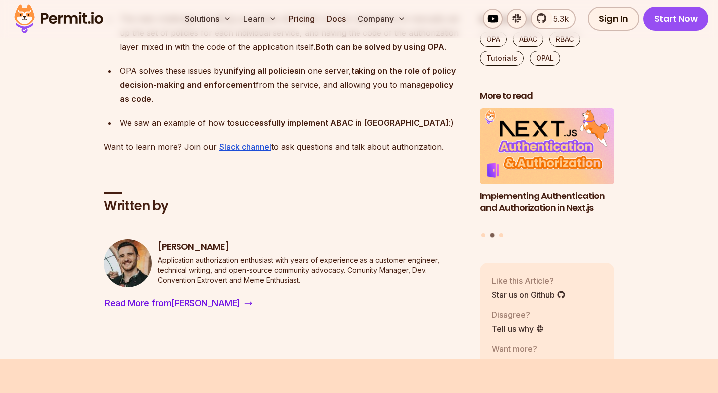
scroll to position [3889, 0]
